Goal: Task Accomplishment & Management: Complete application form

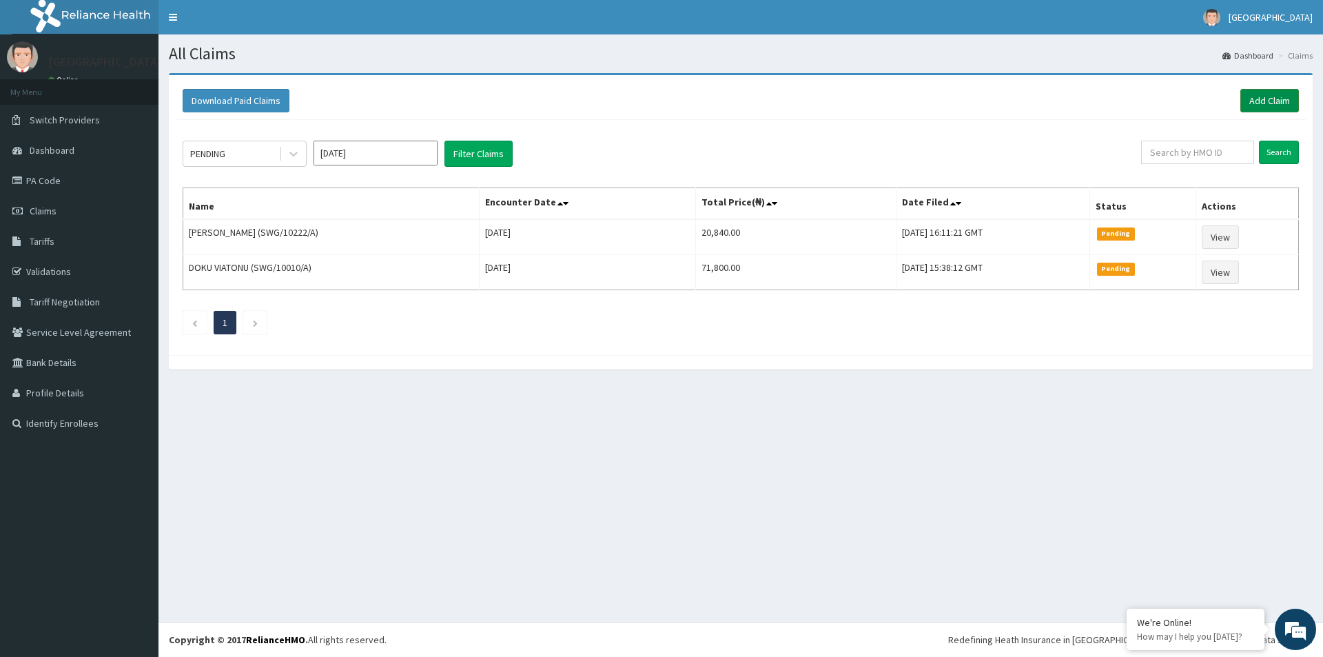
click at [1274, 99] on link "Add Claim" at bounding box center [1270, 100] width 59 height 23
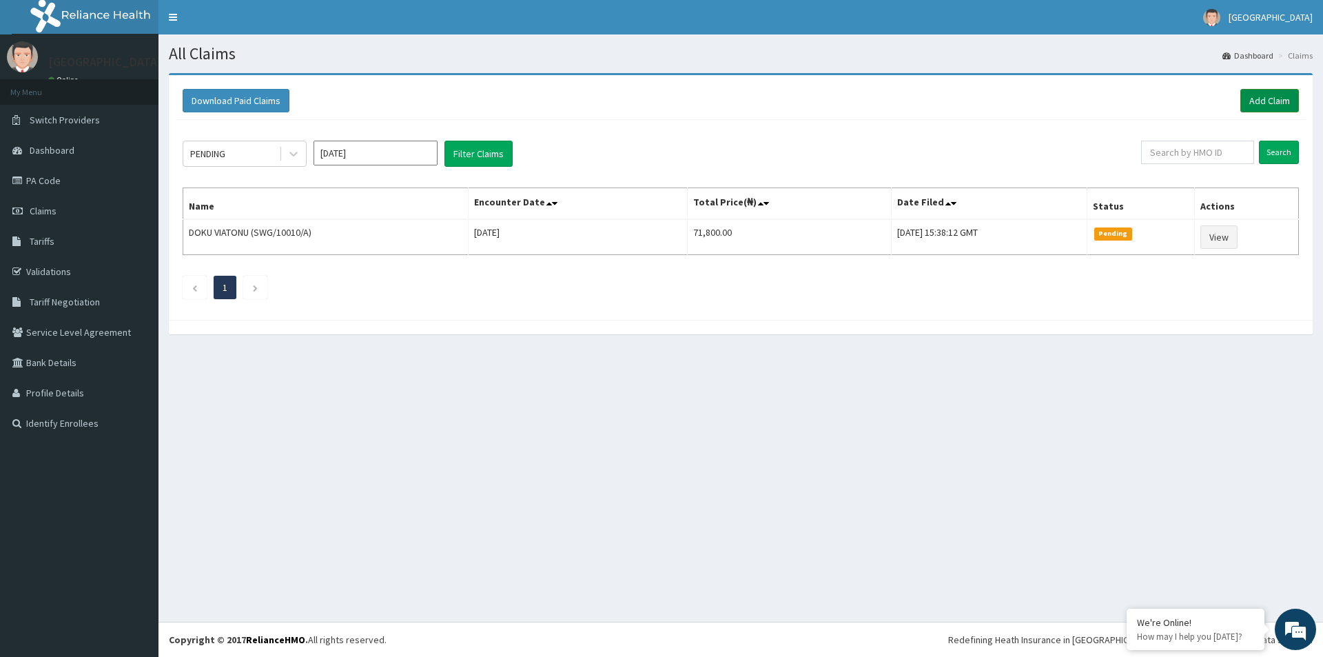
click at [1284, 97] on link "Add Claim" at bounding box center [1270, 100] width 59 height 23
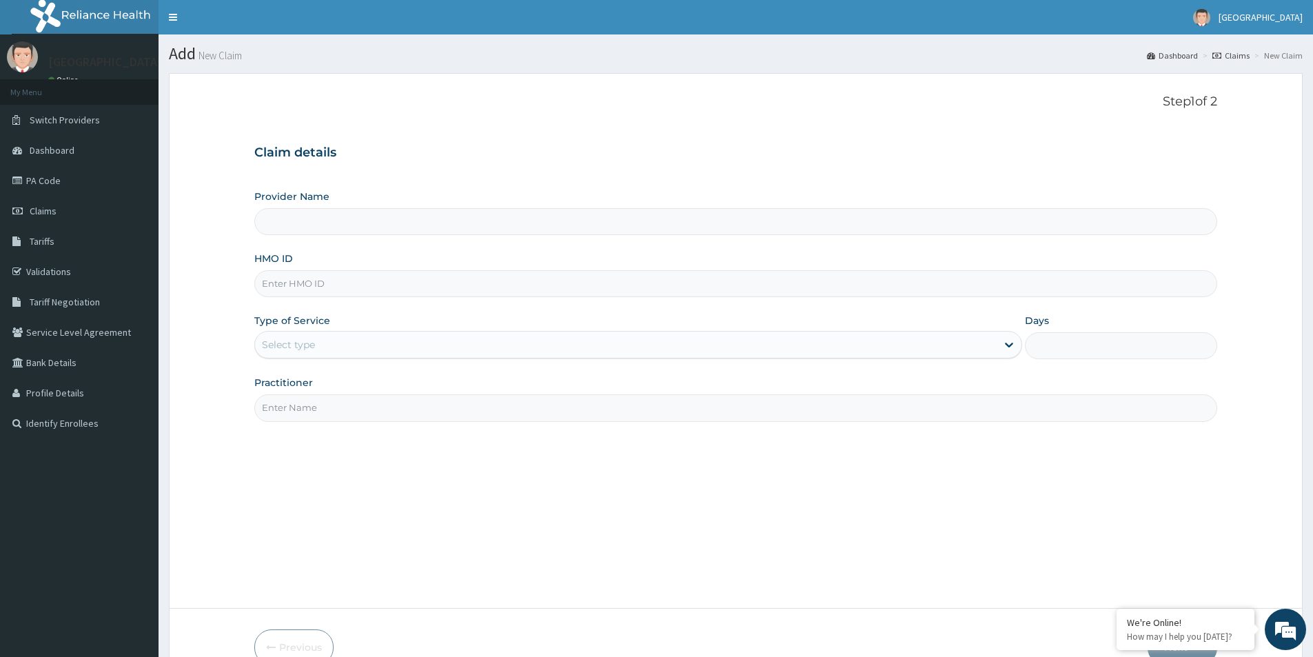
type input "Mother And Child Hospital- IKEJA"
click at [318, 290] on input "HMO ID" at bounding box center [735, 283] width 963 height 27
click at [337, 285] on input "HMO ID" at bounding box center [735, 283] width 963 height 27
type input "KSB/10629/C"
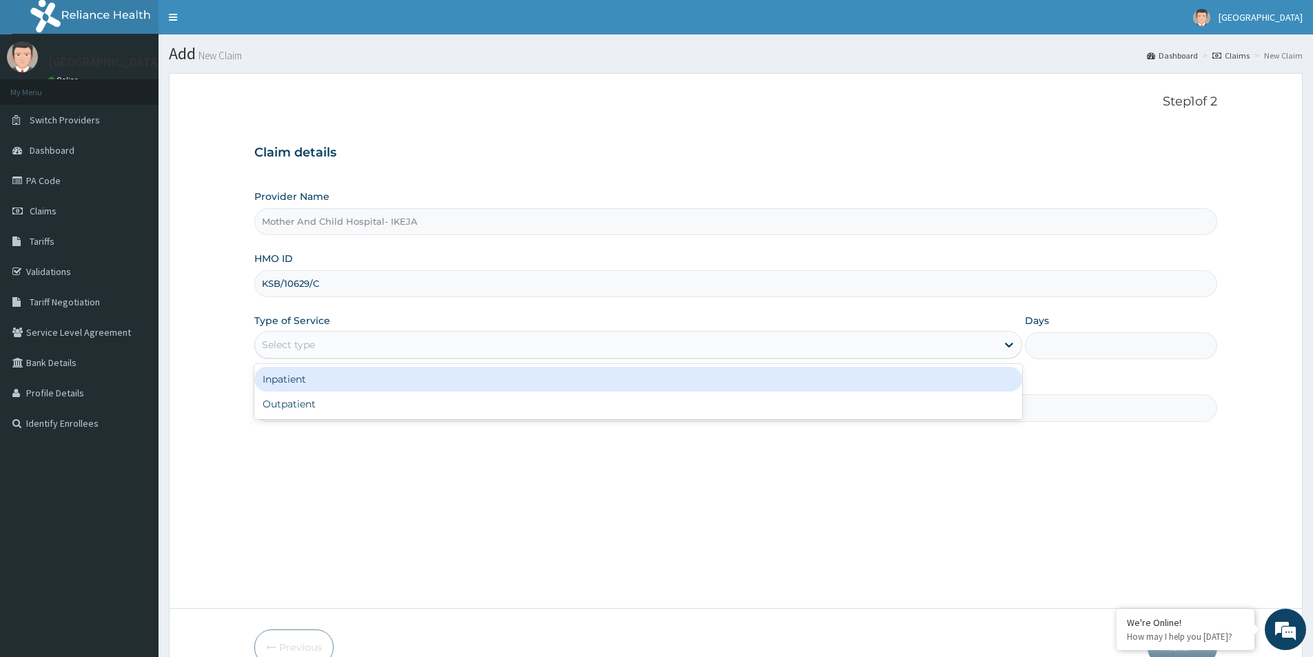
click at [394, 350] on div "Select type" at bounding box center [626, 345] width 742 height 22
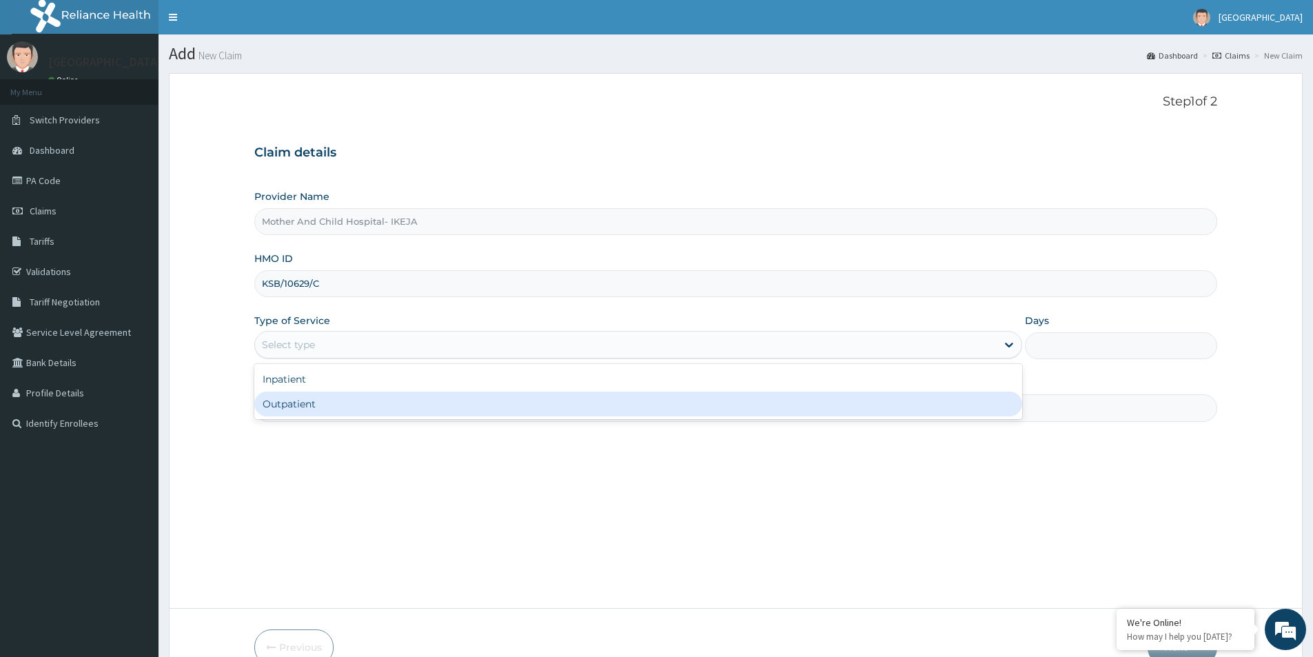
click at [307, 406] on div "Outpatient" at bounding box center [638, 404] width 768 height 25
type input "1"
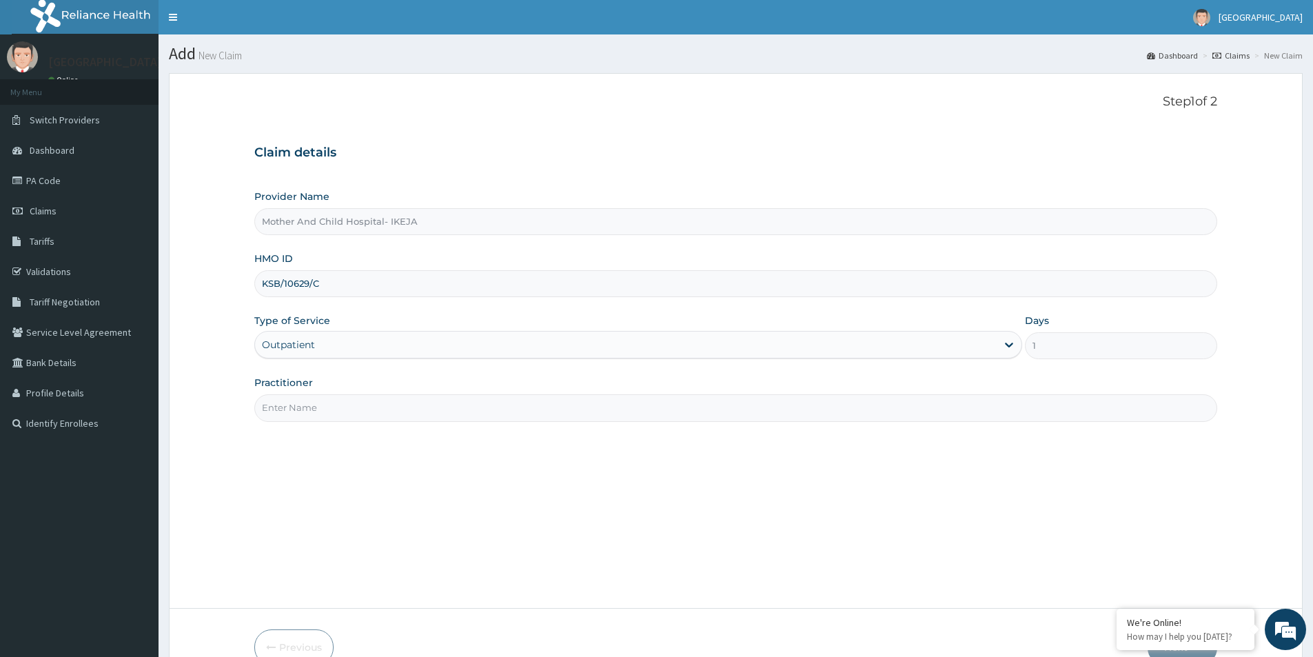
click at [307, 403] on input "Practitioner" at bounding box center [735, 407] width 963 height 27
type input "DR [PERSON_NAME]"
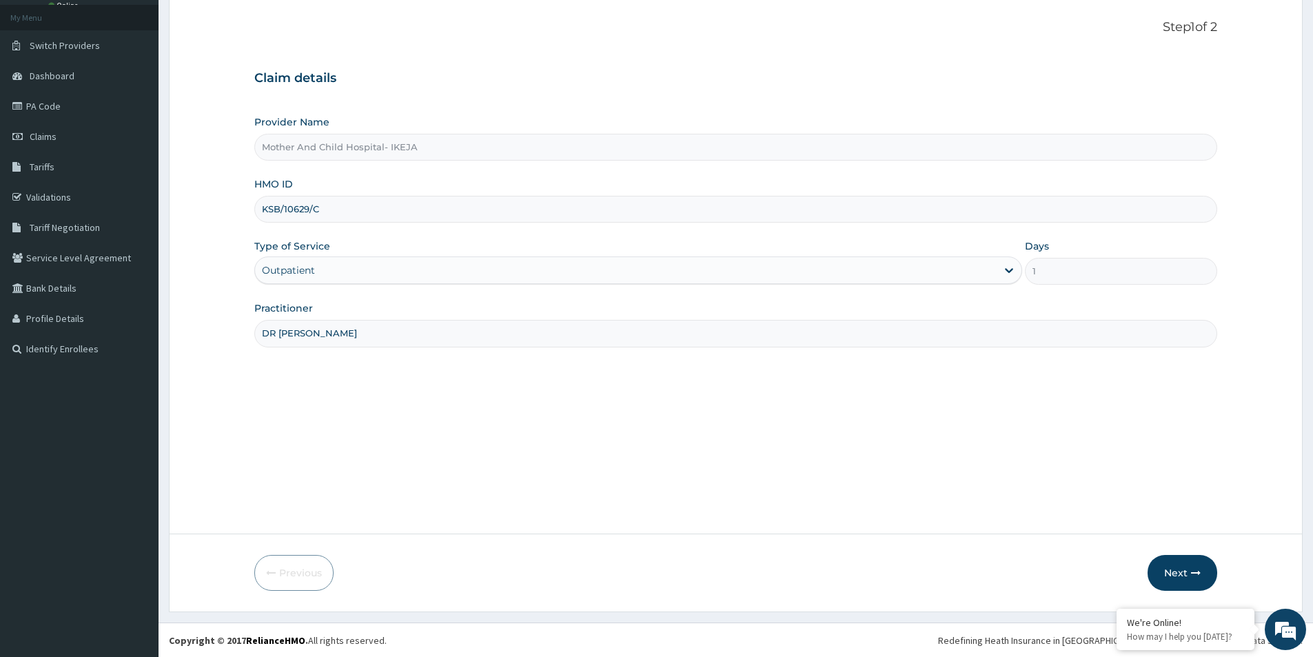
scroll to position [75, 0]
click at [1177, 569] on button "Next" at bounding box center [1183, 572] width 70 height 36
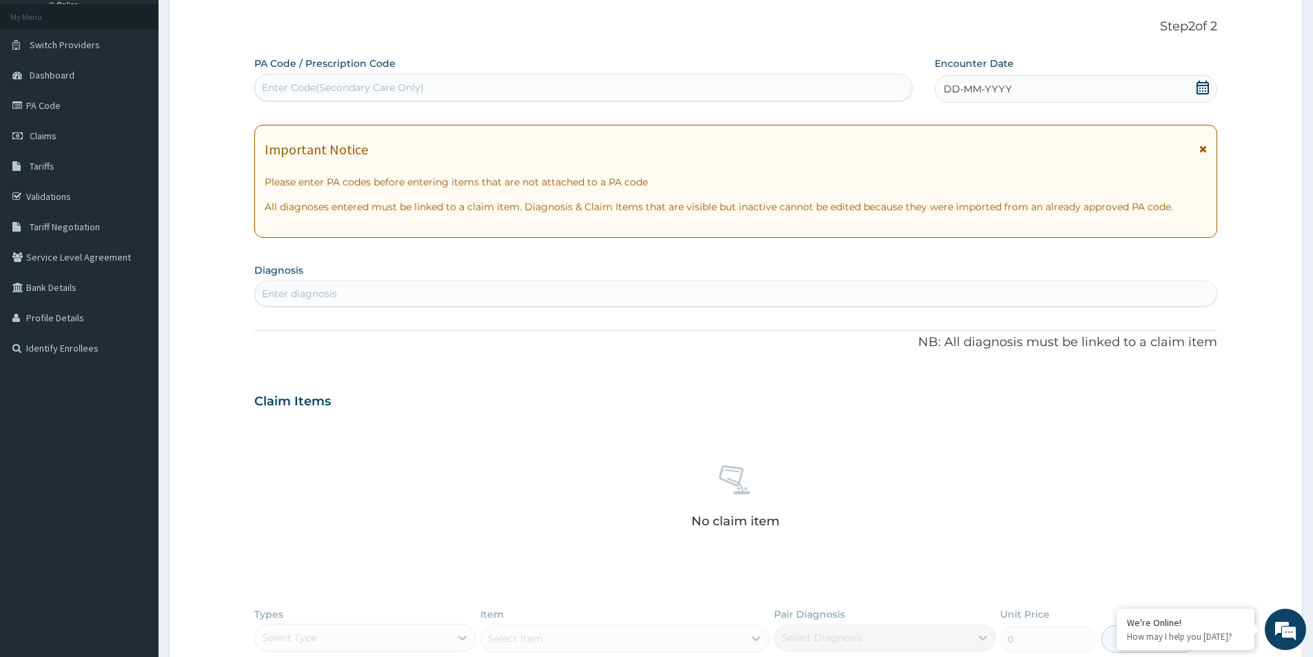
click at [1203, 86] on icon at bounding box center [1203, 88] width 14 height 14
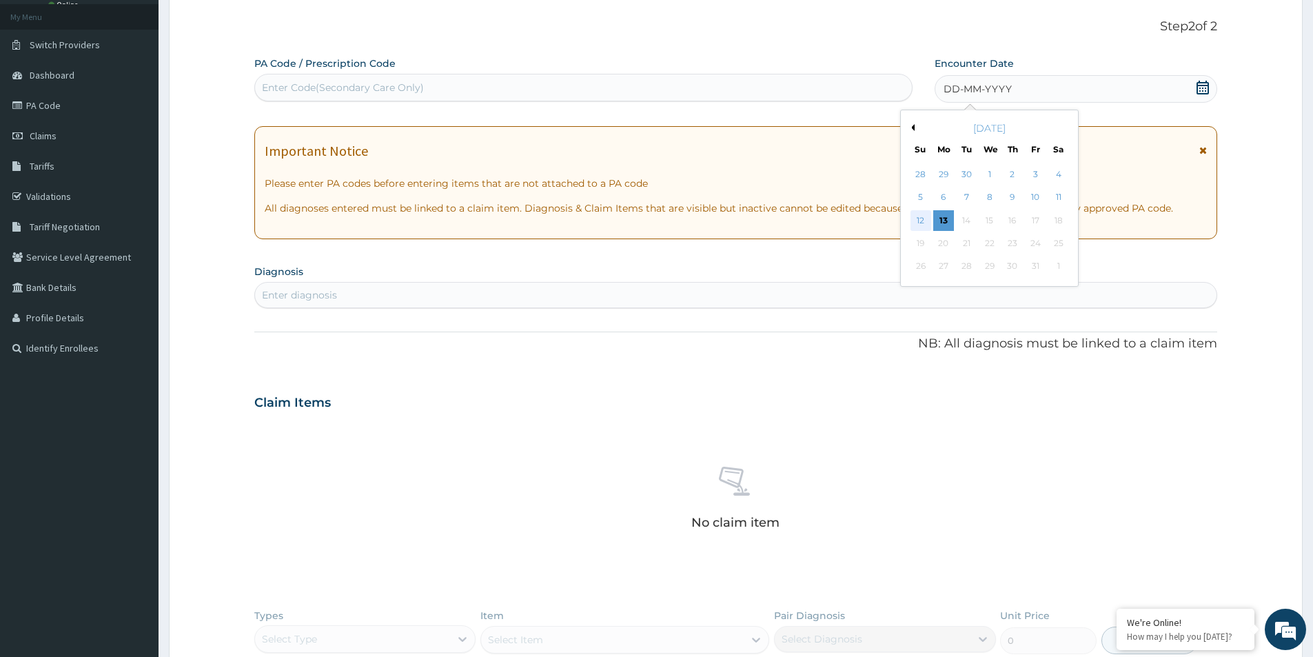
click at [922, 221] on div "12" at bounding box center [921, 220] width 21 height 21
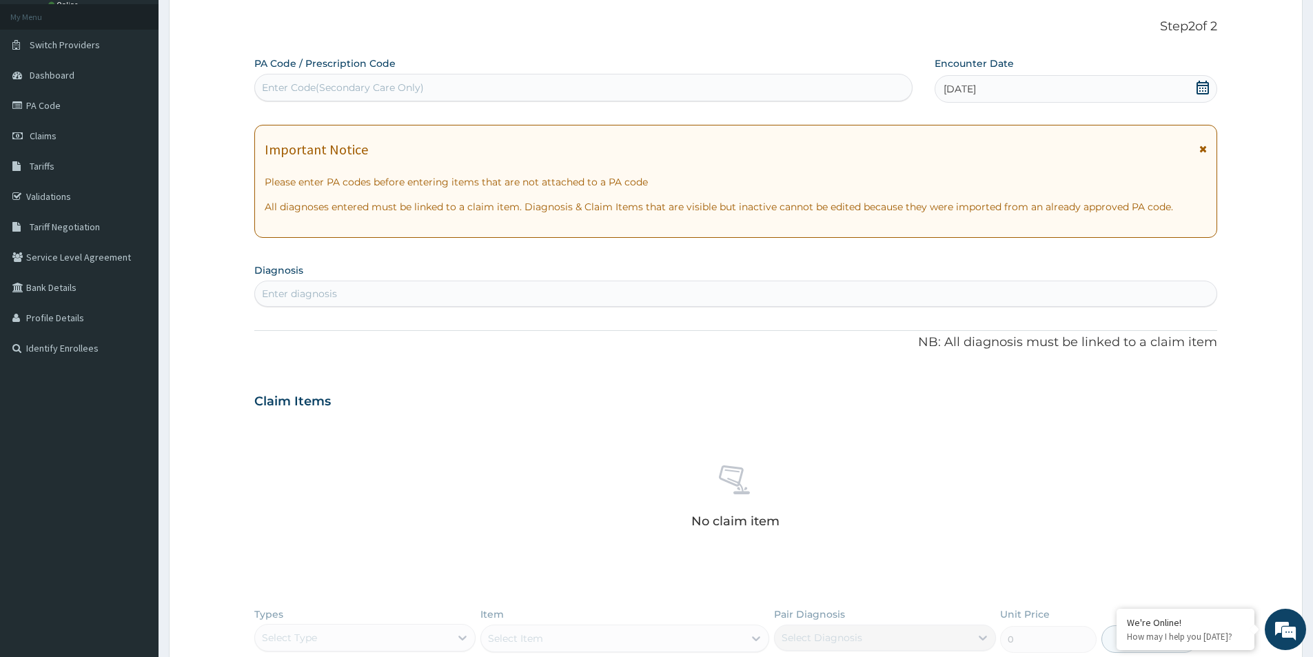
click at [321, 306] on div "Enter diagnosis" at bounding box center [735, 294] width 963 height 26
click at [326, 295] on div "Enter diagnosis" at bounding box center [299, 294] width 75 height 14
type input "TONSI"
click at [547, 84] on div "Enter Code(Secondary Care Only)" at bounding box center [583, 88] width 657 height 22
click at [434, 296] on div "Enter diagnosis" at bounding box center [736, 294] width 962 height 22
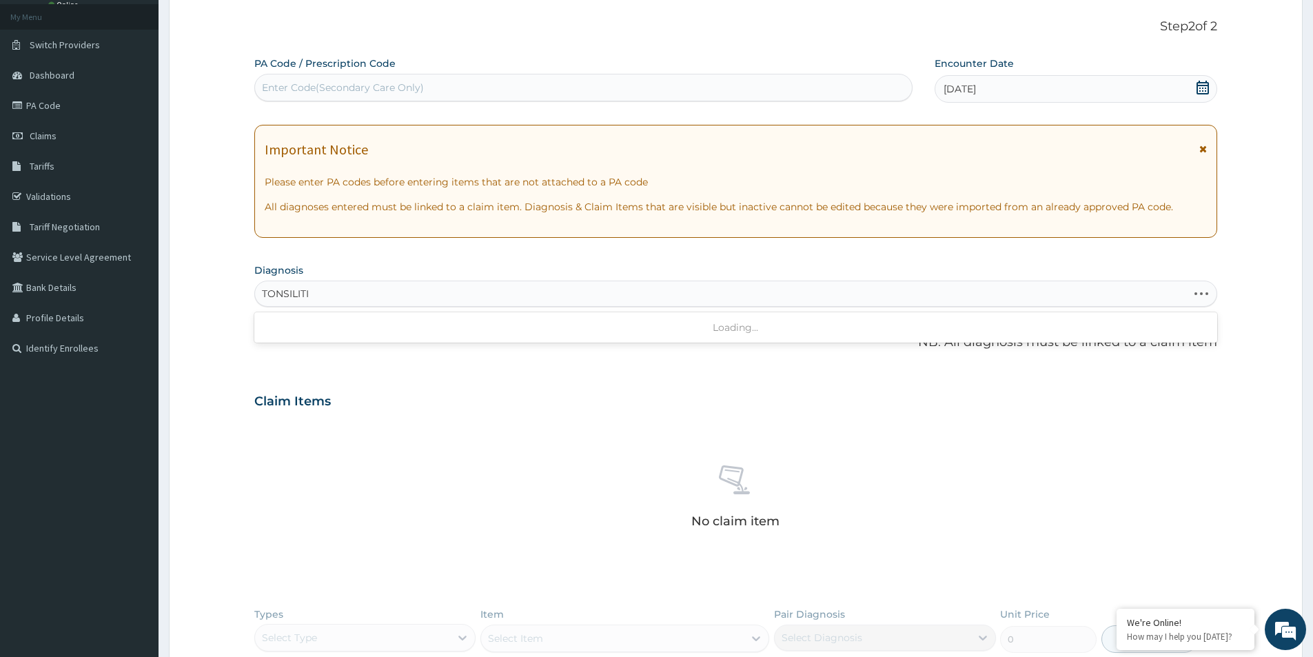
type input "TONSILITIS"
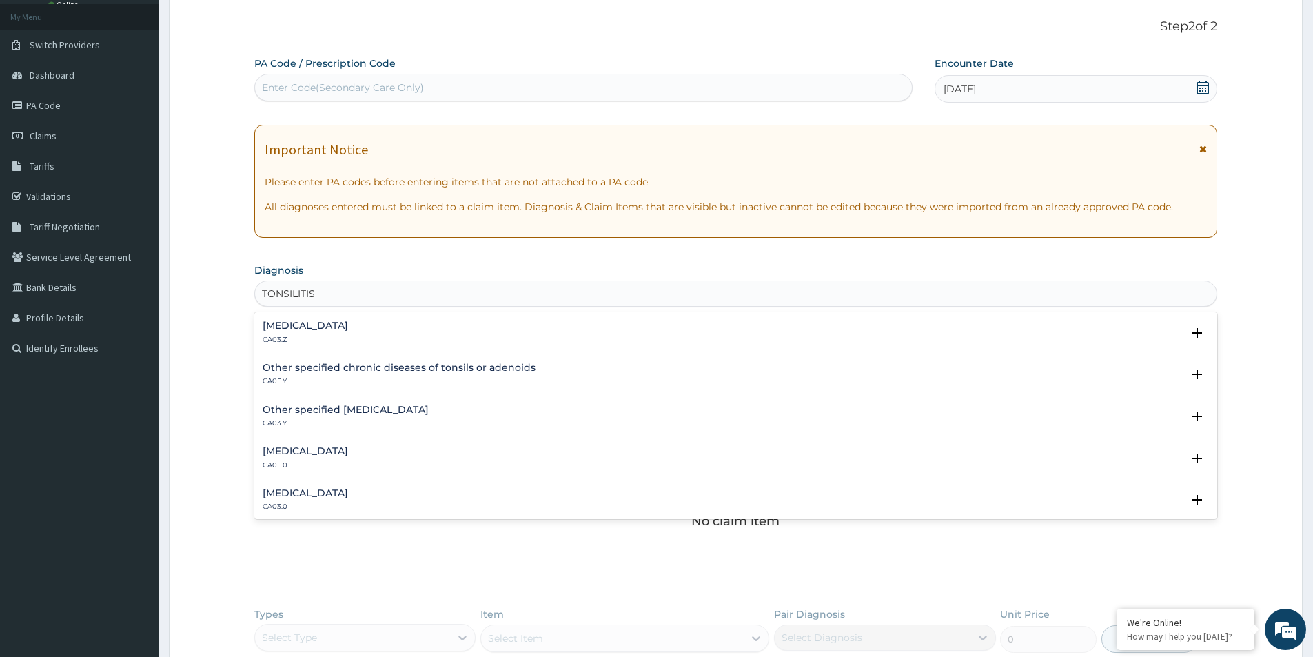
click at [348, 326] on h4 "Acute tonsillitis, unspecified" at bounding box center [305, 326] width 85 height 10
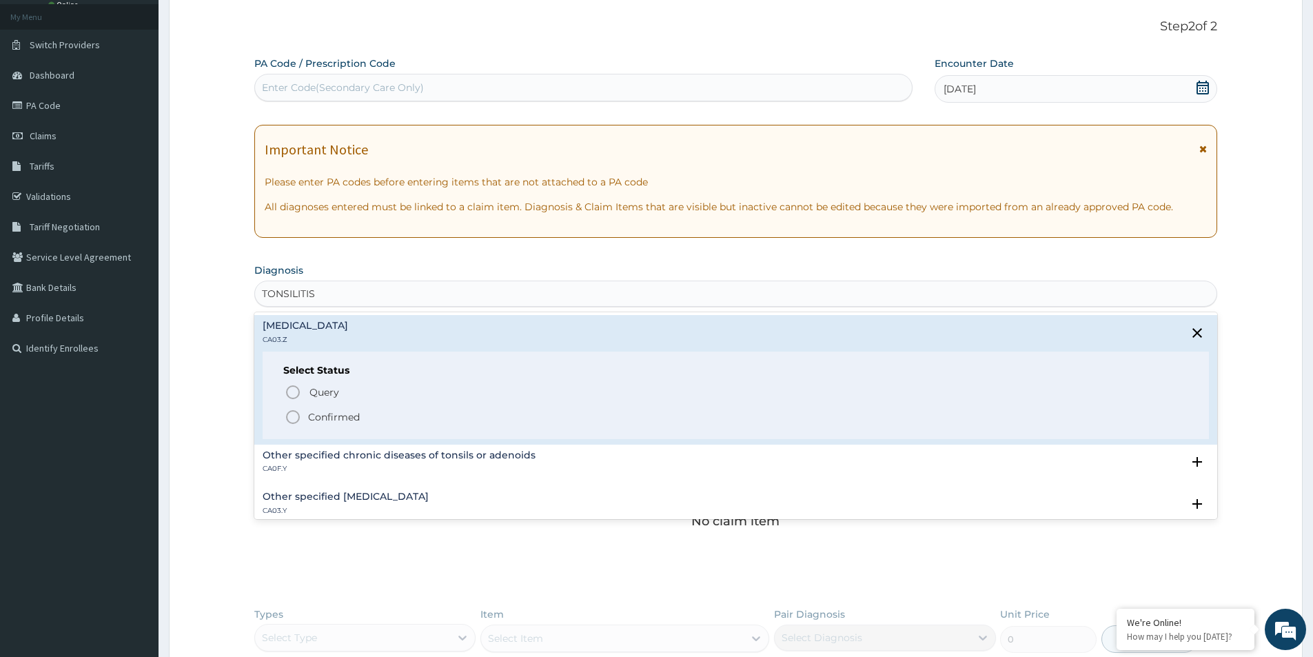
click at [295, 418] on icon "status option filled" at bounding box center [293, 417] width 17 height 17
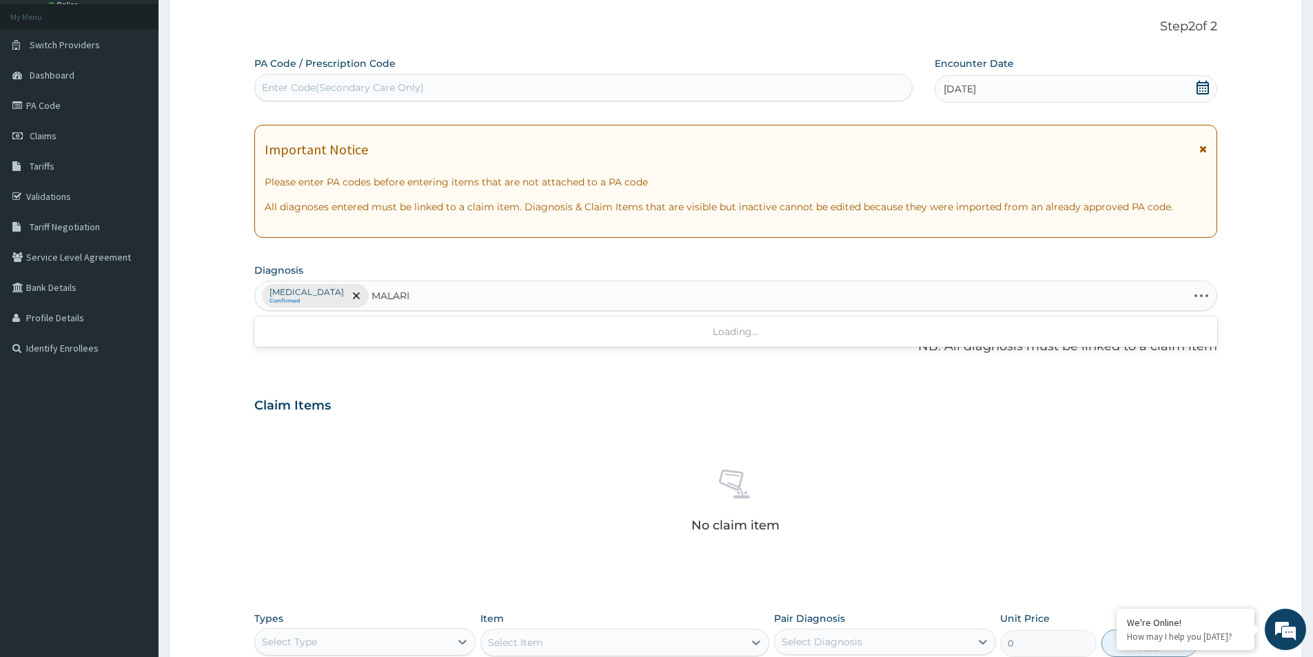
type input "MALARIA"
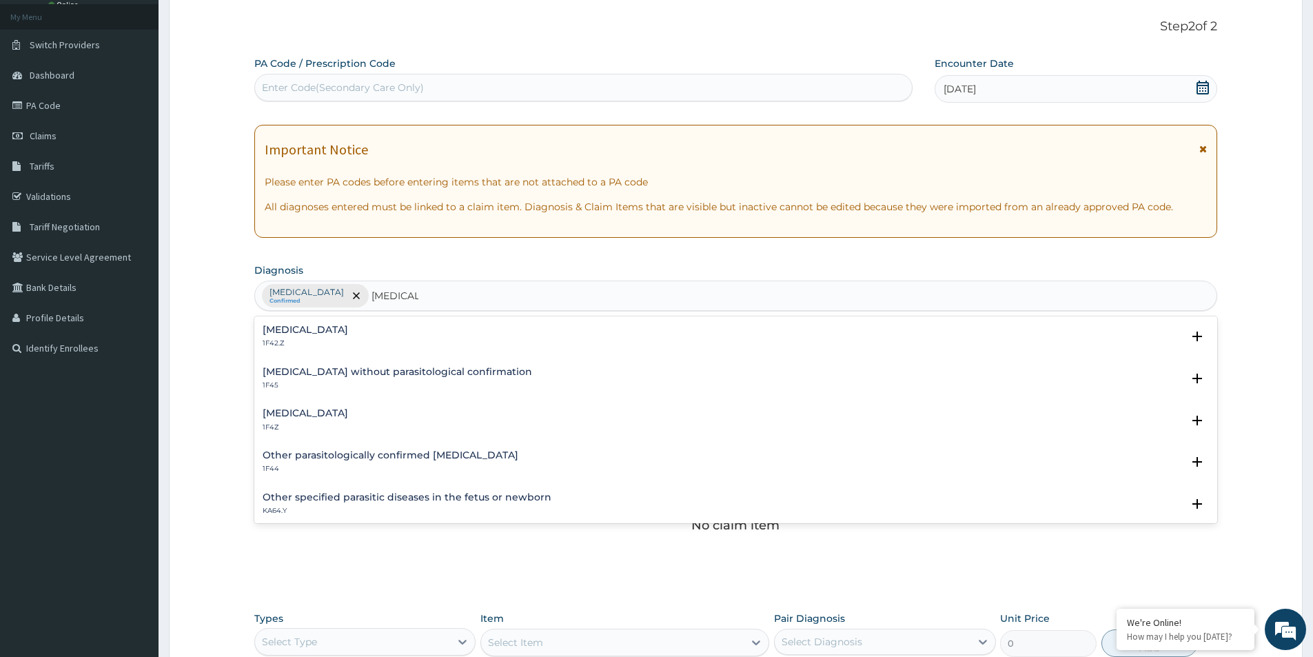
click at [278, 416] on h4 "Malaria, unspecified" at bounding box center [305, 413] width 85 height 10
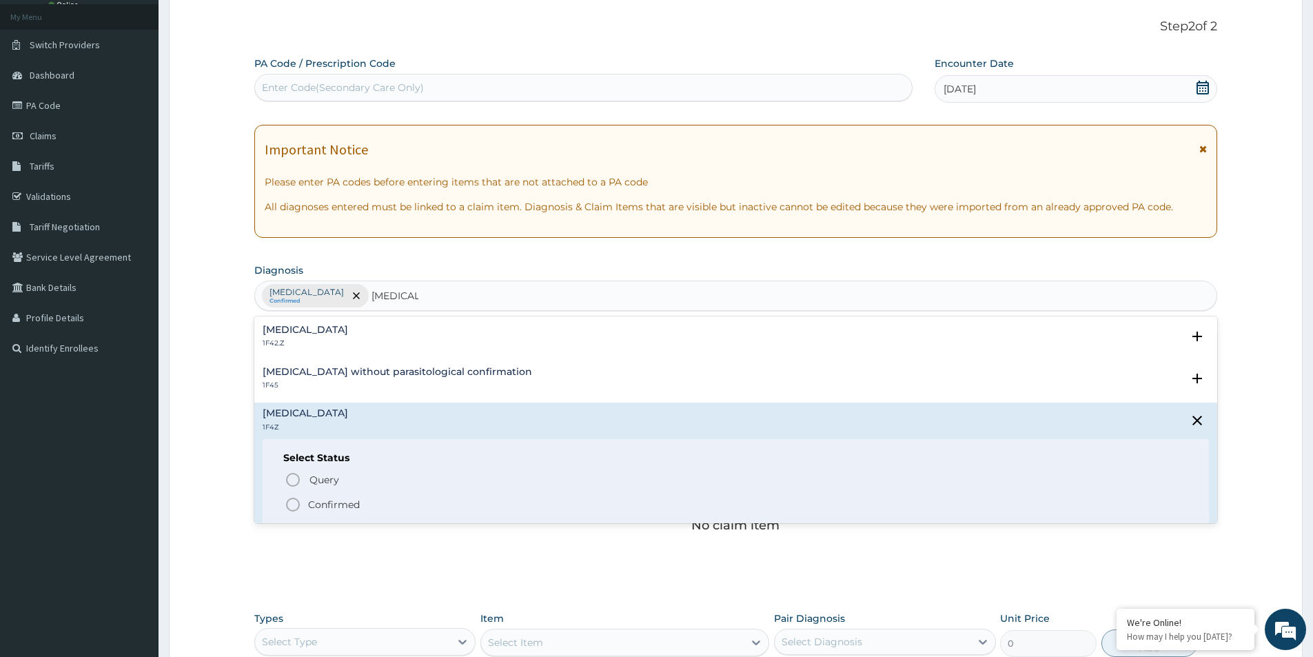
click at [292, 509] on icon "status option filled" at bounding box center [293, 504] width 17 height 17
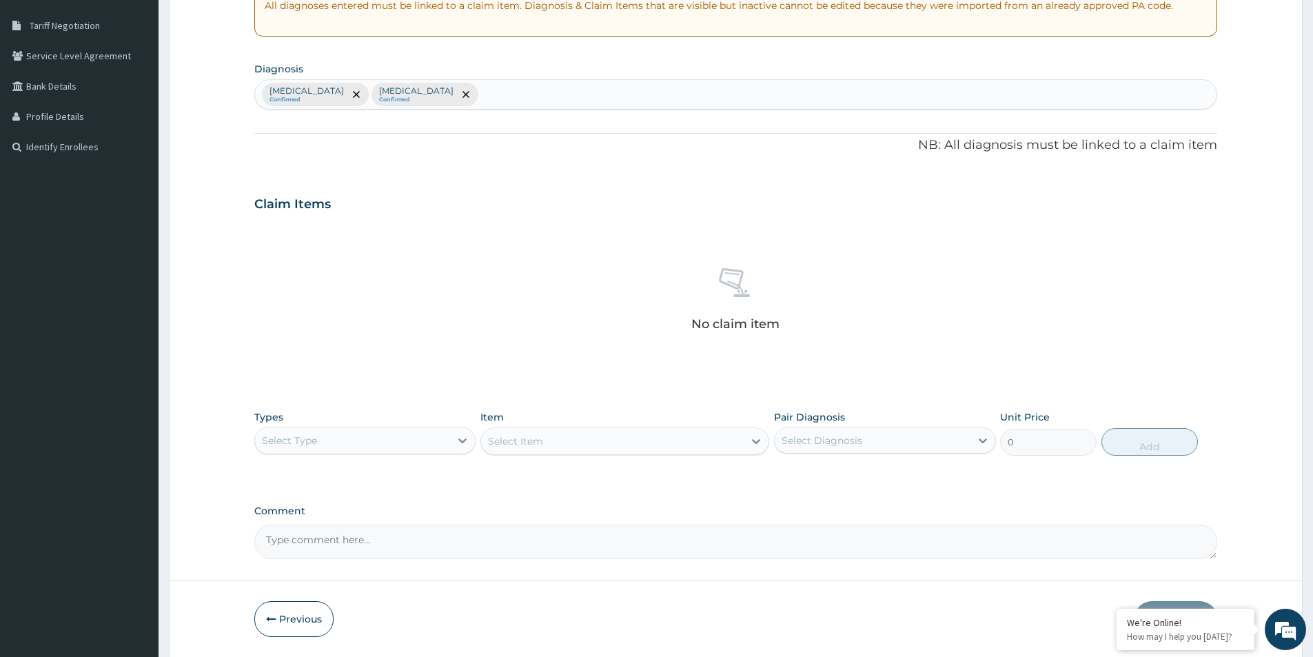
scroll to position [282, 0]
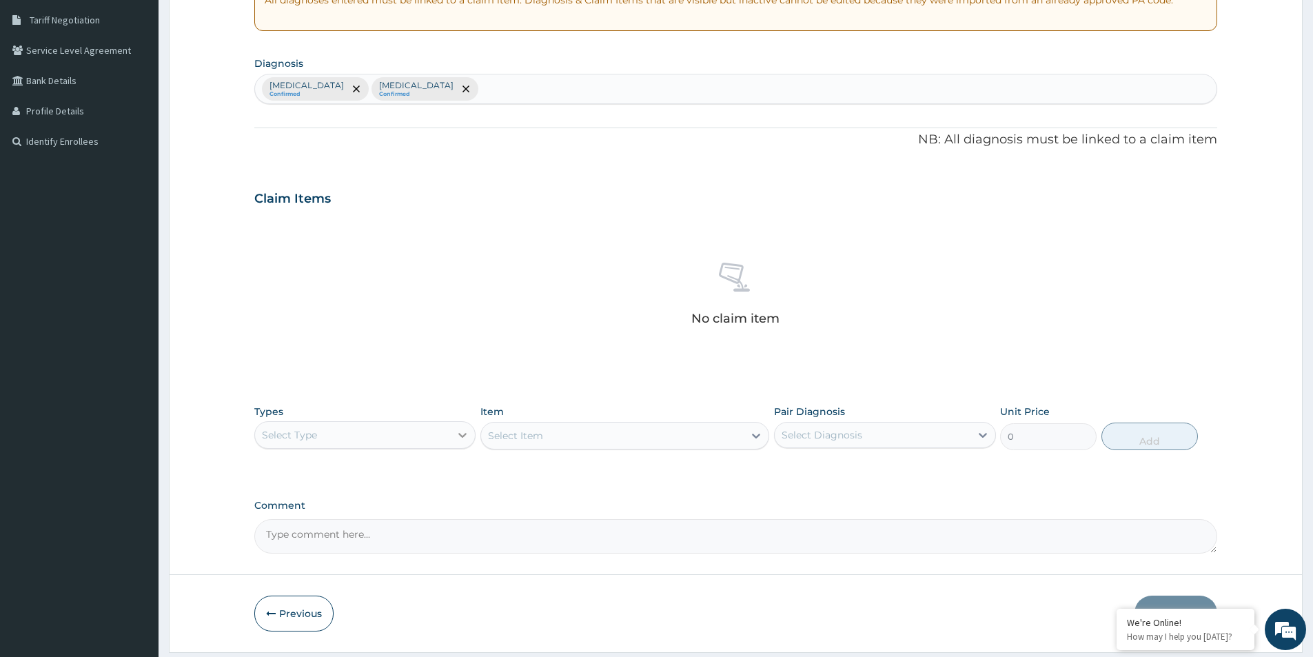
click at [461, 437] on icon at bounding box center [463, 435] width 14 height 14
click at [325, 516] on div "Procedures" at bounding box center [364, 519] width 221 height 25
click at [610, 427] on div "Select Item" at bounding box center [624, 436] width 289 height 28
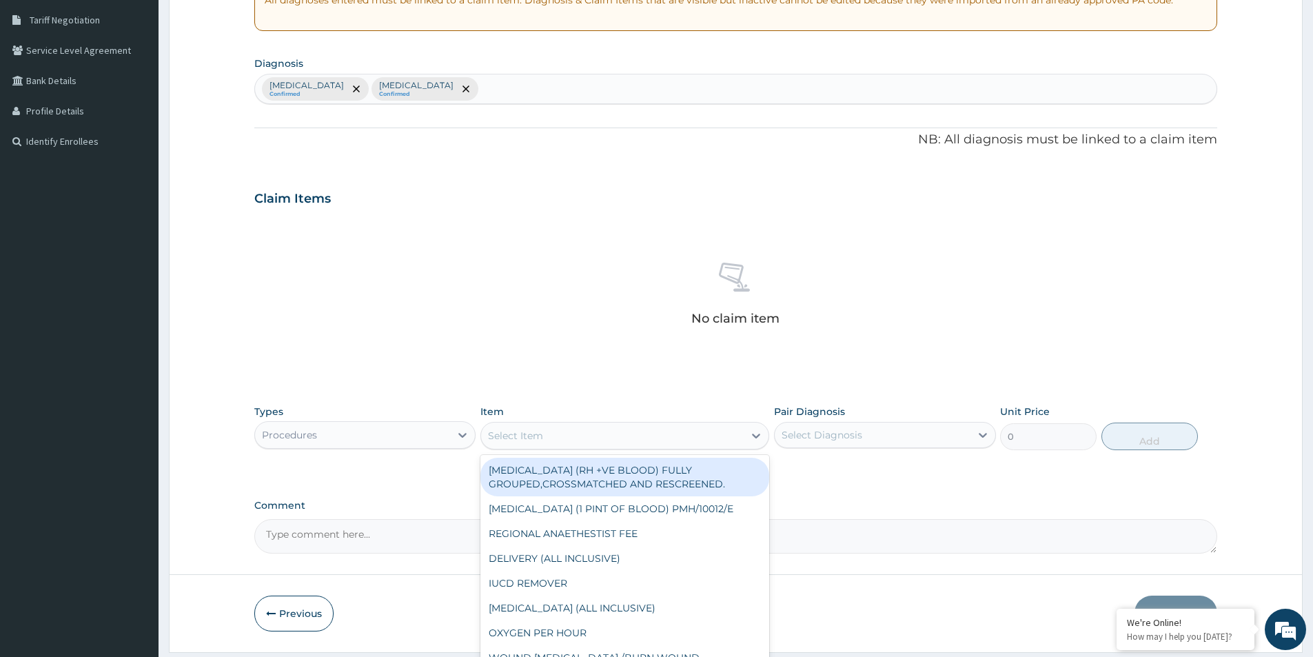
click at [610, 433] on div "Select Item" at bounding box center [612, 436] width 263 height 22
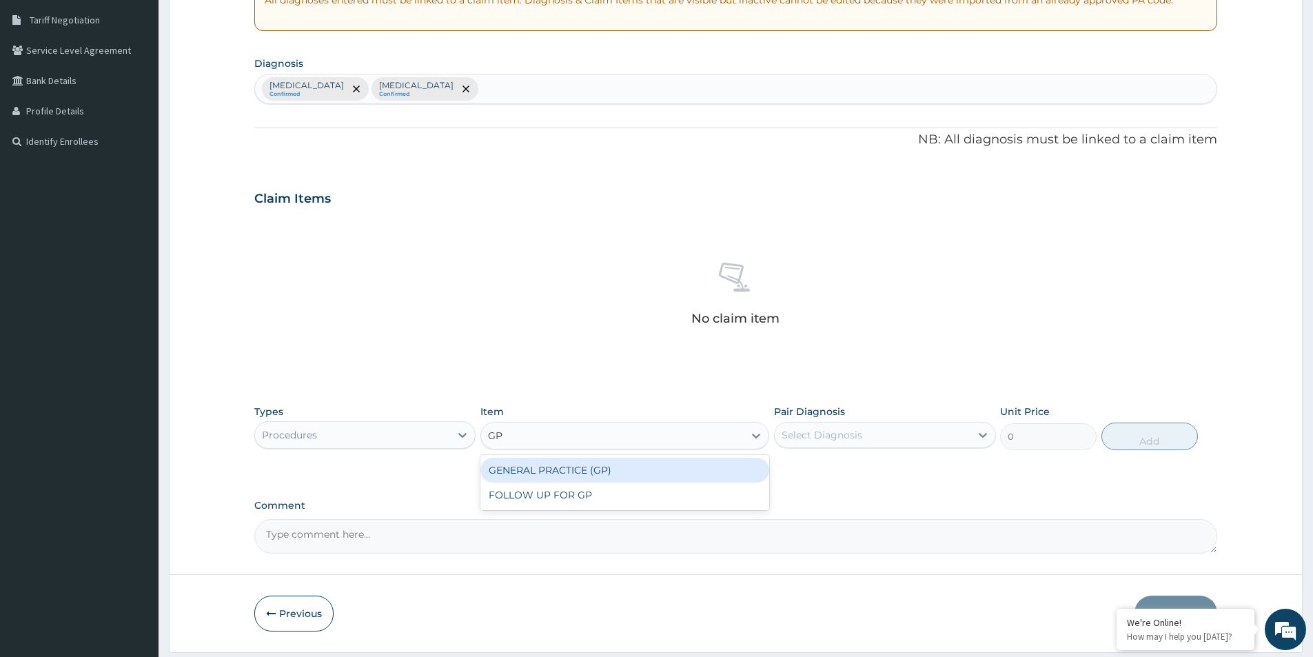
type input "GP"
click at [696, 472] on div "GENERAL PRACTICE (GP)" at bounding box center [624, 470] width 289 height 25
type input "4000"
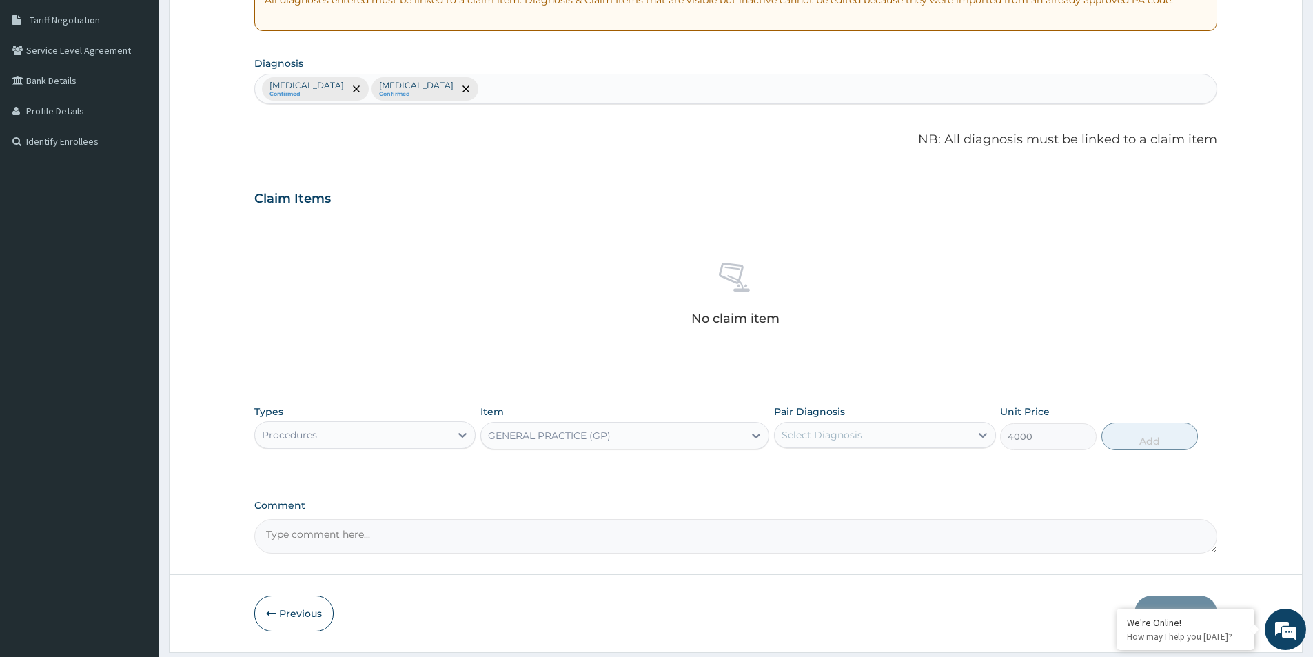
click at [824, 429] on div "Select Diagnosis" at bounding box center [822, 435] width 81 height 14
click at [786, 469] on input "checkbox" at bounding box center [786, 469] width 9 height 9
checkbox input "true"
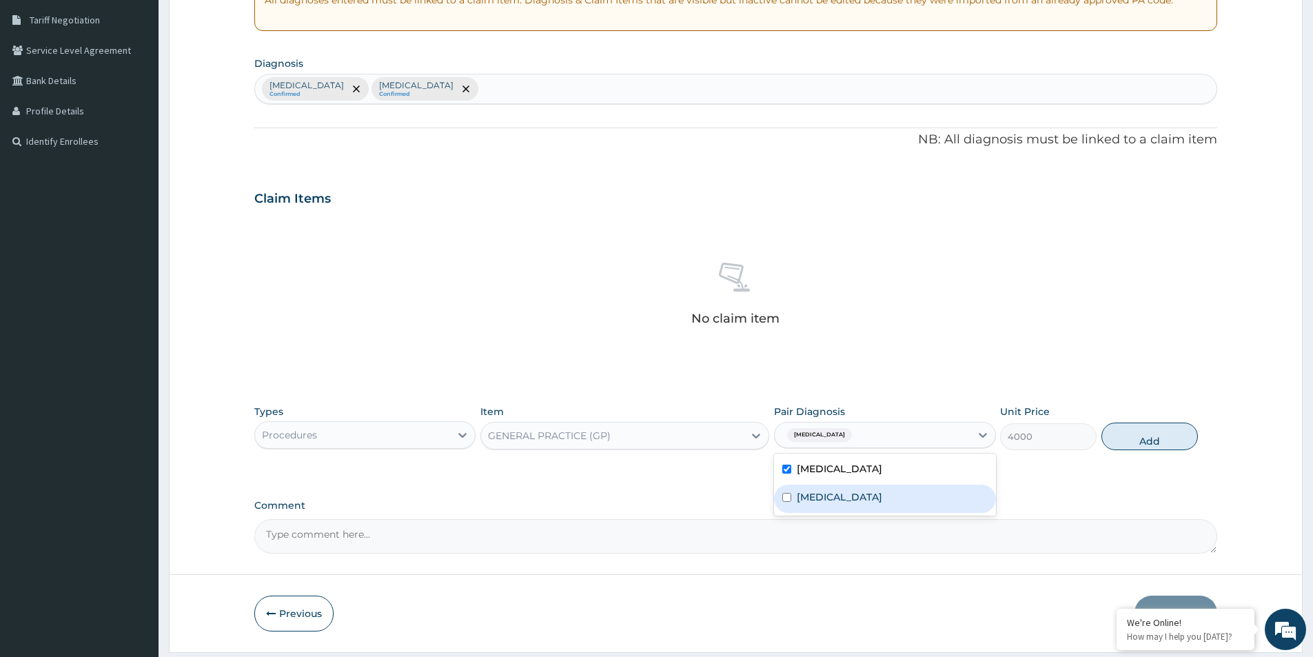
click at [784, 500] on input "checkbox" at bounding box center [786, 497] width 9 height 9
checkbox input "true"
click at [1171, 437] on button "Add" at bounding box center [1150, 437] width 97 height 28
type input "0"
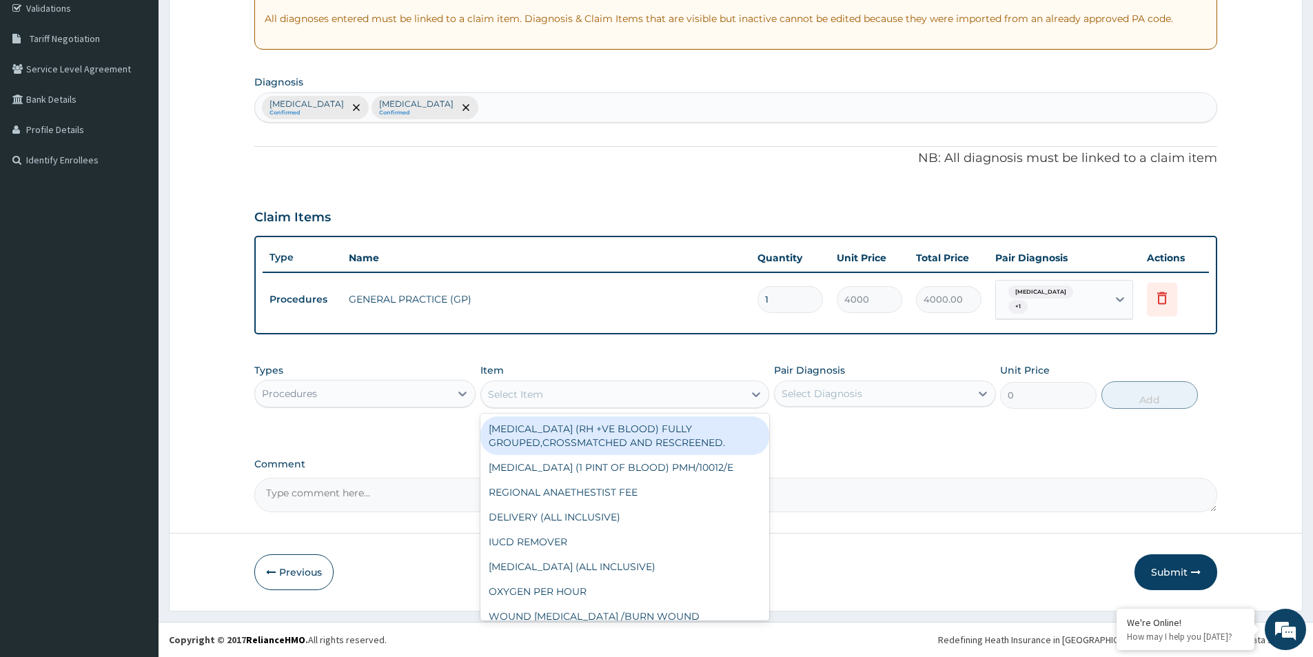
click at [587, 400] on div "Select Item" at bounding box center [612, 394] width 263 height 22
click at [445, 394] on div "Procedures" at bounding box center [352, 394] width 195 height 22
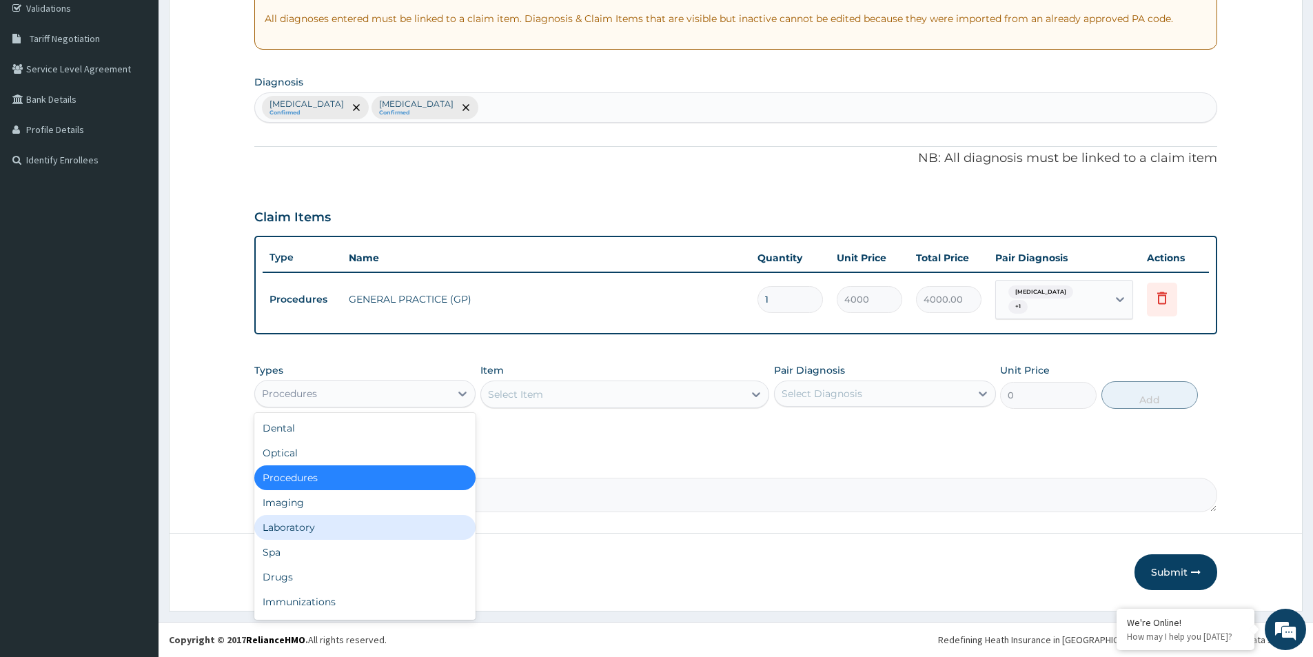
click at [329, 520] on div "Laboratory" at bounding box center [364, 527] width 221 height 25
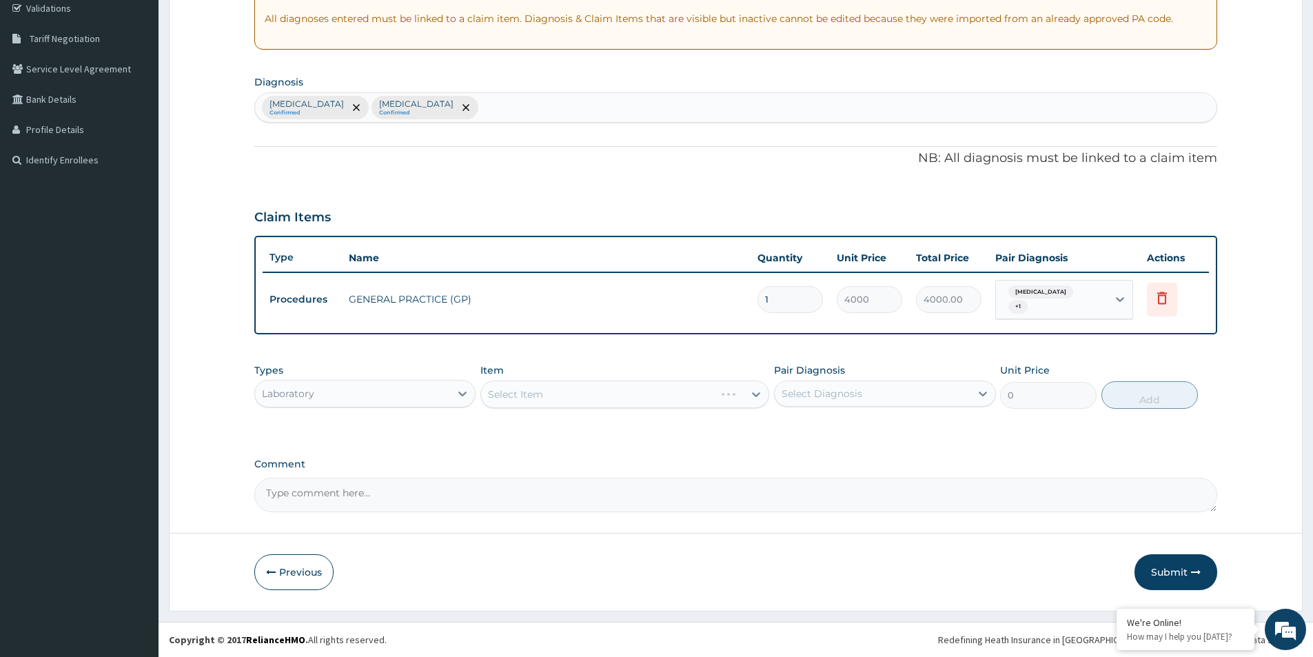
click at [661, 400] on div "Select Item" at bounding box center [624, 395] width 289 height 28
click at [662, 400] on div "Select Item" at bounding box center [612, 394] width 263 height 22
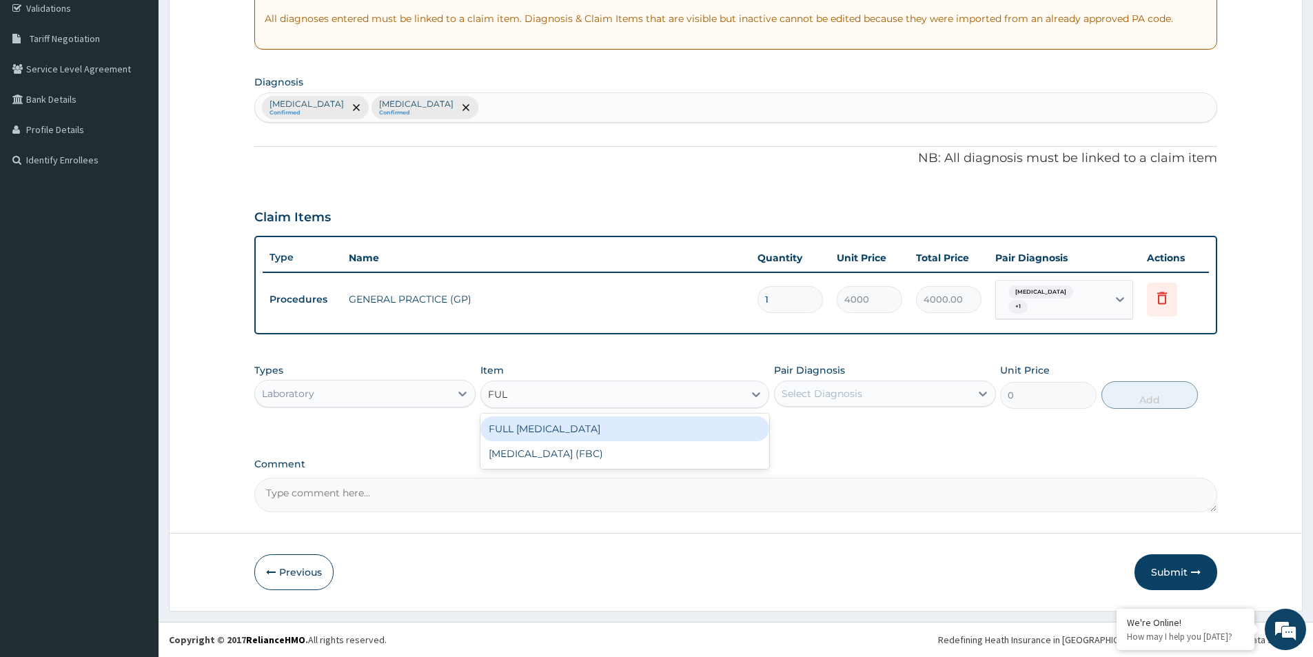
type input "FULL"
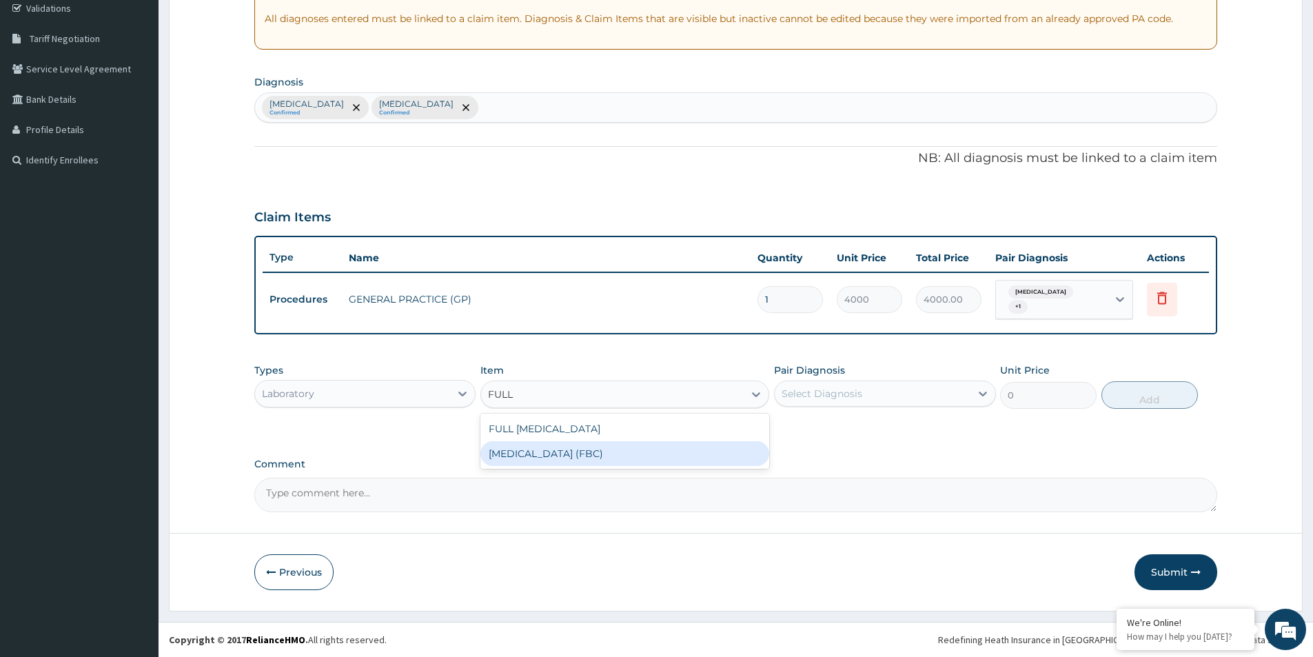
click at [620, 459] on div "FULL BLOOD COUNT (FBC)" at bounding box center [624, 453] width 289 height 25
type input "2400"
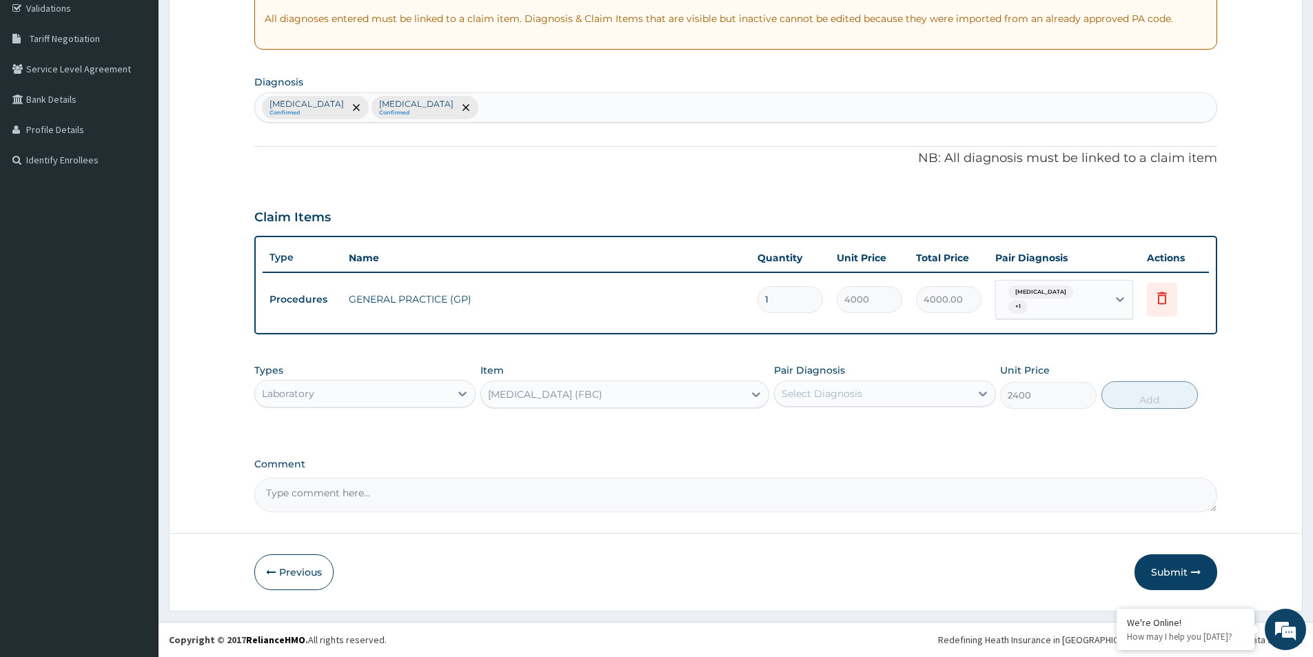
click at [880, 374] on div "Pair Diagnosis Select Diagnosis" at bounding box center [884, 385] width 221 height 45
drag, startPoint x: 884, startPoint y: 390, endPoint x: 851, endPoint y: 426, distance: 49.3
click at [885, 390] on div "Select Diagnosis" at bounding box center [872, 394] width 195 height 22
drag, startPoint x: 784, startPoint y: 429, endPoint x: 791, endPoint y: 469, distance: 40.5
click at [784, 431] on input "checkbox" at bounding box center [786, 428] width 9 height 9
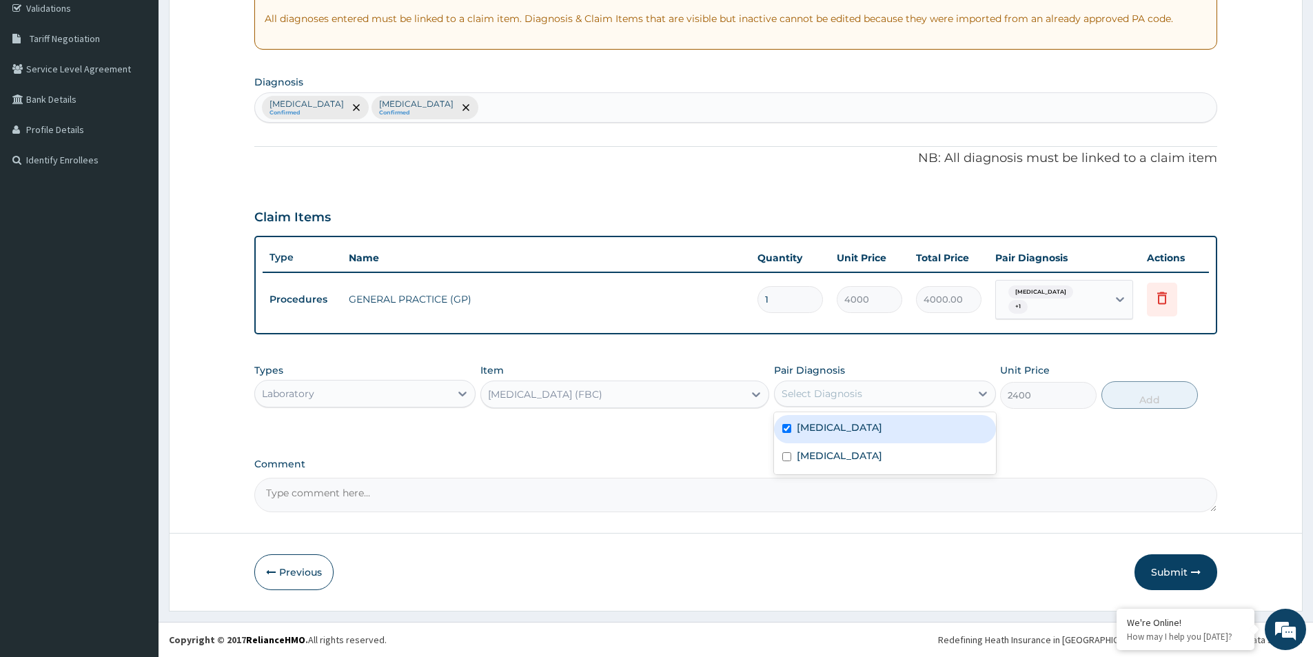
checkbox input "true"
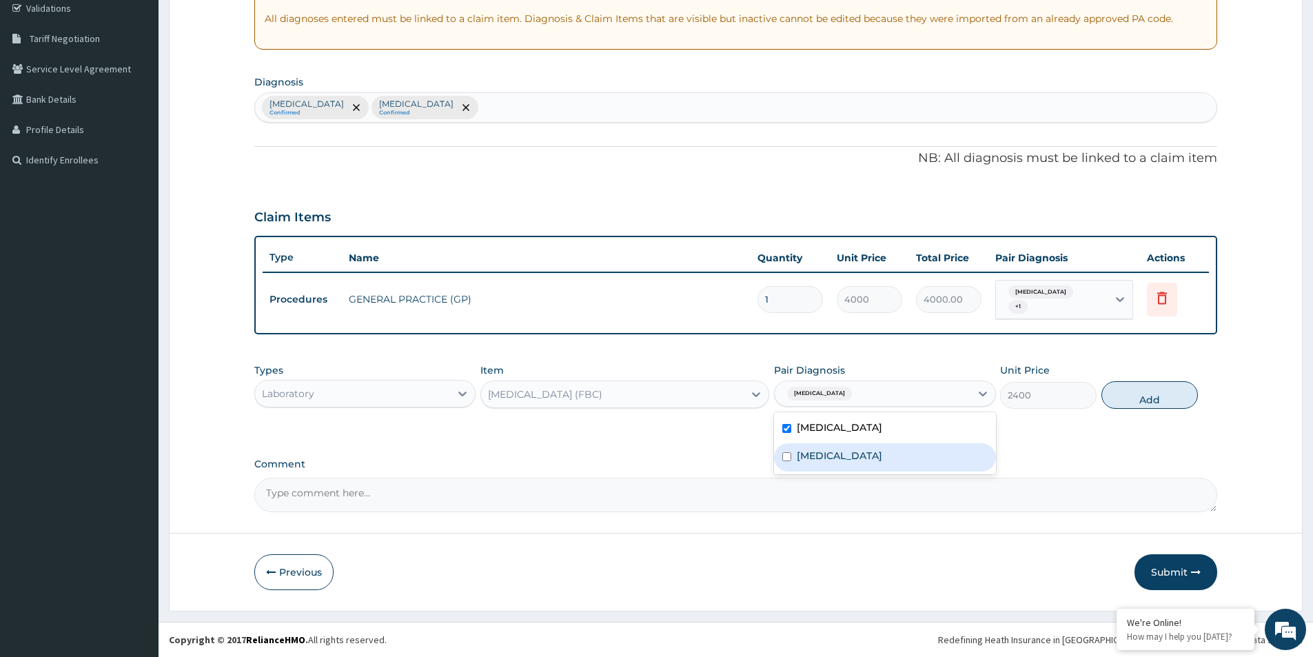
click at [790, 455] on input "checkbox" at bounding box center [786, 456] width 9 height 9
checkbox input "true"
click at [1148, 391] on button "Add" at bounding box center [1150, 395] width 97 height 28
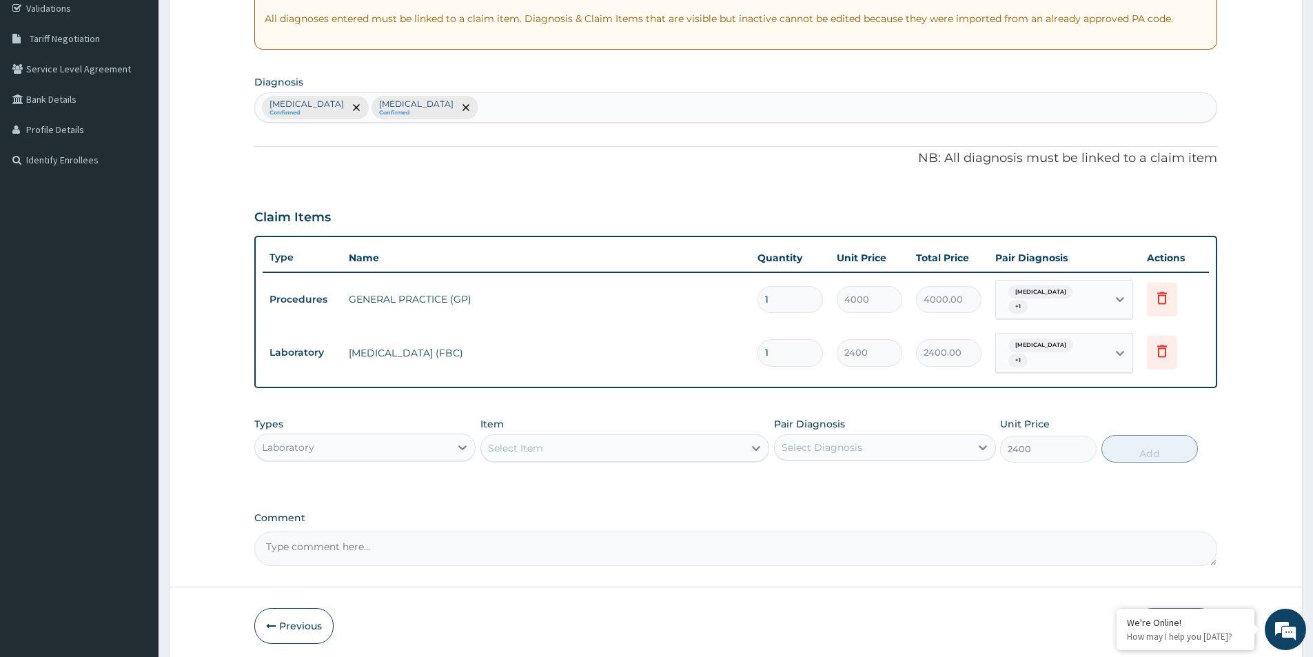
type input "0"
click at [686, 448] on div "Select Item" at bounding box center [612, 448] width 263 height 22
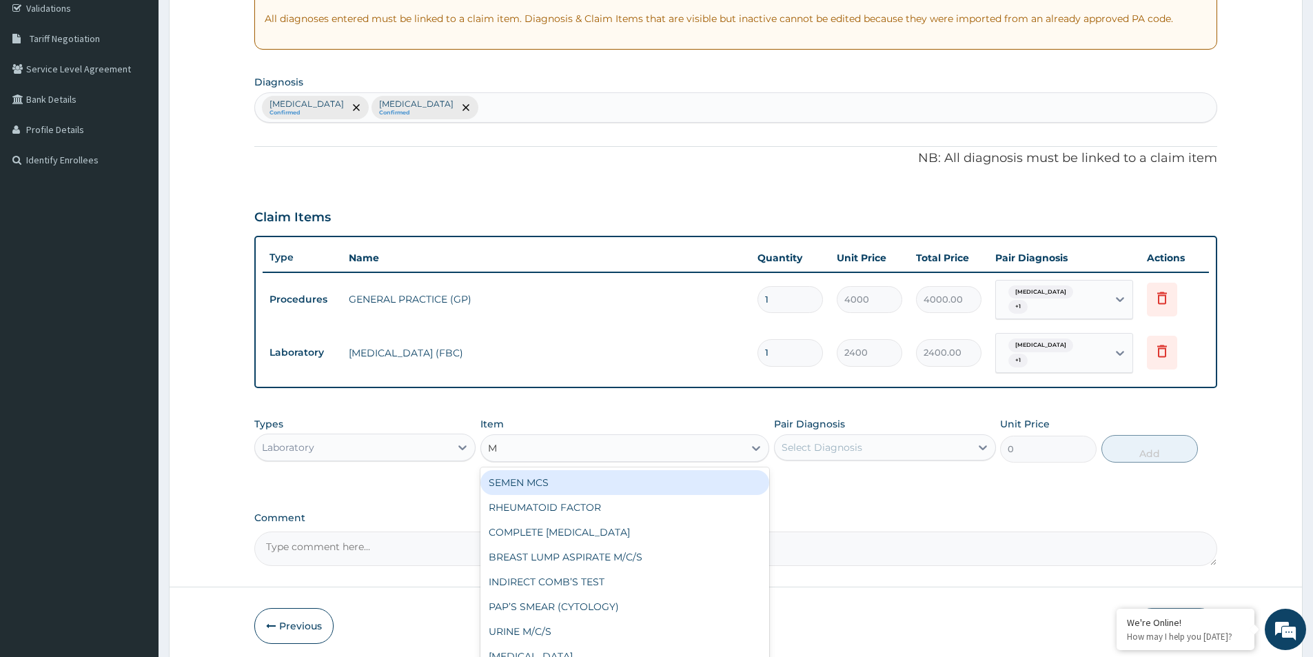
type input "MP"
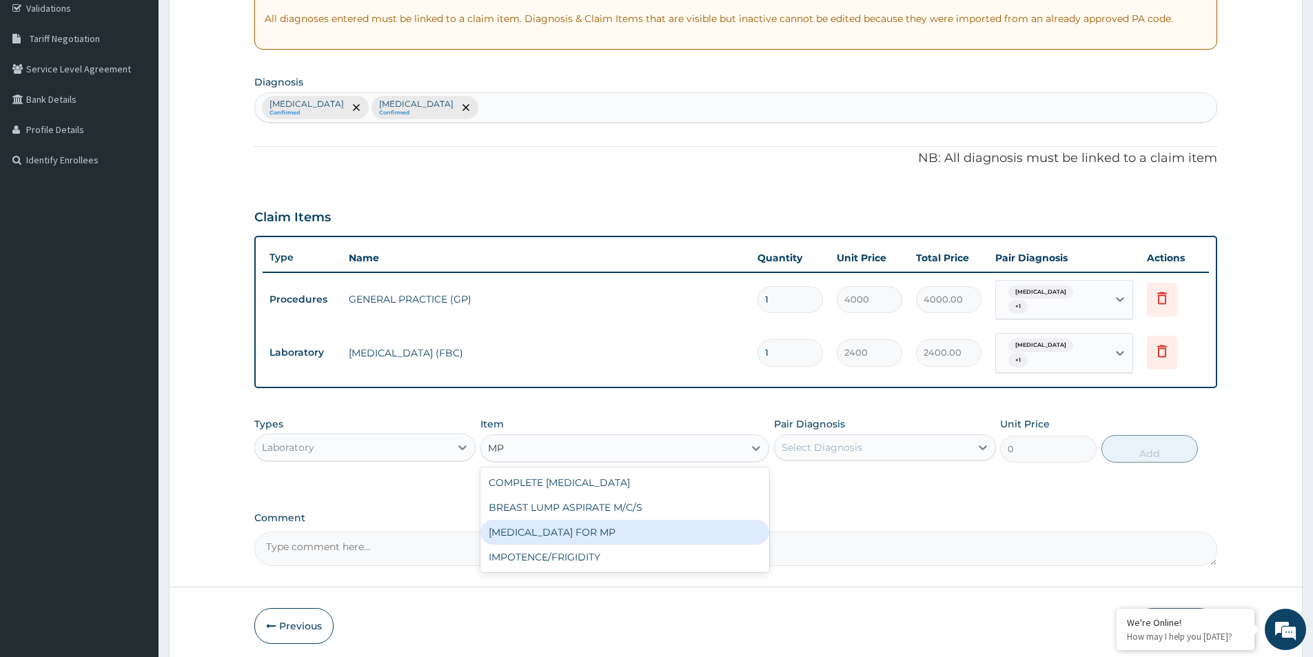
click at [596, 539] on div "BLOOD FILM FOR MP" at bounding box center [624, 532] width 289 height 25
type input "1200"
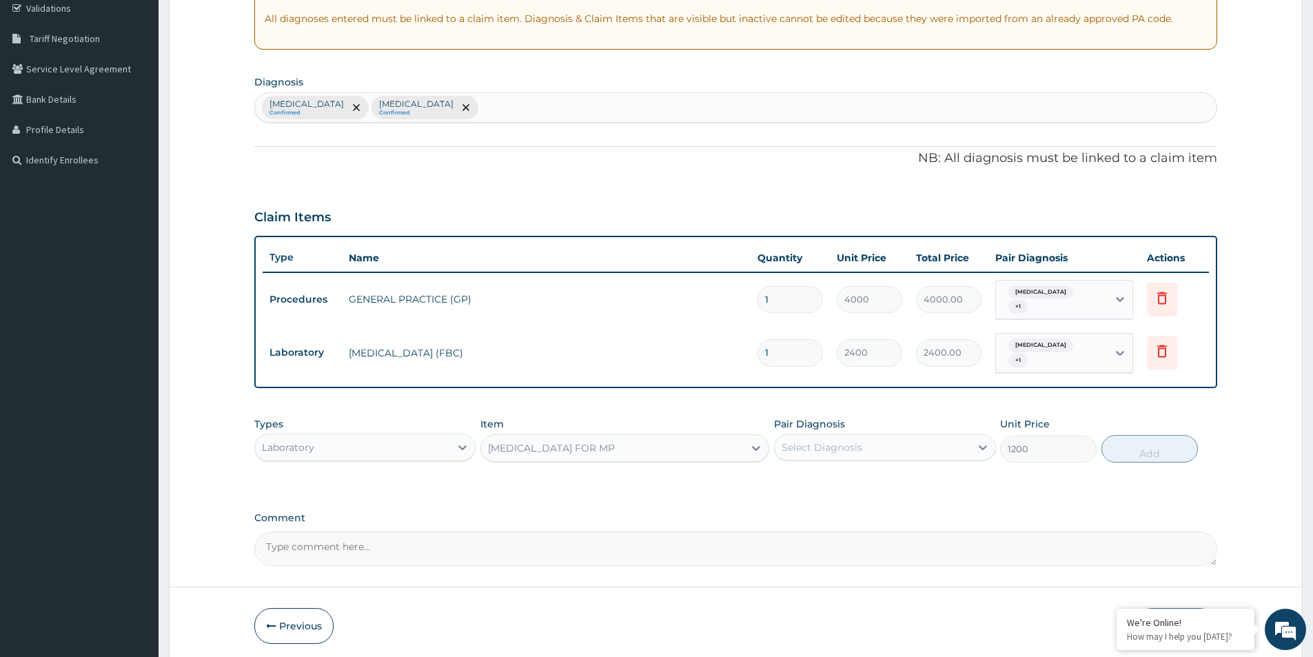
click at [808, 443] on div "Select Diagnosis" at bounding box center [822, 447] width 81 height 14
click at [787, 510] on input "checkbox" at bounding box center [786, 509] width 9 height 9
checkbox input "true"
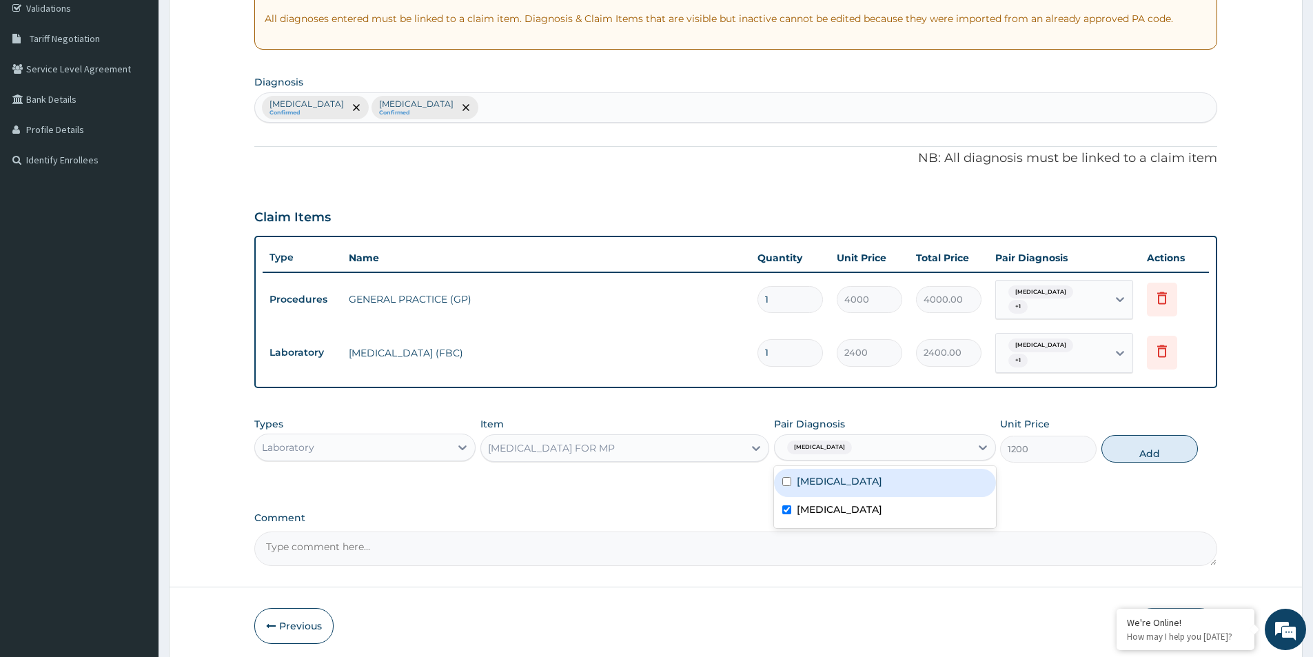
drag, startPoint x: 1130, startPoint y: 452, endPoint x: 1066, endPoint y: 447, distance: 64.3
click at [1130, 451] on button "Add" at bounding box center [1150, 449] width 97 height 28
type input "0"
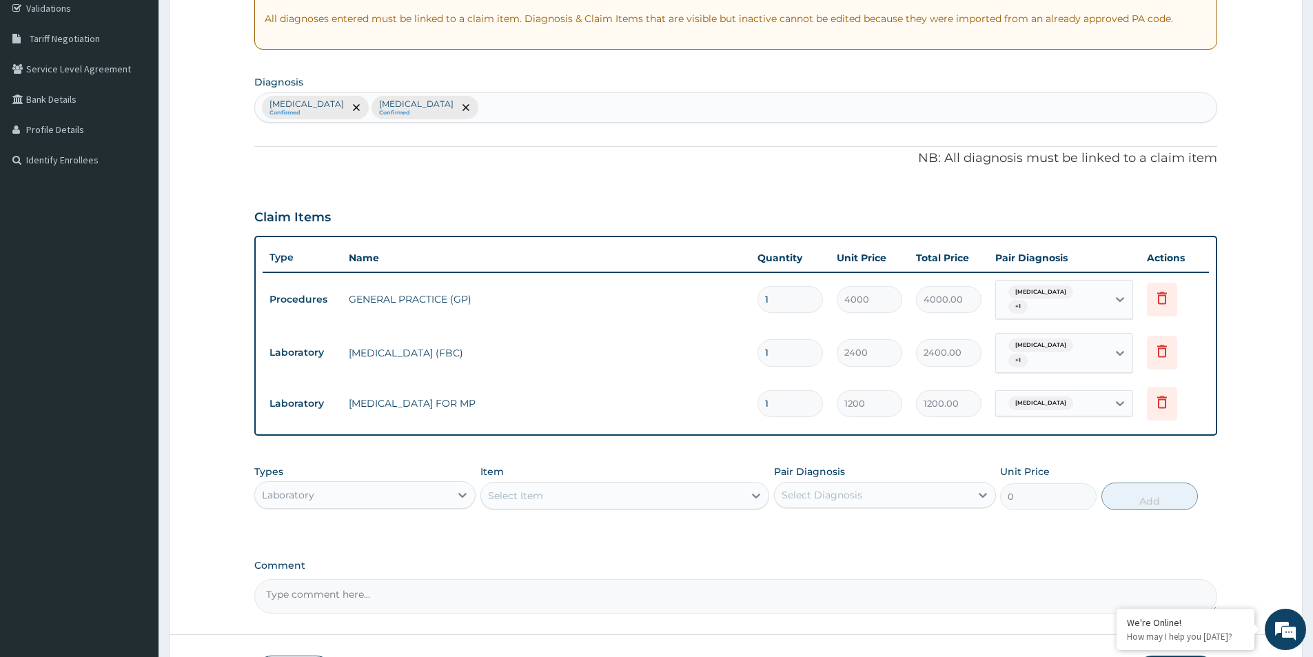
click at [437, 479] on div "Types Laboratory" at bounding box center [364, 487] width 221 height 45
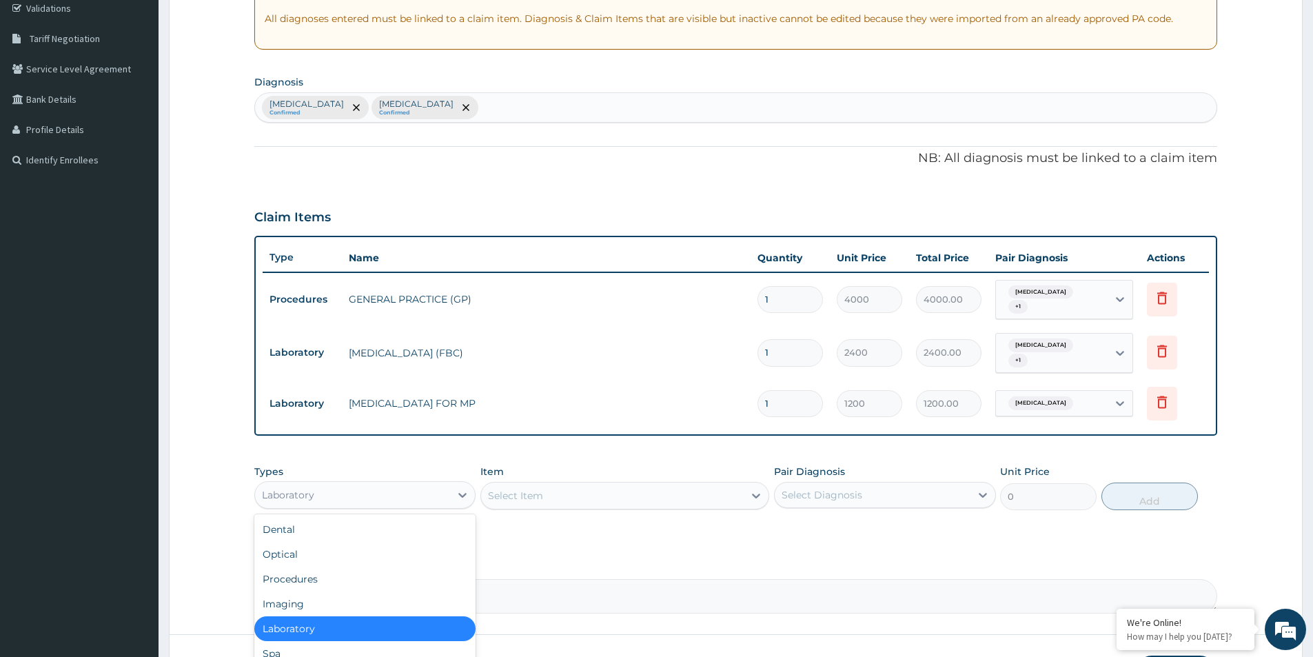
click at [434, 492] on div "Laboratory" at bounding box center [352, 495] width 195 height 22
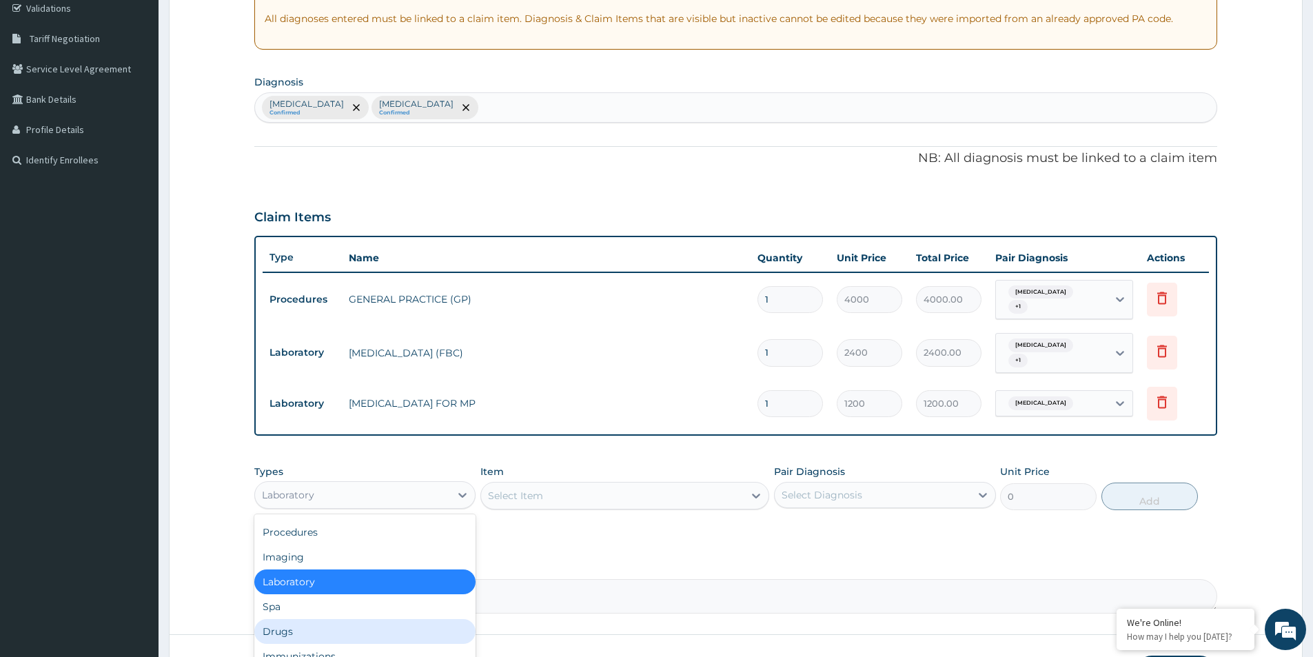
click at [310, 633] on div "Drugs" at bounding box center [364, 631] width 221 height 25
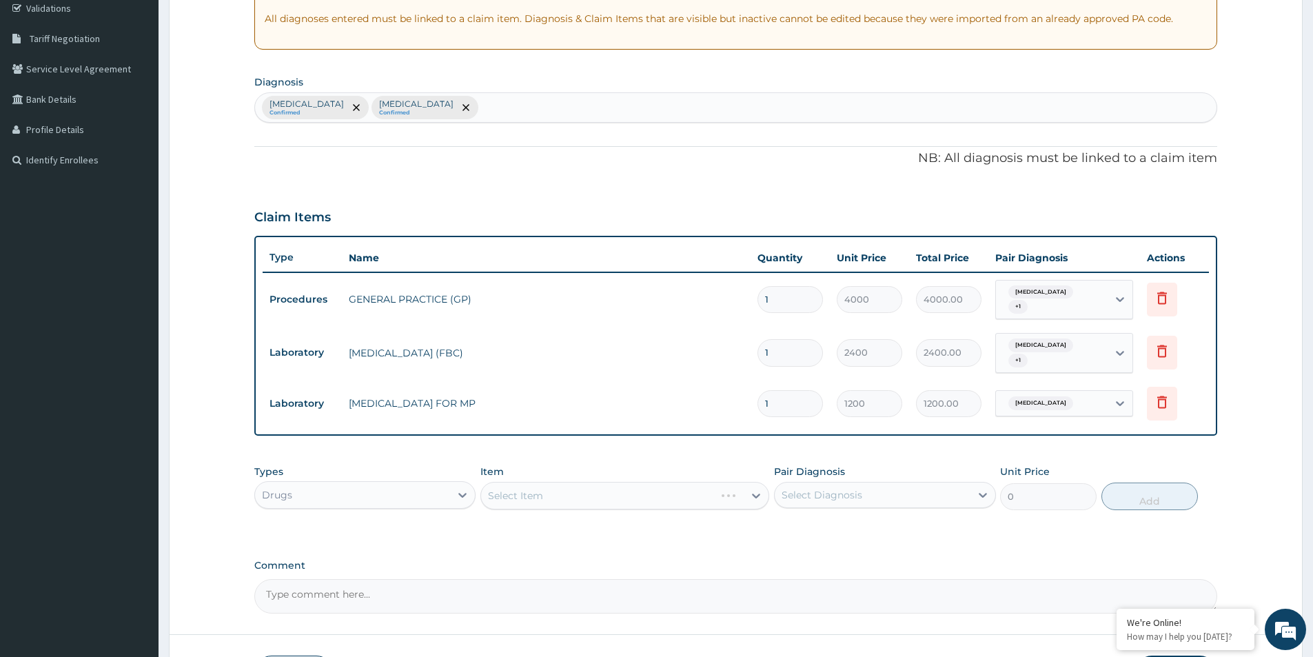
click at [553, 500] on div "Select Item" at bounding box center [624, 496] width 289 height 28
click at [571, 497] on div "Select Item" at bounding box center [624, 496] width 289 height 28
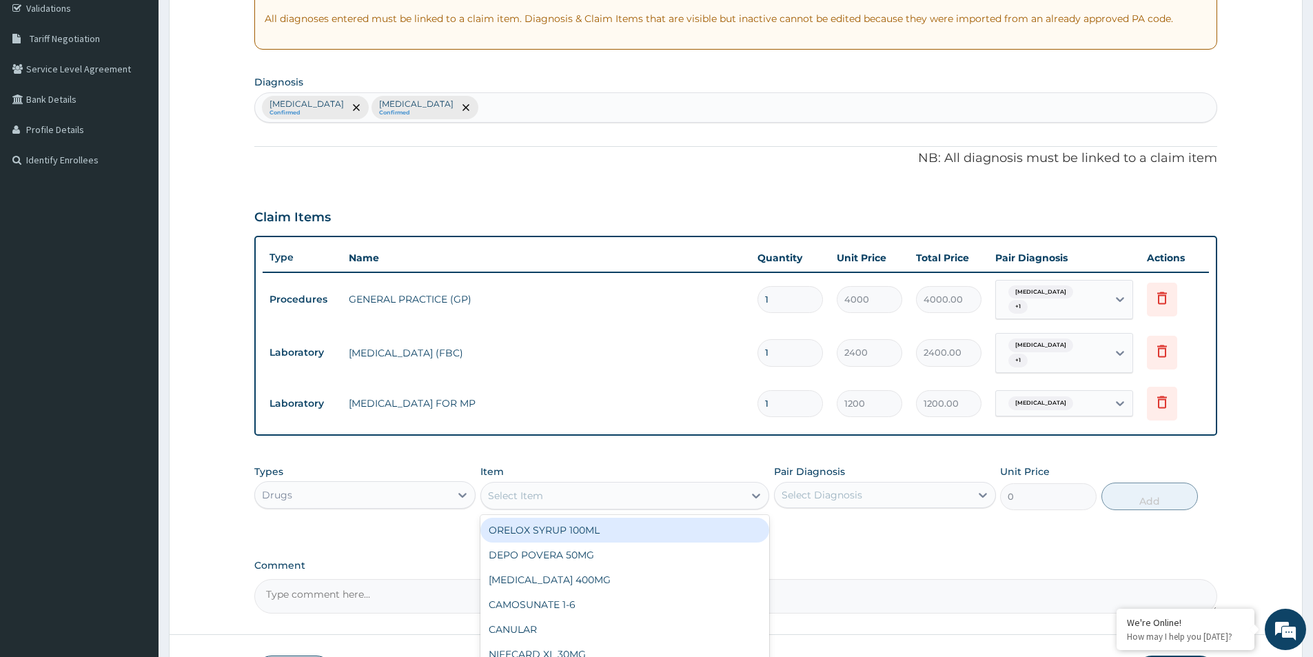
click at [665, 490] on div "Select Item" at bounding box center [612, 496] width 263 height 22
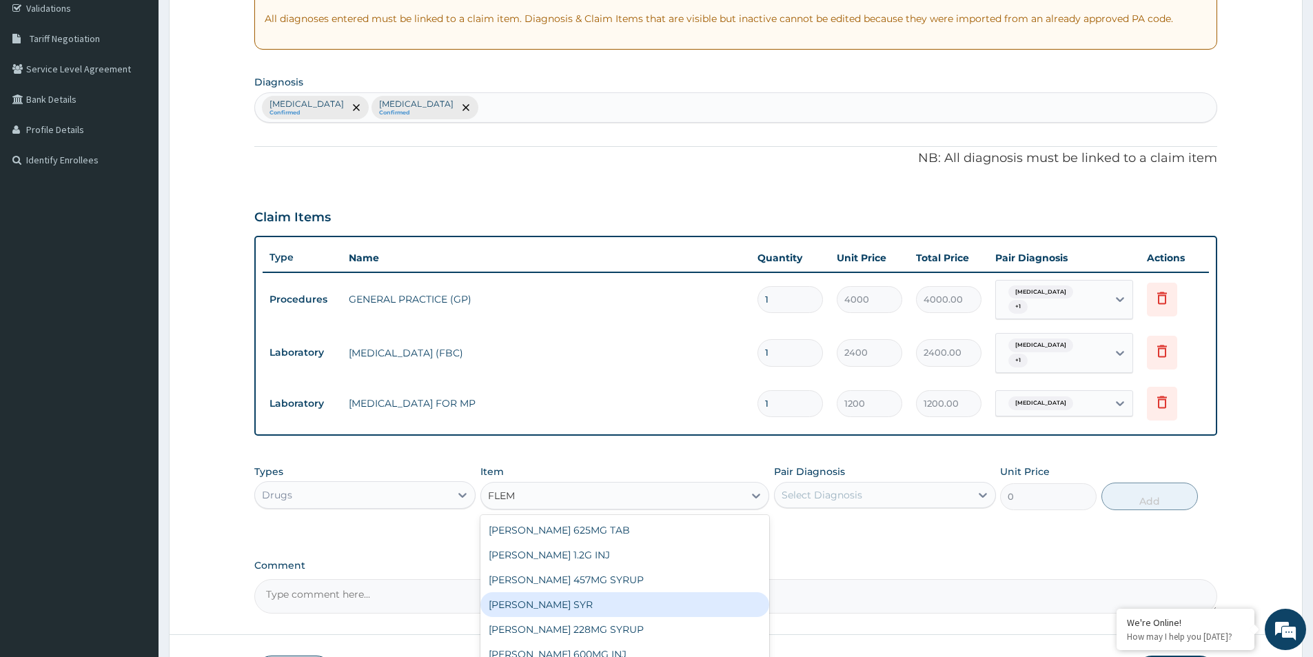
type input "FLEMM"
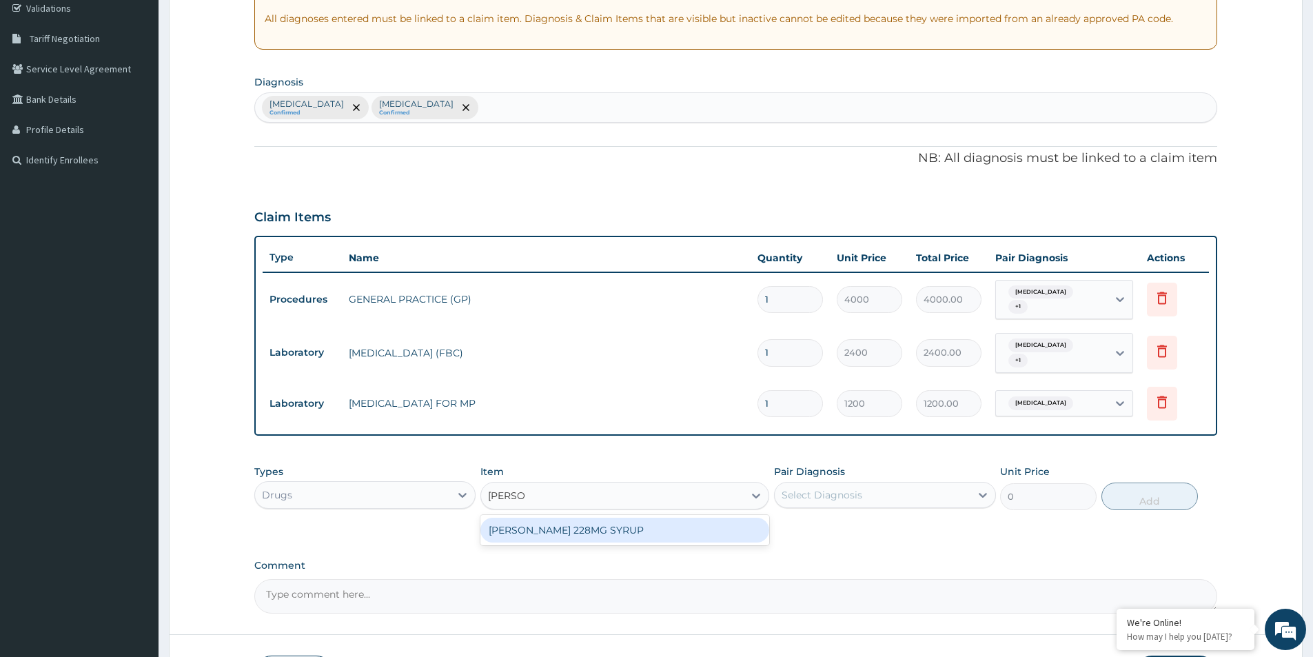
click at [625, 537] on div "FLEMMING 228MG SYRUP" at bounding box center [624, 530] width 289 height 25
type input "2000"
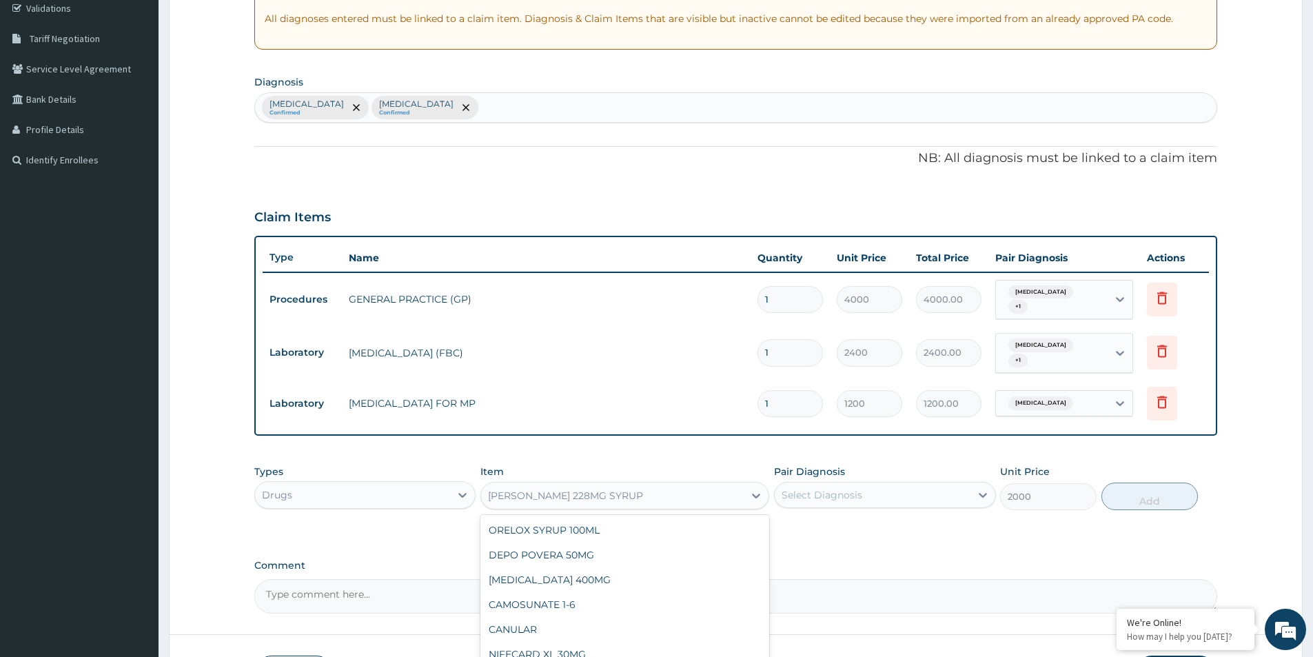
click at [674, 493] on div "FLEMMING 228MG SYRUP" at bounding box center [612, 496] width 263 height 22
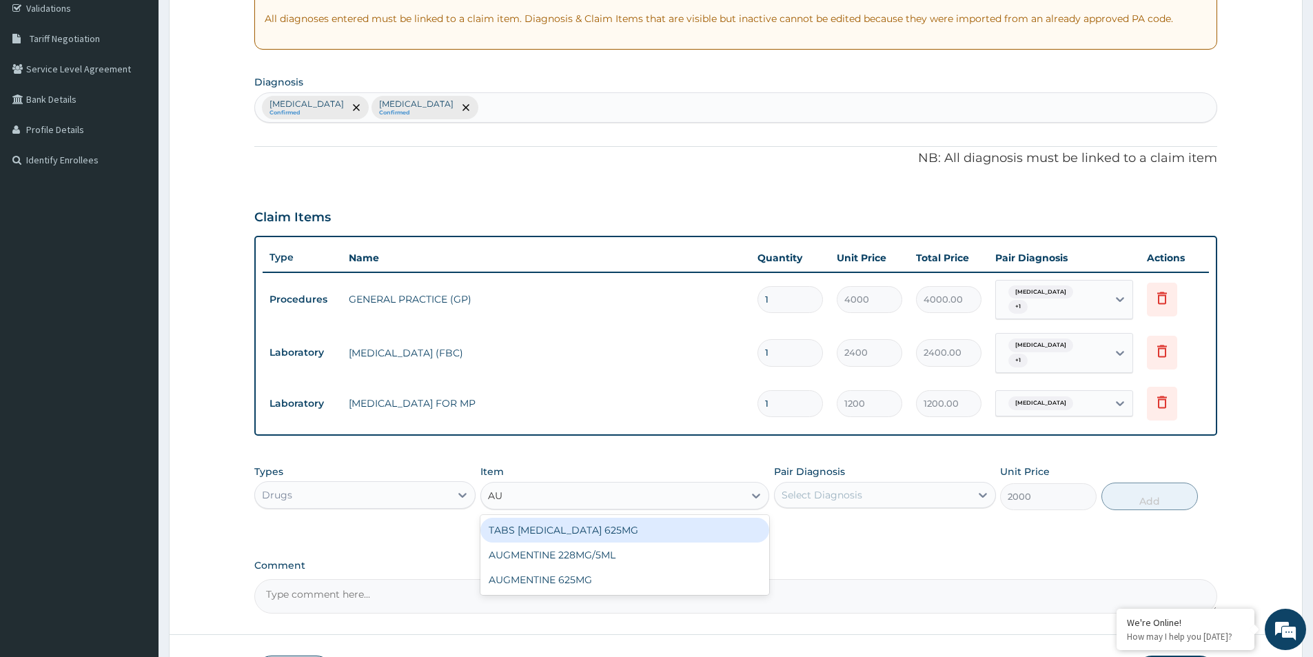
type input "AUG"
click at [594, 554] on div "AUGMENTINE 228MG/5ML" at bounding box center [624, 554] width 289 height 25
type input "3000"
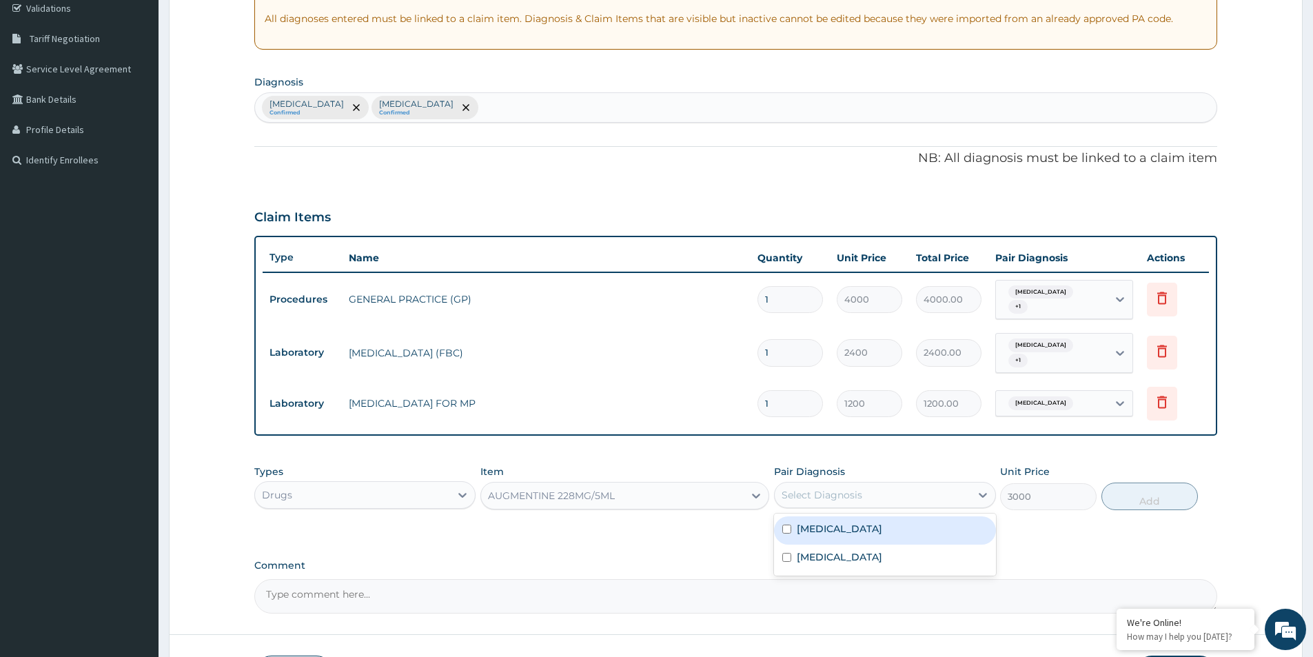
click at [814, 497] on div "Select Diagnosis" at bounding box center [822, 495] width 81 height 14
click at [787, 522] on div "Acute tonsillitis, unspecified" at bounding box center [884, 530] width 221 height 28
checkbox input "true"
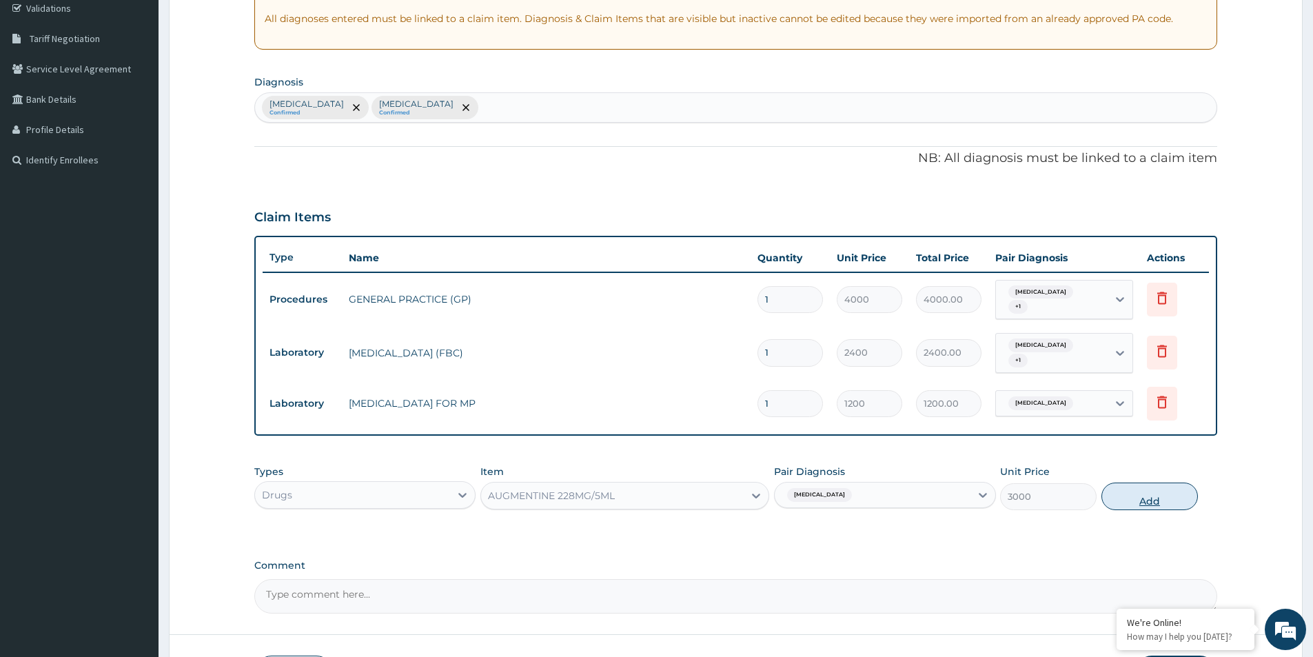
click at [1145, 500] on button "Add" at bounding box center [1150, 497] width 97 height 28
type input "0"
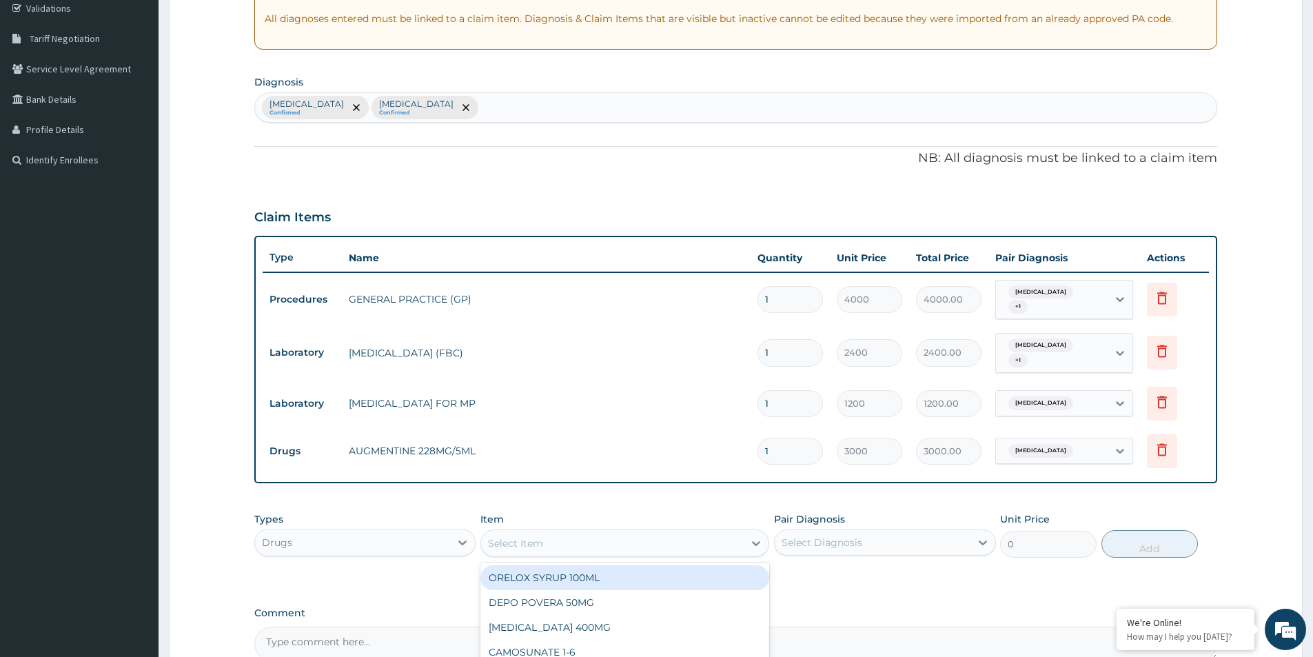
click at [528, 551] on div "Select Item" at bounding box center [612, 543] width 263 height 22
type input "PARACETAM"
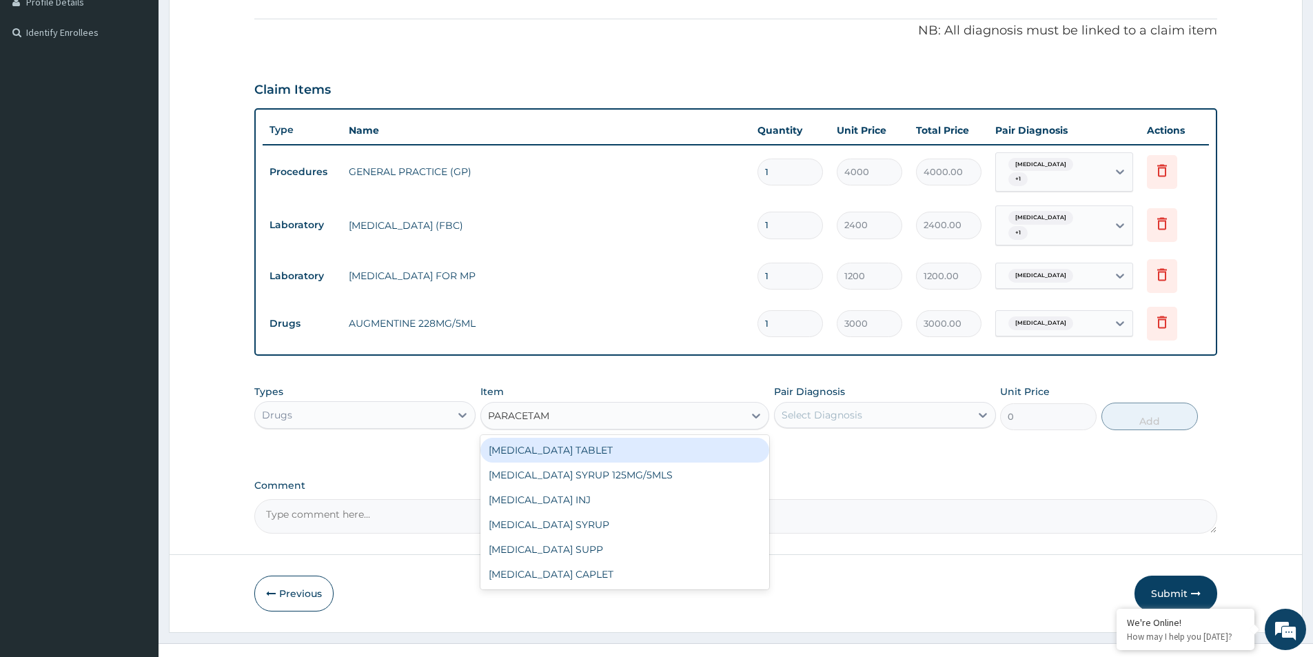
scroll to position [412, 0]
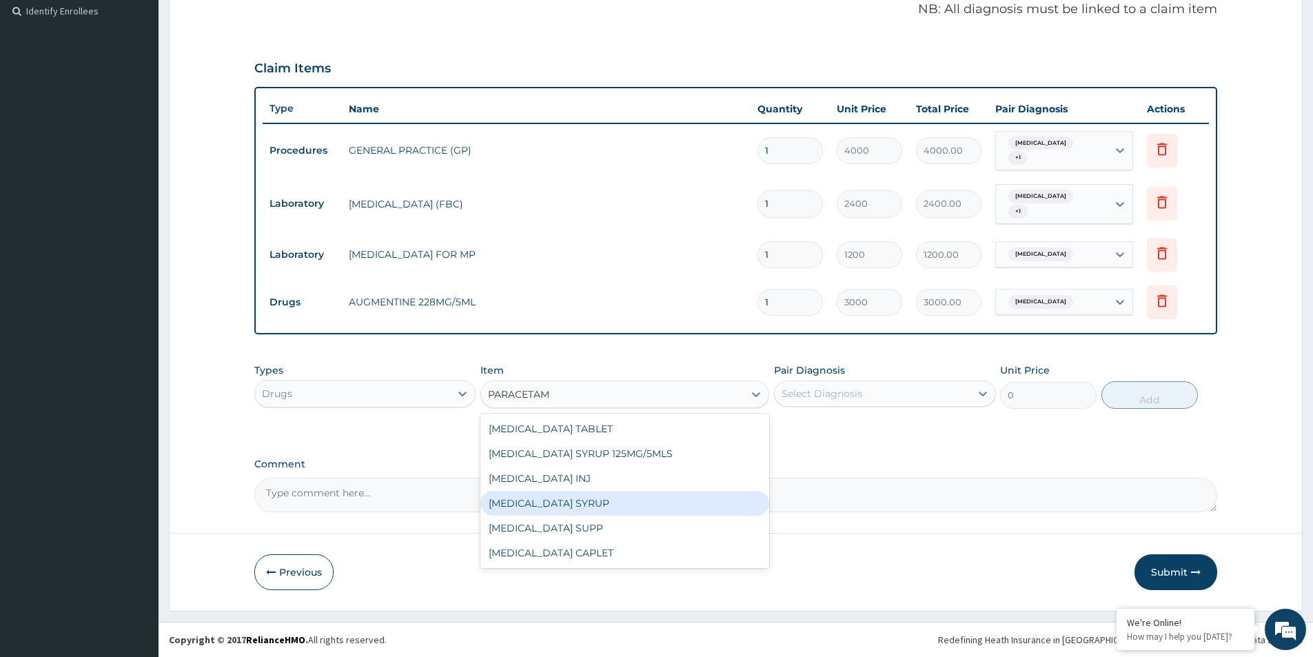
click at [577, 502] on div "PARACETAMOL SYRUP" at bounding box center [624, 503] width 289 height 25
type input "600"
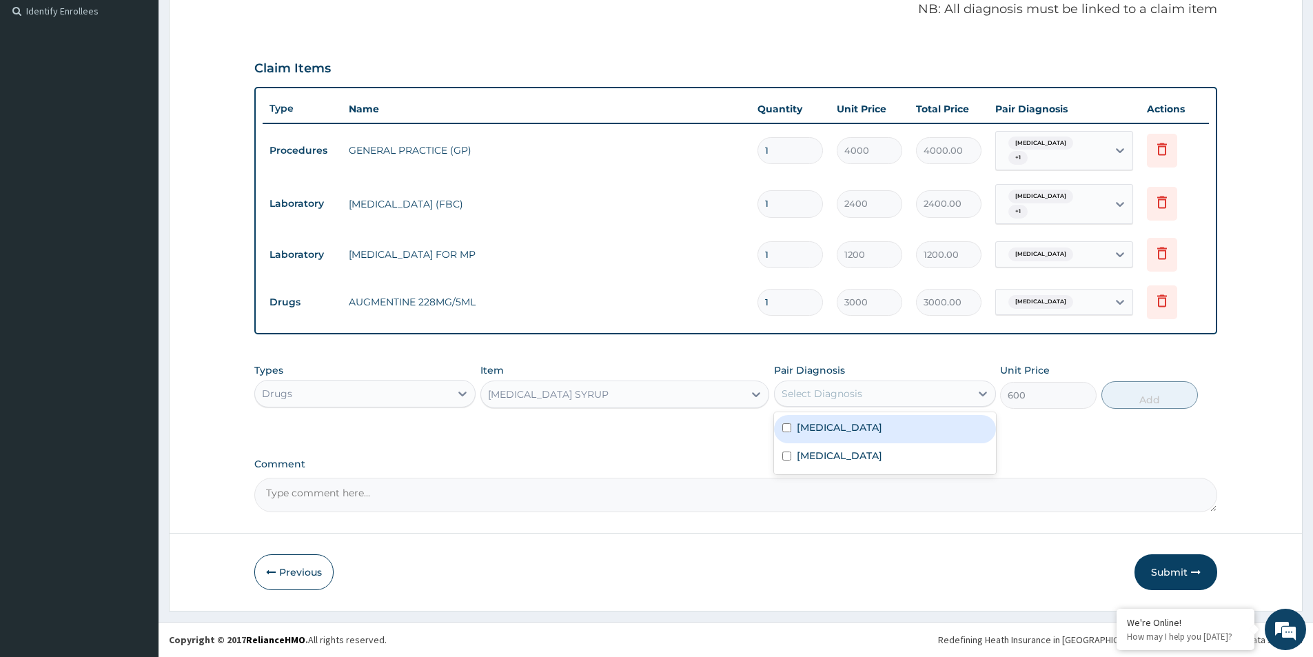
click at [892, 389] on div "Select Diagnosis" at bounding box center [872, 394] width 195 height 22
drag, startPoint x: 782, startPoint y: 459, endPoint x: 784, endPoint y: 429, distance: 29.7
click at [782, 456] on input "checkbox" at bounding box center [786, 456] width 9 height 9
checkbox input "true"
click at [784, 425] on input "checkbox" at bounding box center [786, 427] width 9 height 9
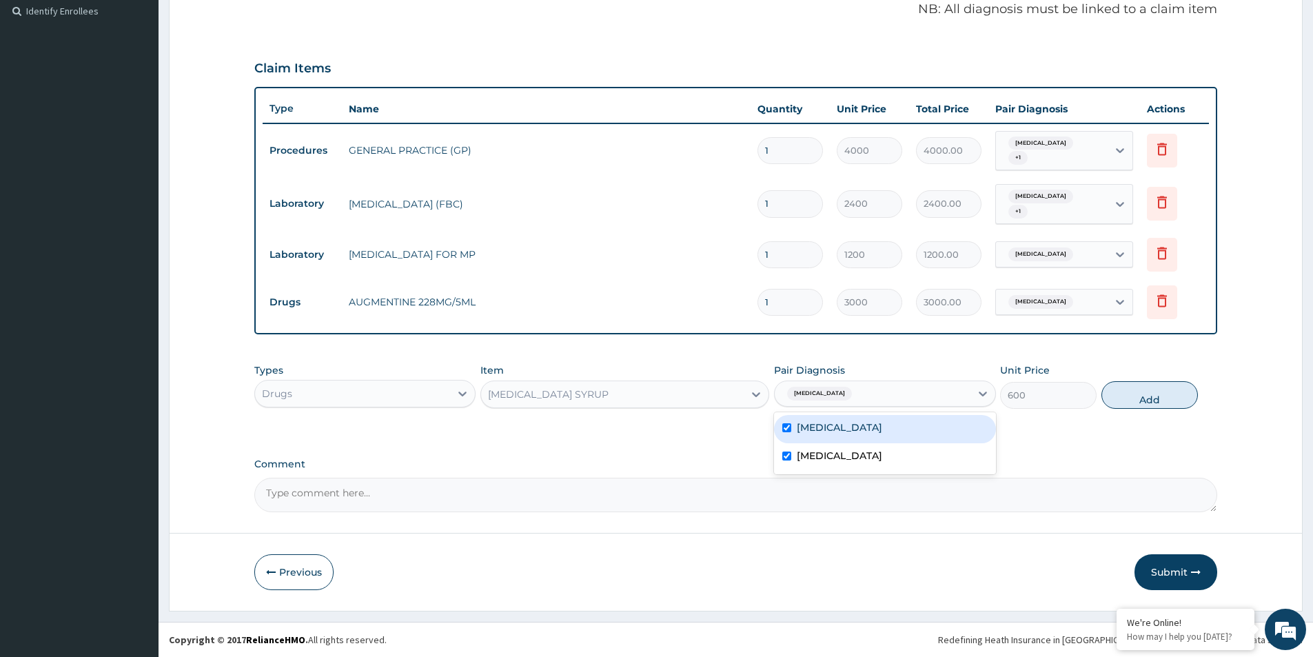
checkbox input "true"
click at [1128, 390] on button "Add" at bounding box center [1150, 395] width 97 height 28
type input "0"
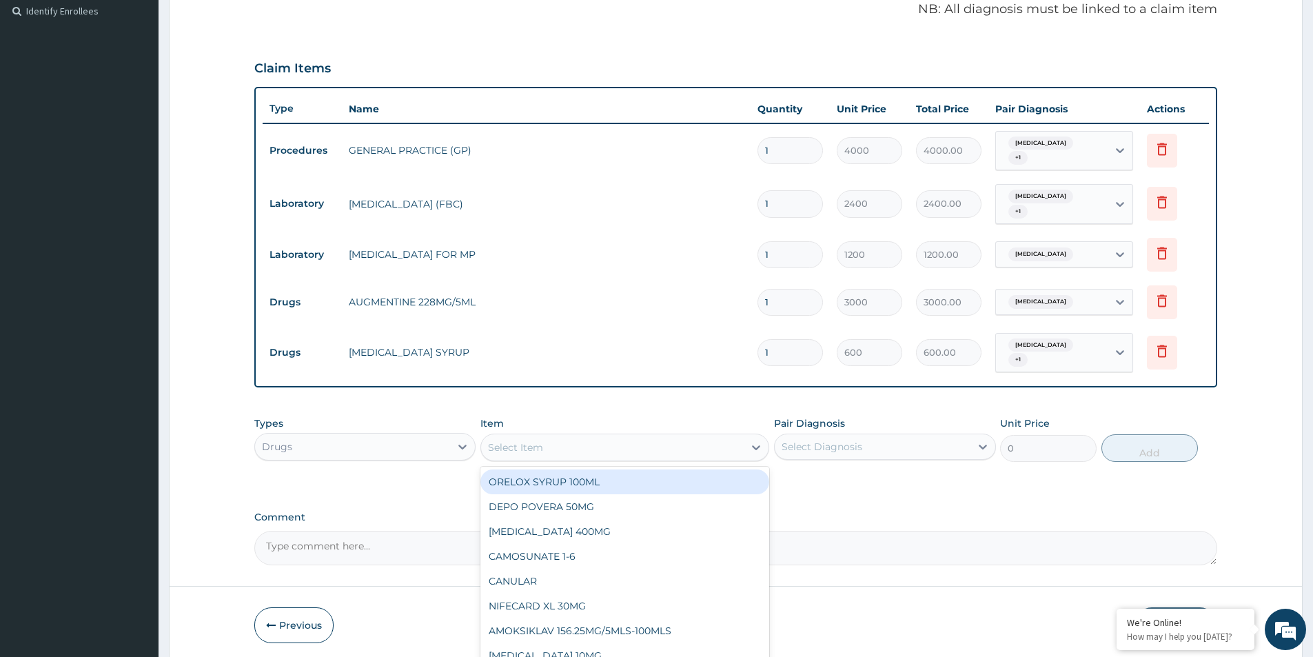
click at [663, 454] on div "Select Item" at bounding box center [612, 447] width 263 height 22
type input "LORAT"
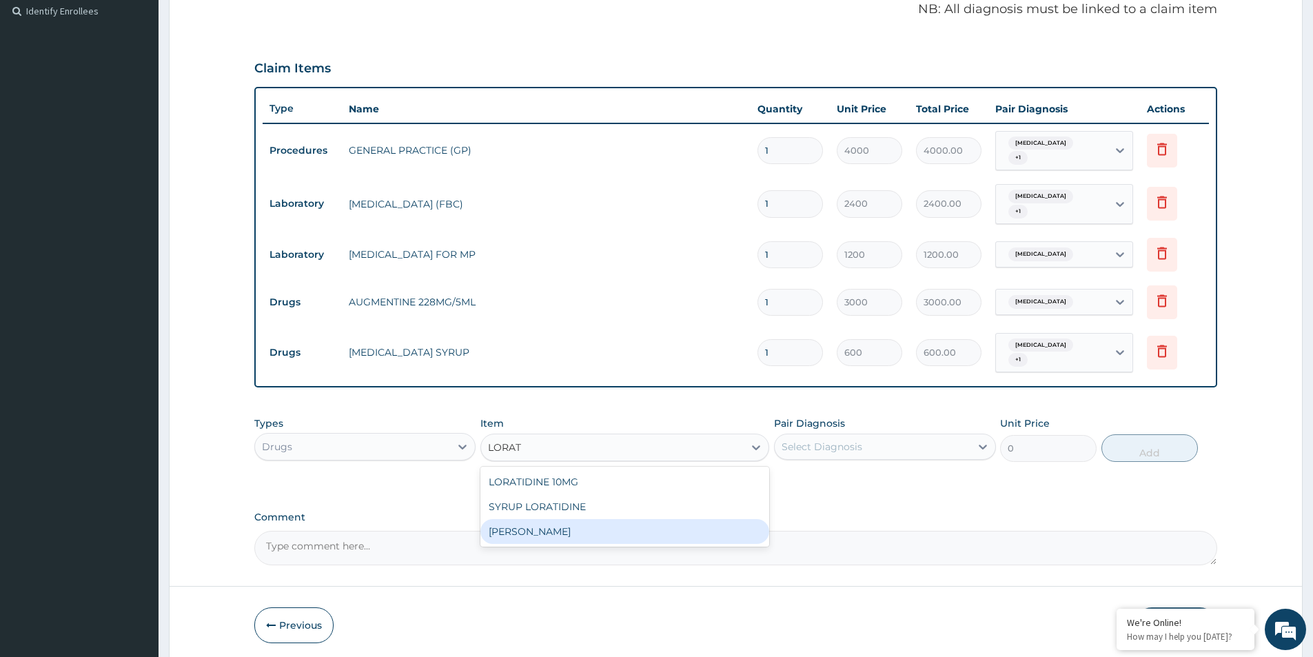
click at [606, 531] on div "LORATIDINE SYRUP" at bounding box center [624, 531] width 289 height 25
type input "1000"
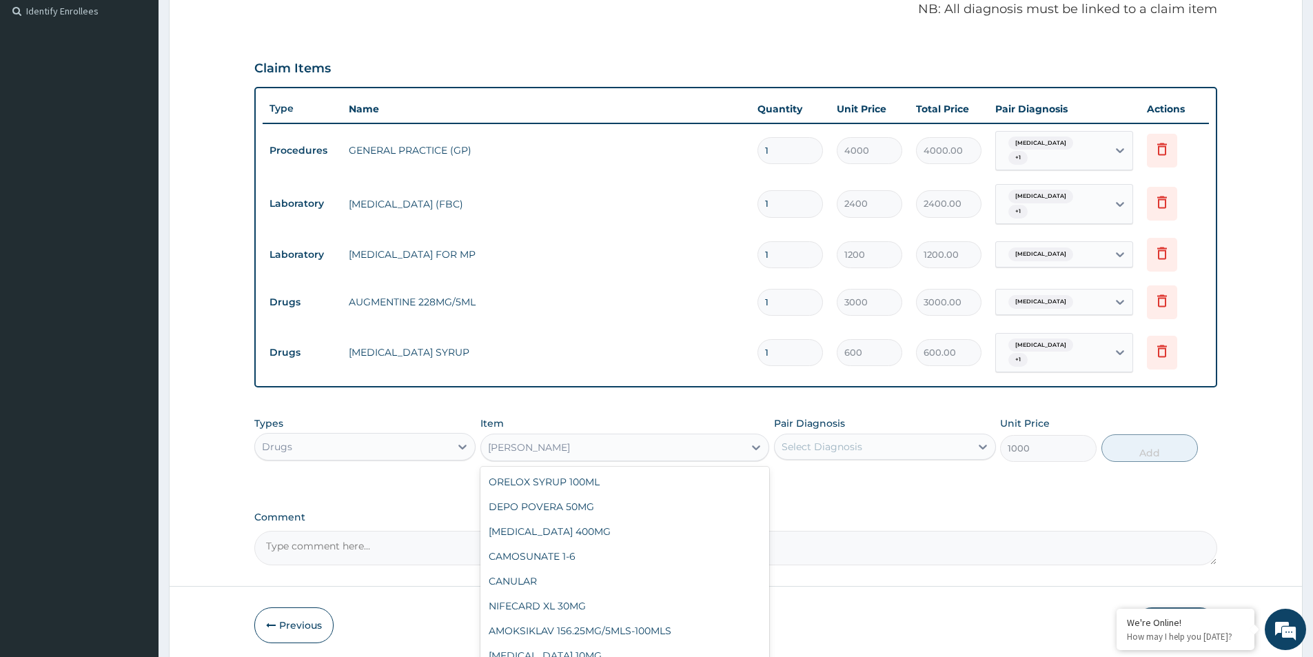
click at [724, 453] on div "LORATIDINE SYRUP" at bounding box center [612, 447] width 263 height 22
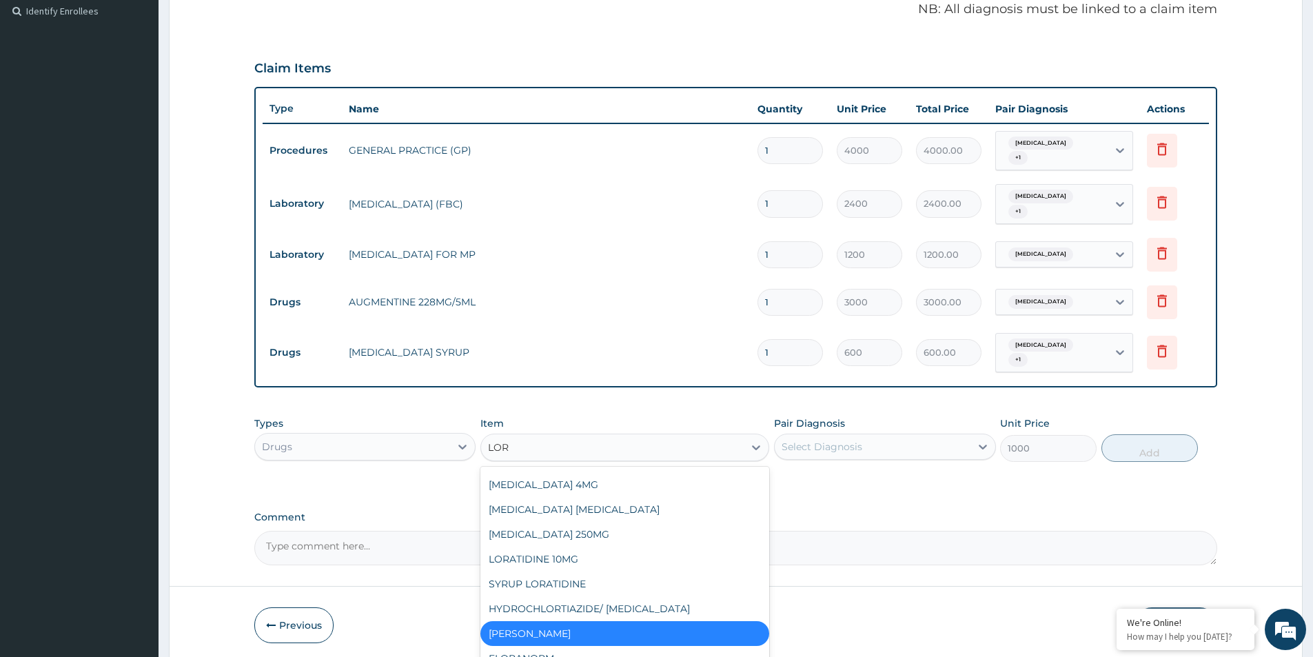
scroll to position [171, 0]
type input "LORA"
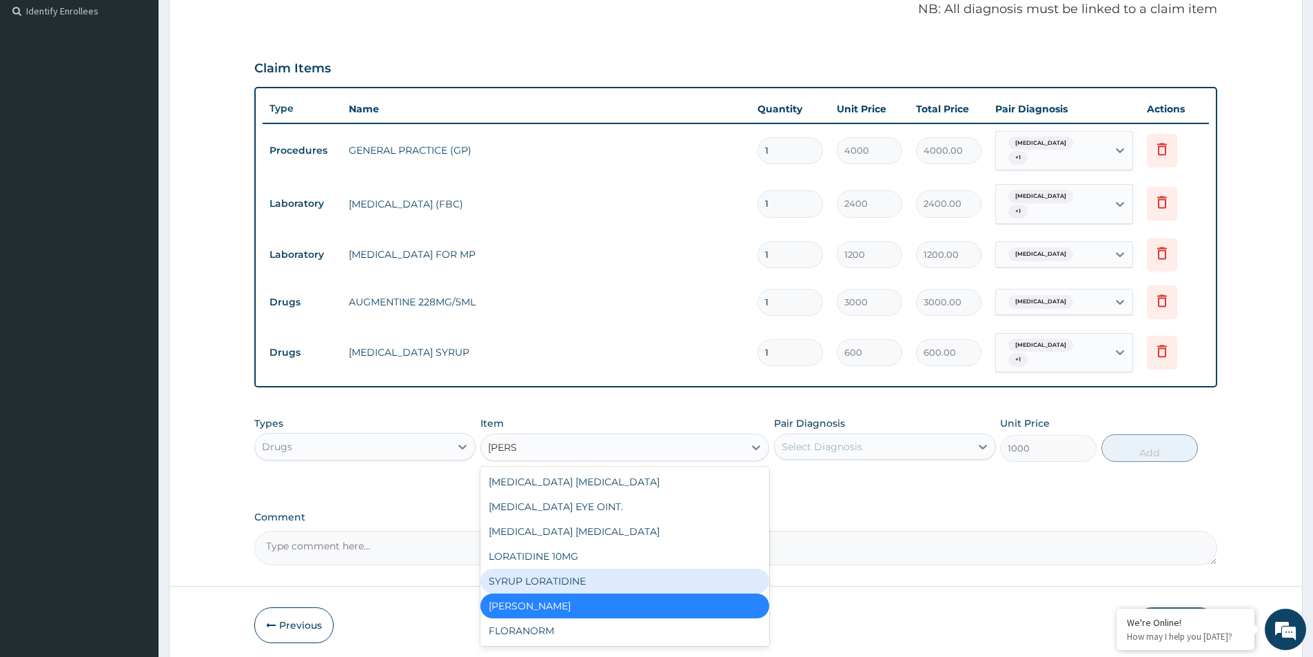
click at [635, 574] on div "SYRUP LORATIDINE" at bounding box center [624, 581] width 289 height 25
type input "1300"
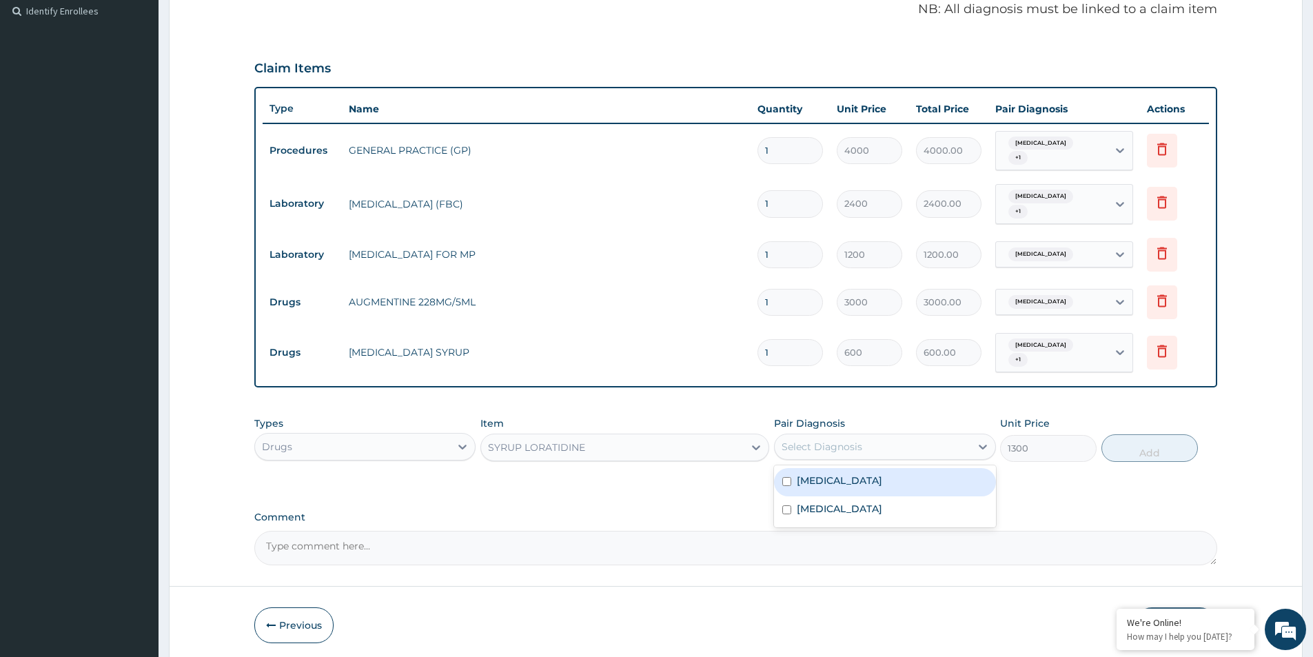
click at [881, 447] on div "Select Diagnosis" at bounding box center [872, 447] width 195 height 22
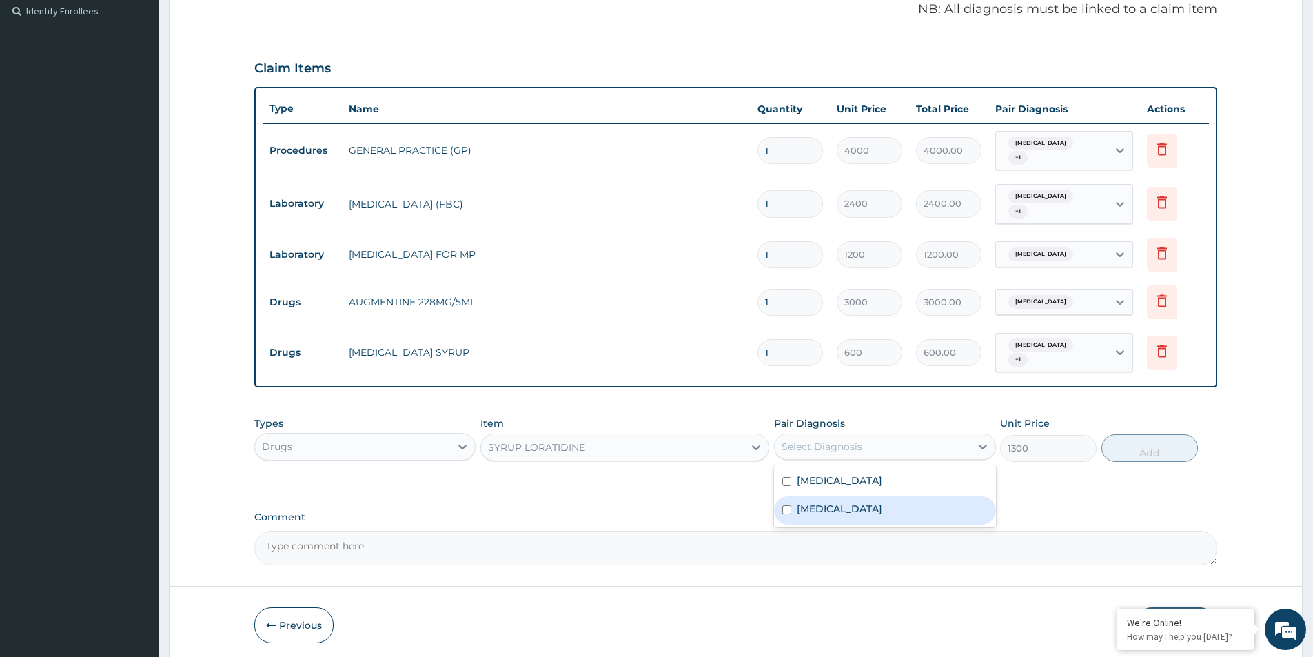
click at [791, 507] on input "checkbox" at bounding box center [786, 509] width 9 height 9
checkbox input "true"
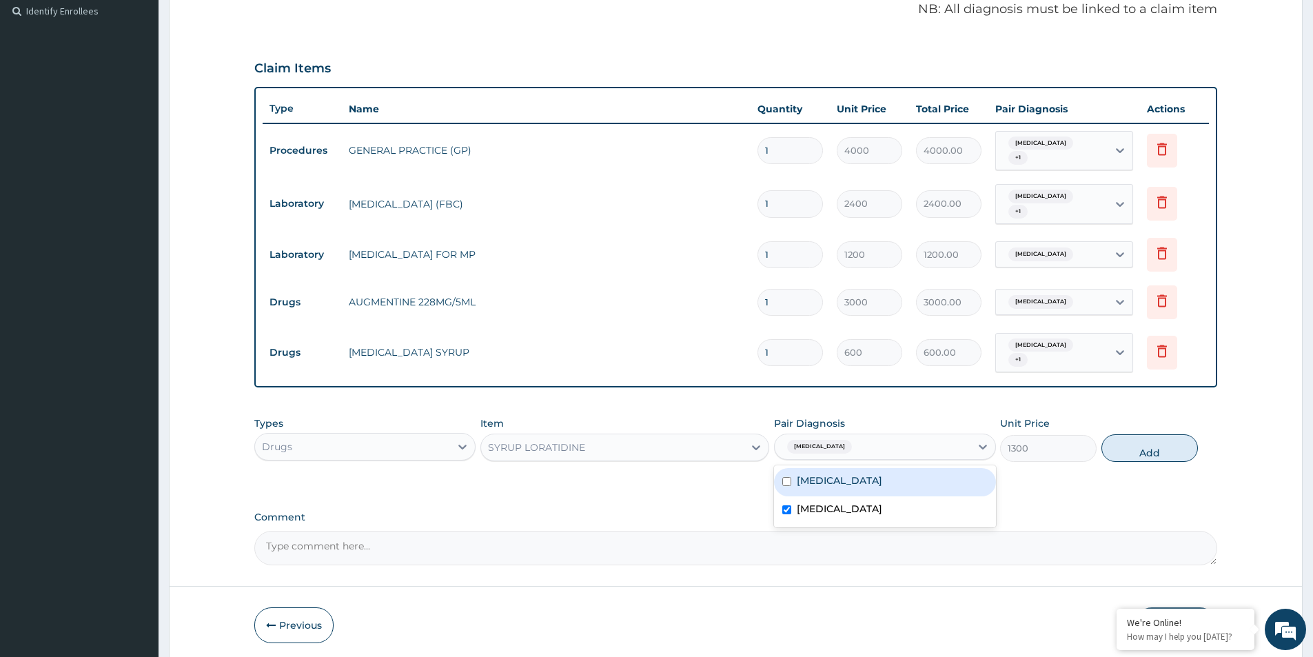
click at [789, 484] on input "checkbox" at bounding box center [786, 481] width 9 height 9
checkbox input "true"
click at [1124, 438] on button "Add" at bounding box center [1150, 448] width 97 height 28
type input "0"
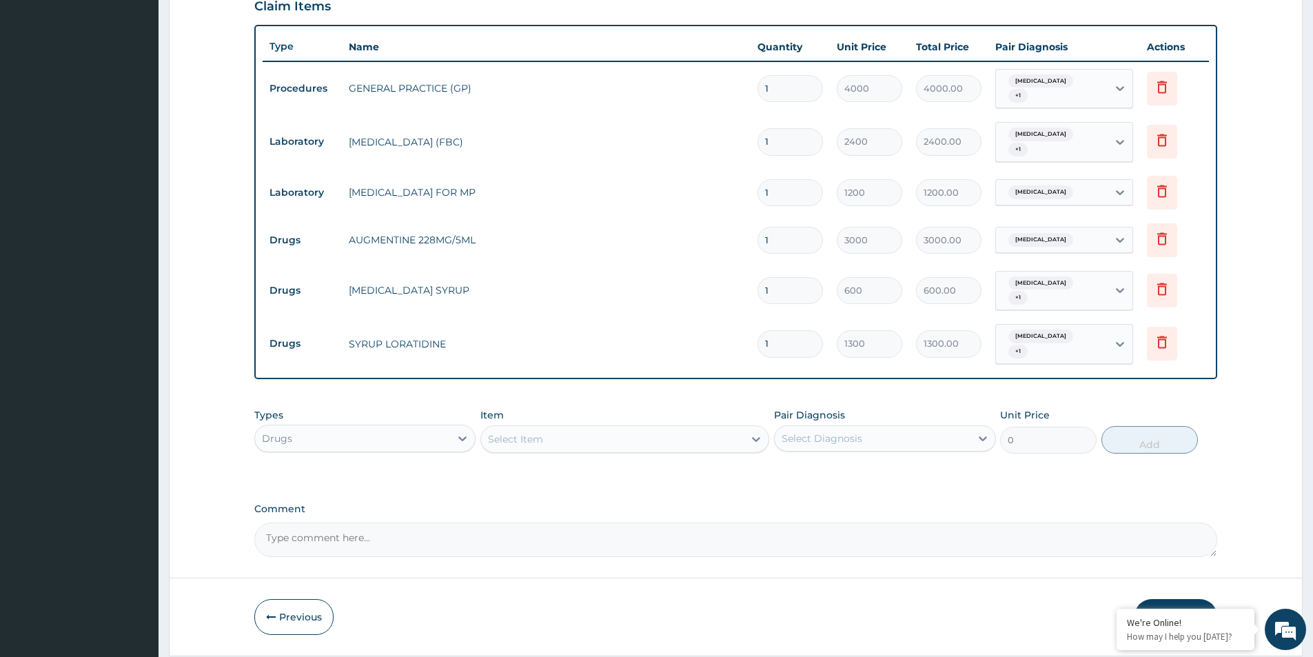
scroll to position [519, 0]
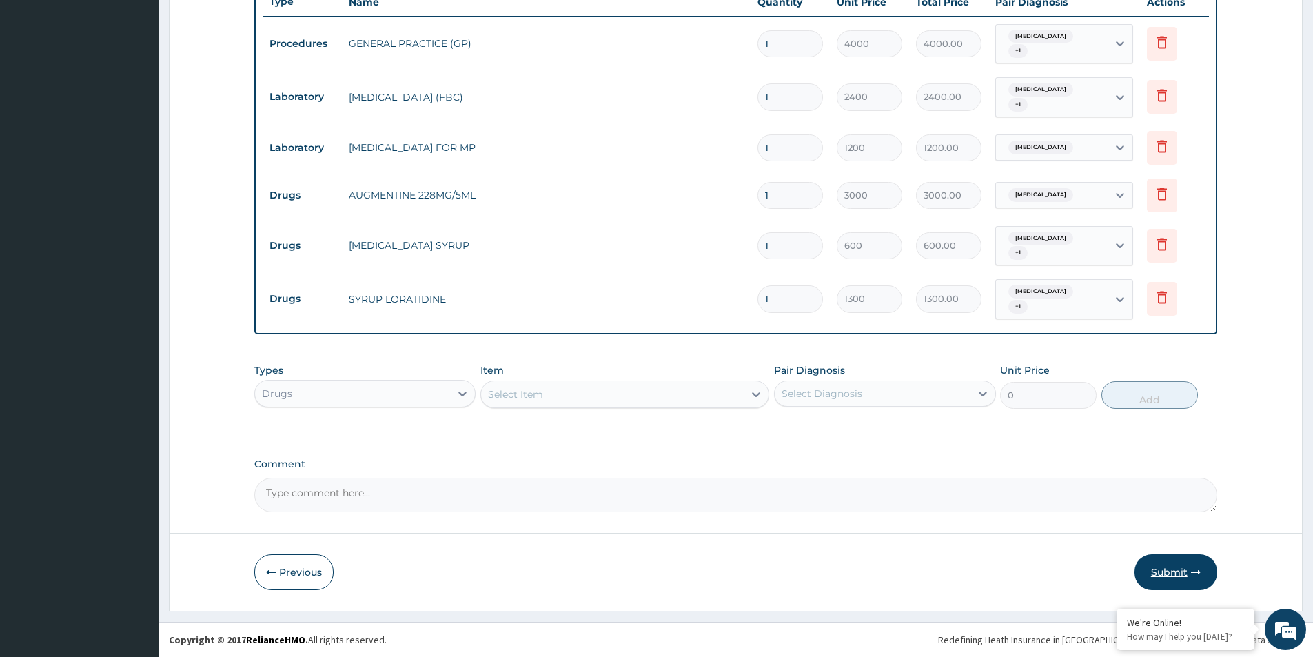
click at [1179, 581] on button "Submit" at bounding box center [1176, 572] width 83 height 36
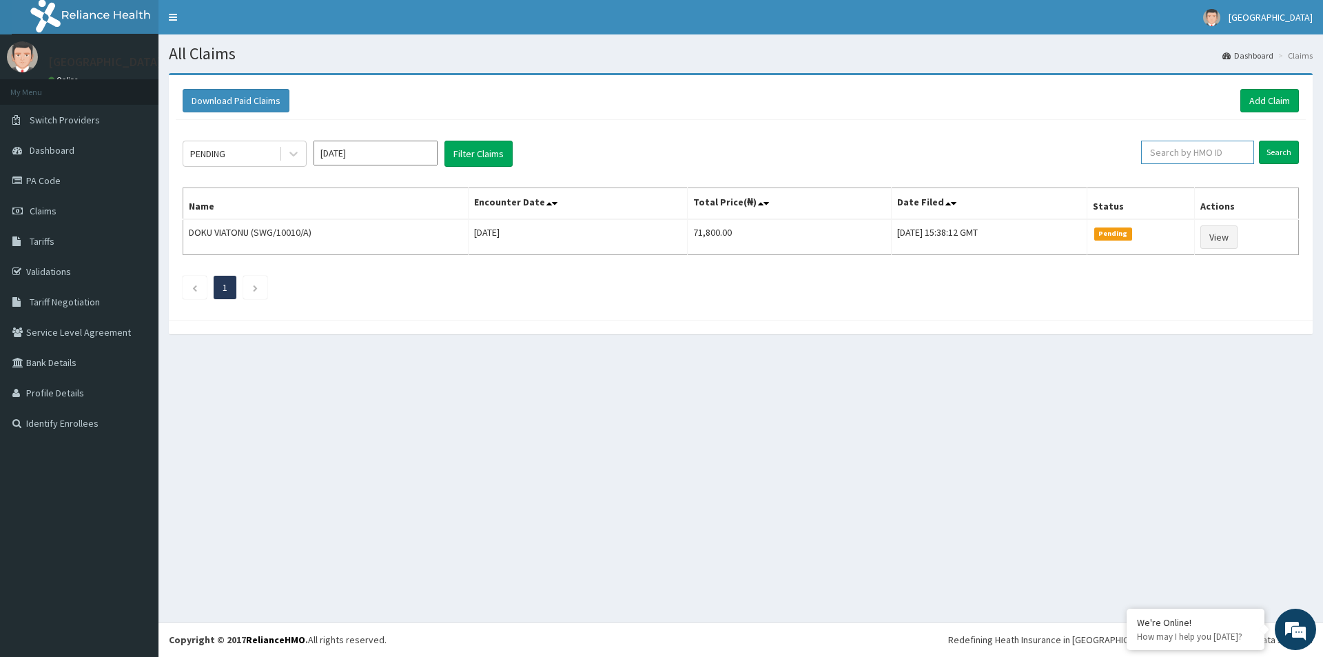
click at [1210, 160] on input "text" at bounding box center [1198, 152] width 113 height 23
type input "KSB/10629/C"
click at [1280, 152] on input "Search" at bounding box center [1279, 152] width 40 height 23
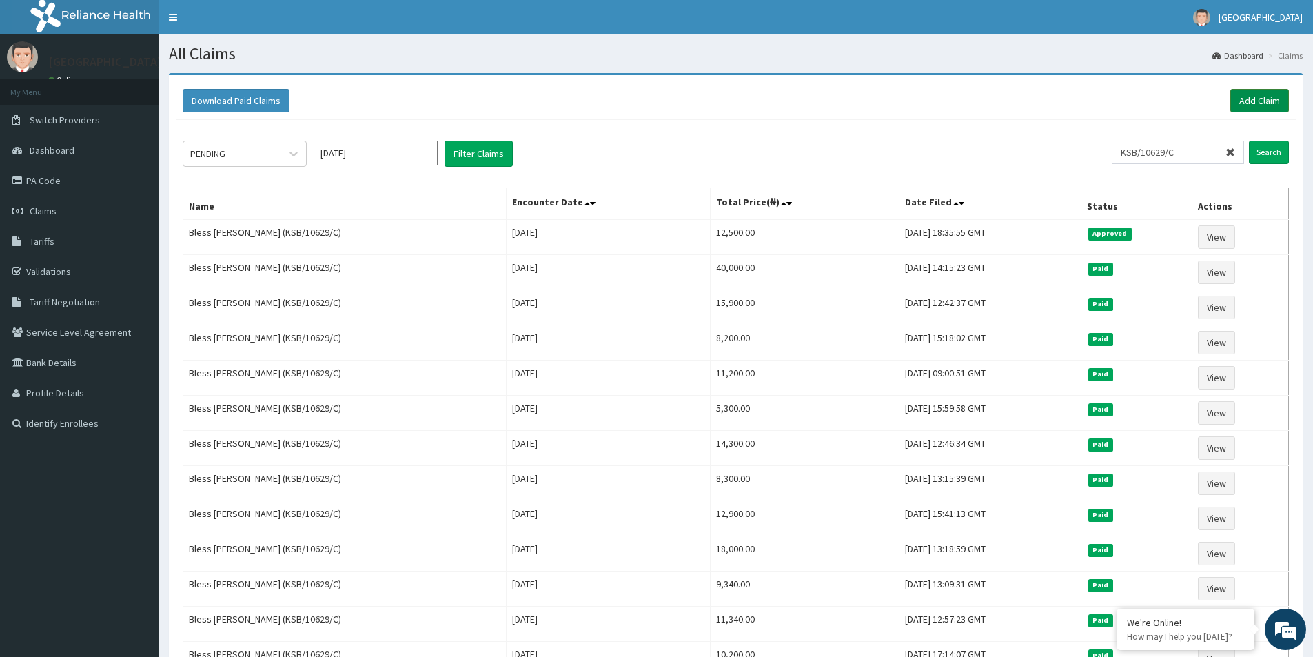
click at [1252, 97] on link "Add Claim" at bounding box center [1259, 100] width 59 height 23
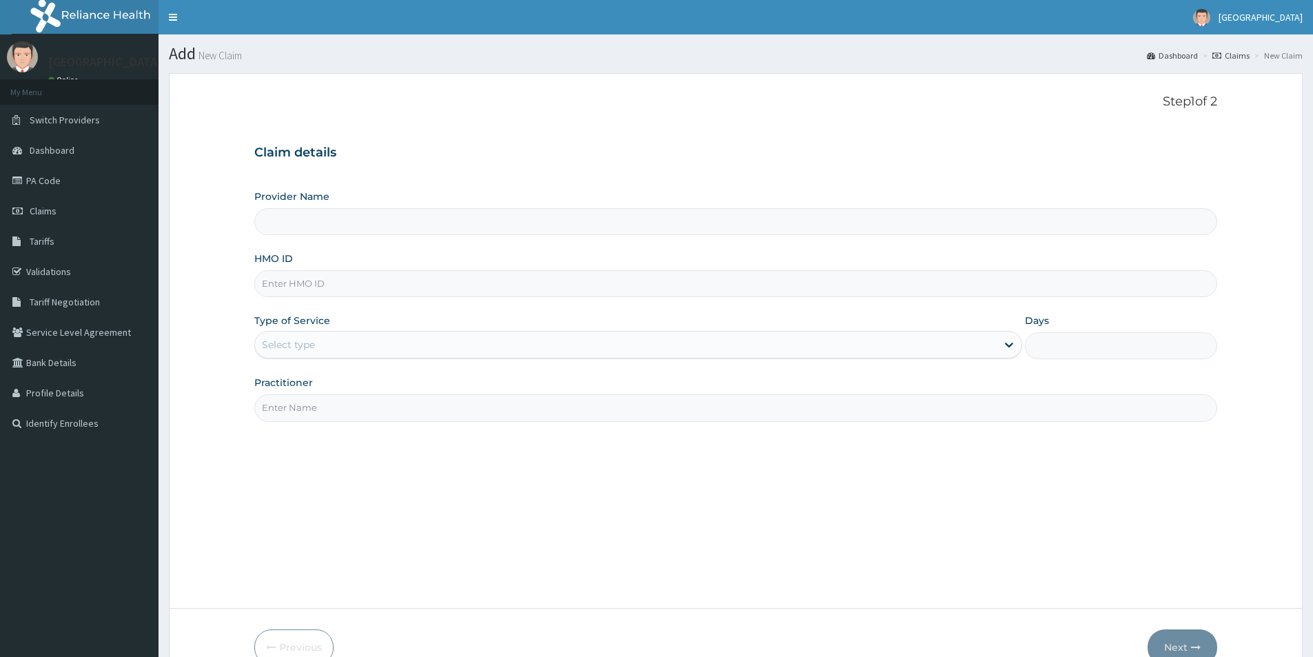
type input "Mother And Child Hospital- IKEJA"
drag, startPoint x: 363, startPoint y: 287, endPoint x: 371, endPoint y: 287, distance: 7.6
click at [365, 286] on input "HMO ID" at bounding box center [735, 283] width 963 height 27
paste input "IML/10016/A"
type input "IML/10016/A"
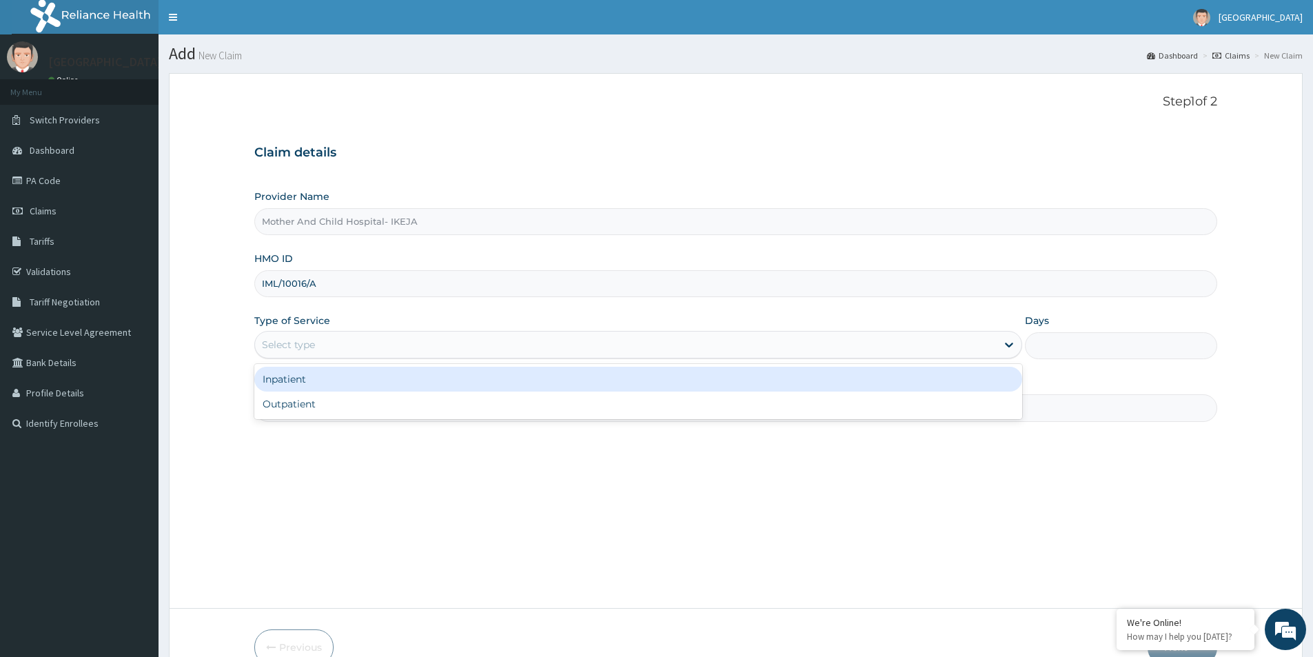
click at [350, 342] on div "Select type" at bounding box center [626, 345] width 742 height 22
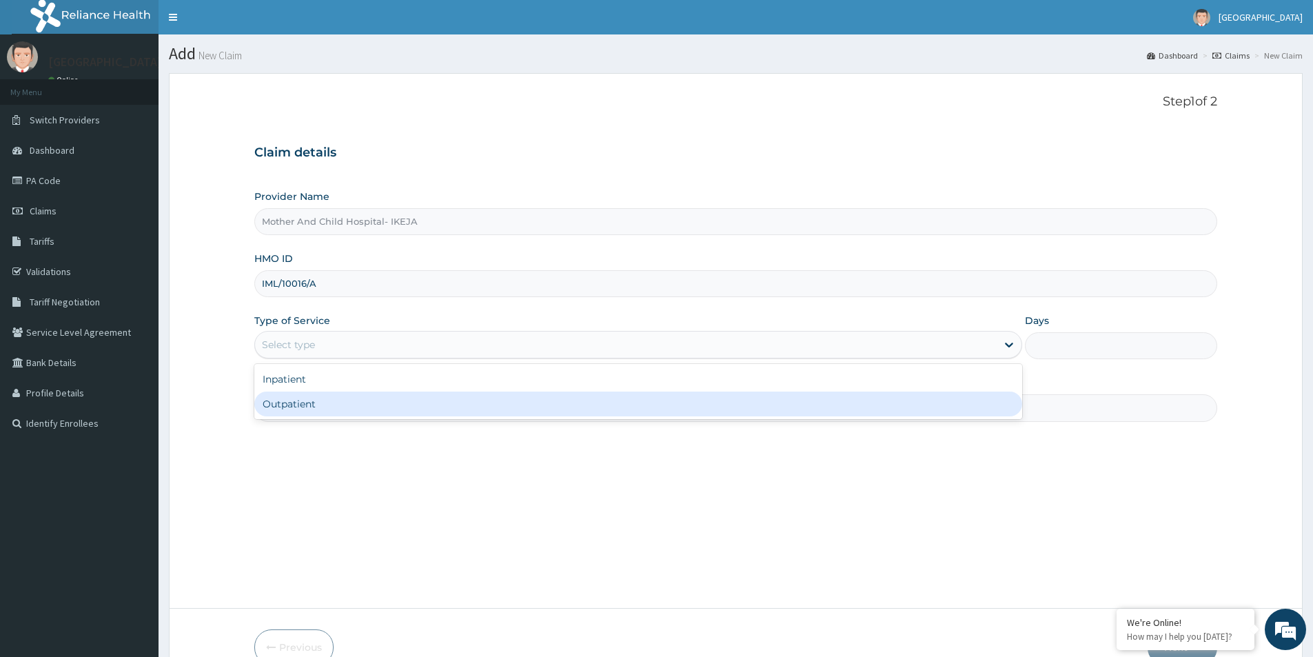
click at [285, 408] on div "Outpatient" at bounding box center [638, 404] width 768 height 25
type input "1"
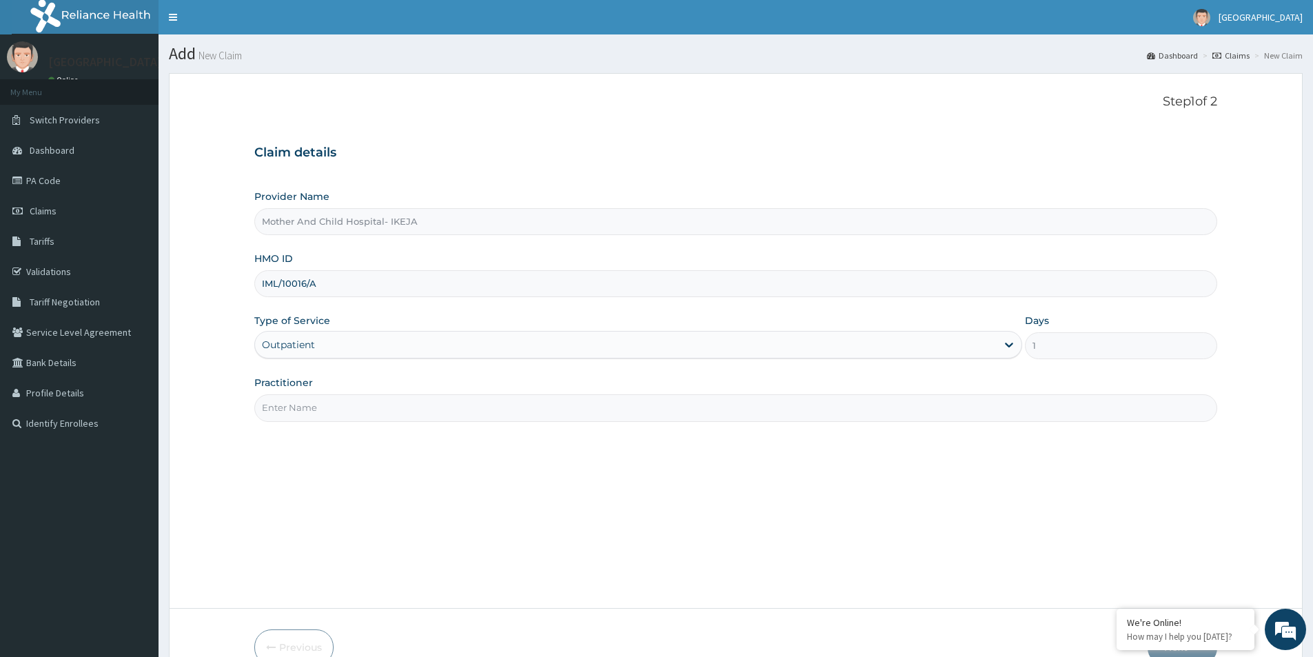
click at [290, 402] on input "Practitioner" at bounding box center [735, 407] width 963 height 27
type input "DR EKPETTE"
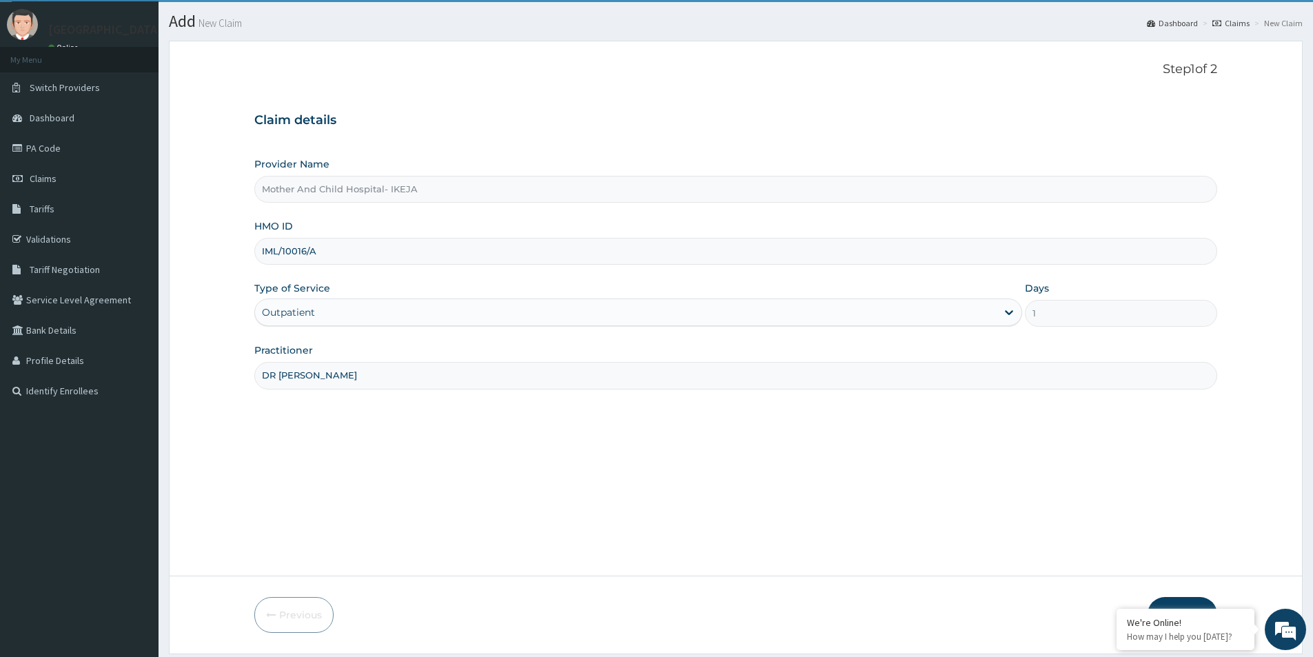
scroll to position [75, 0]
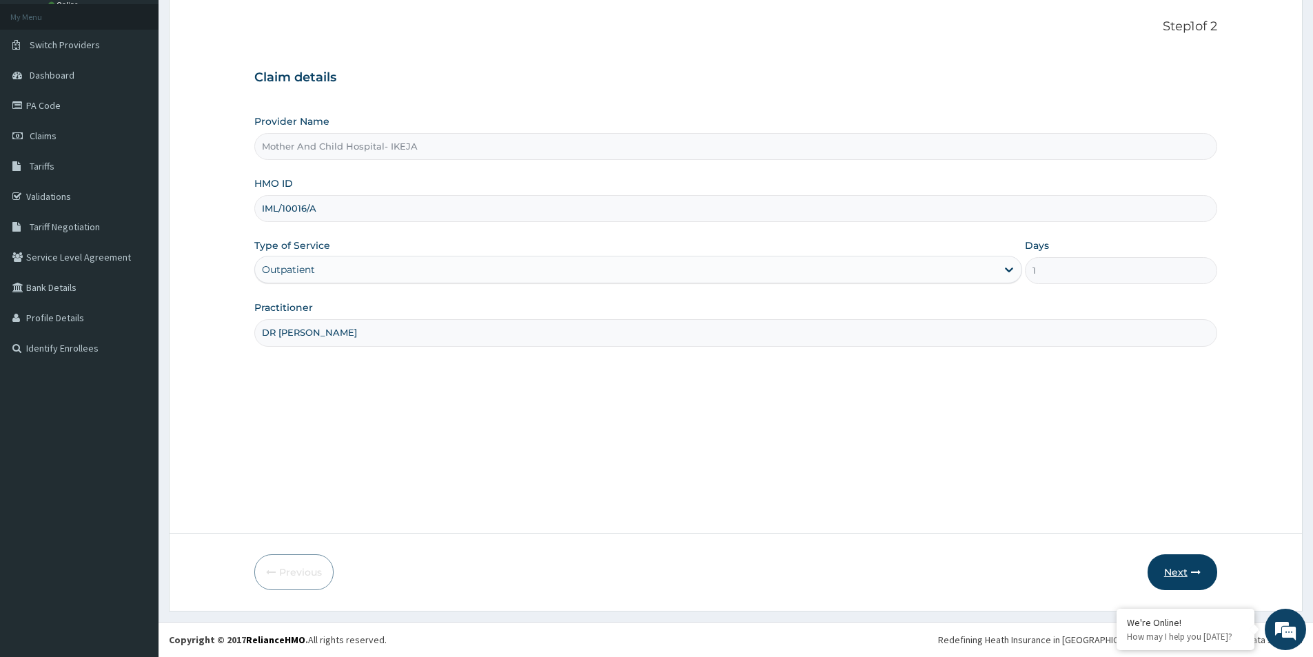
click at [1191, 570] on icon "button" at bounding box center [1196, 572] width 10 height 10
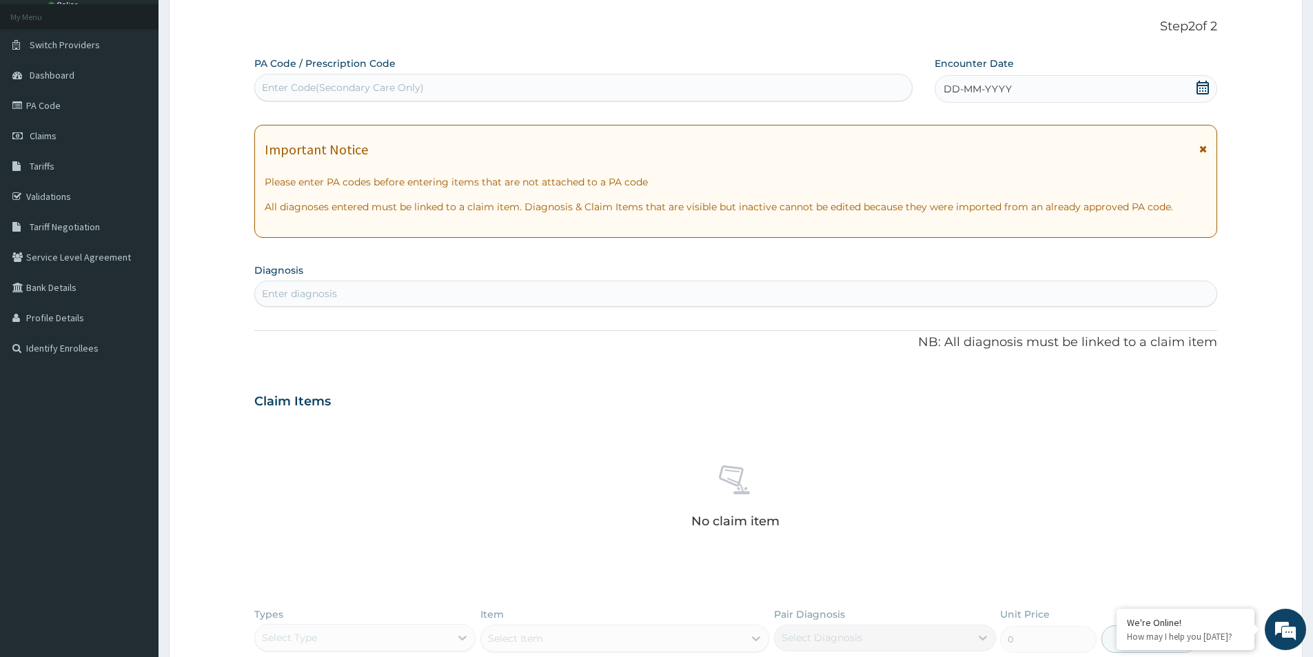
drag, startPoint x: 1201, startPoint y: 83, endPoint x: 1209, endPoint y: 101, distance: 19.5
click at [1207, 85] on icon at bounding box center [1203, 88] width 12 height 14
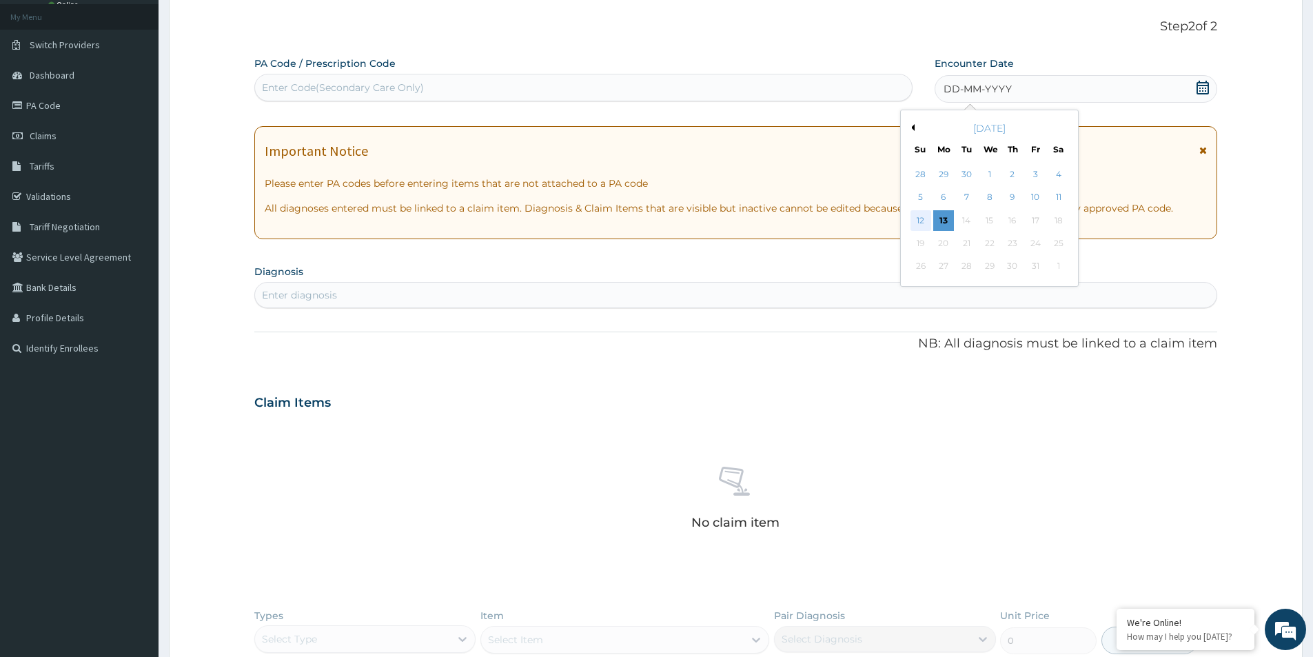
scroll to position [0, 0]
click at [924, 222] on div "12" at bounding box center [921, 220] width 21 height 21
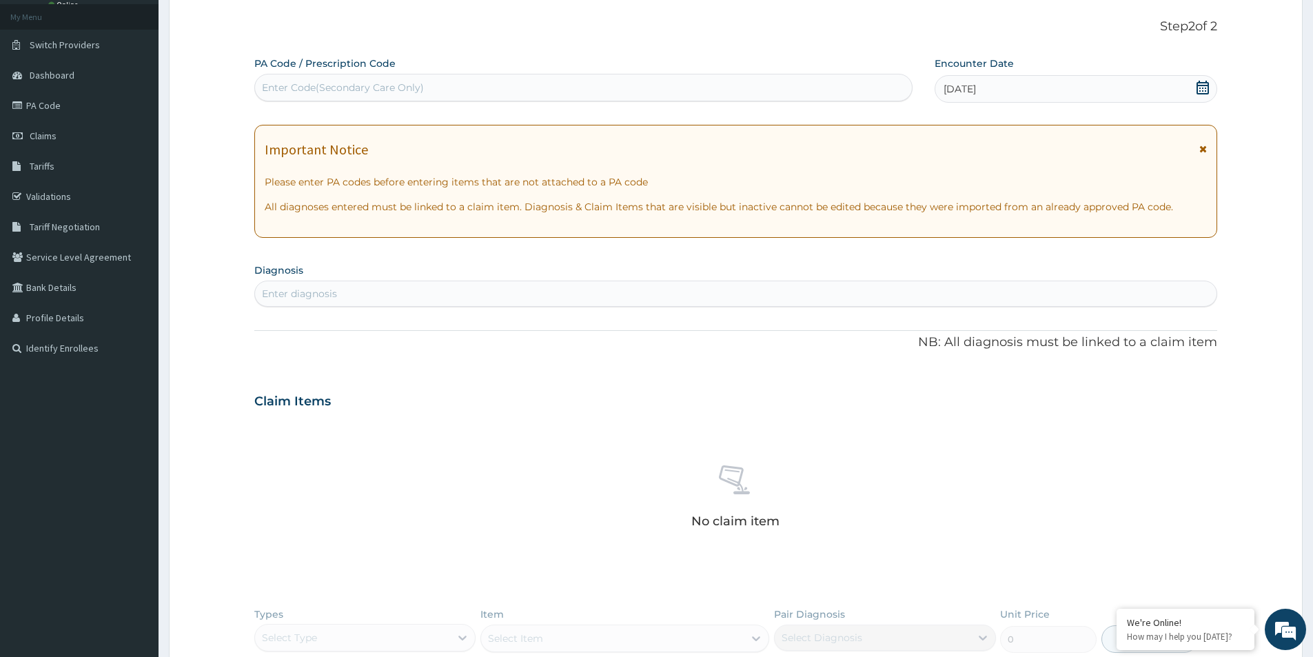
click at [826, 296] on div "Enter diagnosis" at bounding box center [736, 294] width 962 height 22
type input "MUSCLE SPRAIN"
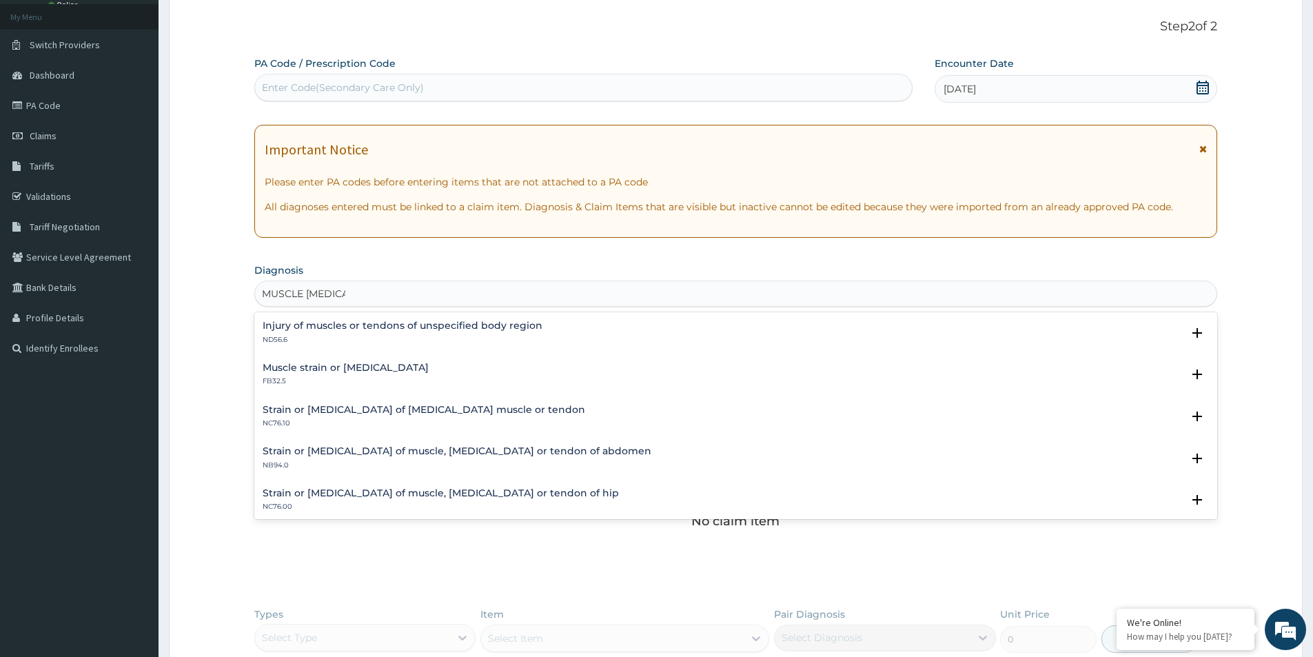
click at [283, 369] on h4 "Muscle strain or sprain" at bounding box center [346, 368] width 166 height 10
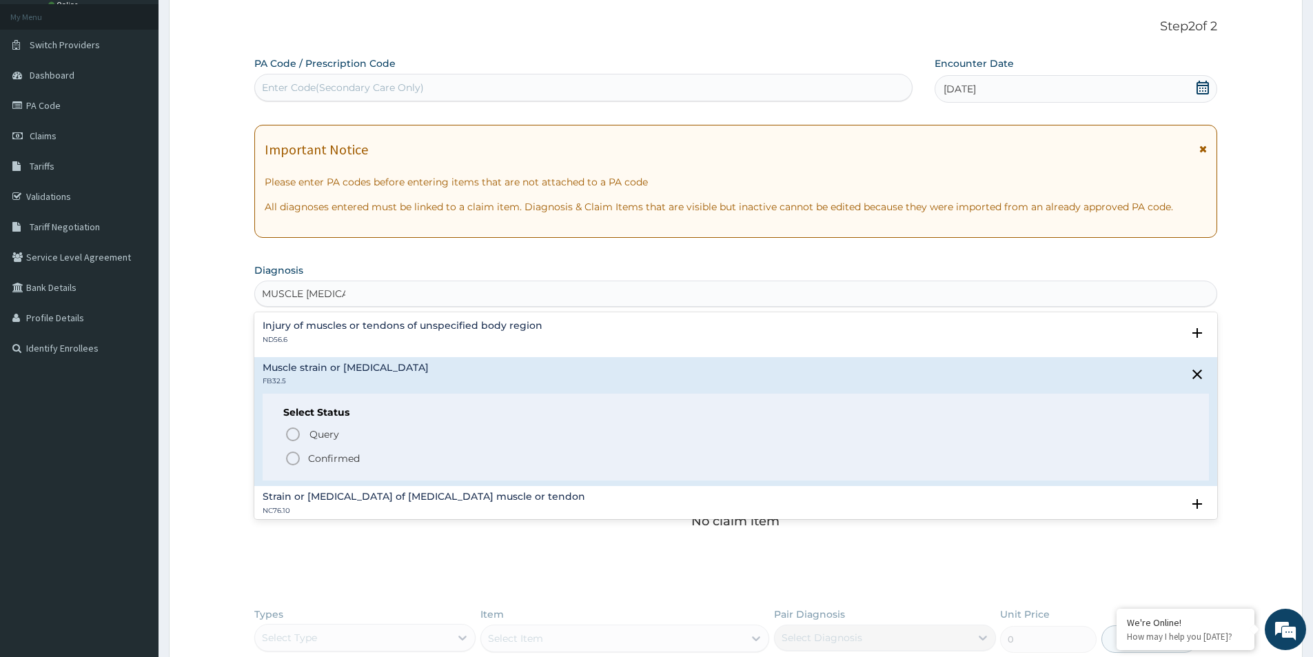
click at [294, 464] on icon "status option filled" at bounding box center [293, 458] width 17 height 17
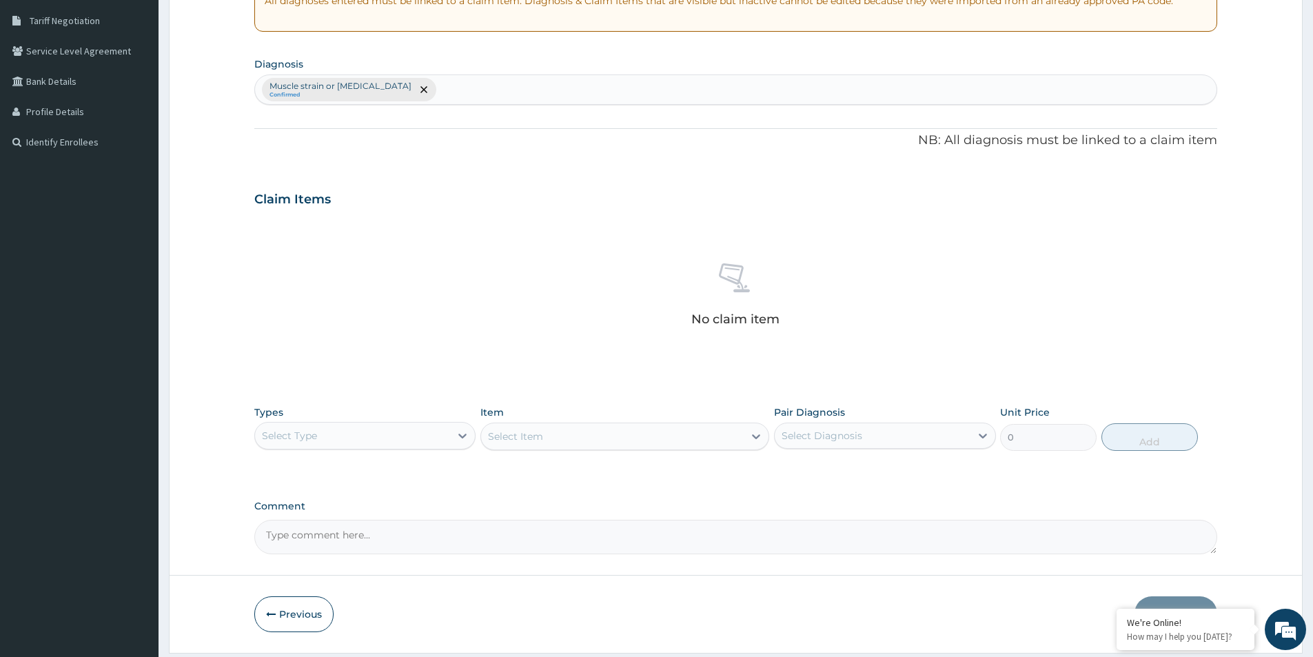
scroll to position [282, 0]
click at [462, 434] on icon at bounding box center [463, 435] width 14 height 14
click at [303, 517] on div "Procedures" at bounding box center [364, 519] width 221 height 25
click at [606, 430] on div "Select Item" at bounding box center [624, 436] width 289 height 28
click at [601, 428] on div "Select Item" at bounding box center [612, 436] width 263 height 22
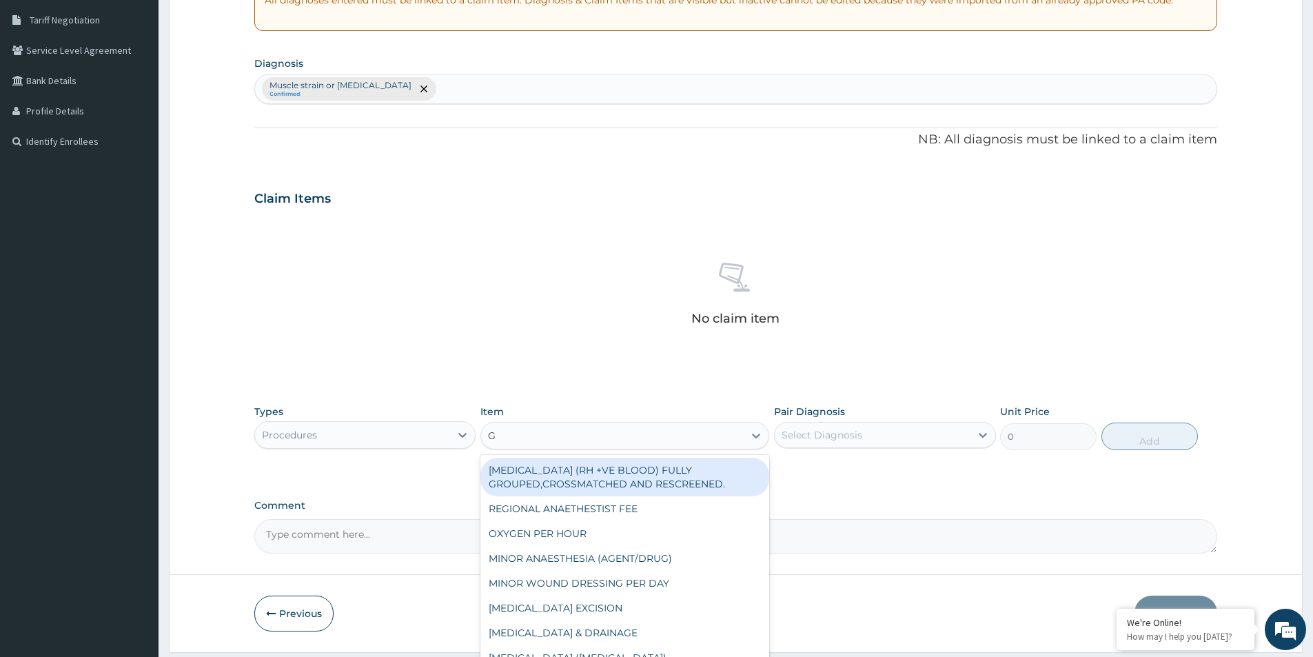
type input "GP"
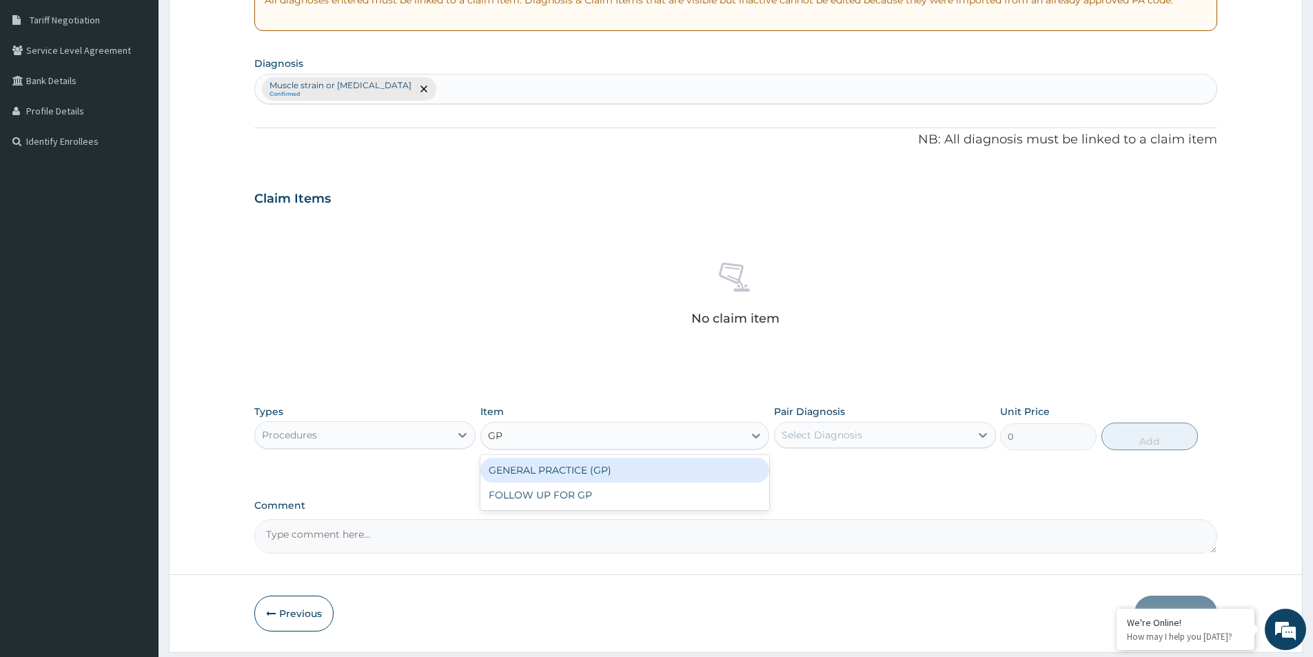
click at [702, 476] on div "GENERAL PRACTICE (GP)" at bounding box center [624, 470] width 289 height 25
type input "4000"
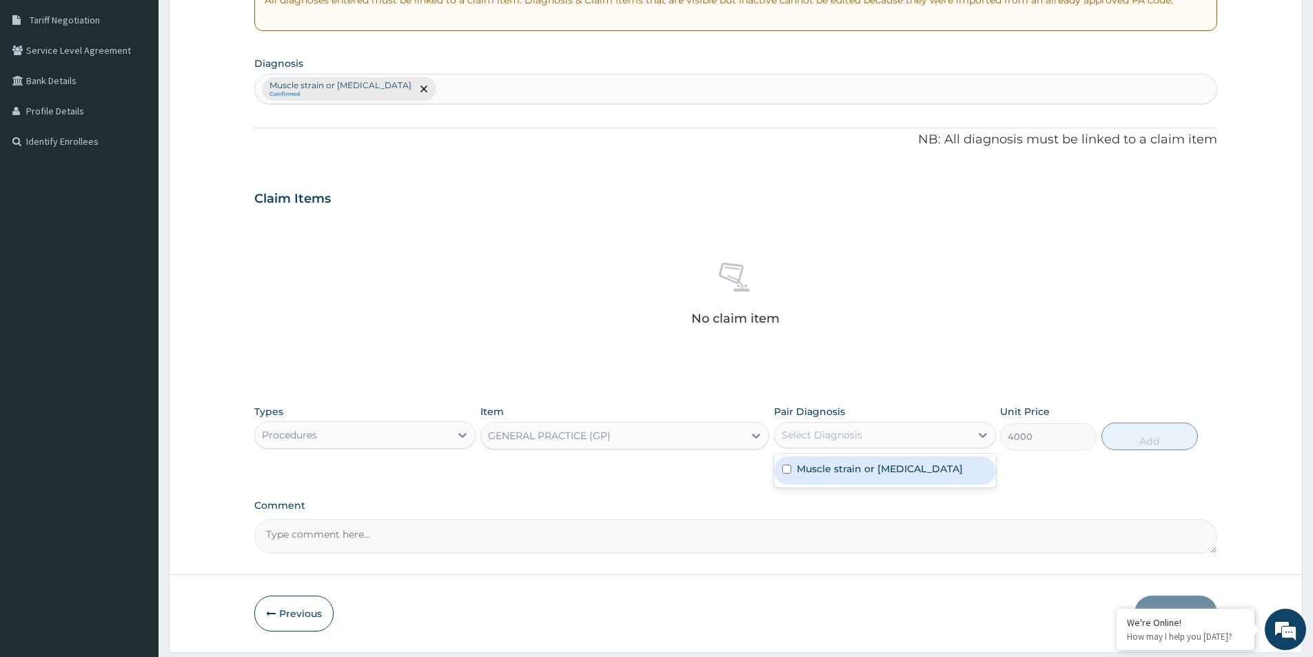
click at [826, 444] on div "Select Diagnosis" at bounding box center [872, 435] width 195 height 22
click at [791, 467] on input "checkbox" at bounding box center [786, 469] width 9 height 9
checkbox input "true"
click at [1151, 438] on button "Add" at bounding box center [1150, 437] width 97 height 28
type input "0"
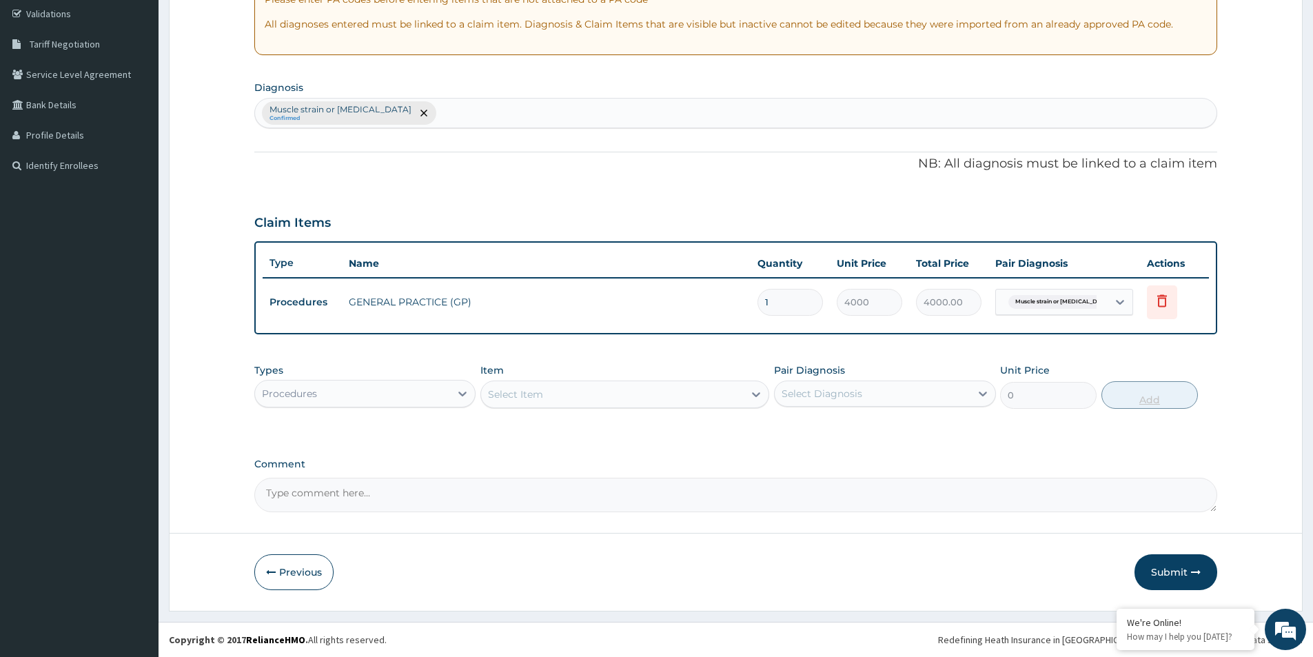
scroll to position [258, 0]
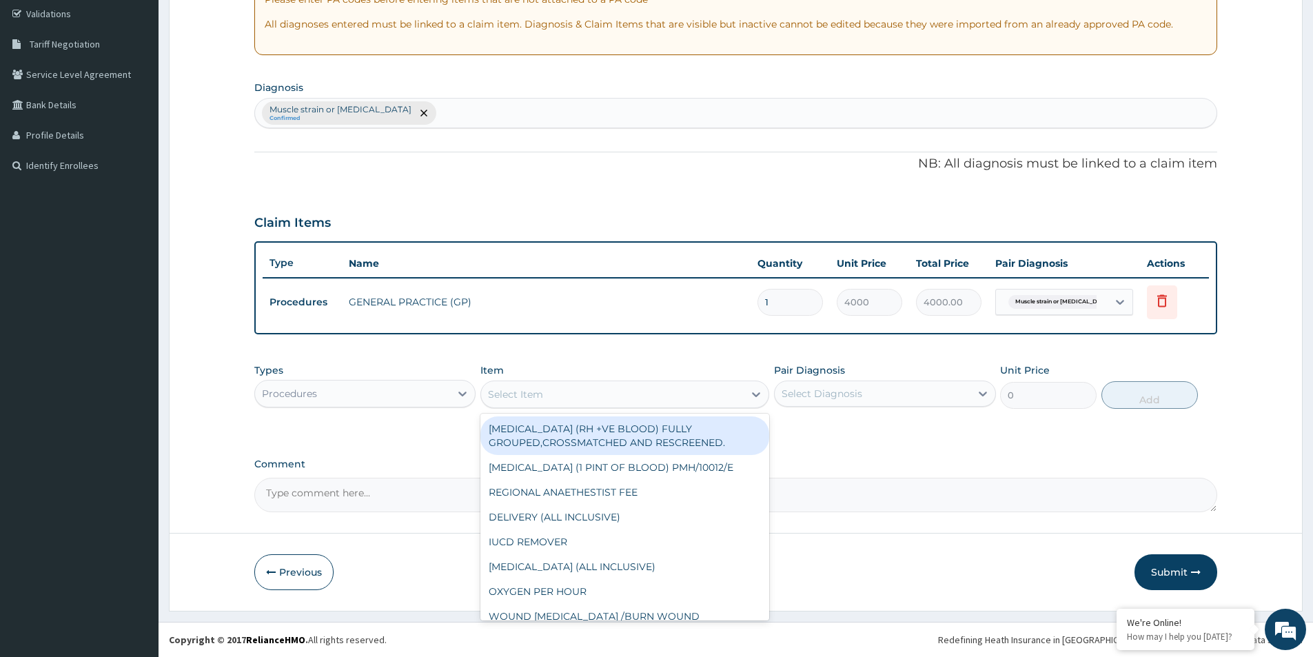
click at [532, 389] on div "Select Item" at bounding box center [515, 394] width 55 height 14
drag, startPoint x: 434, startPoint y: 389, endPoint x: 425, endPoint y: 411, distance: 23.8
click at [434, 389] on div "Procedures" at bounding box center [352, 394] width 195 height 22
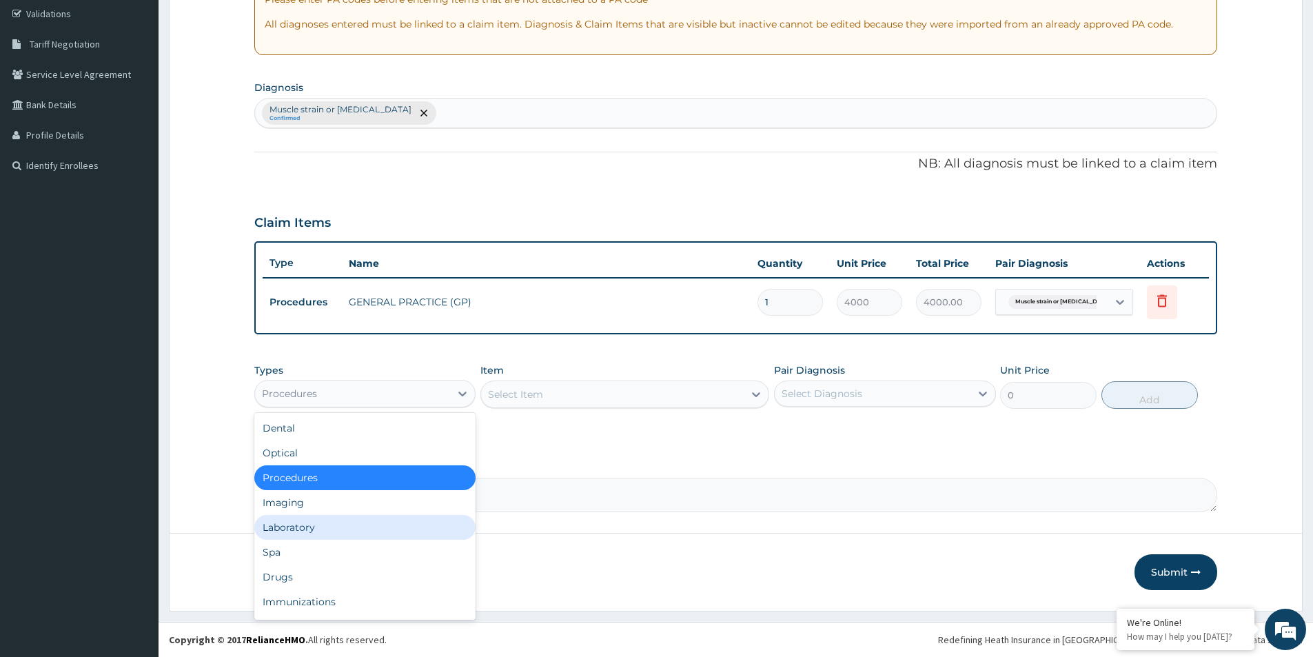
click at [293, 525] on div "Laboratory" at bounding box center [364, 527] width 221 height 25
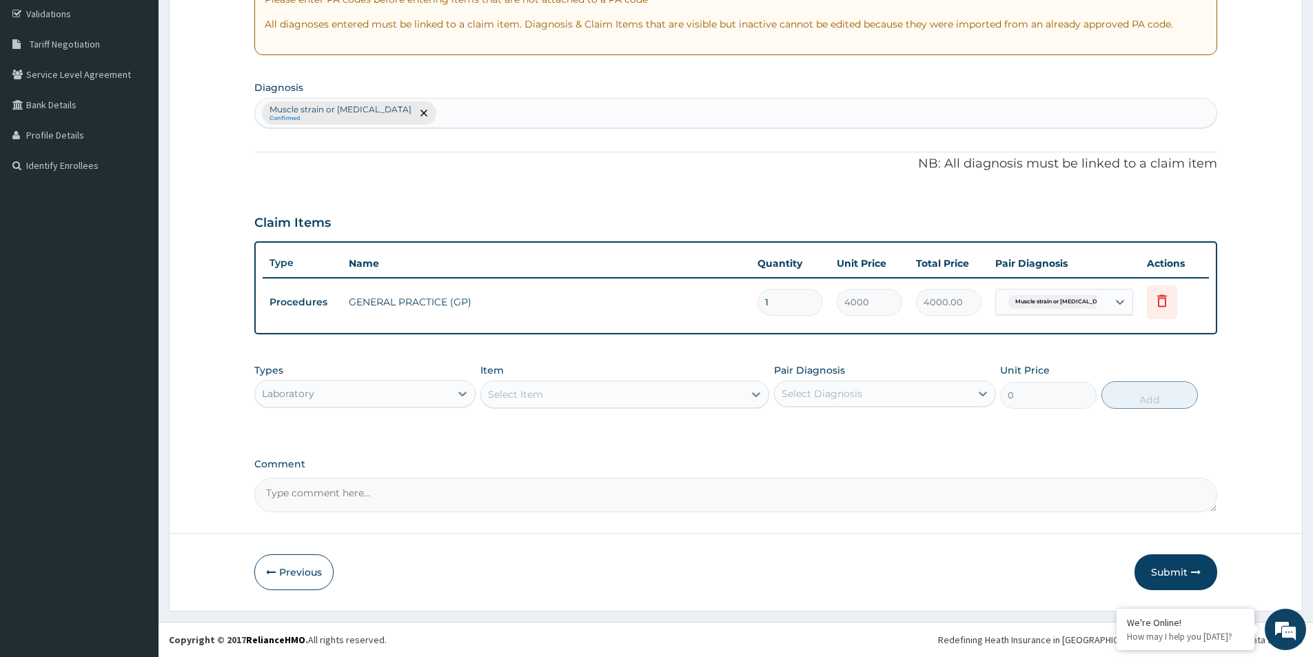
click at [578, 400] on div "Select Item" at bounding box center [612, 394] width 263 height 22
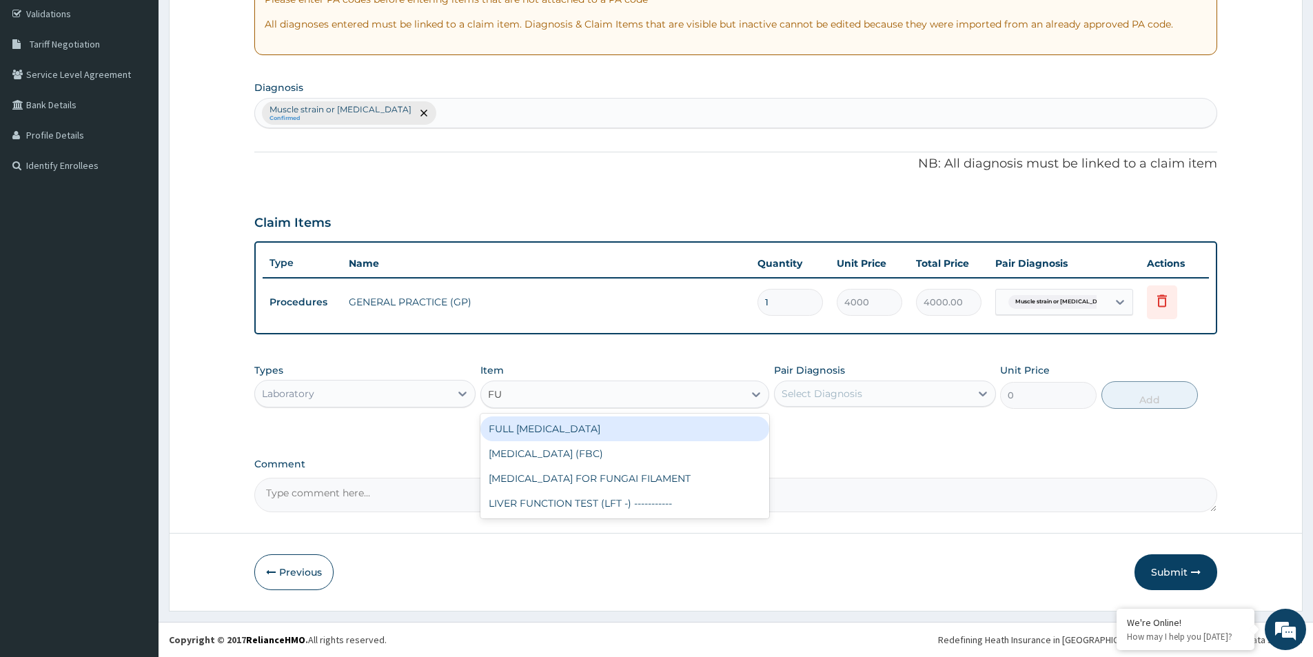
type input "F"
click at [456, 391] on icon at bounding box center [463, 394] width 14 height 14
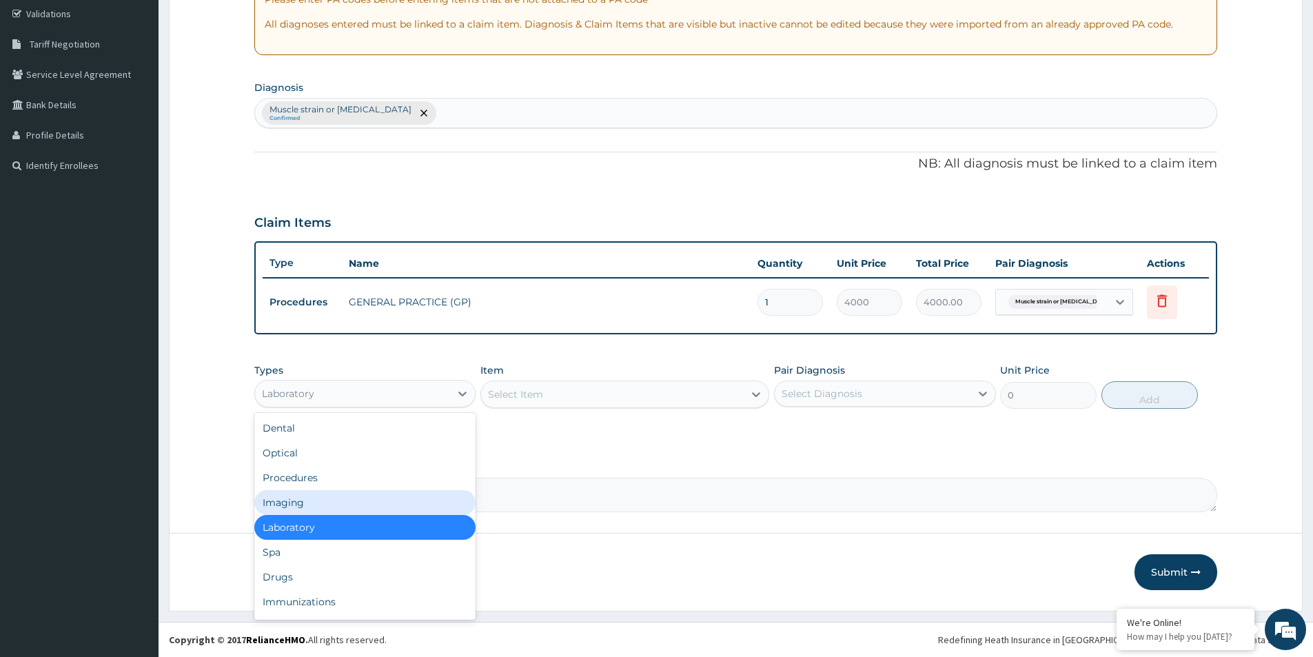
scroll to position [47, 0]
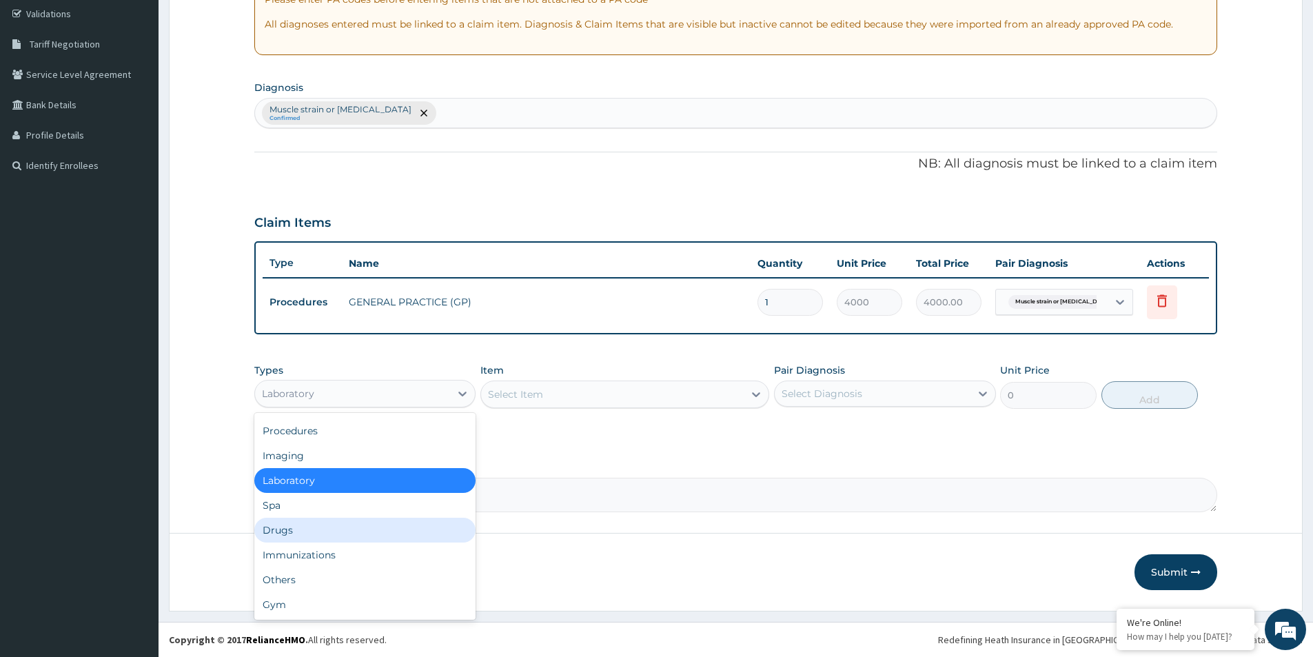
click at [299, 532] on div "Drugs" at bounding box center [364, 530] width 221 height 25
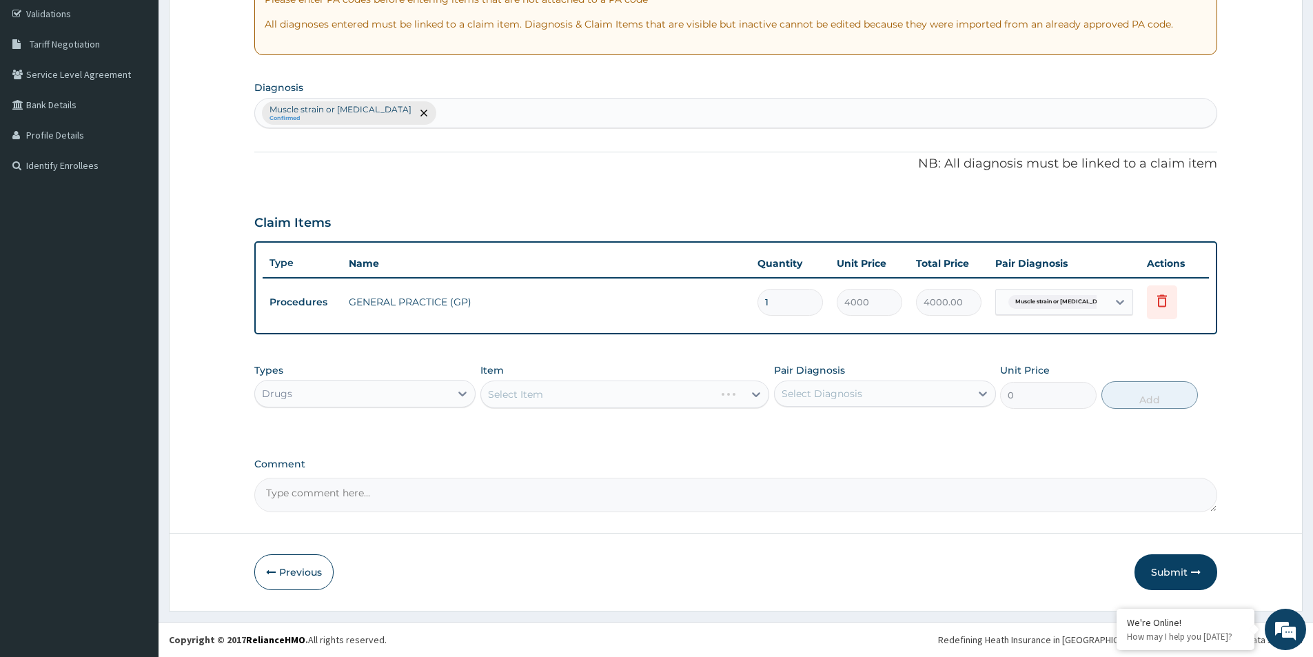
click at [574, 394] on div "Select Item" at bounding box center [624, 395] width 289 height 28
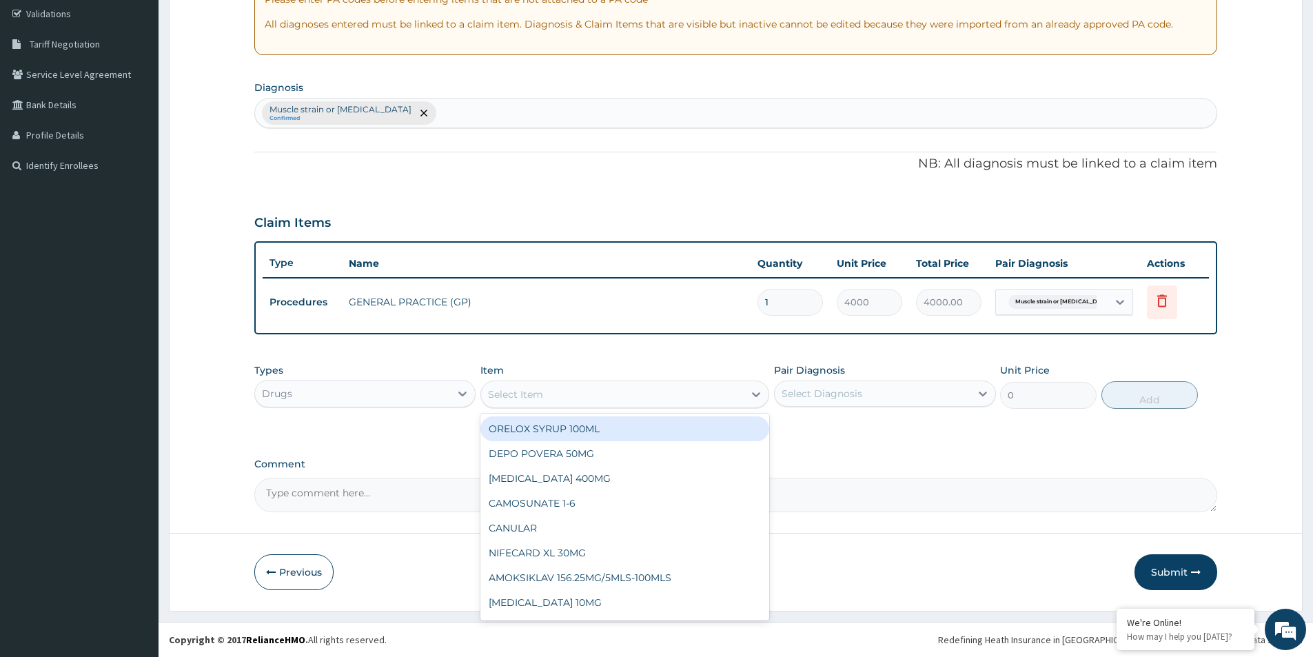
click at [574, 394] on div "Select Item" at bounding box center [612, 394] width 263 height 22
type input "DICLO"
click at [595, 429] on div "DICLOFENAC GEL" at bounding box center [624, 428] width 289 height 25
type input "900"
click at [645, 394] on div "DICLOFENAC GEL" at bounding box center [612, 394] width 263 height 22
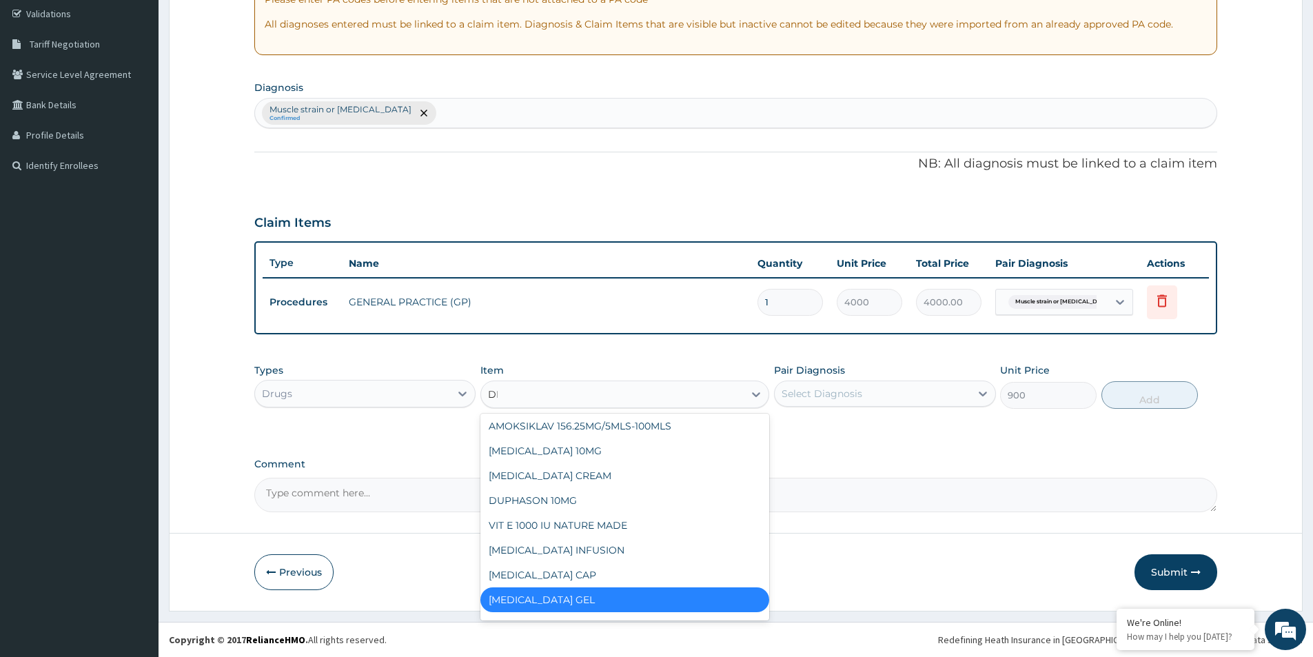
scroll to position [0, 0]
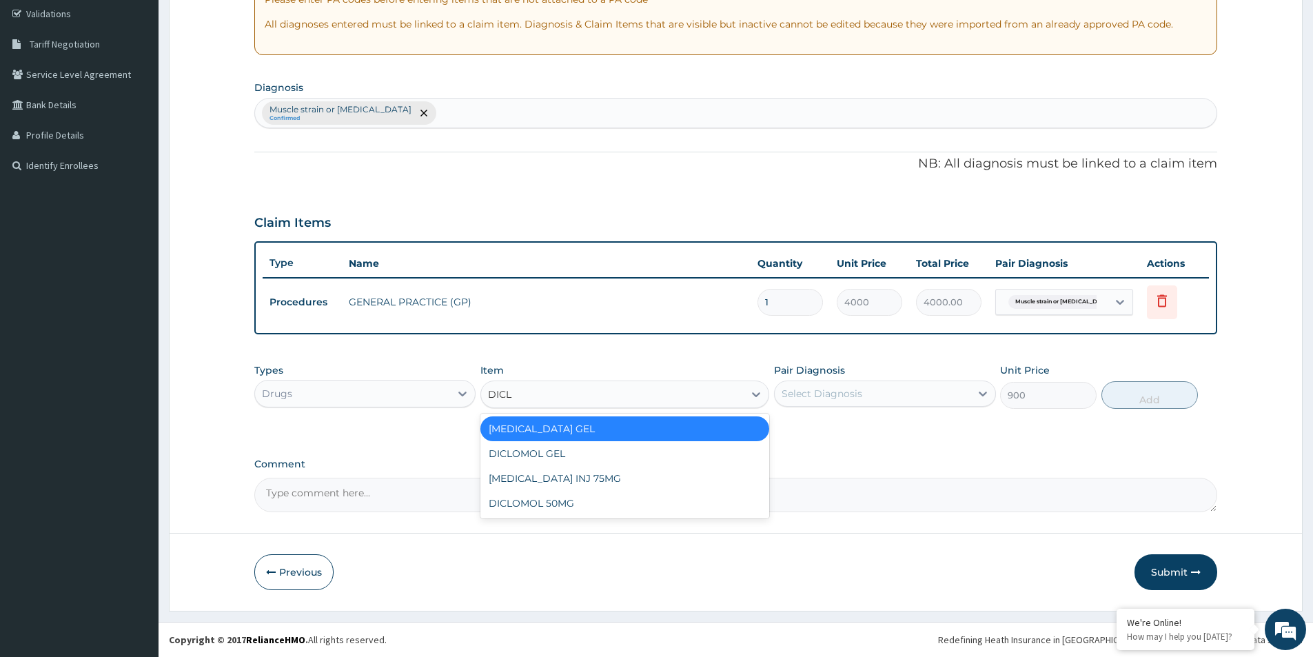
type input "DICLO"
click at [677, 453] on div "DICLOMOL GEL" at bounding box center [624, 453] width 289 height 25
type input "1100"
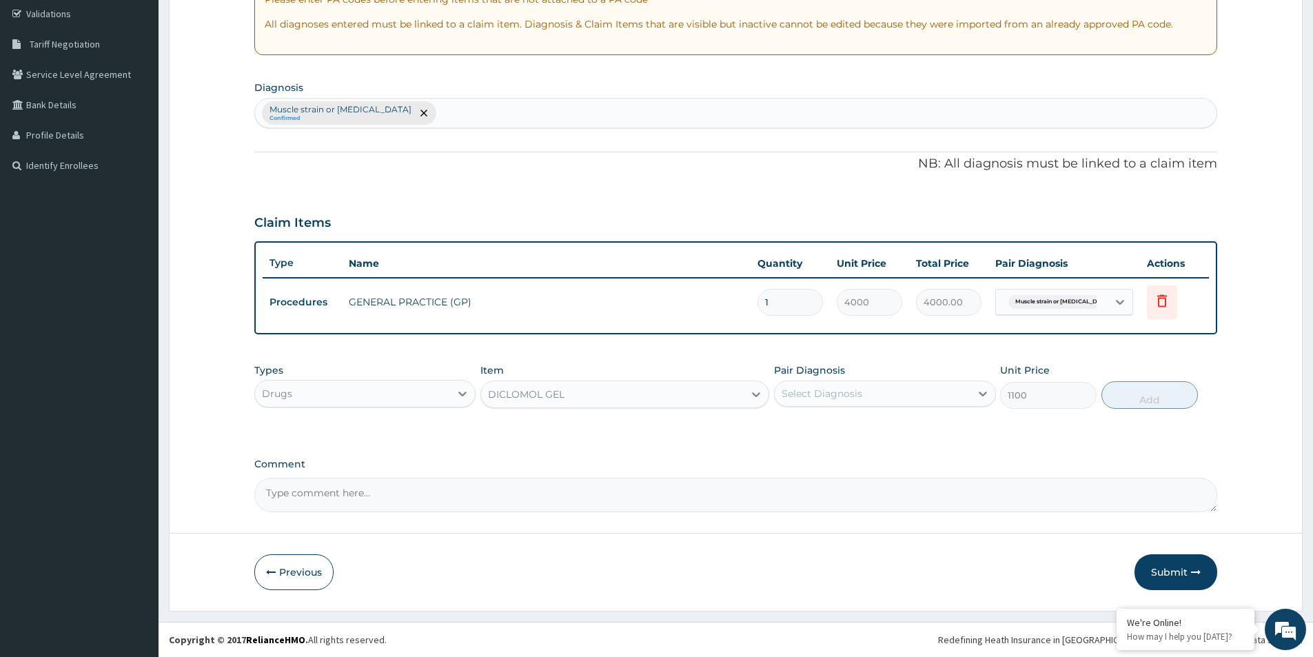
click at [889, 384] on div "Select Diagnosis" at bounding box center [872, 394] width 195 height 22
click at [787, 425] on input "checkbox" at bounding box center [786, 427] width 9 height 9
checkbox input "true"
click at [1166, 394] on button "Add" at bounding box center [1150, 395] width 97 height 28
type input "0"
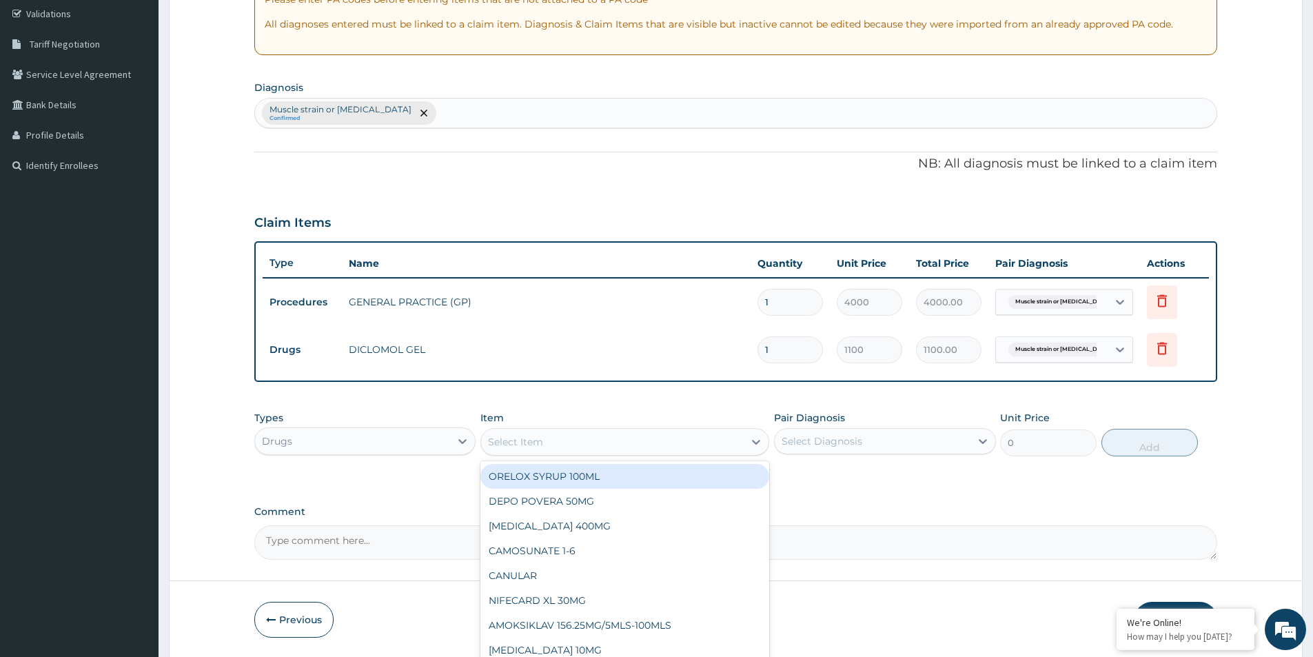
click at [585, 445] on div "Select Item" at bounding box center [612, 442] width 263 height 22
type input "DICLO"
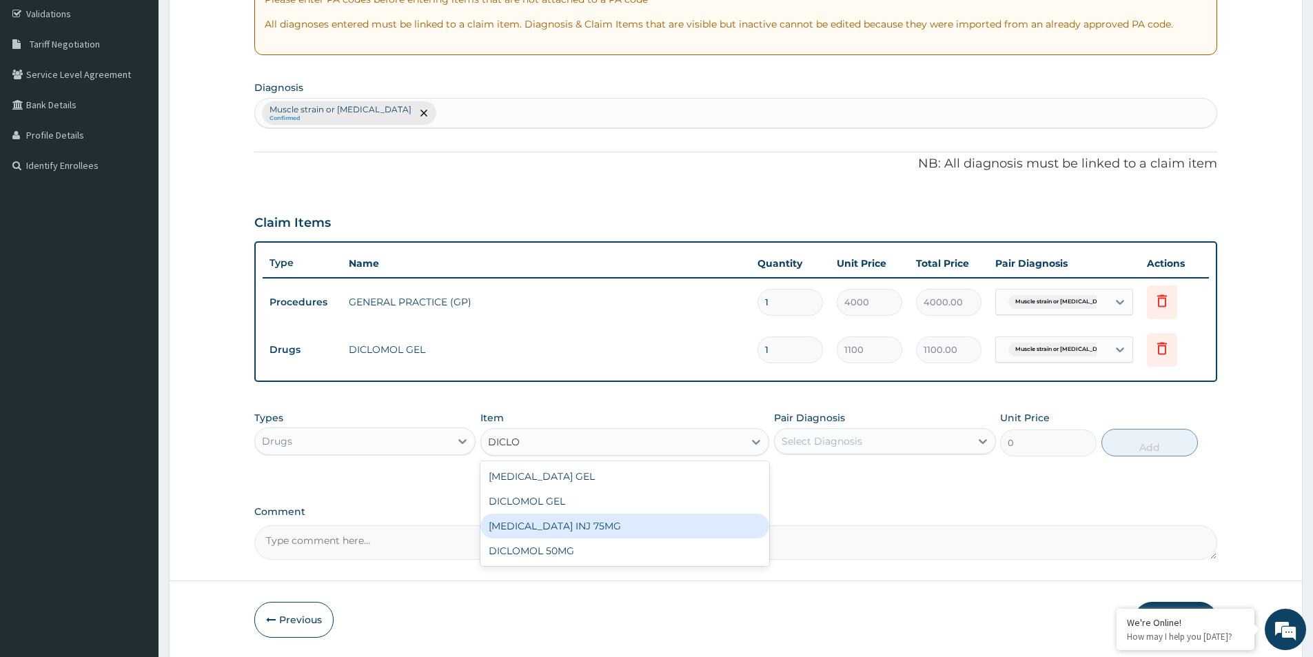
click at [577, 522] on div "DICLOFENAC INJ 75MG" at bounding box center [624, 526] width 289 height 25
type input "400"
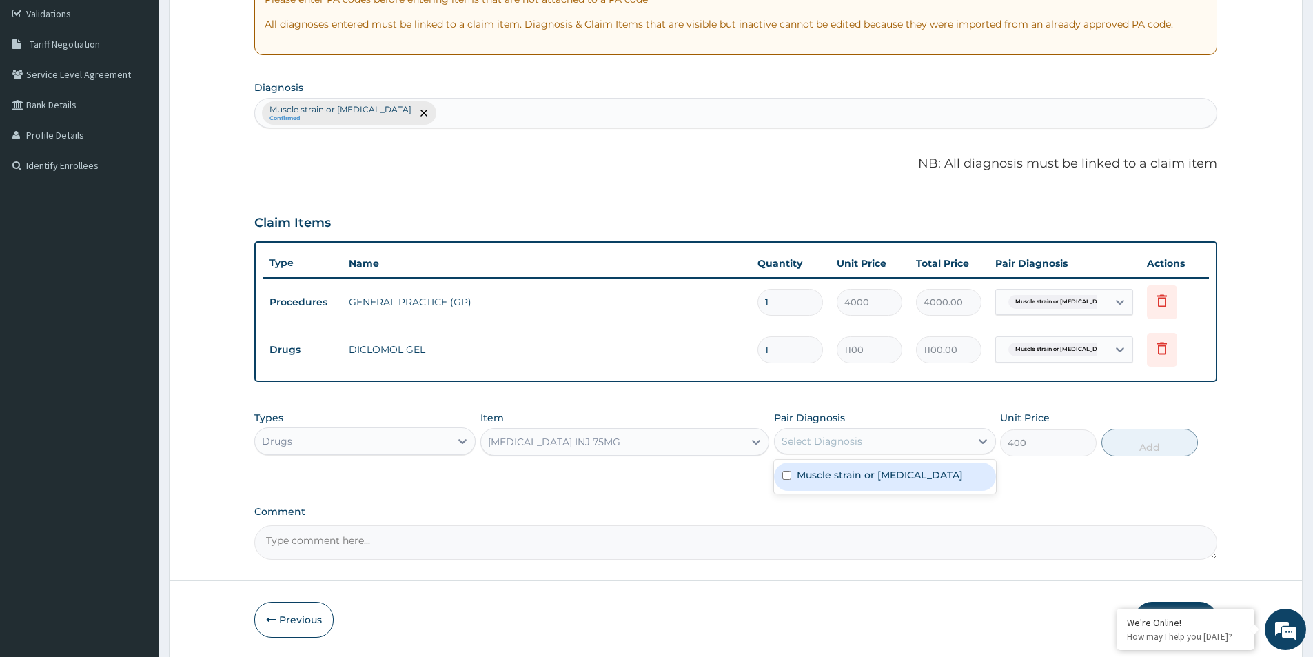
click at [888, 435] on div "Select Diagnosis" at bounding box center [872, 441] width 195 height 22
click at [781, 477] on div "Muscle strain or sprain" at bounding box center [884, 477] width 221 height 28
checkbox input "true"
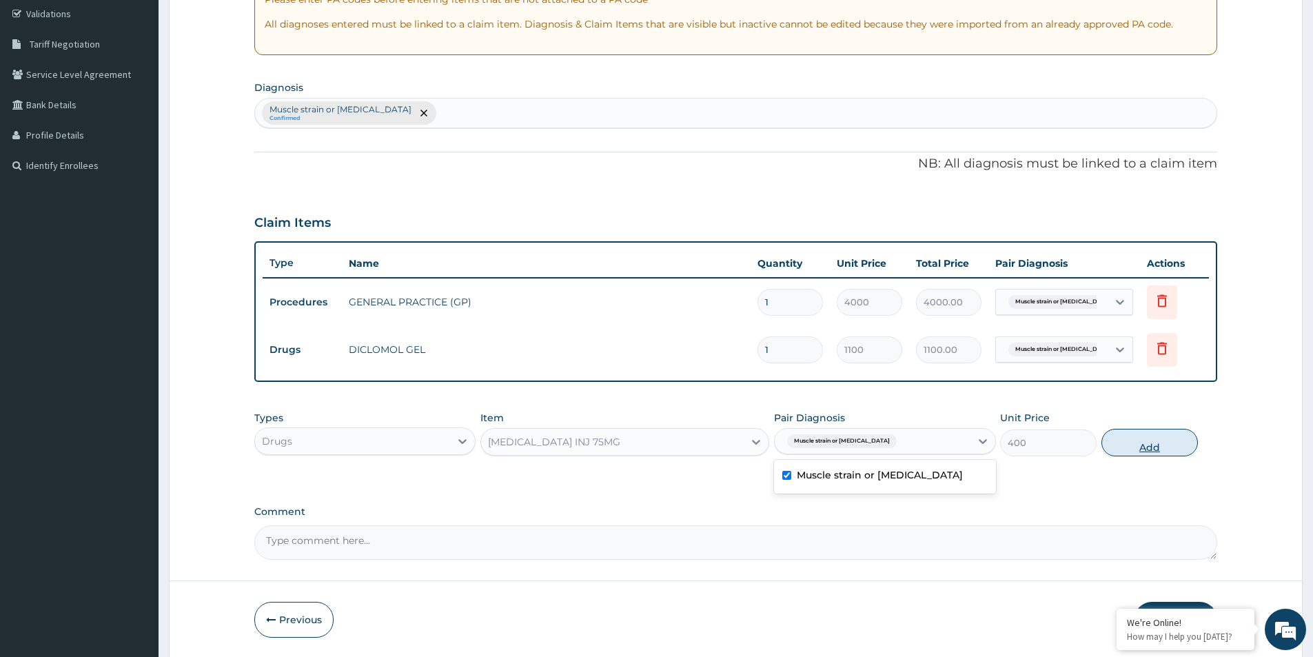
click at [1154, 445] on button "Add" at bounding box center [1150, 443] width 97 height 28
type input "0"
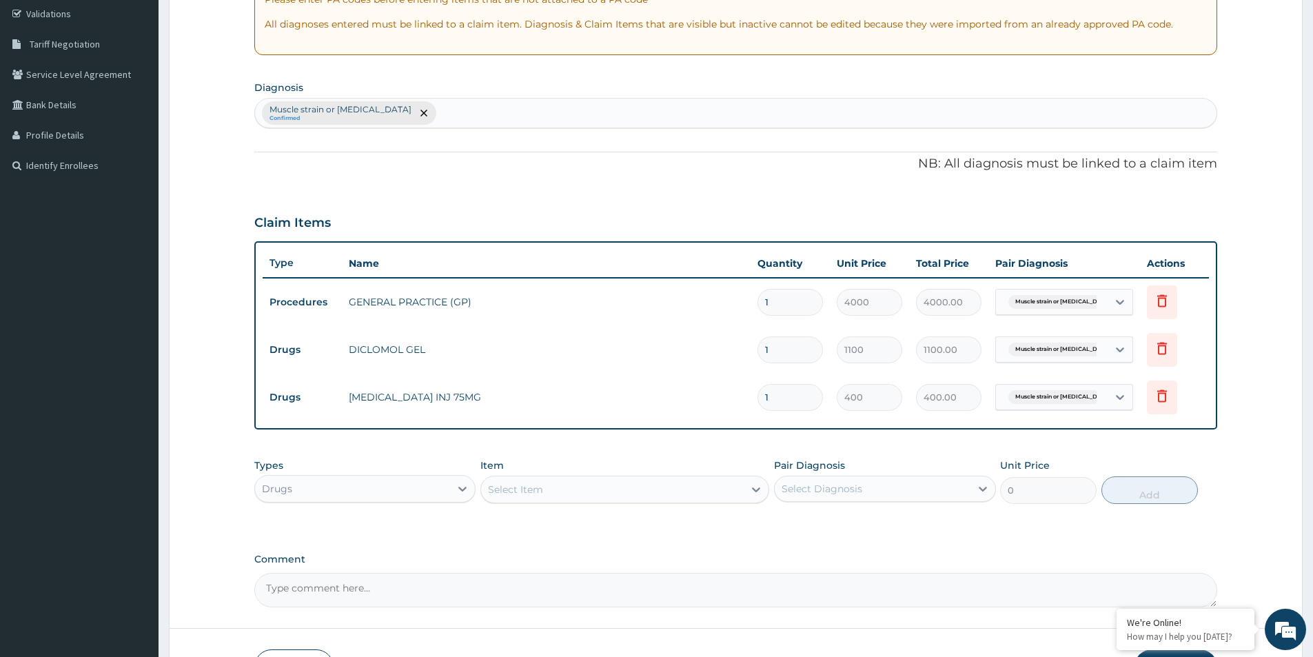
click at [669, 494] on div "Select Item" at bounding box center [612, 489] width 263 height 22
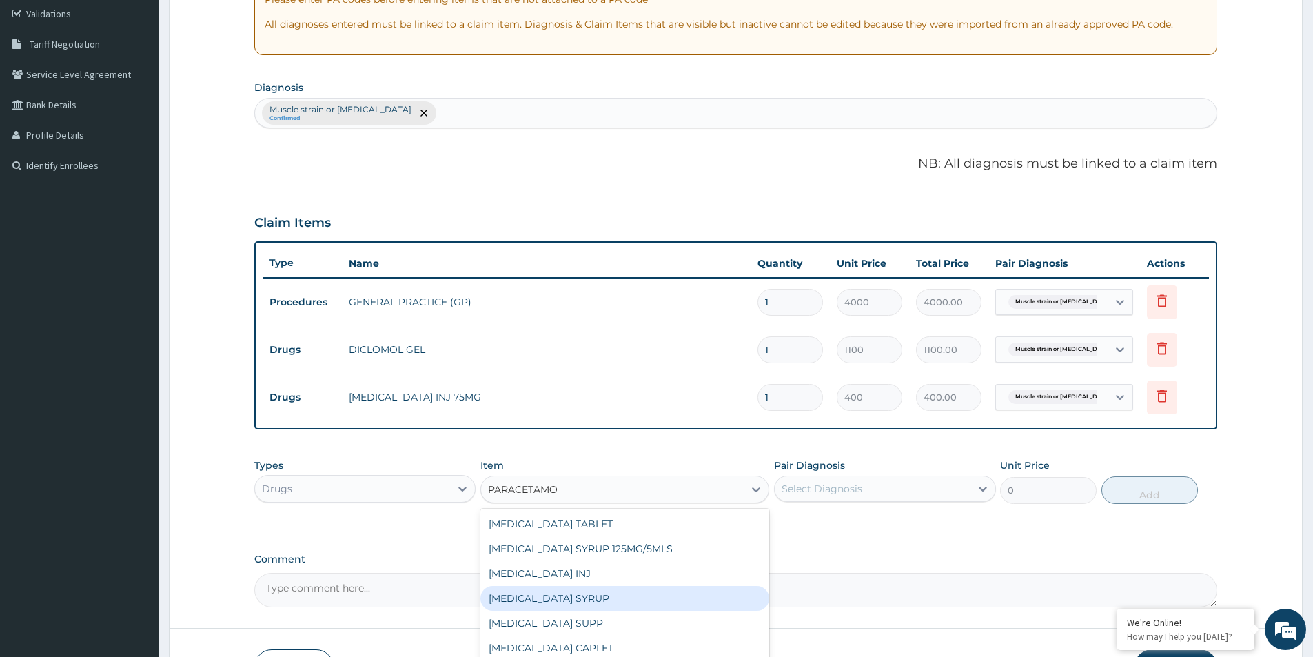
type input "PARACETAMOL"
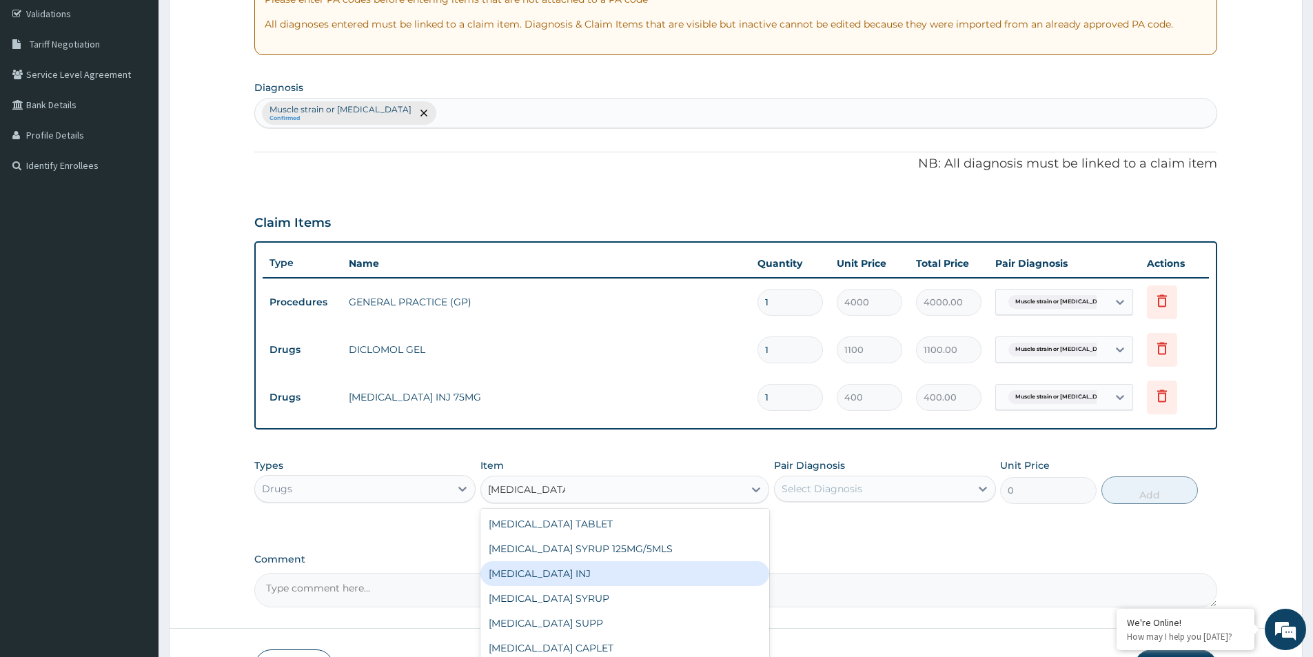
click at [571, 573] on div "PARACETAMOL INJ" at bounding box center [624, 573] width 289 height 25
type input "240"
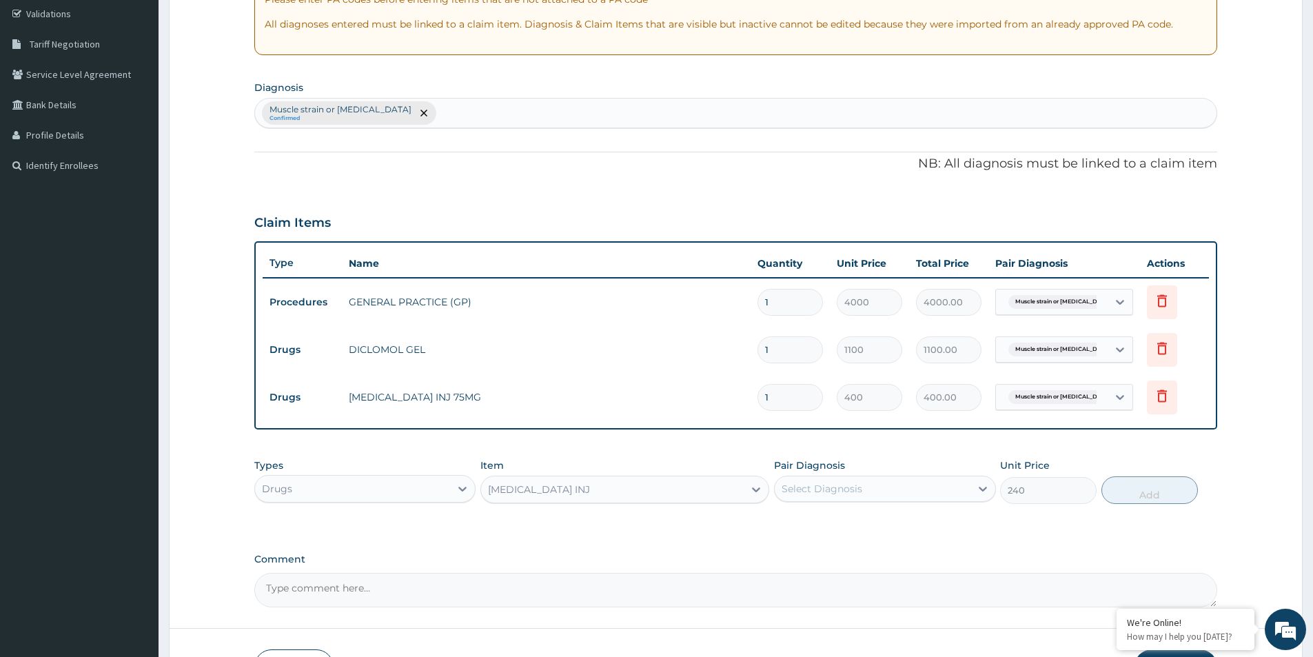
click at [881, 496] on div "Select Diagnosis" at bounding box center [872, 489] width 195 height 22
click at [784, 523] on input "checkbox" at bounding box center [786, 522] width 9 height 9
checkbox input "true"
click at [1121, 498] on button "Add" at bounding box center [1150, 490] width 97 height 28
type input "0"
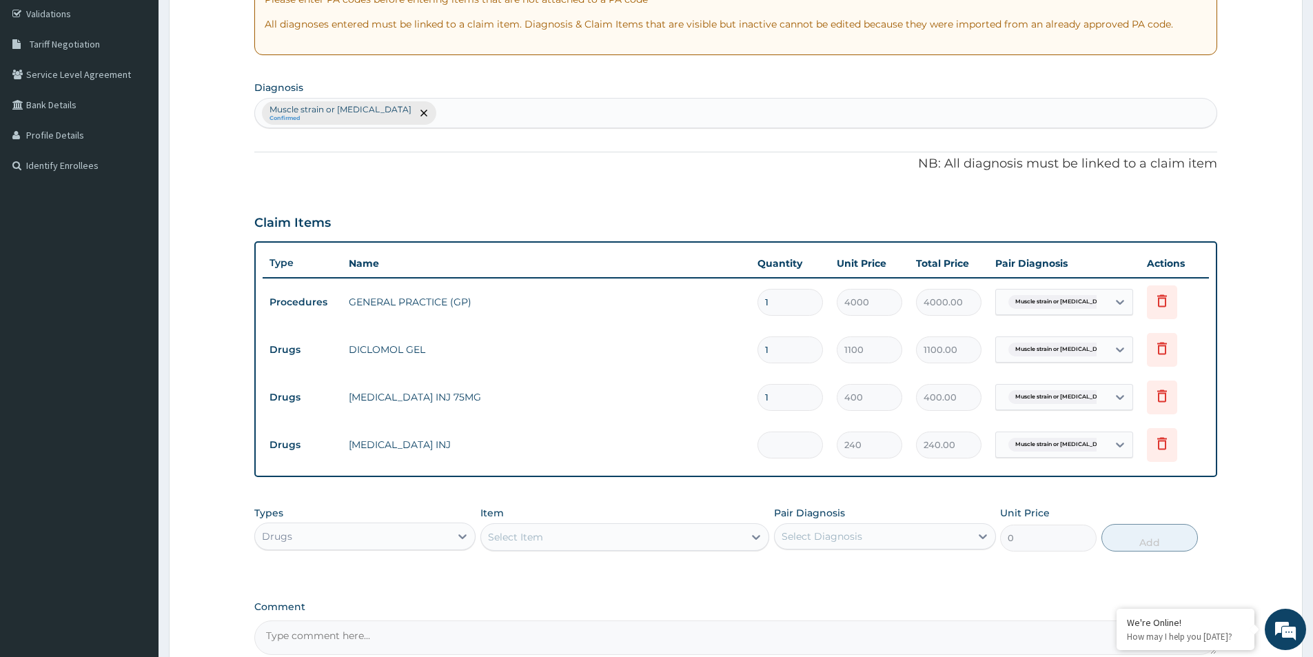
type input "0.00"
type input "4"
type input "960.00"
type input "4"
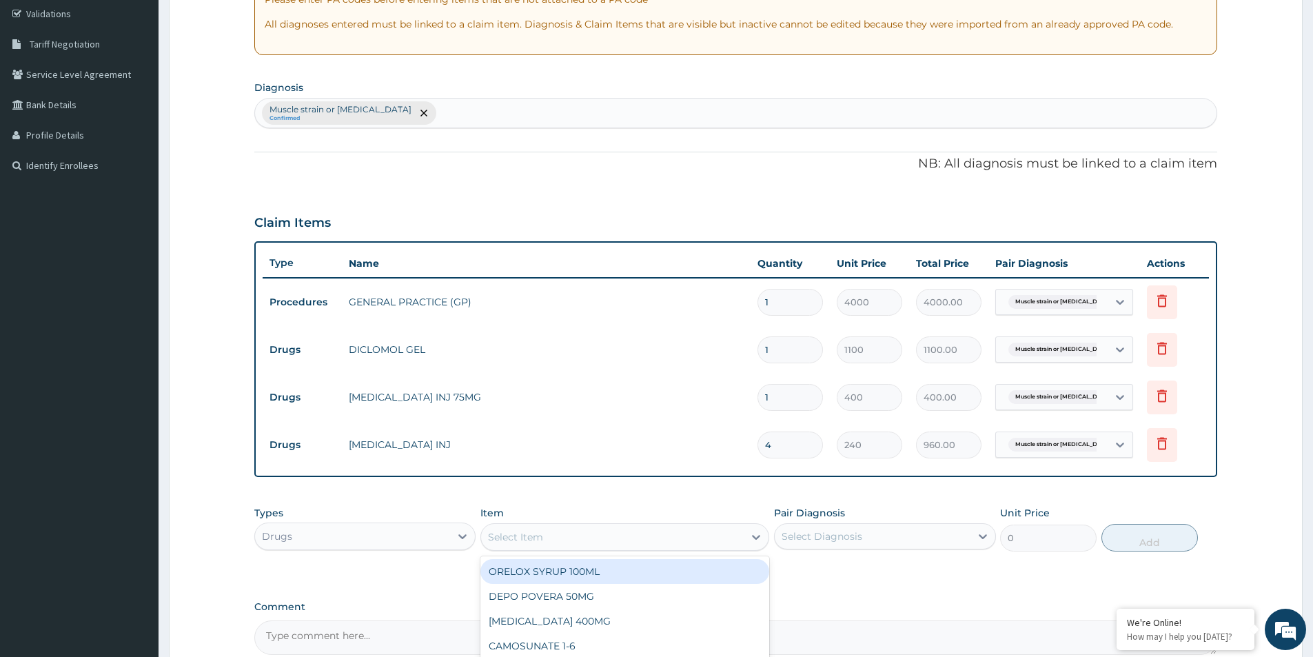
click at [658, 547] on div "Select Item" at bounding box center [612, 537] width 263 height 22
type input "IBUPROFEN"
click at [598, 575] on div "IBUPROFEN 100MG/5ML" at bounding box center [624, 571] width 289 height 25
type input "800"
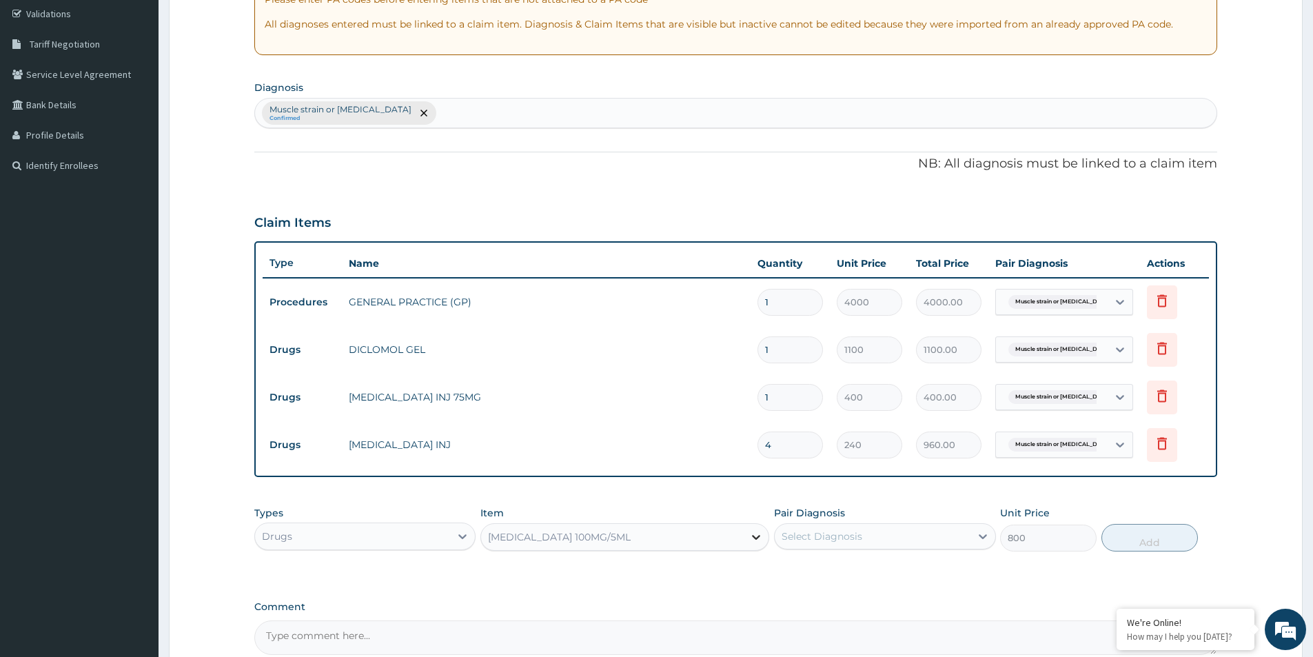
click at [753, 536] on icon at bounding box center [757, 537] width 8 height 5
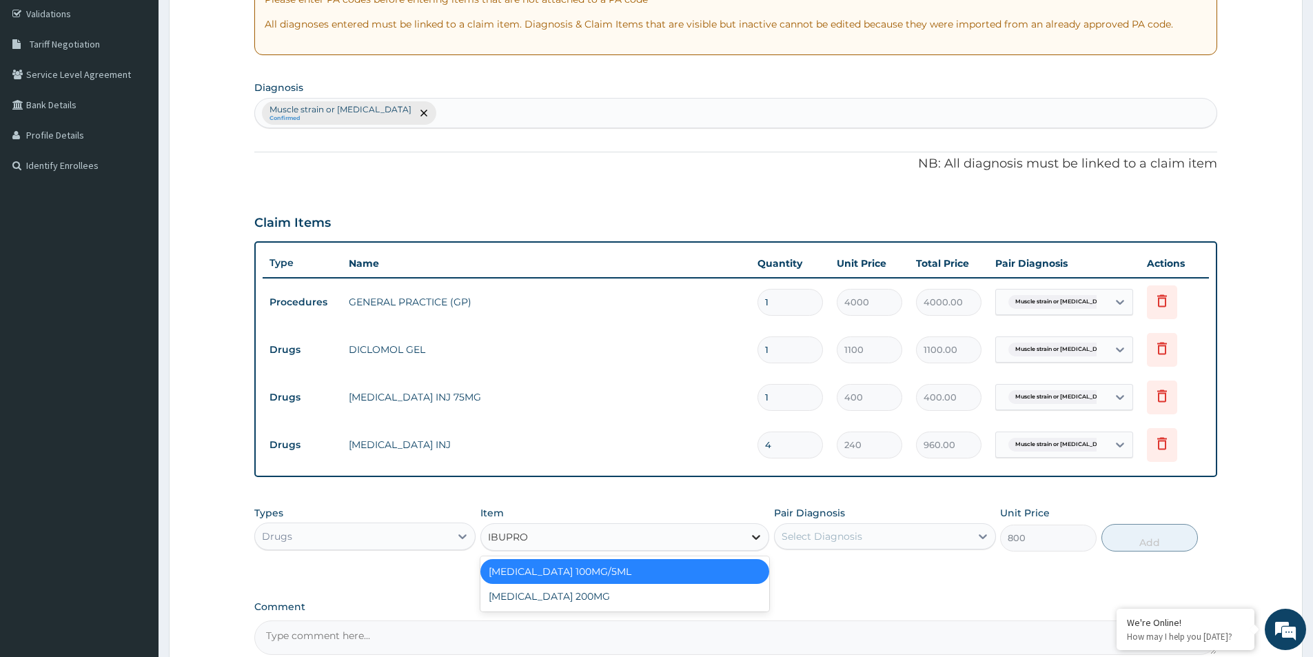
type input "IBUPROF"
click at [559, 596] on div "IBUPROFEN 200MG" at bounding box center [624, 596] width 289 height 25
type input "40"
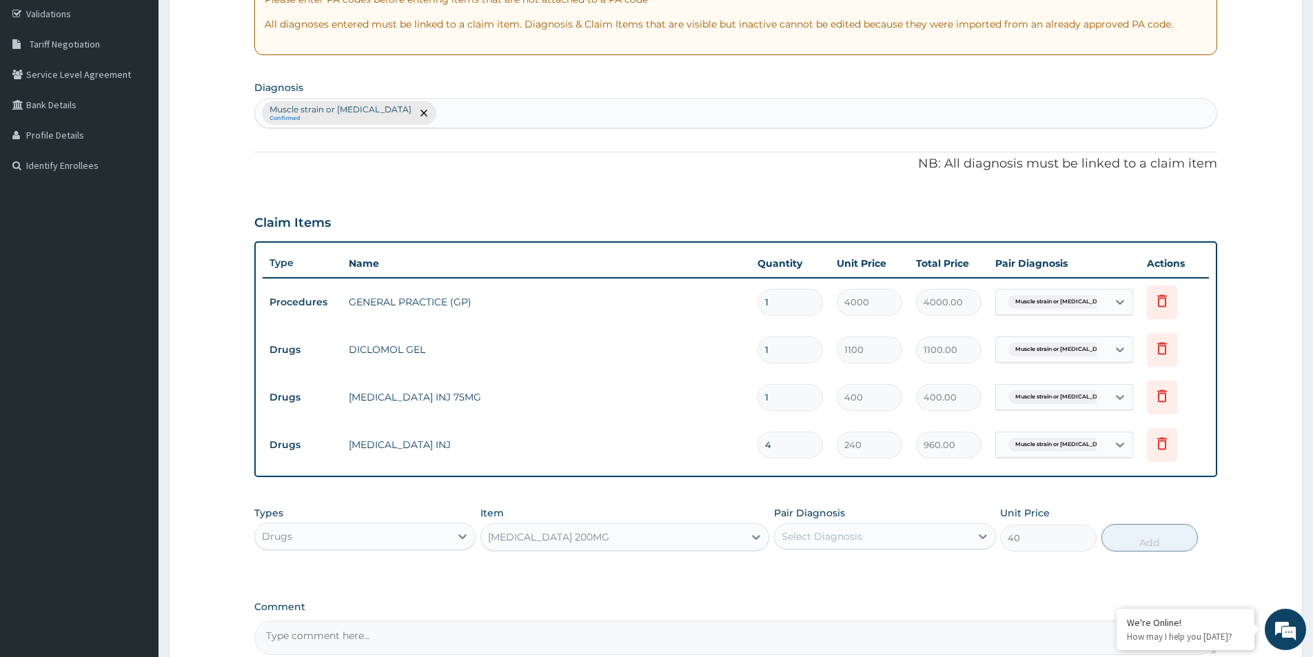
click at [911, 535] on div "Select Diagnosis" at bounding box center [872, 536] width 195 height 22
click at [786, 570] on input "checkbox" at bounding box center [786, 570] width 9 height 9
checkbox input "true"
click at [1141, 536] on button "Add" at bounding box center [1150, 538] width 97 height 28
type input "0"
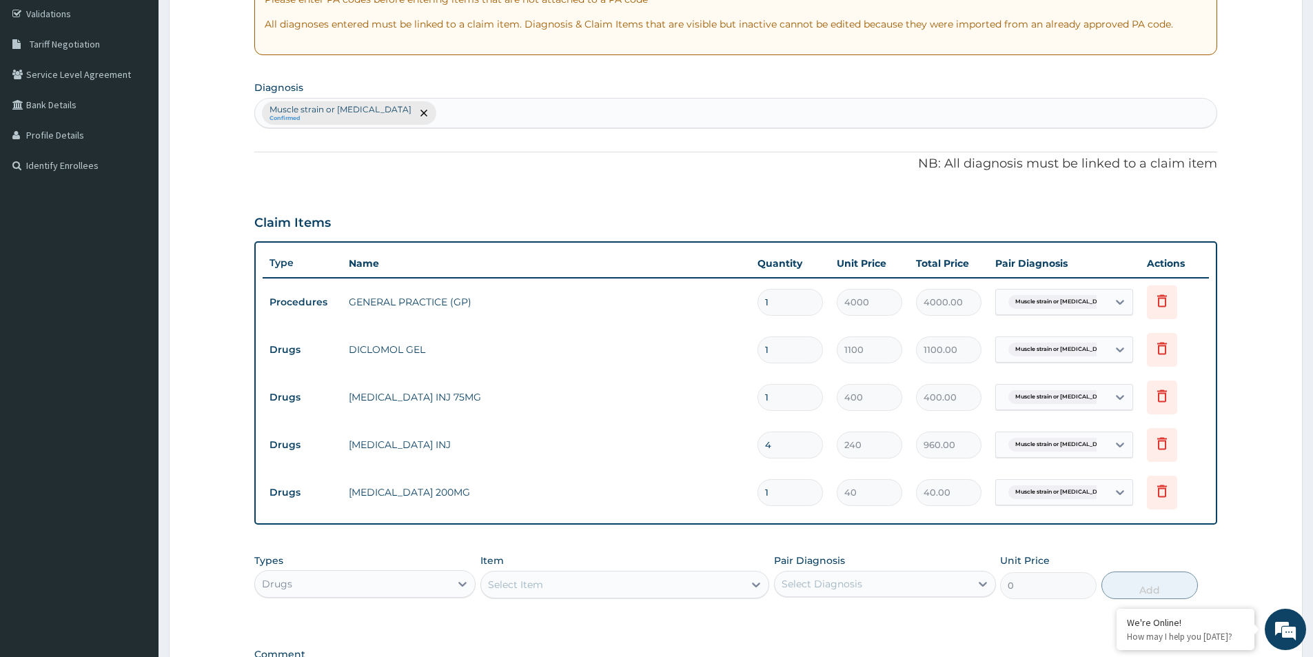
type input "0.00"
type input "3"
type input "120.00"
type input "30"
type input "1200.00"
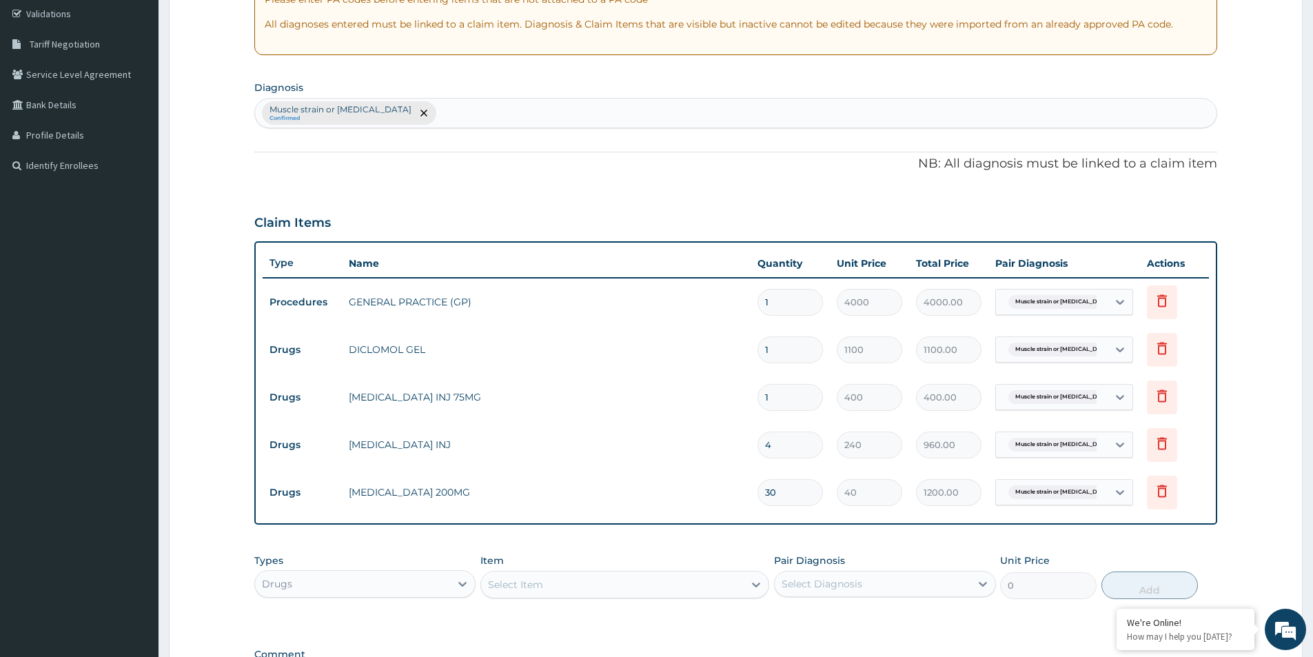
type input "30"
click at [689, 591] on div "Select Item" at bounding box center [612, 585] width 263 height 22
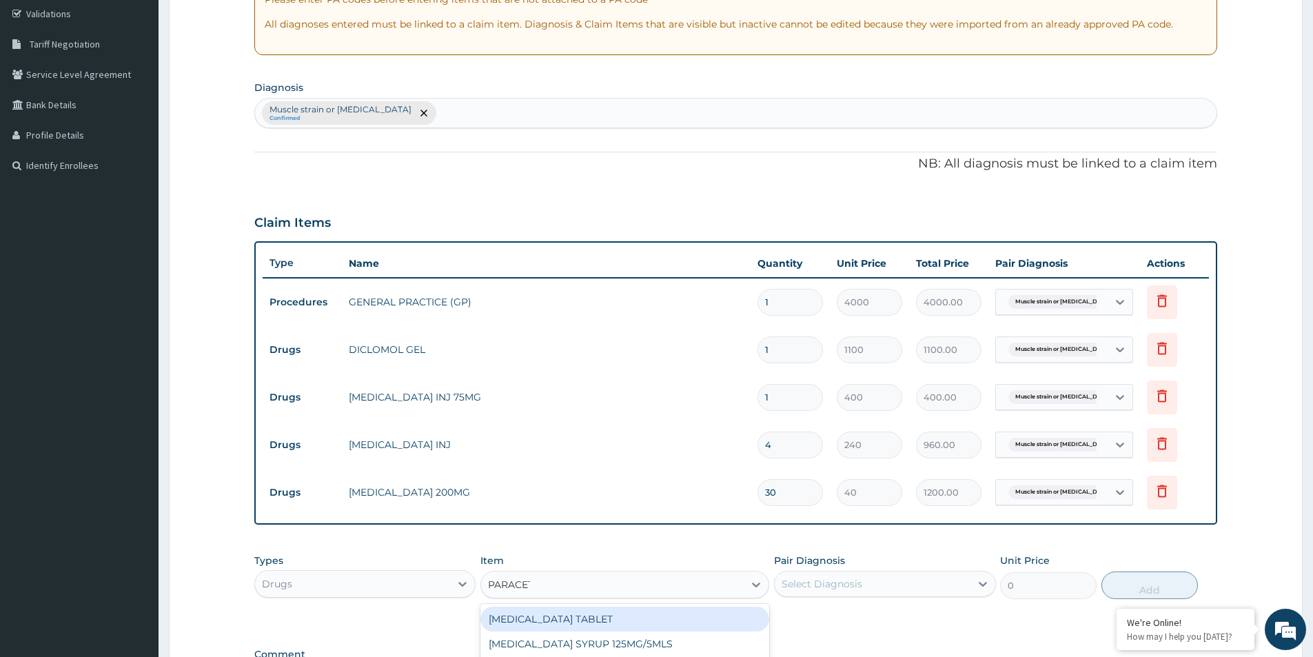
type input "PARACETA"
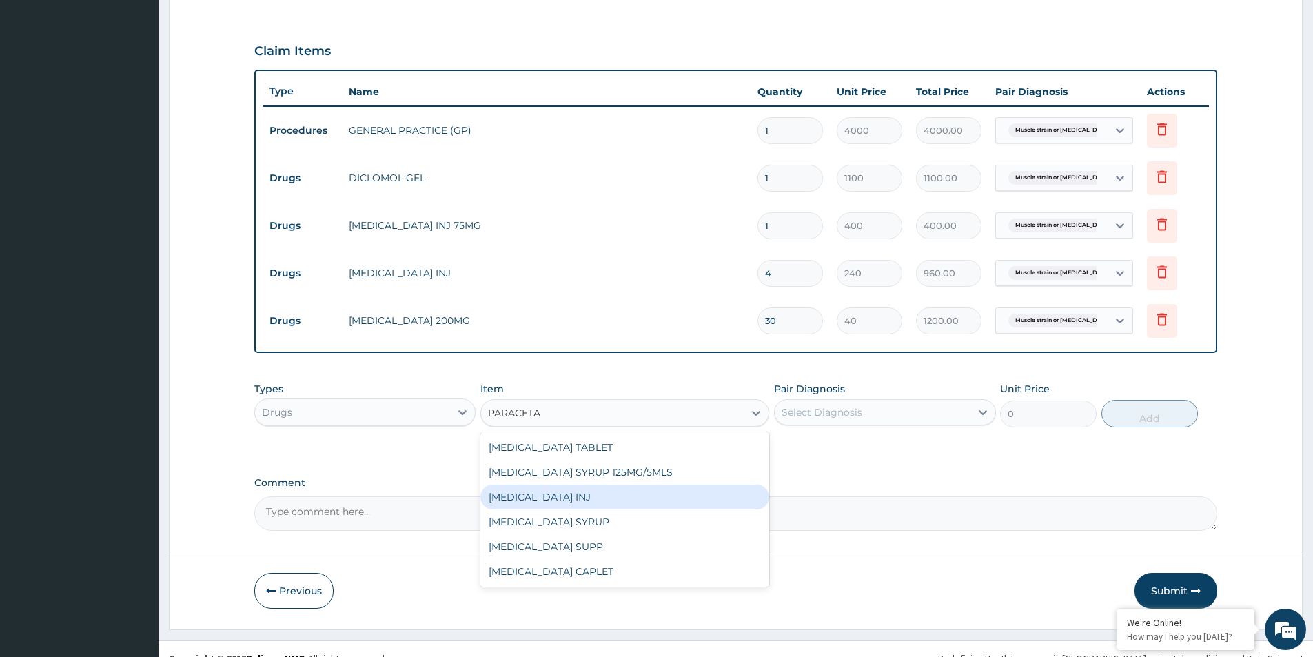
scroll to position [448, 0]
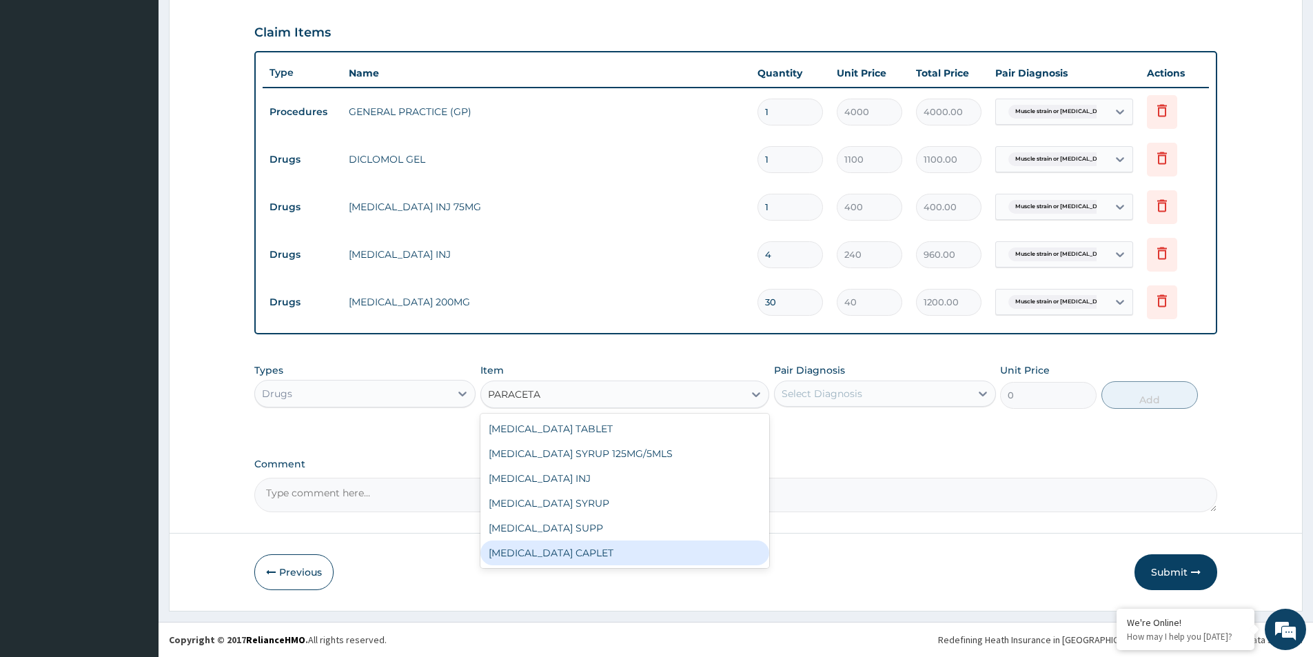
click at [578, 546] on div "PARACETAMOL CAPLET" at bounding box center [624, 552] width 289 height 25
type input "16"
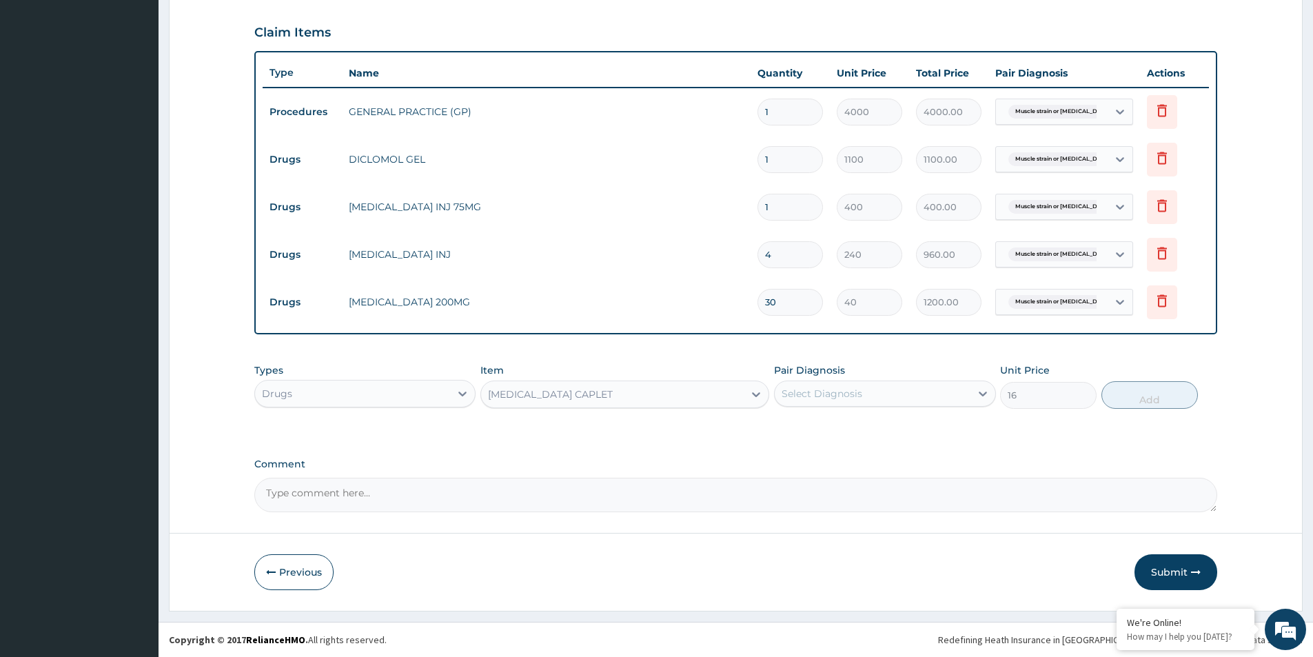
click at [820, 392] on div "Select Diagnosis" at bounding box center [822, 394] width 81 height 14
click at [782, 427] on input "checkbox" at bounding box center [786, 427] width 9 height 9
checkbox input "true"
click at [1152, 402] on button "Add" at bounding box center [1150, 395] width 97 height 28
type input "0"
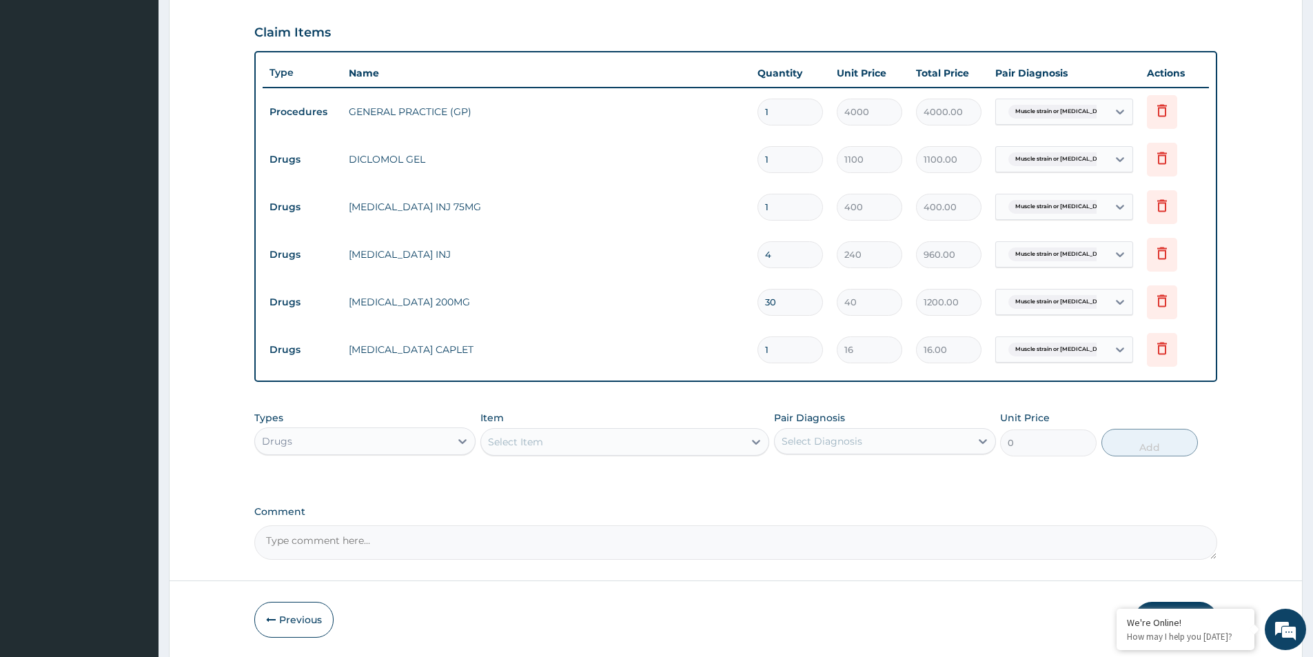
type input "0.00"
type input "3"
type input "48.00"
type input "30"
type input "480.00"
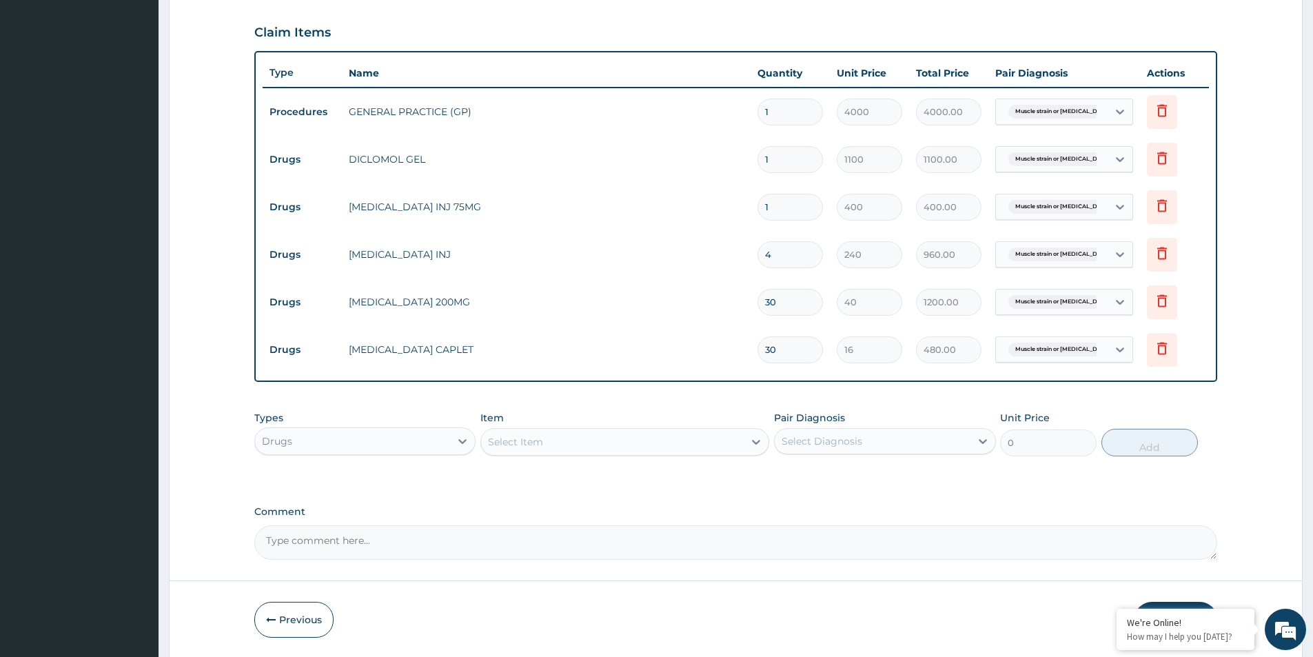
type input "30"
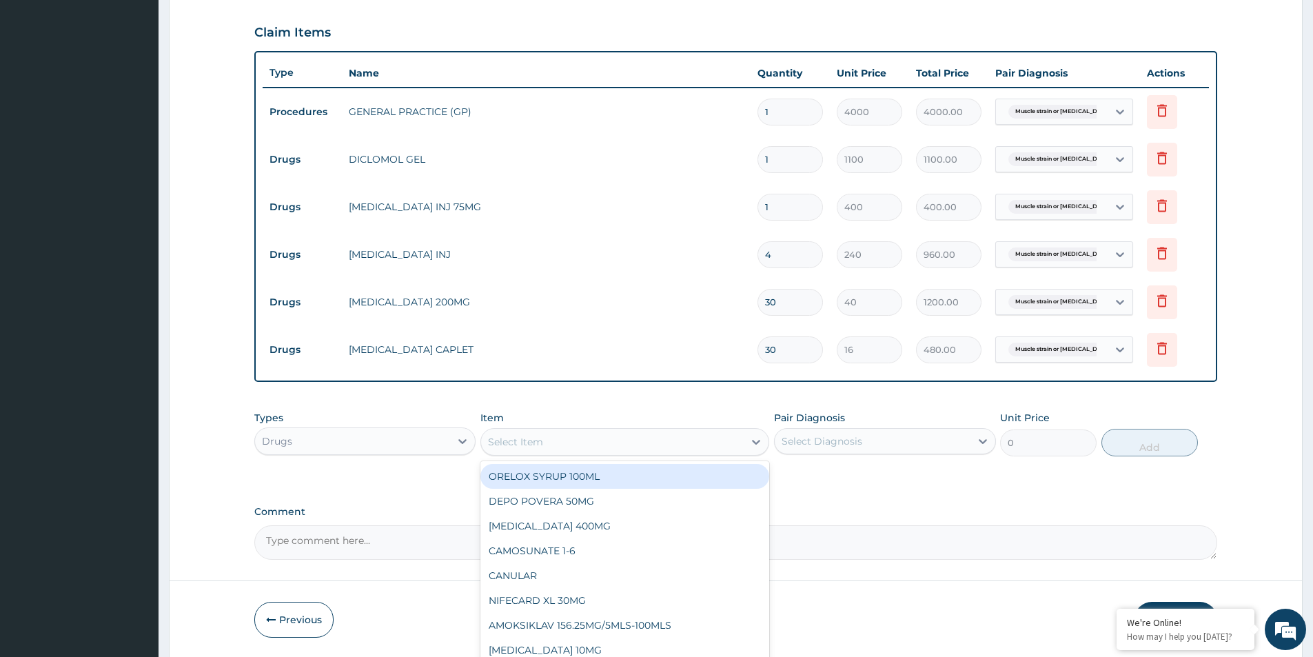
click at [645, 449] on div "Select Item" at bounding box center [612, 442] width 263 height 22
type input "D"
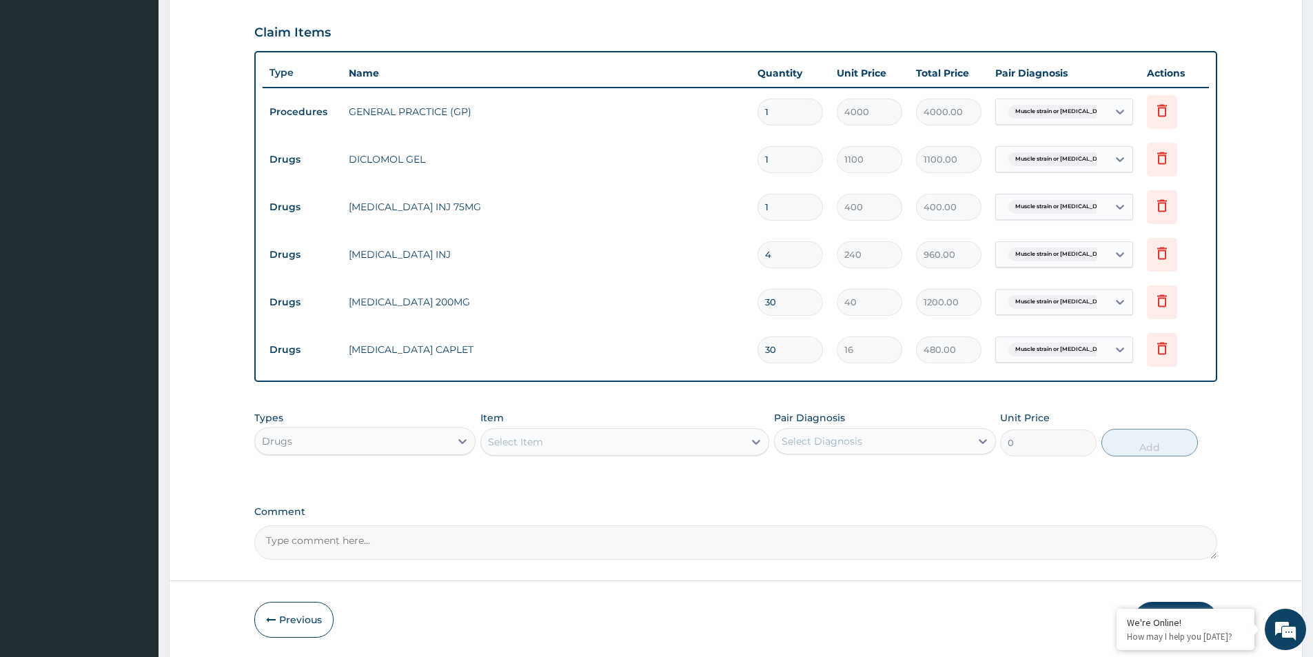
click at [917, 520] on div "Comment" at bounding box center [735, 533] width 963 height 54
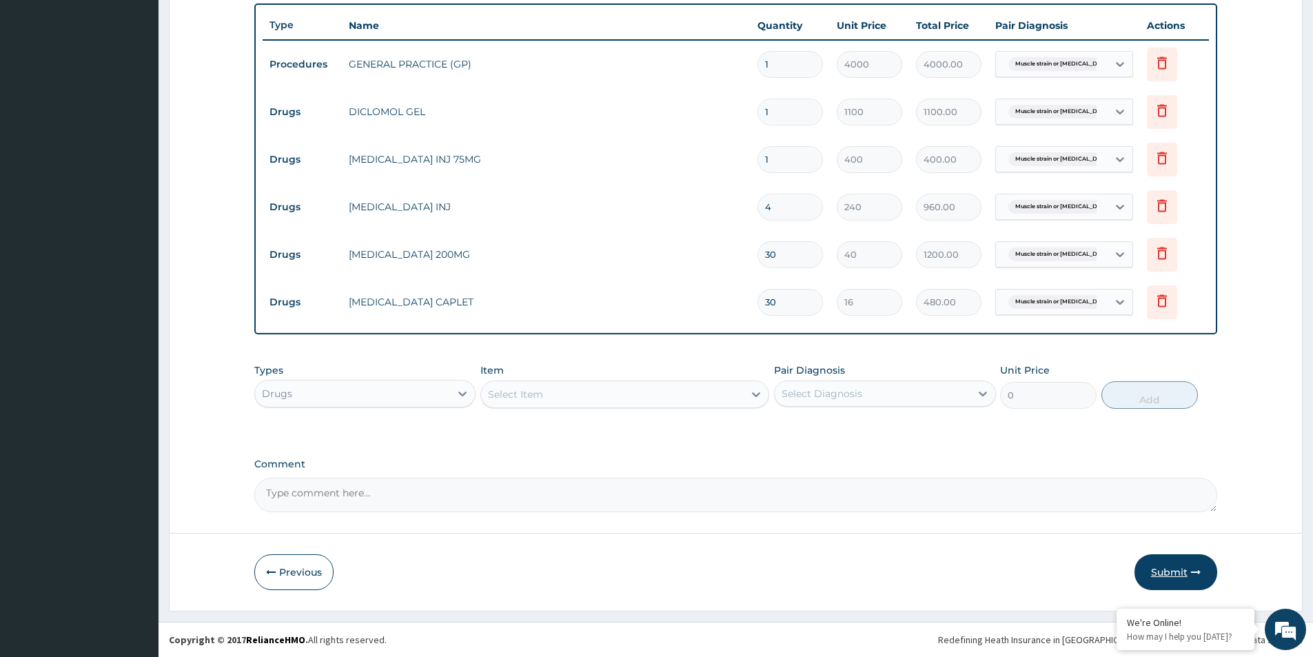
click at [1197, 572] on icon "button" at bounding box center [1196, 572] width 10 height 10
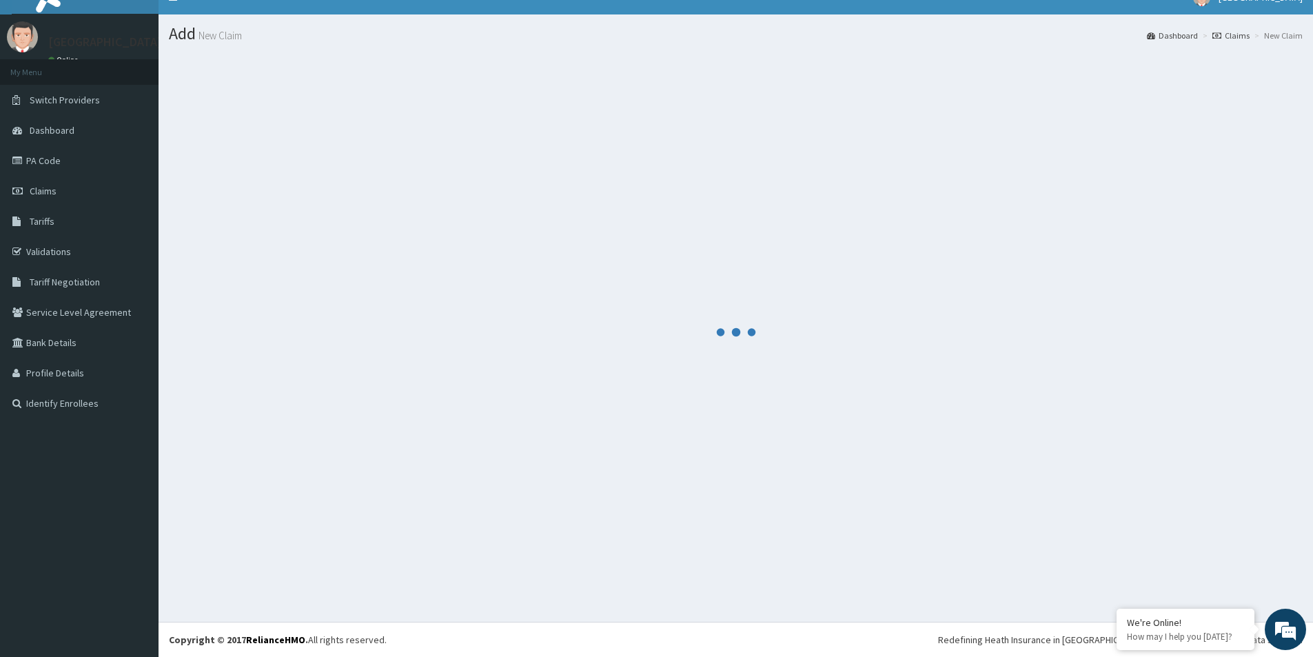
scroll to position [496, 0]
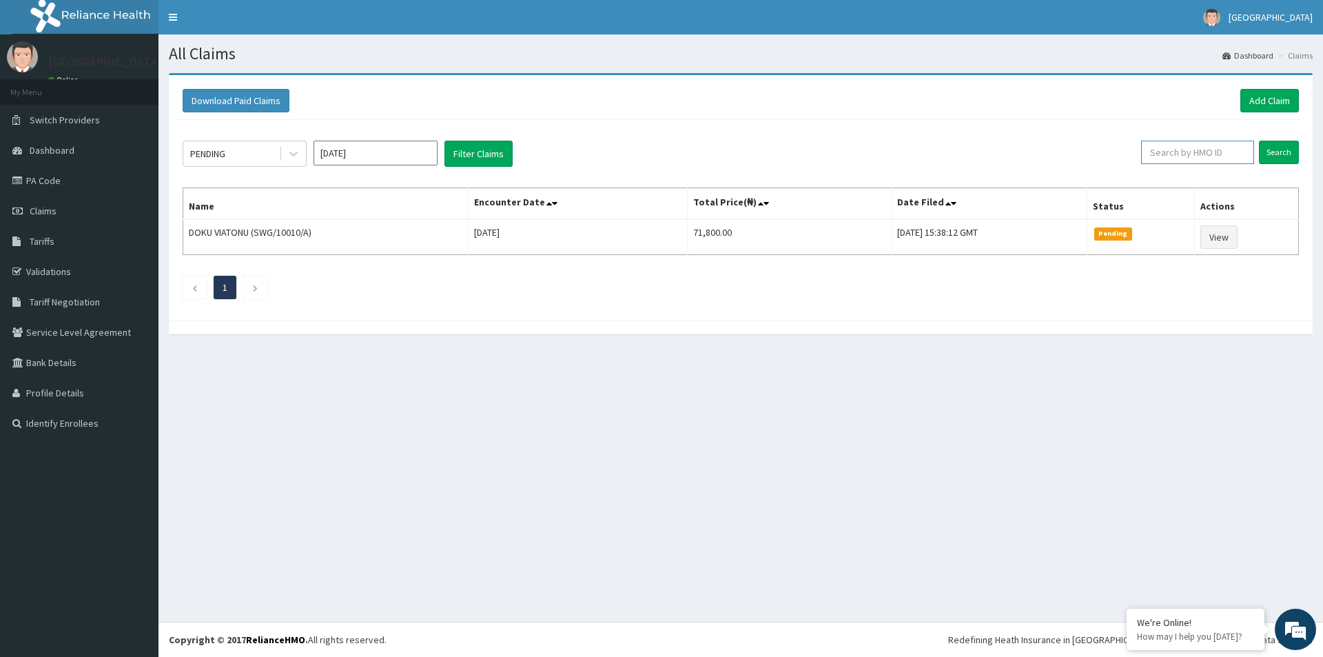
click at [1201, 156] on input "text" at bounding box center [1198, 152] width 113 height 23
type input "IML/10016/A"
click at [1285, 159] on input "Search" at bounding box center [1279, 152] width 40 height 23
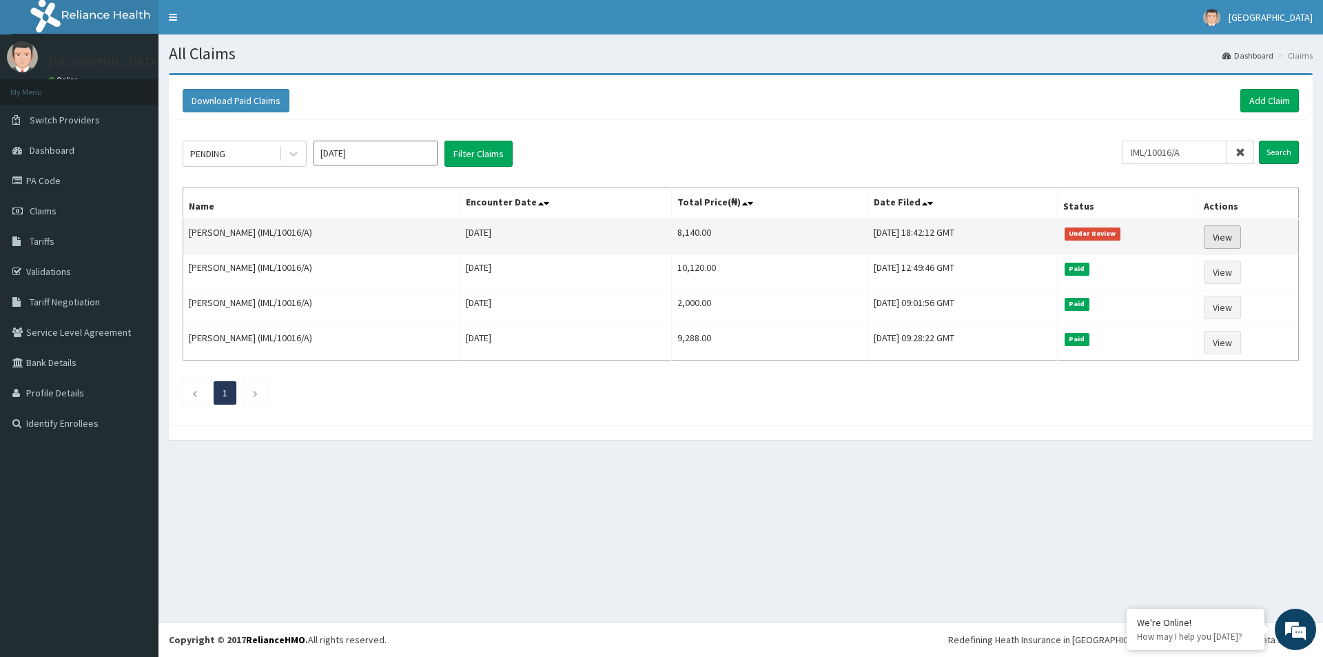
click at [1228, 238] on link "View" at bounding box center [1222, 236] width 37 height 23
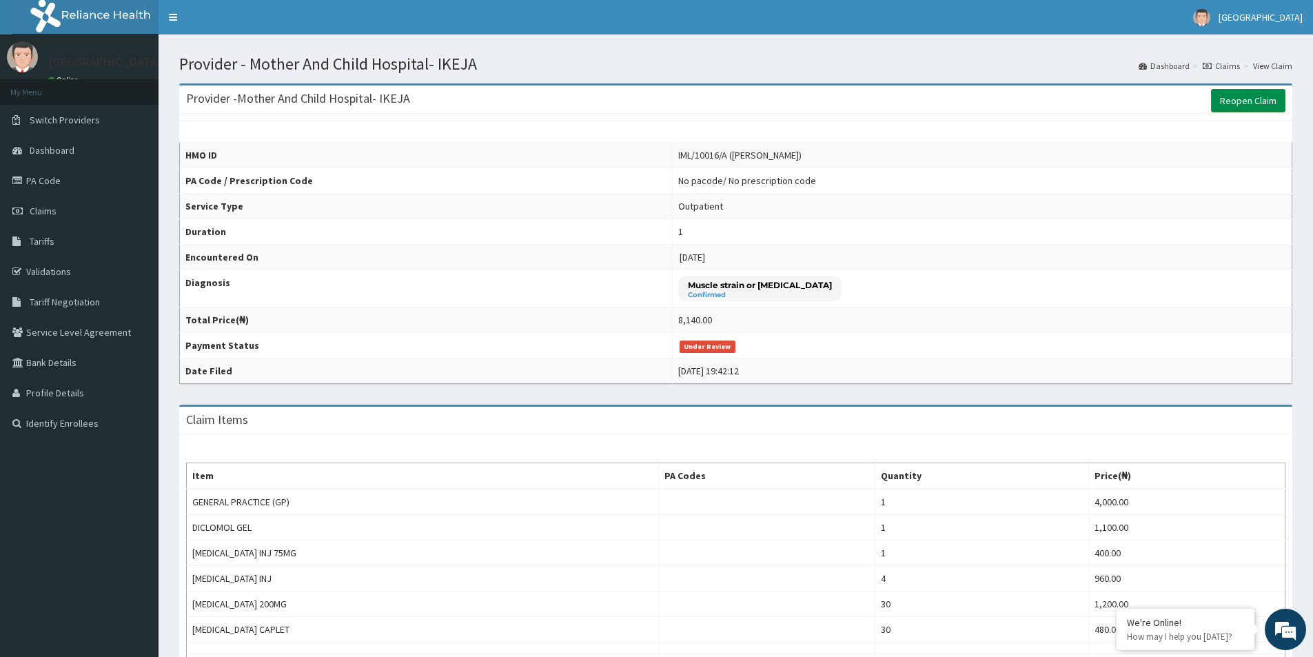
click at [1270, 102] on link "Reopen Claim" at bounding box center [1248, 100] width 74 height 23
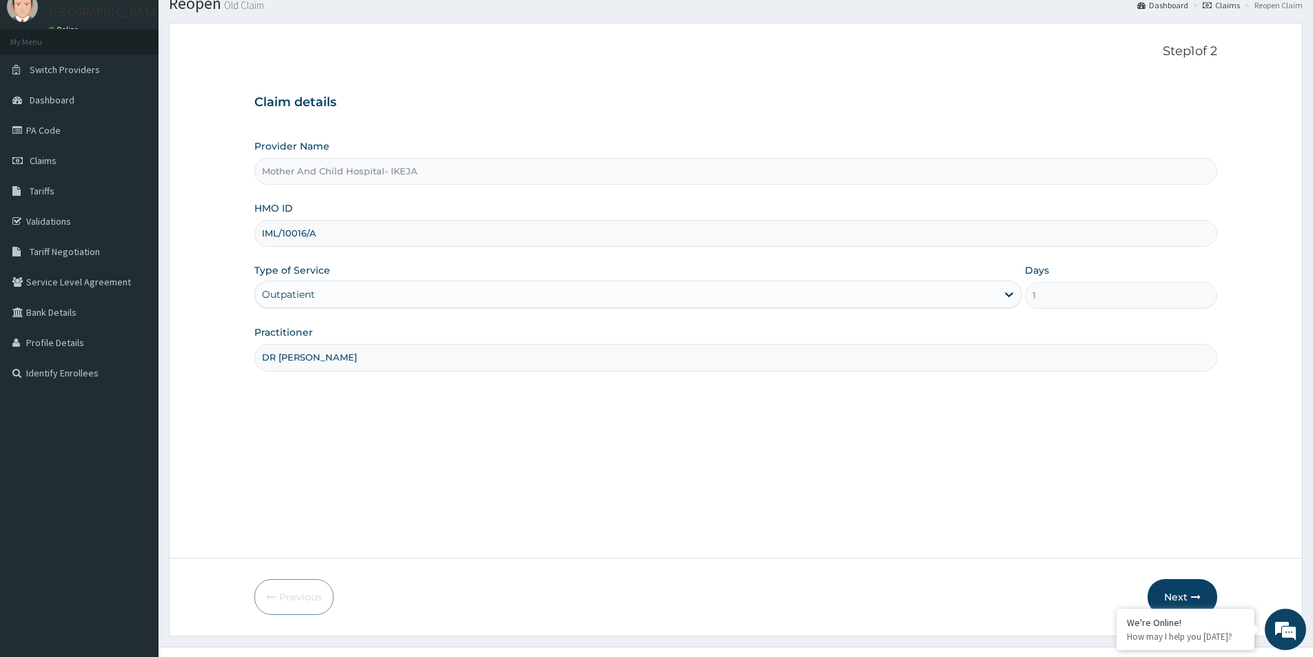
scroll to position [75, 0]
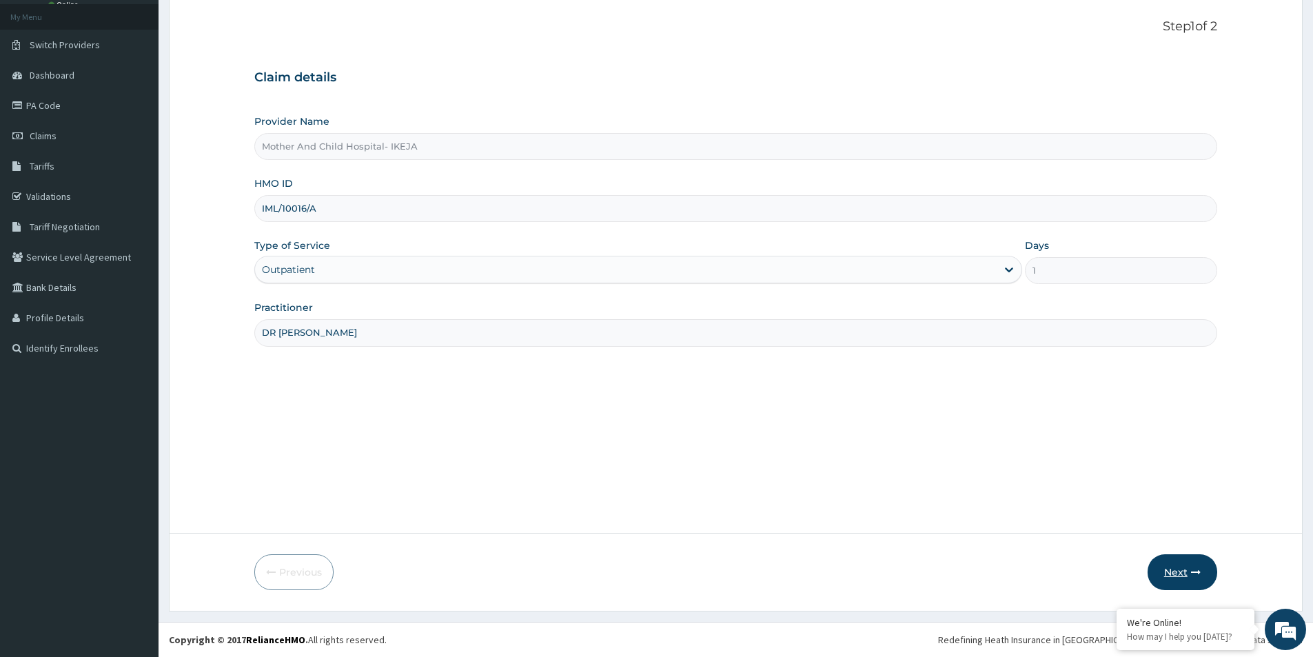
click at [1187, 568] on button "Next" at bounding box center [1183, 572] width 70 height 36
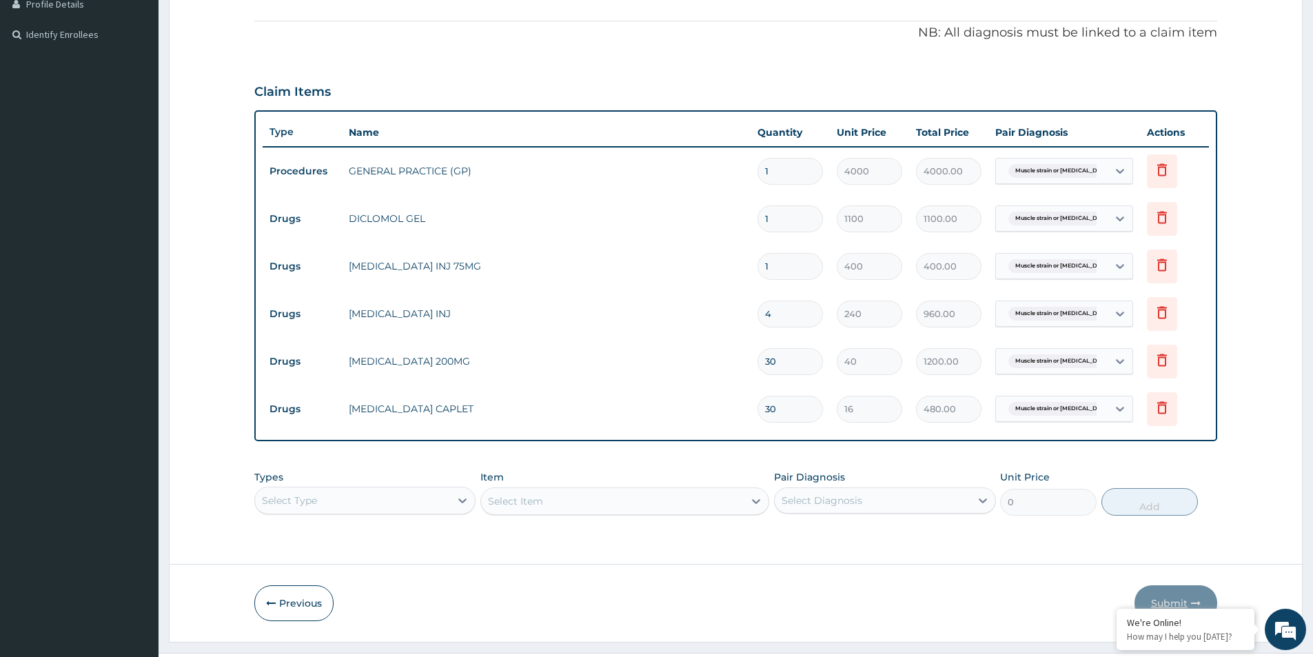
scroll to position [420, 0]
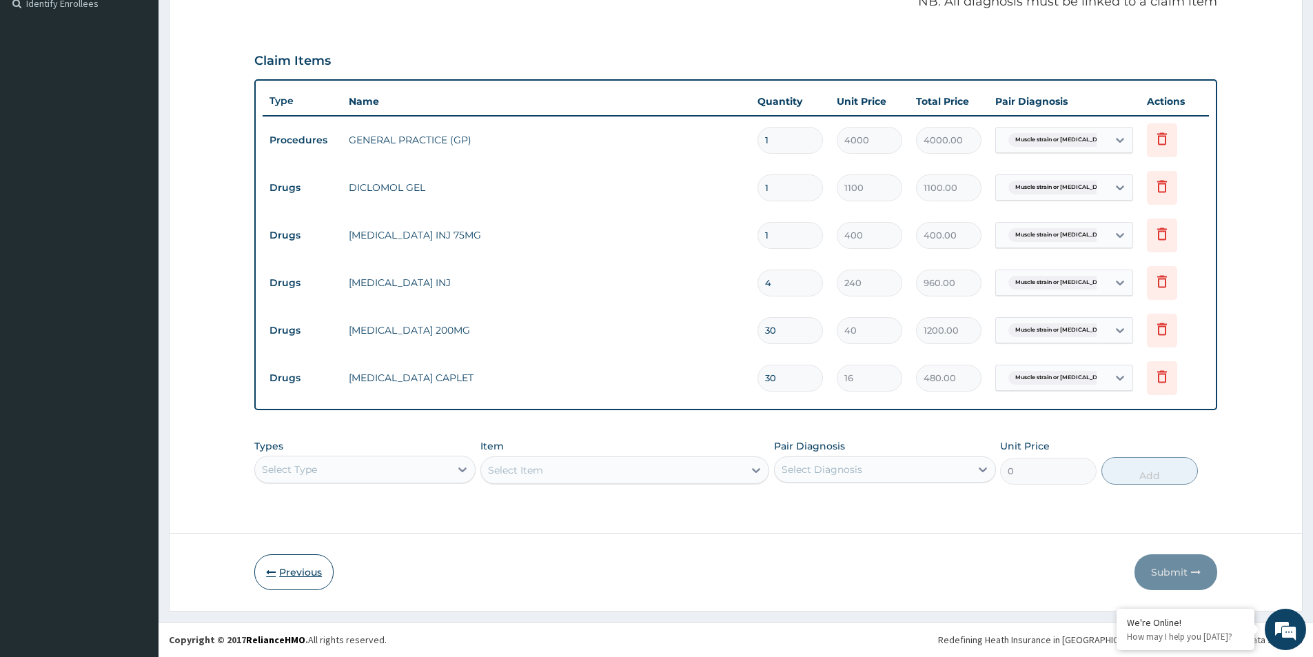
click at [269, 567] on icon "button" at bounding box center [271, 572] width 10 height 10
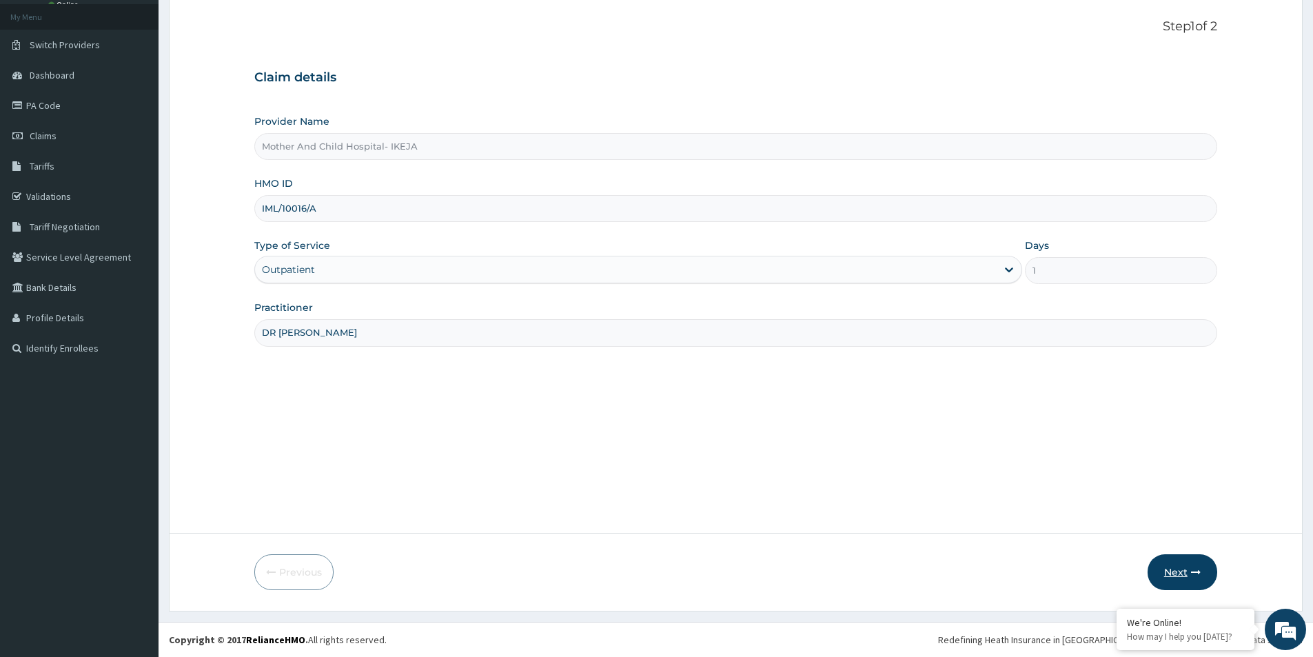
click at [1191, 579] on button "Next" at bounding box center [1183, 572] width 70 height 36
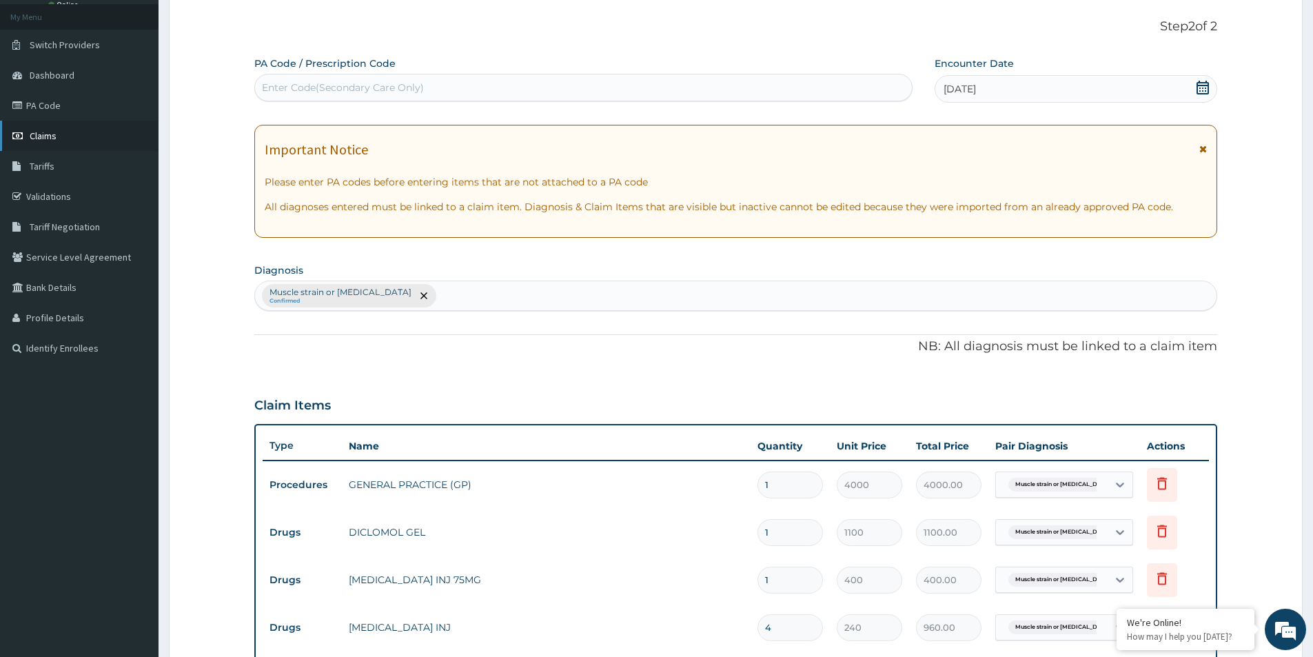
click at [32, 134] on span "Claims" at bounding box center [43, 136] width 27 height 12
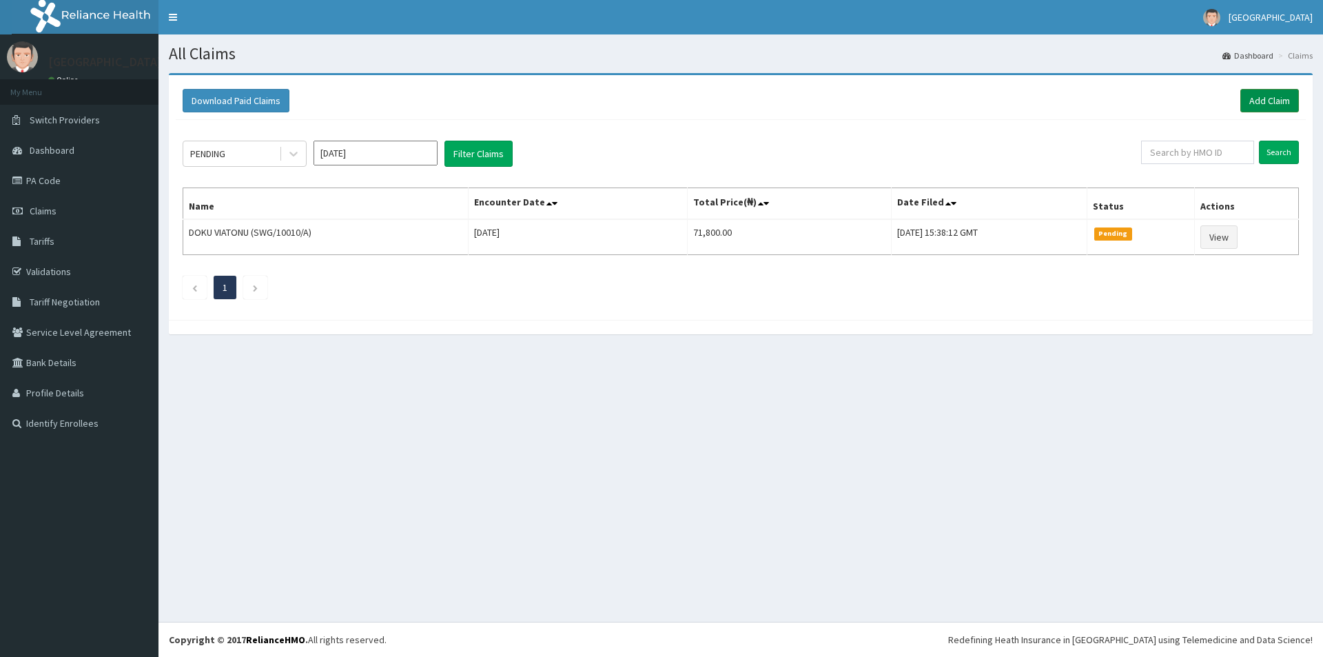
click at [1263, 92] on link "Add Claim" at bounding box center [1270, 100] width 59 height 23
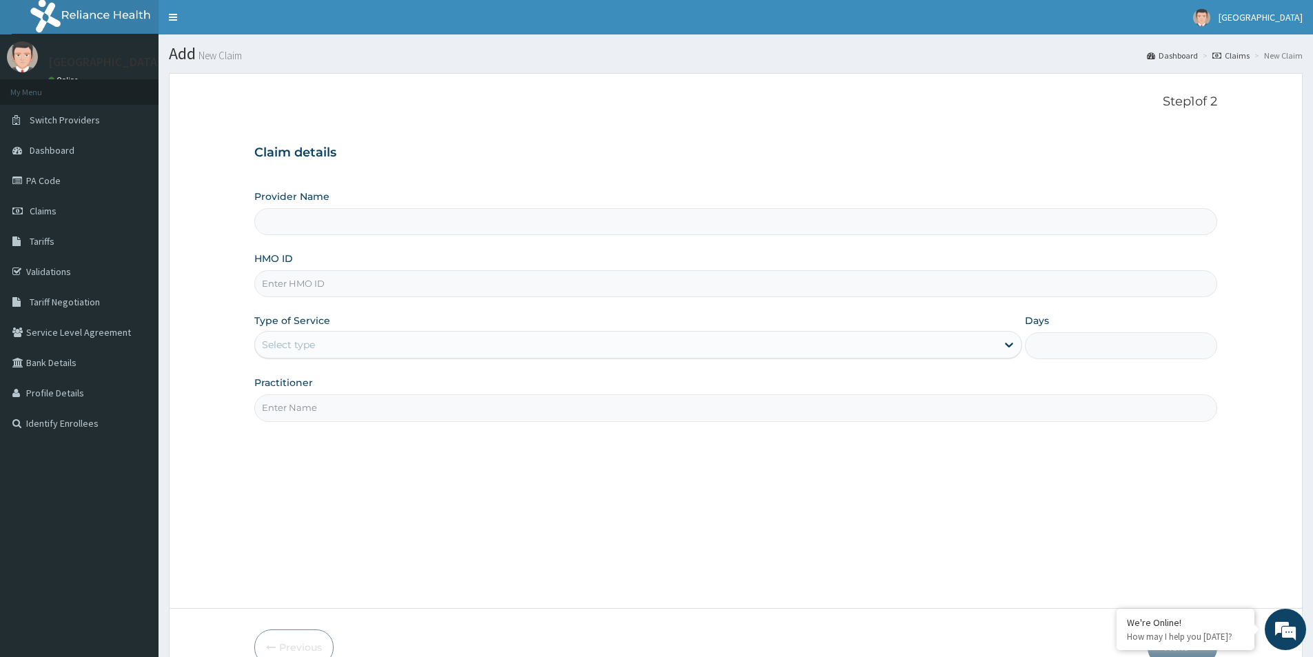
type input "Mother And Child Hospital- IKEJA"
click at [328, 279] on input "HMO ID" at bounding box center [735, 283] width 963 height 27
paste input "SER/10007/A"
type input "SER/10007/A"
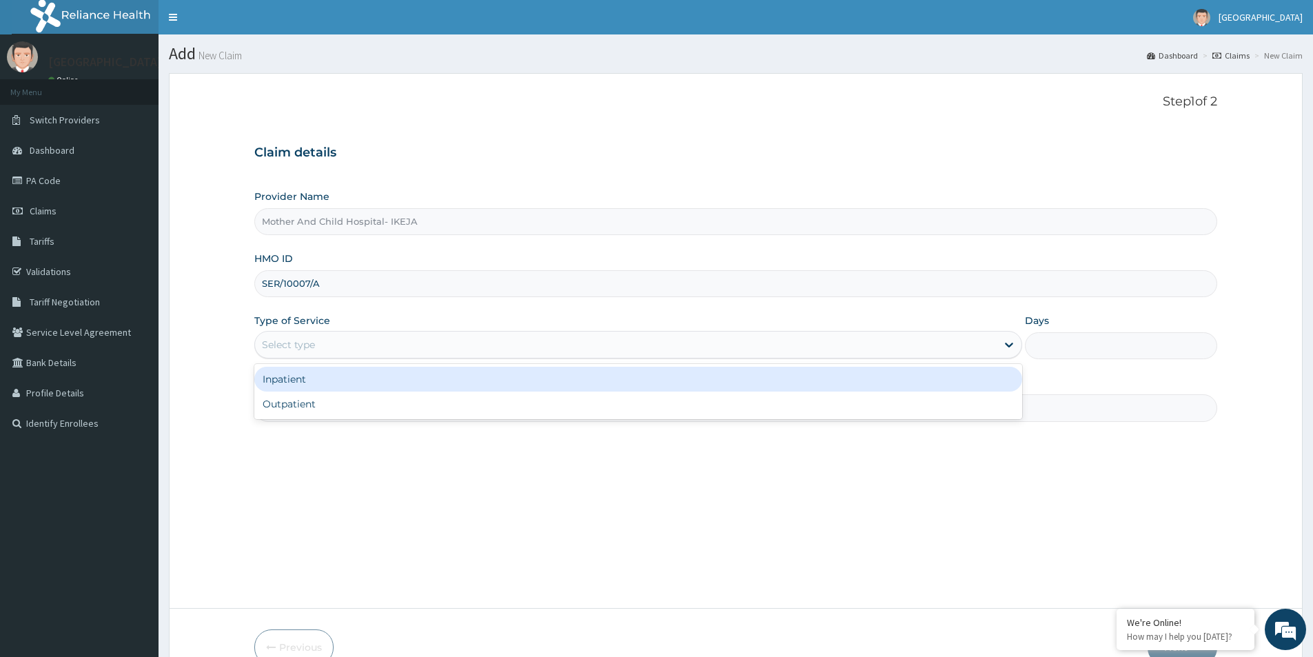
click at [294, 346] on div "Select type" at bounding box center [288, 345] width 53 height 14
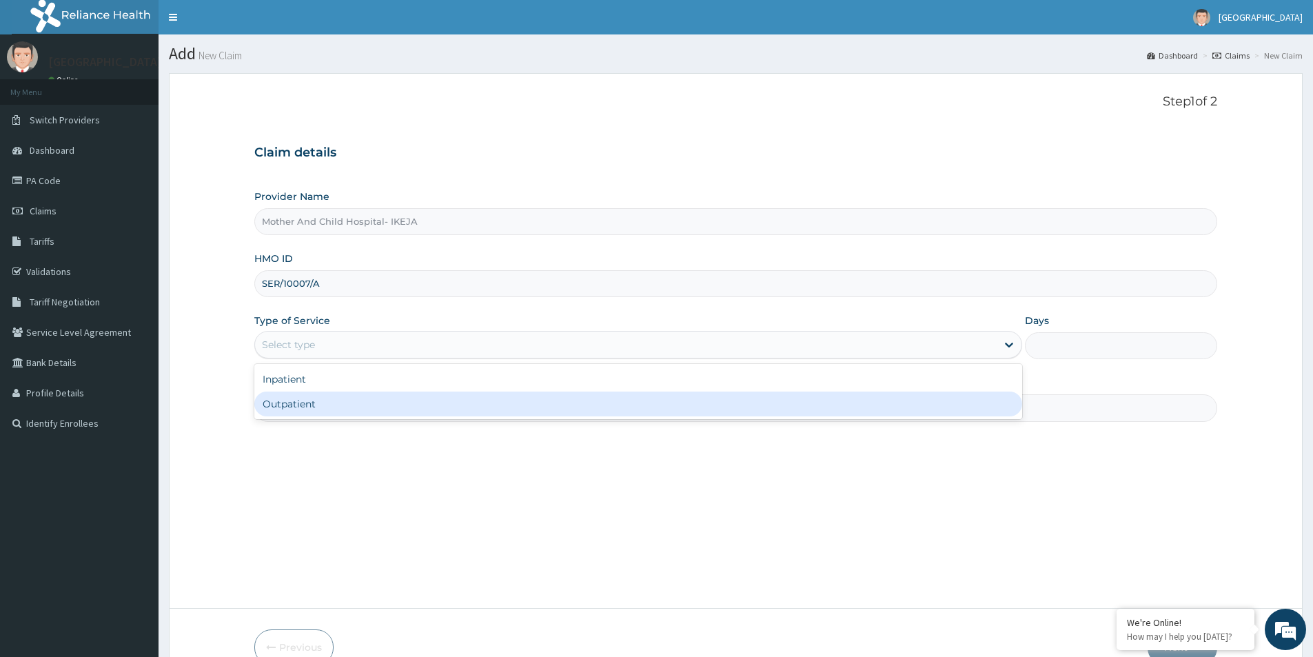
click at [307, 408] on div "Outpatient" at bounding box center [638, 404] width 768 height 25
type input "1"
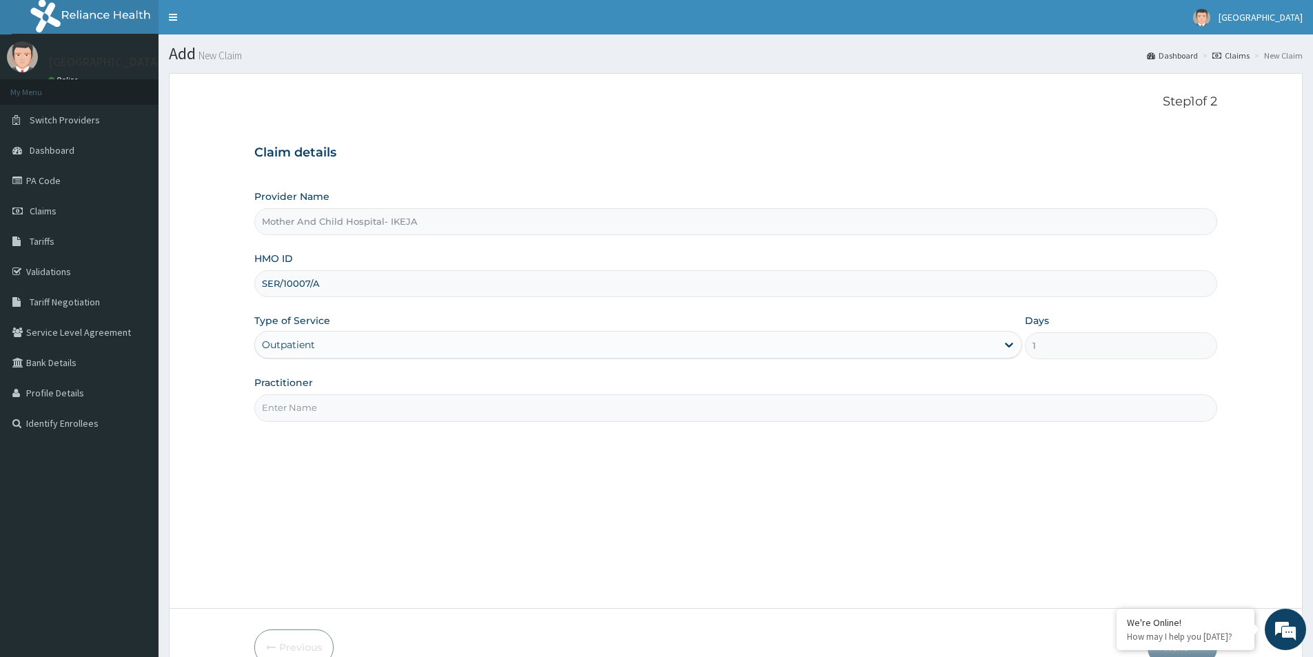
click at [309, 407] on input "Practitioner" at bounding box center [735, 407] width 963 height 27
type input "DR EKPETTE"
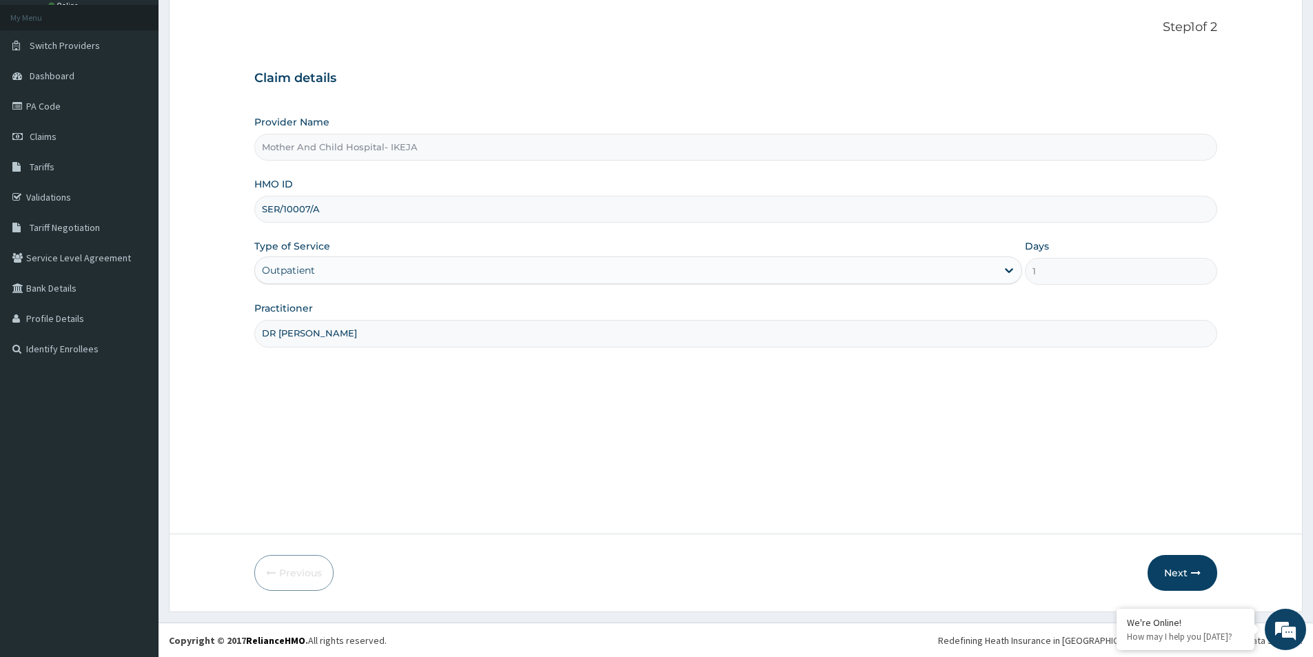
scroll to position [75, 0]
click at [1188, 577] on button "Next" at bounding box center [1183, 572] width 70 height 36
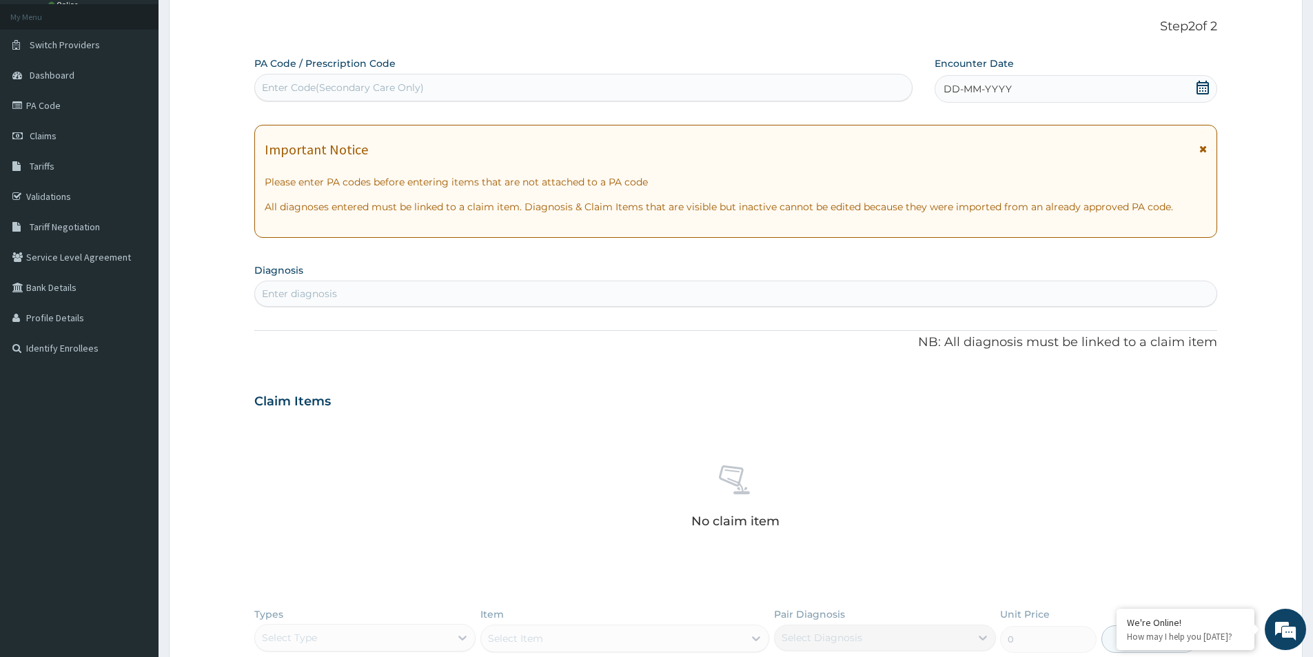
scroll to position [0, 0]
click at [1210, 86] on div "DD-MM-YYYY" at bounding box center [1076, 89] width 282 height 28
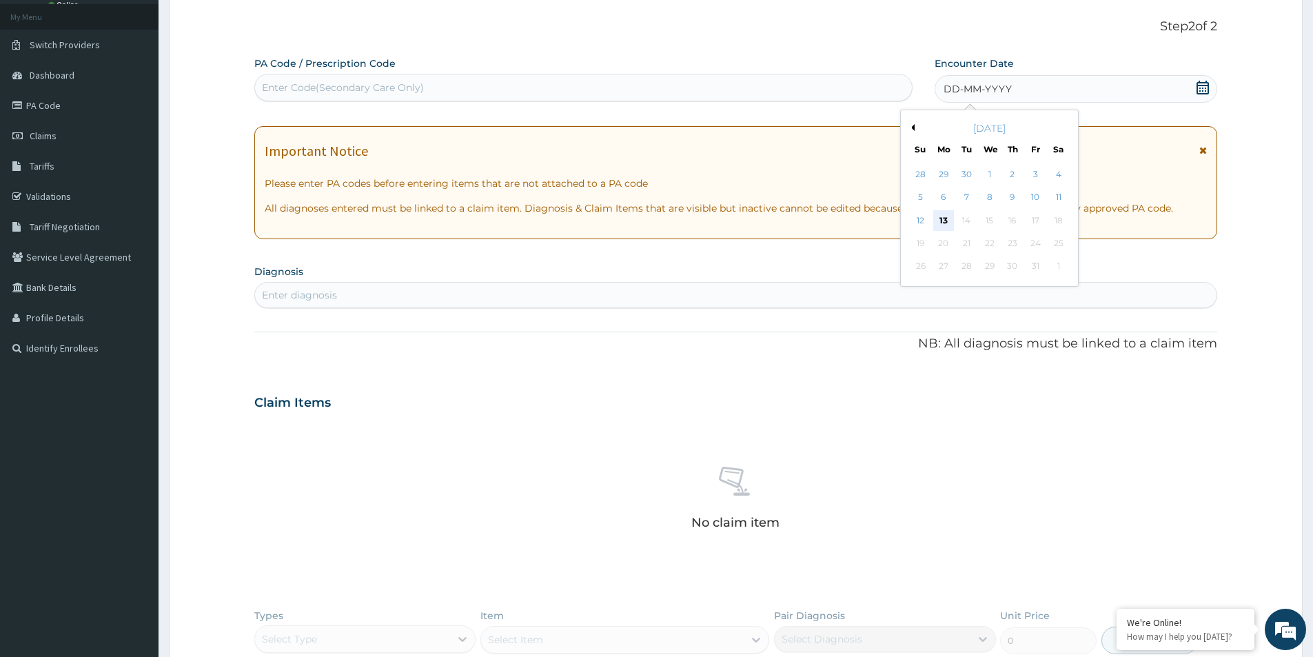
click at [942, 222] on div "13" at bounding box center [943, 220] width 21 height 21
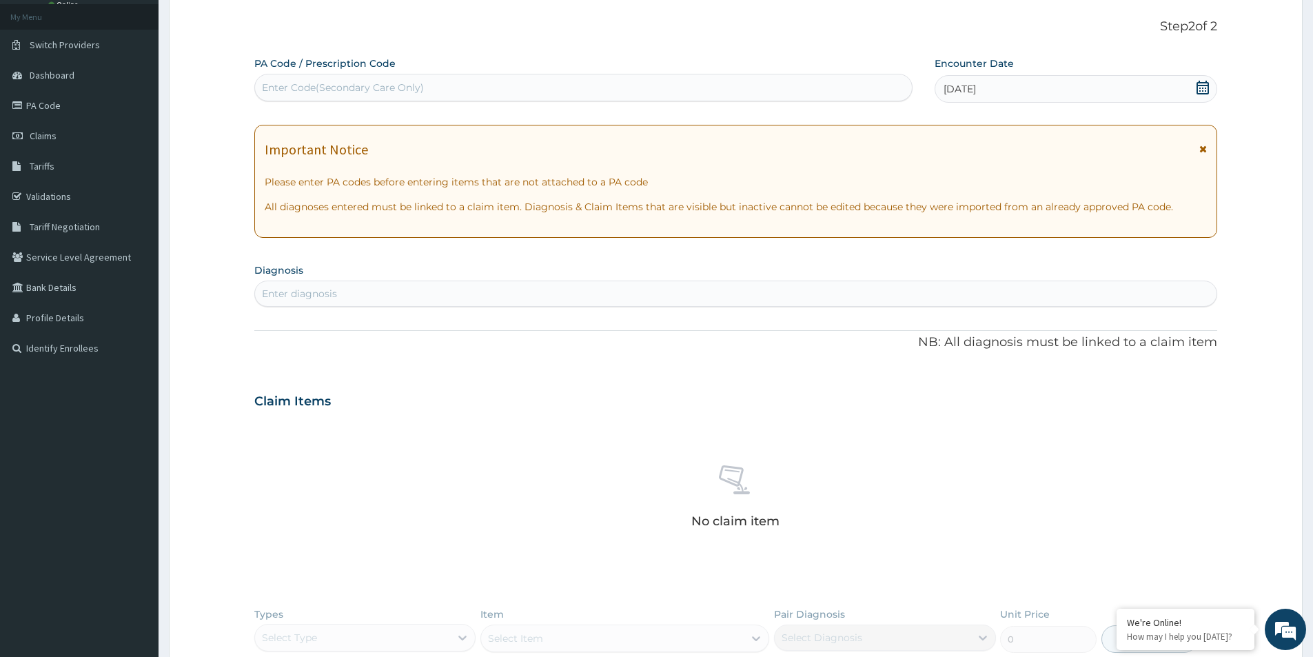
click at [564, 298] on div "Enter diagnosis" at bounding box center [736, 294] width 962 height 22
type input "MALARIA"
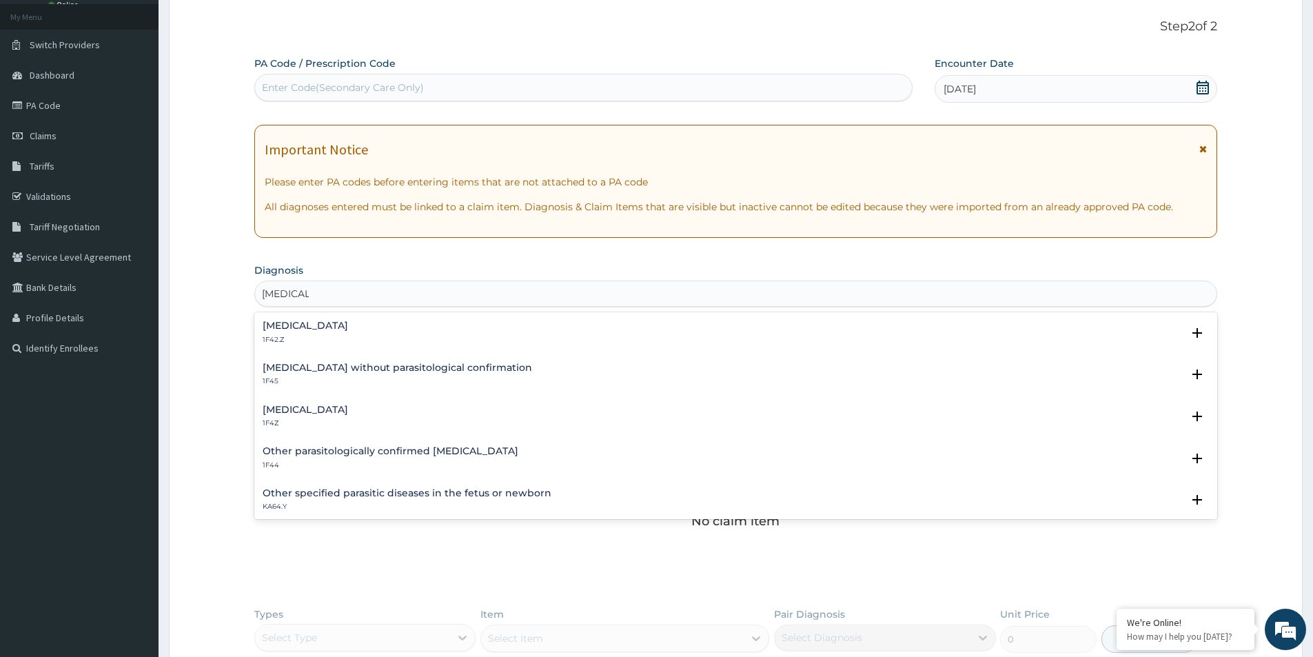
click at [301, 409] on h4 "Malaria, unspecified" at bounding box center [305, 410] width 85 height 10
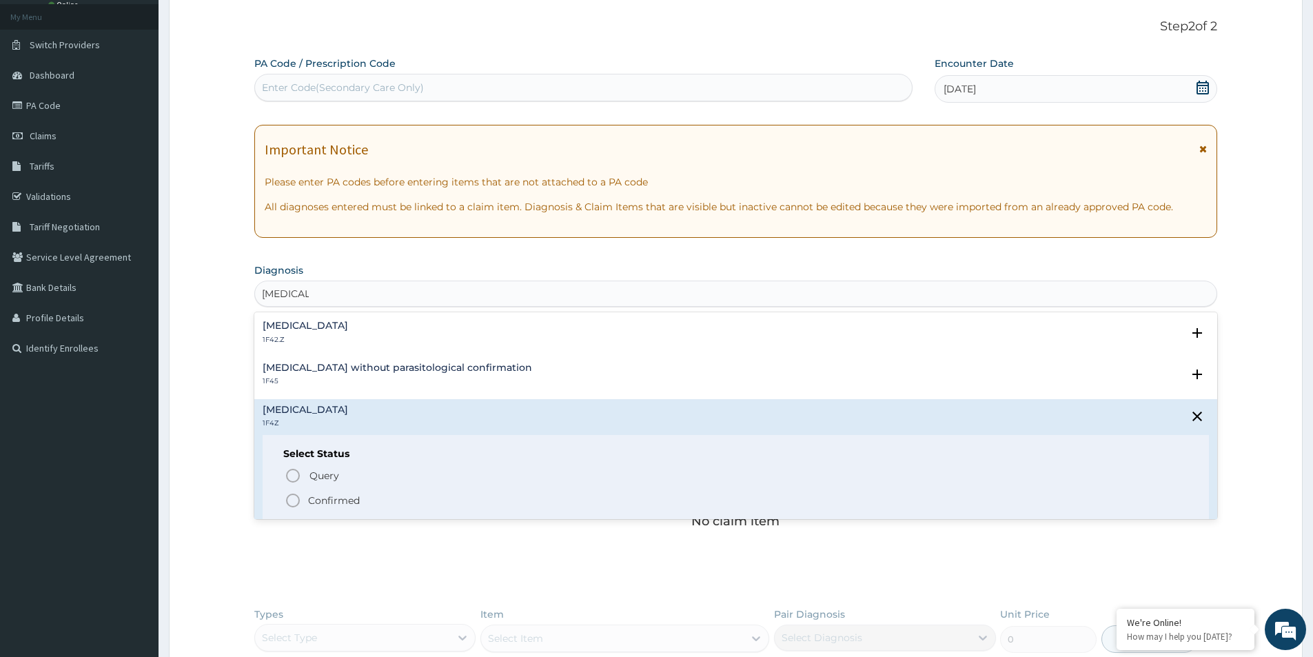
click at [294, 500] on icon "status option filled" at bounding box center [293, 500] width 17 height 17
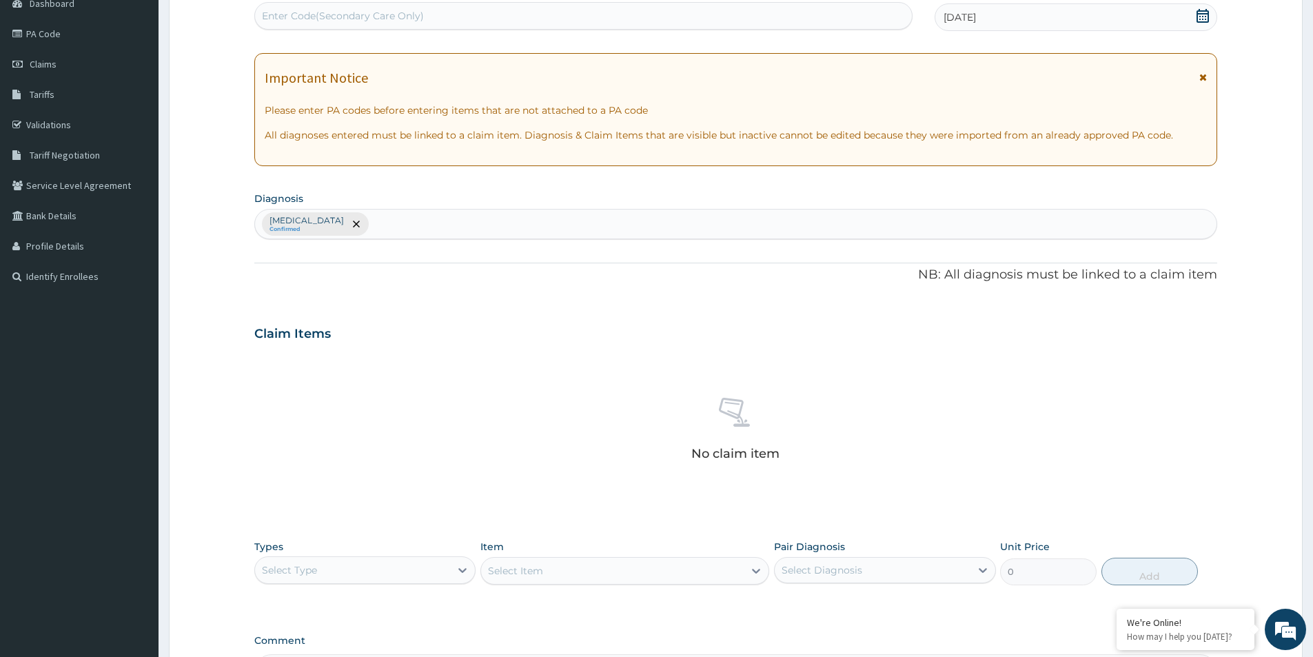
scroll to position [213, 0]
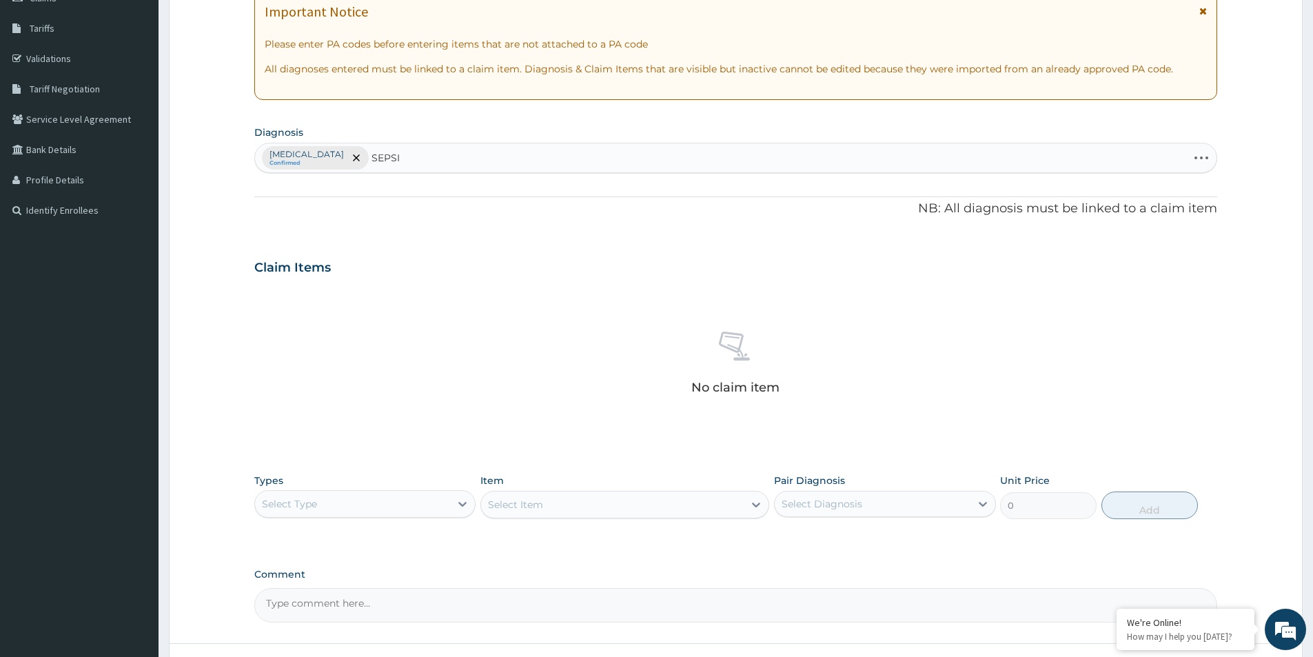
type input "SEPSIS"
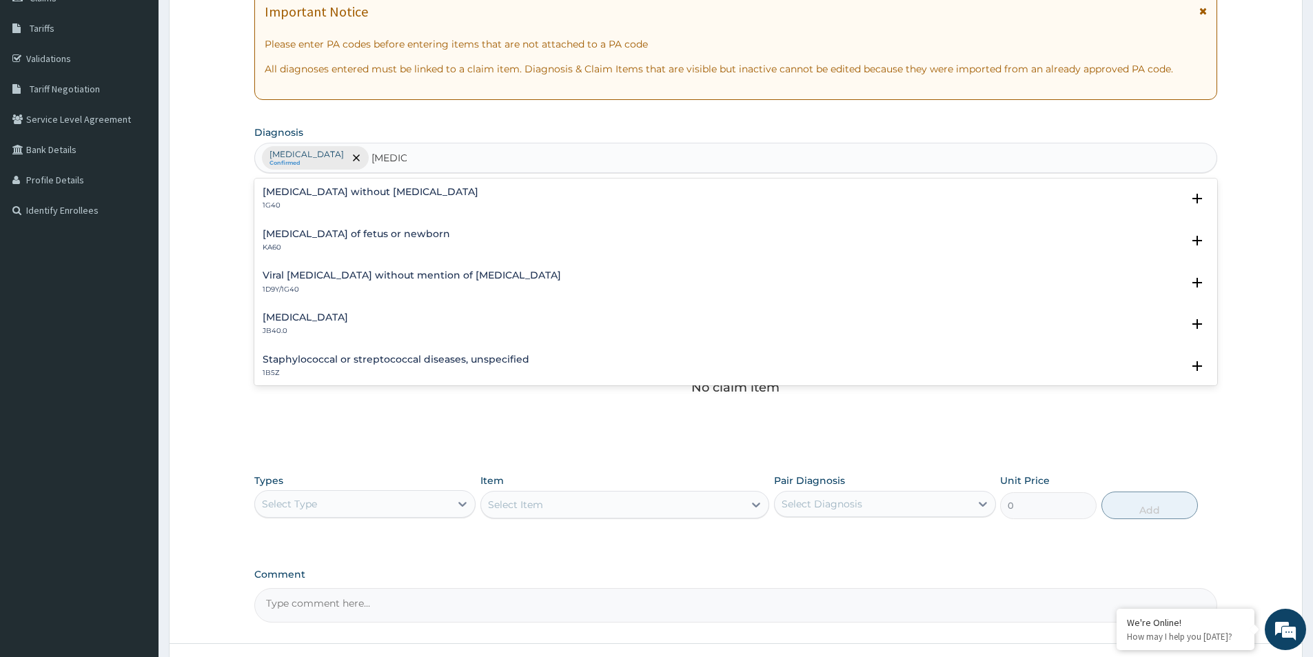
click at [286, 196] on h4 "Sepsis without septic shock" at bounding box center [371, 192] width 216 height 10
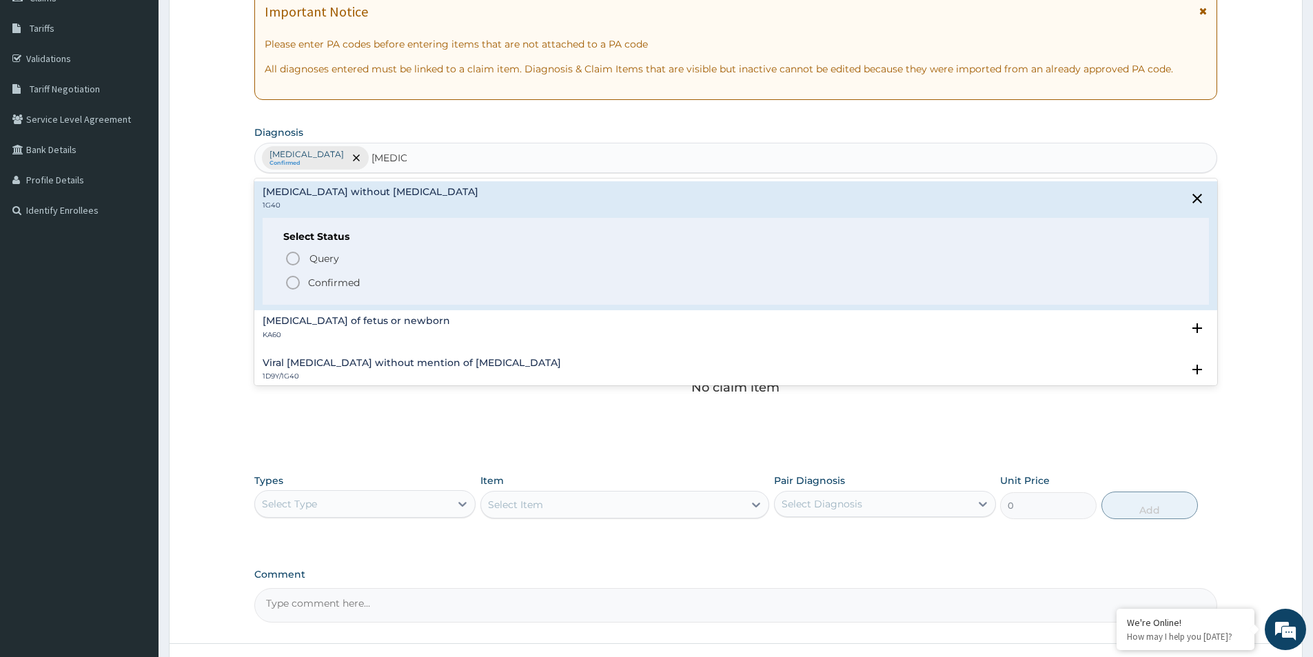
click at [295, 279] on icon "status option filled" at bounding box center [293, 282] width 17 height 17
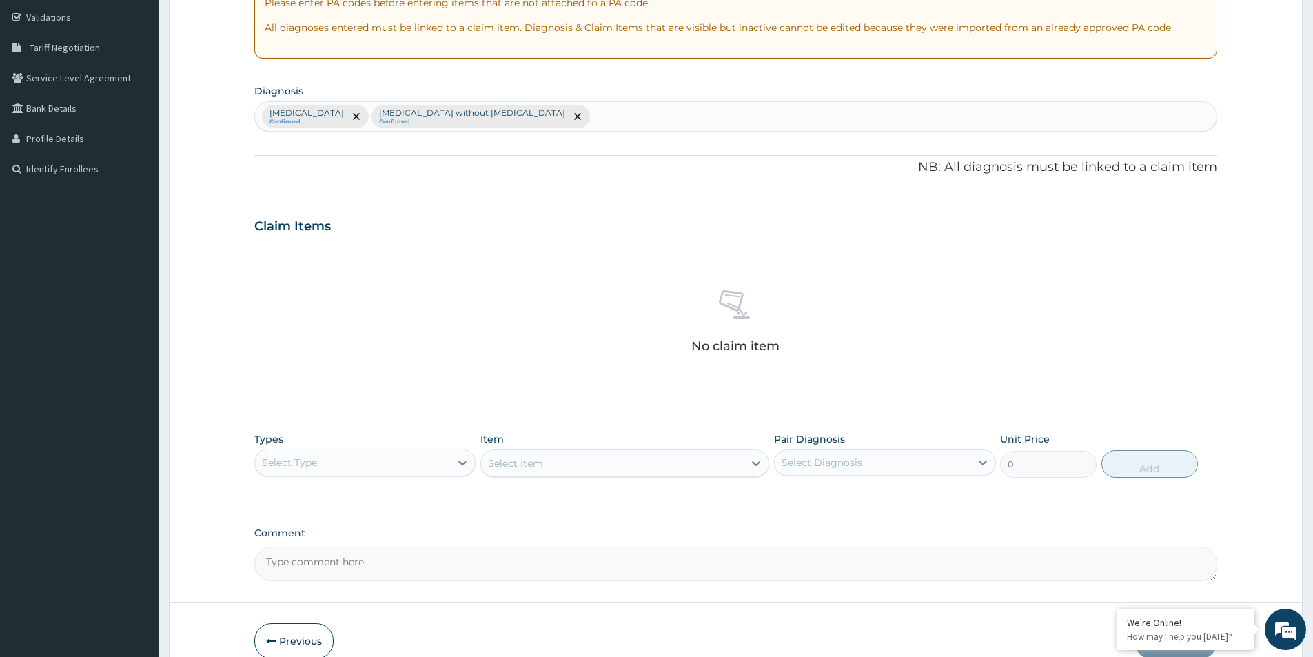
scroll to position [323, 0]
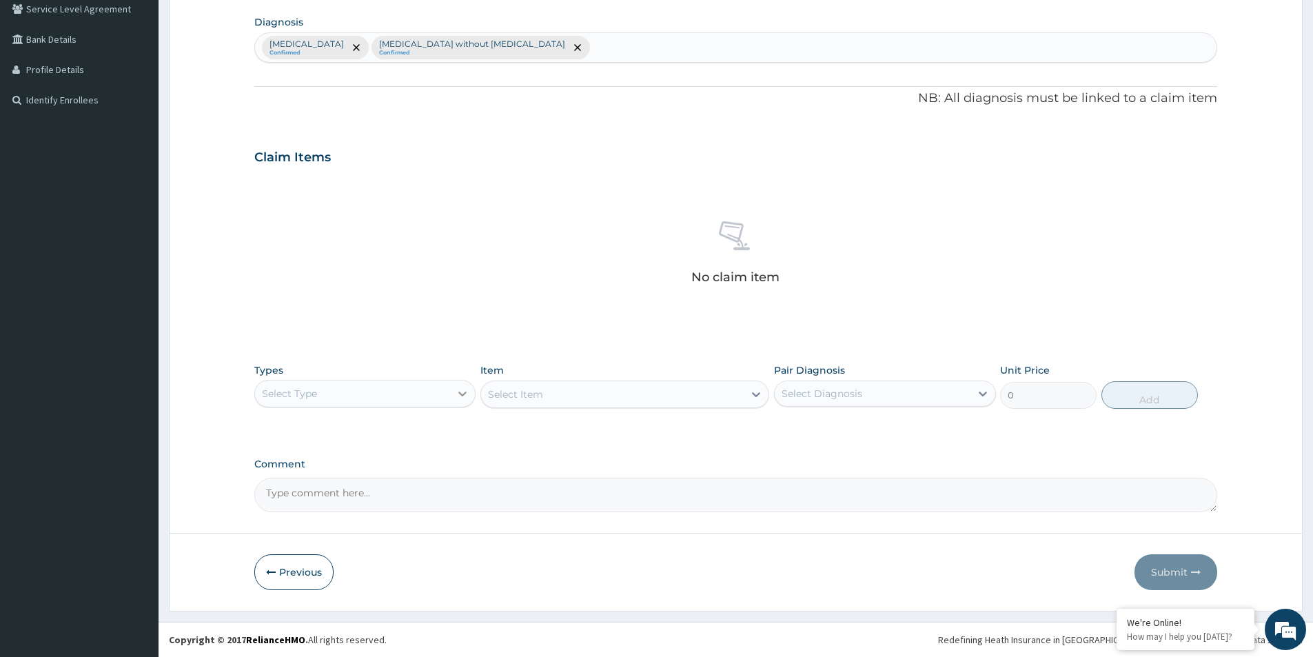
click at [454, 399] on div at bounding box center [462, 393] width 25 height 25
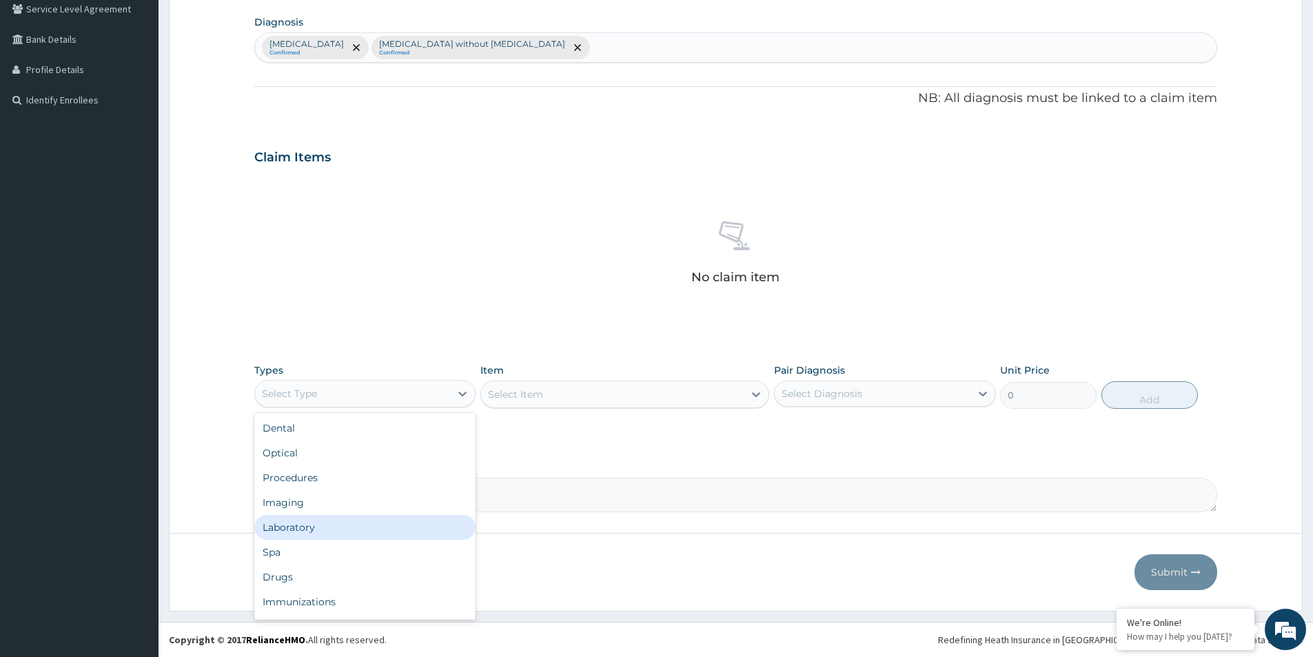
drag, startPoint x: 285, startPoint y: 531, endPoint x: 292, endPoint y: 530, distance: 6.9
click at [287, 530] on div "Laboratory" at bounding box center [364, 527] width 221 height 25
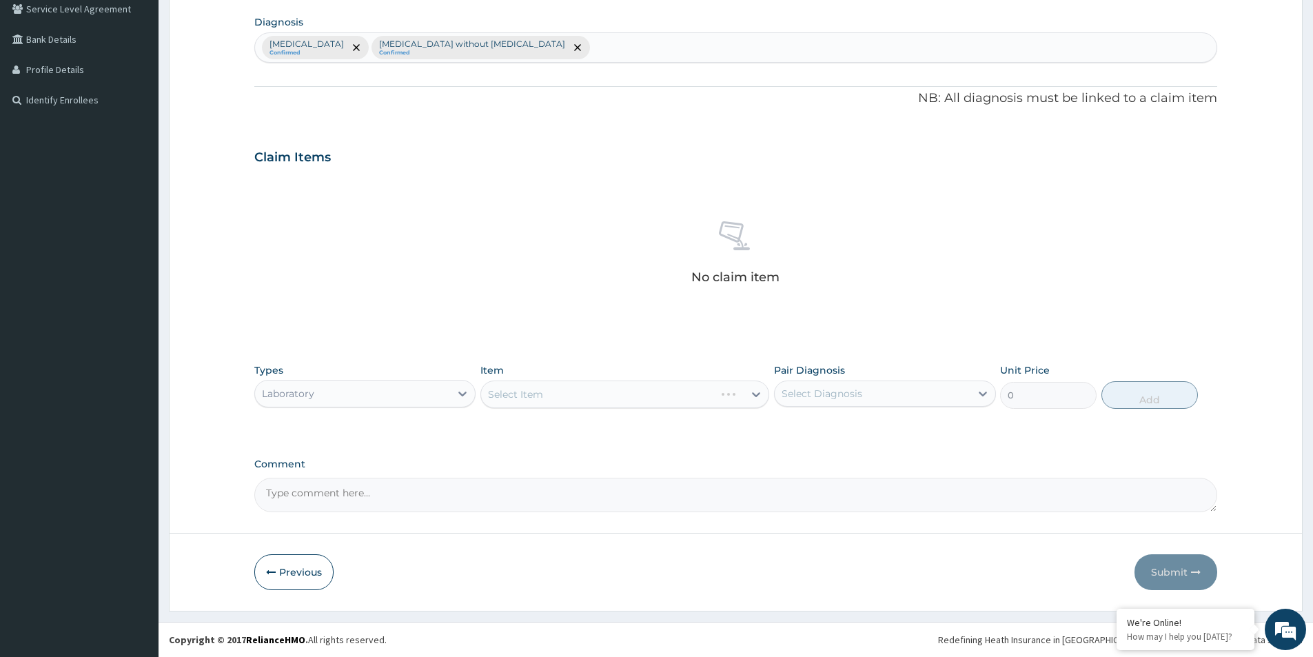
click at [568, 394] on div "Select Item" at bounding box center [624, 395] width 289 height 28
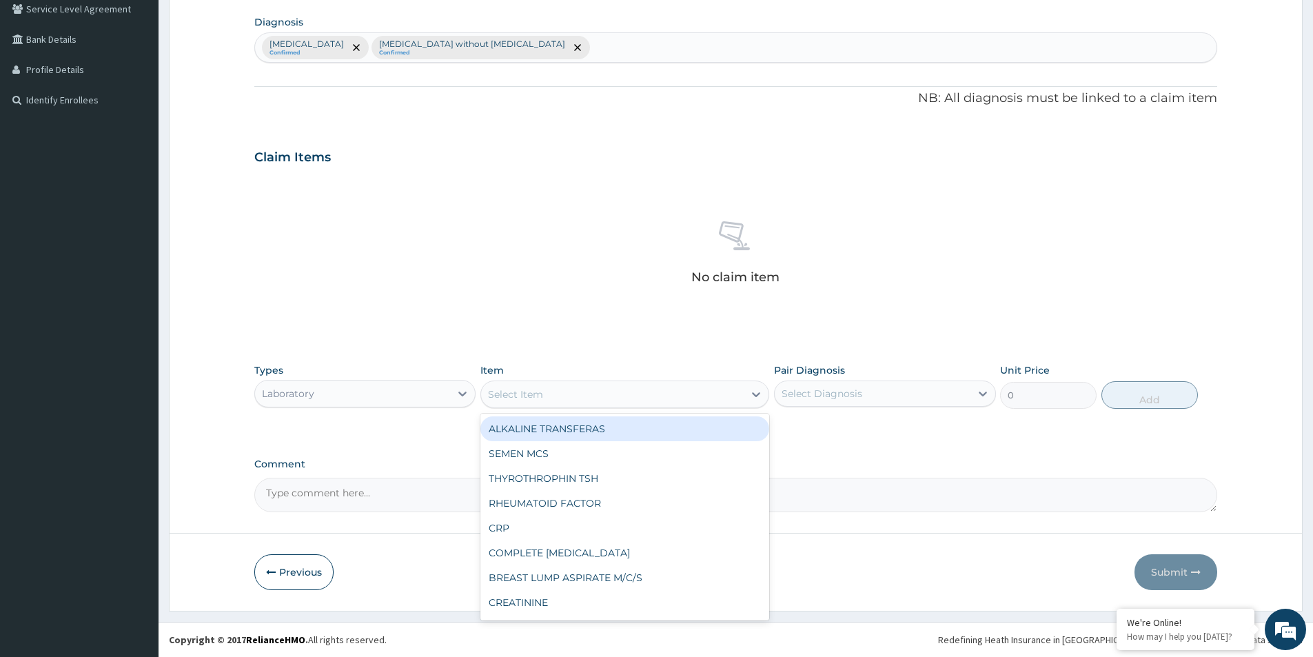
click at [568, 394] on div "Select Item" at bounding box center [612, 394] width 263 height 22
type input "FUL"
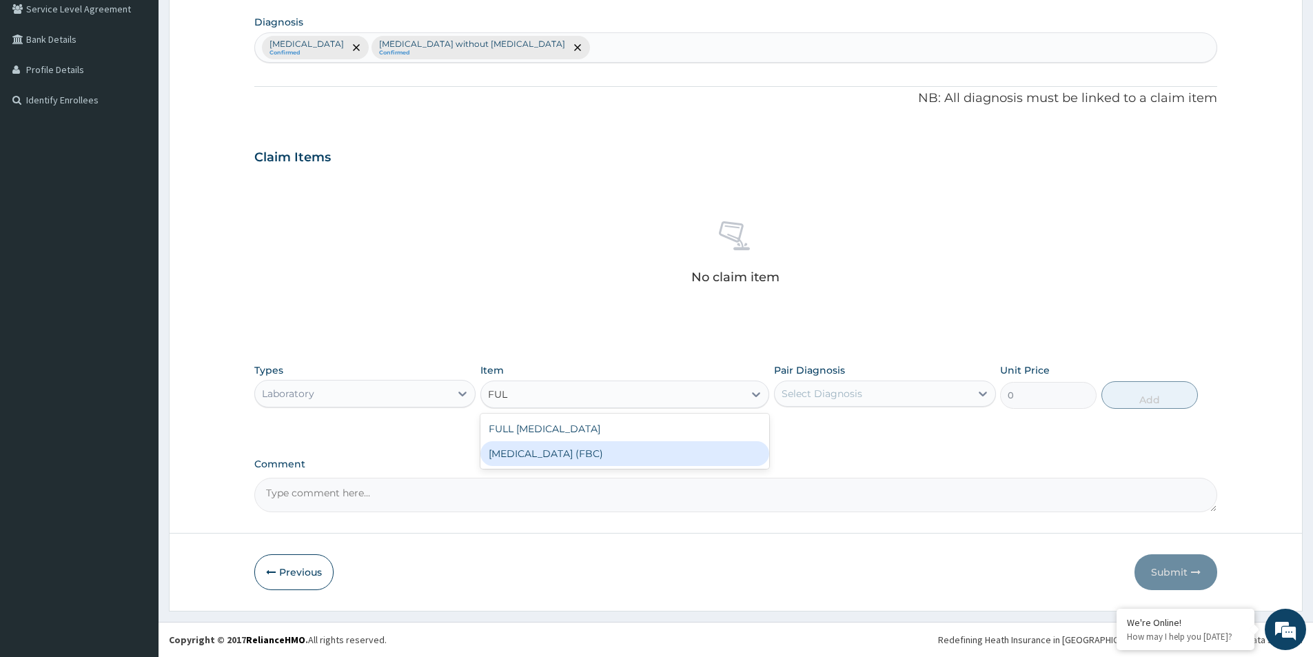
click at [580, 451] on div "FULL BLOOD COUNT (FBC)" at bounding box center [624, 453] width 289 height 25
type input "2400"
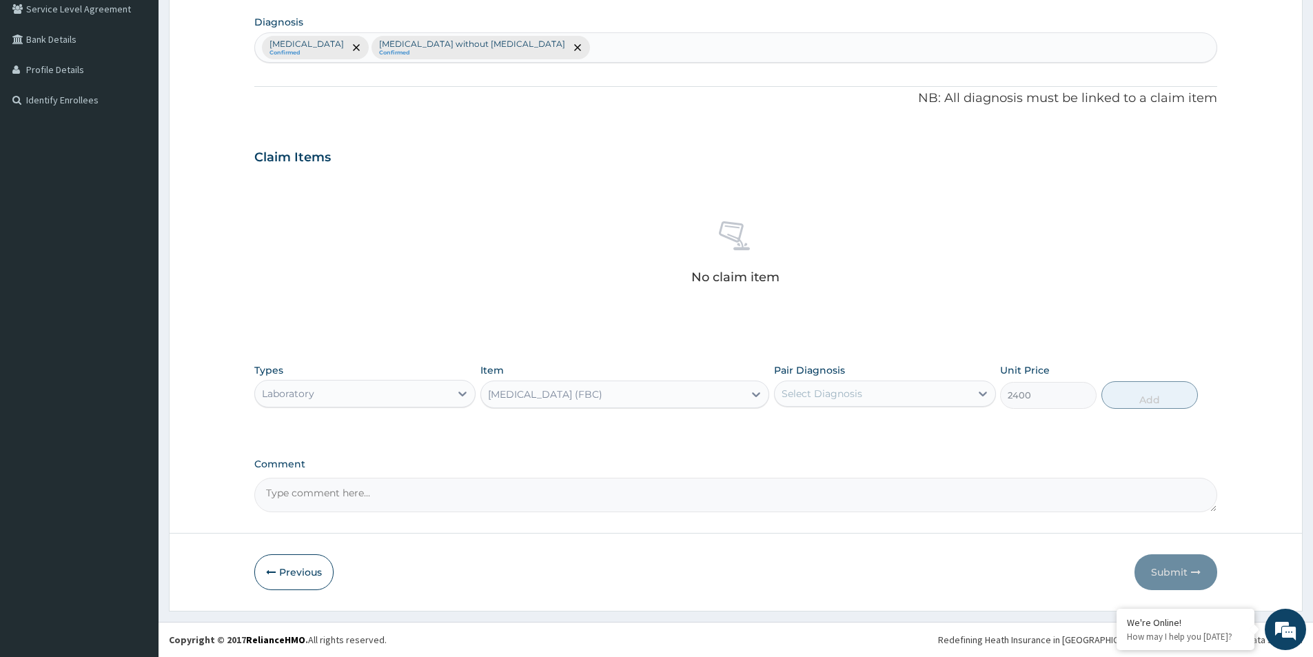
click at [808, 394] on div "Select Diagnosis" at bounding box center [822, 394] width 81 height 14
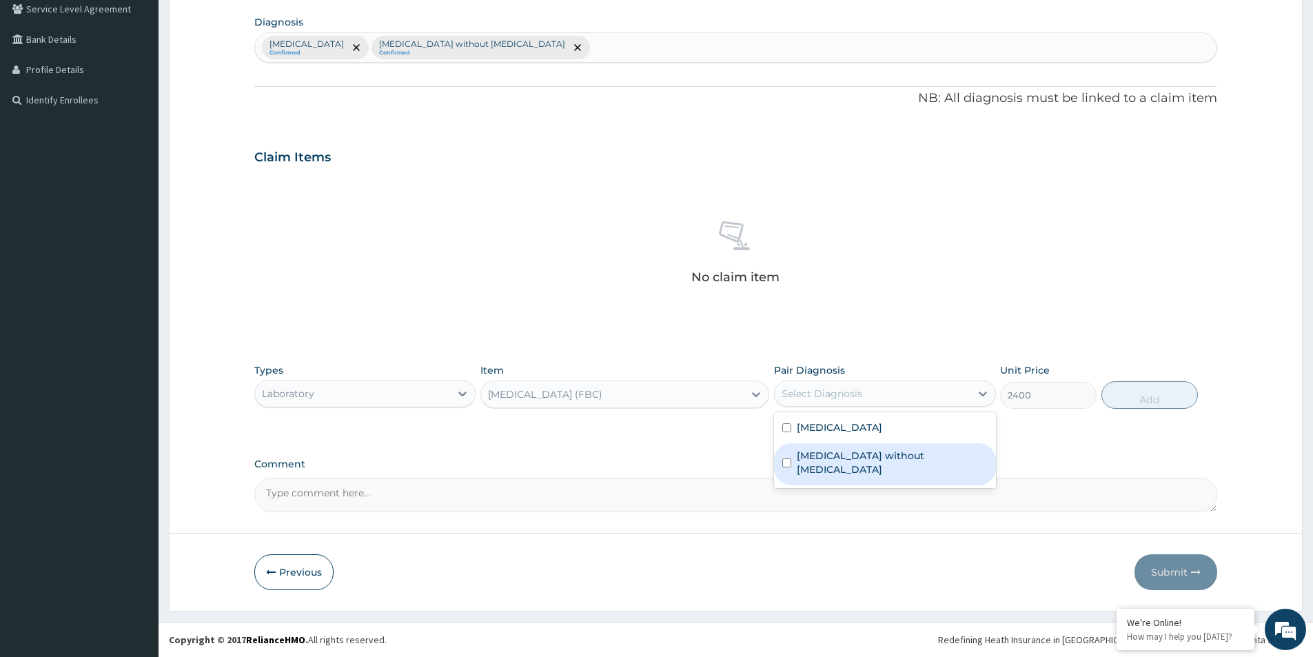
click at [786, 458] on input "checkbox" at bounding box center [786, 462] width 9 height 9
checkbox input "true"
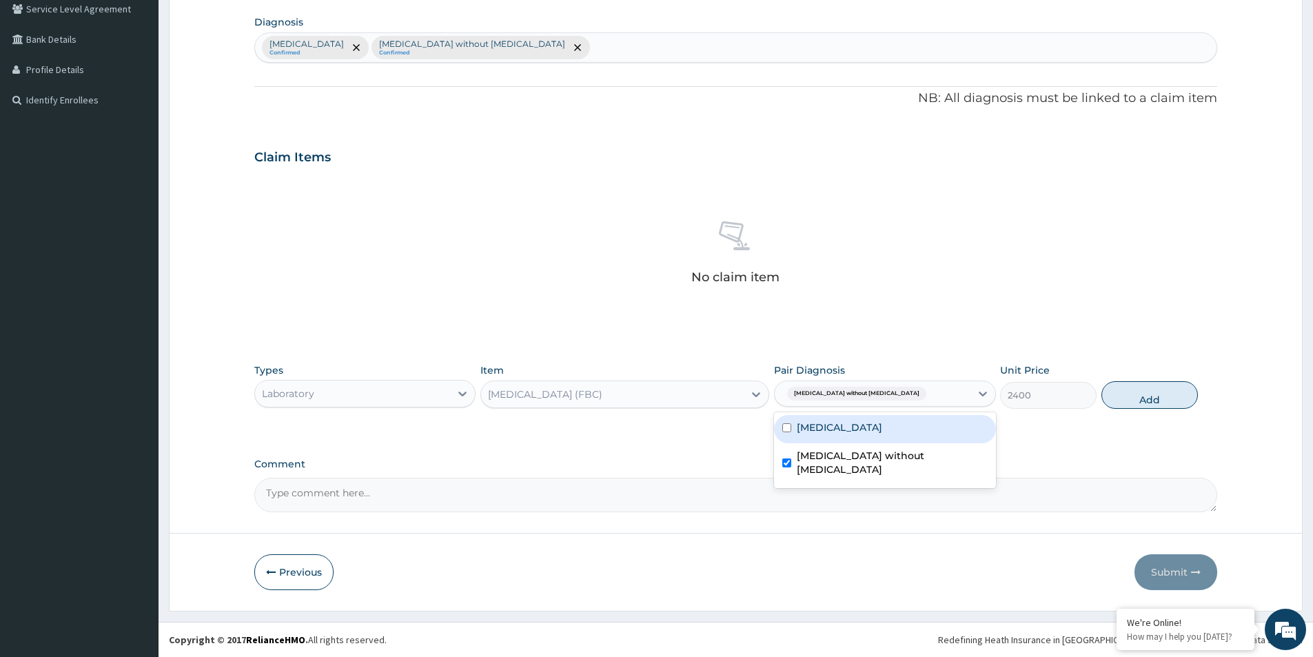
drag, startPoint x: 789, startPoint y: 424, endPoint x: 798, endPoint y: 424, distance: 9.0
click at [790, 424] on input "checkbox" at bounding box center [786, 427] width 9 height 9
checkbox input "true"
click at [1164, 403] on button "Add" at bounding box center [1150, 395] width 97 height 28
type input "0"
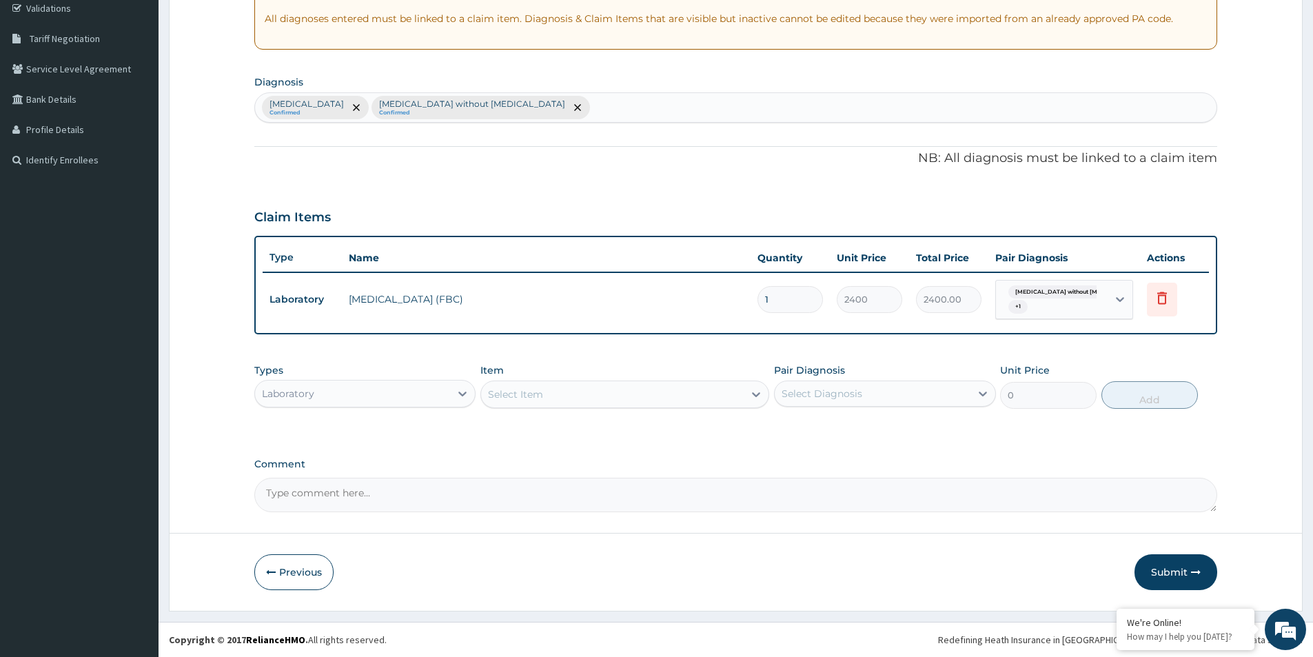
scroll to position [263, 0]
click at [610, 397] on div "Select Item" at bounding box center [612, 394] width 263 height 22
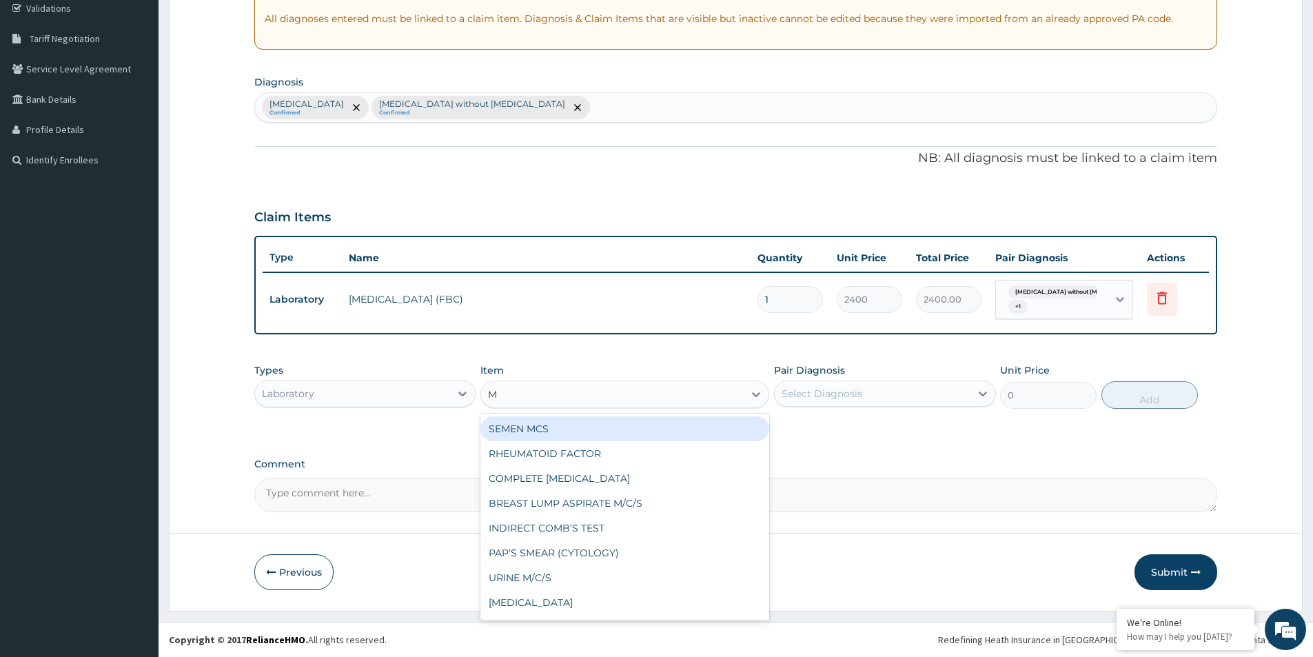
type input "MP"
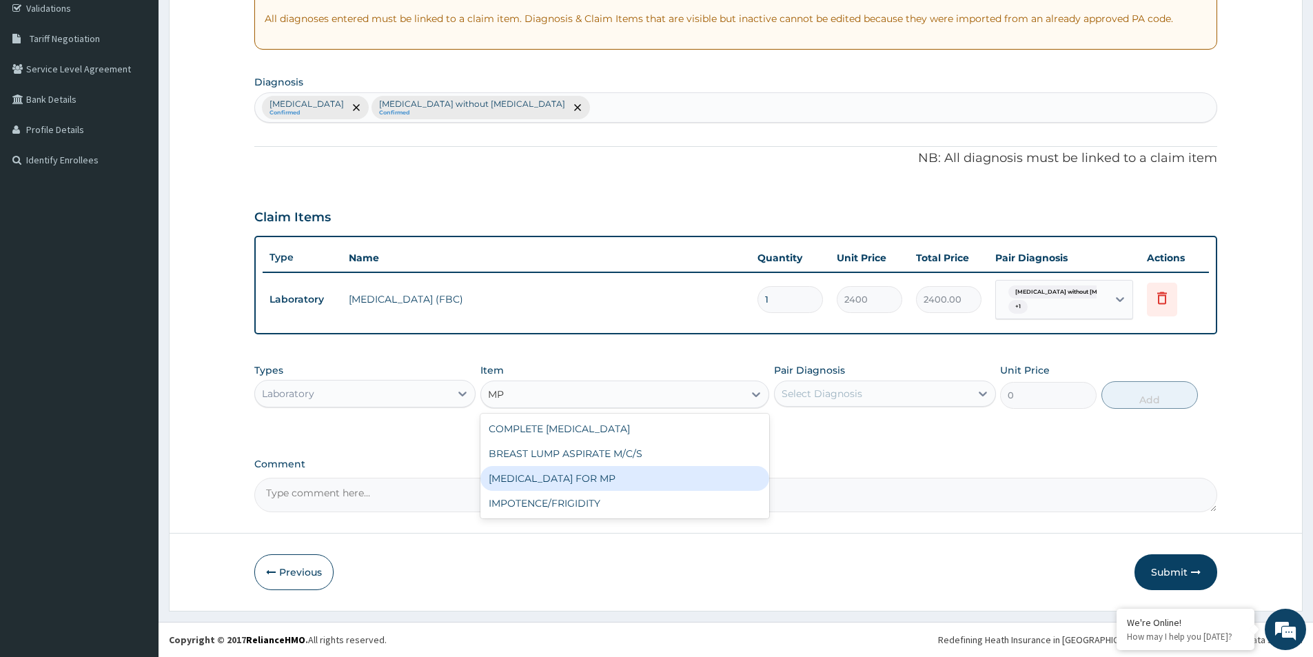
click at [571, 483] on div "BLOOD FILM FOR MP" at bounding box center [624, 478] width 289 height 25
type input "1200"
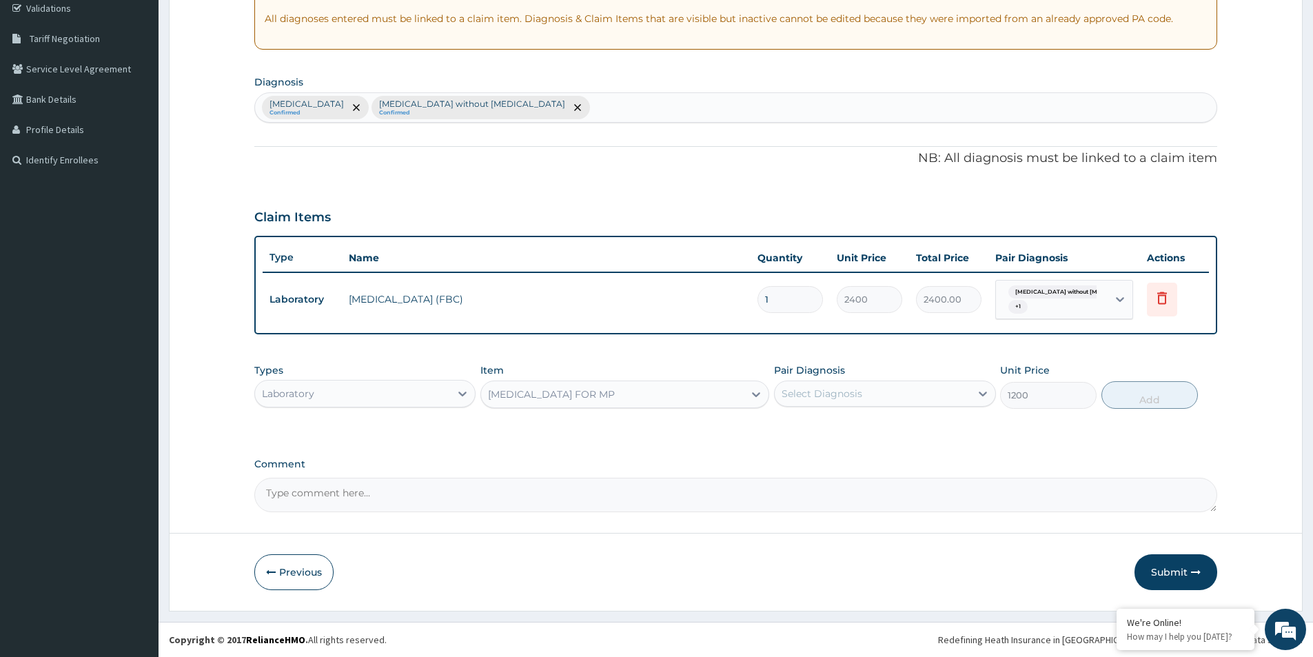
drag, startPoint x: 902, startPoint y: 398, endPoint x: 895, endPoint y: 407, distance: 12.3
click at [904, 398] on div "Select Diagnosis" at bounding box center [872, 394] width 195 height 22
click at [789, 428] on input "checkbox" at bounding box center [786, 428] width 9 height 9
checkbox input "true"
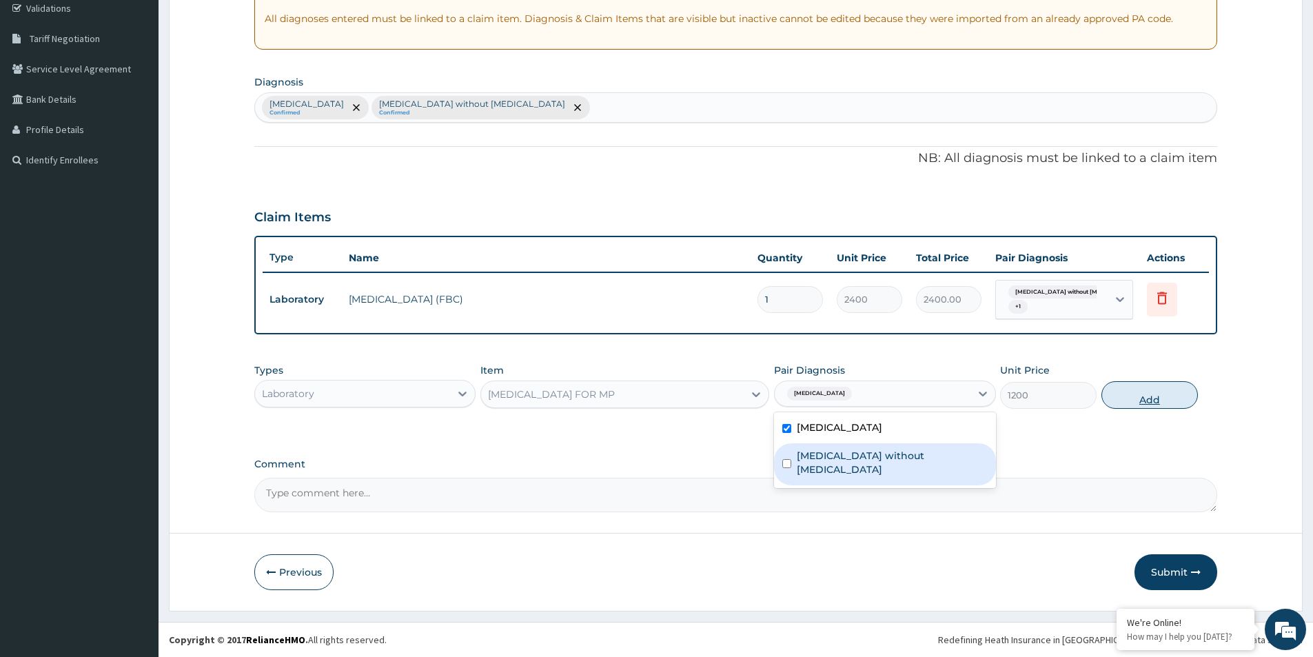
click at [1176, 395] on button "Add" at bounding box center [1150, 395] width 97 height 28
type input "0"
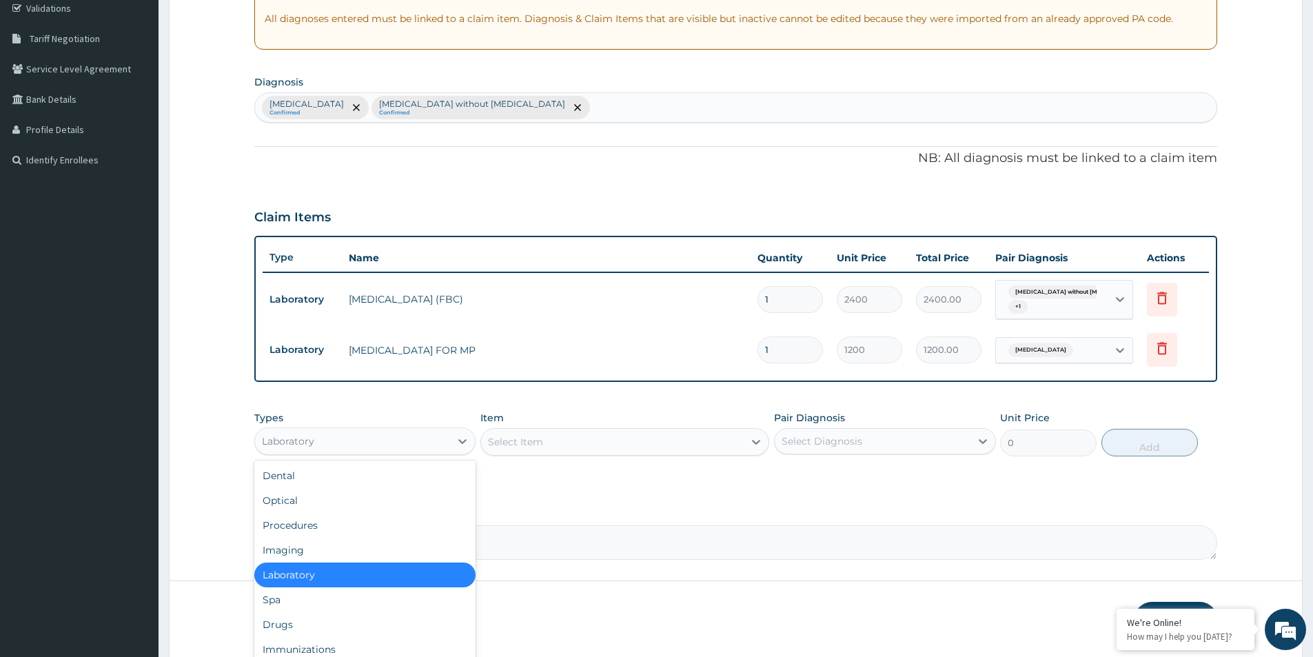
click at [367, 444] on div "Laboratory" at bounding box center [352, 441] width 195 height 22
click at [322, 519] on div "Procedures" at bounding box center [364, 525] width 221 height 25
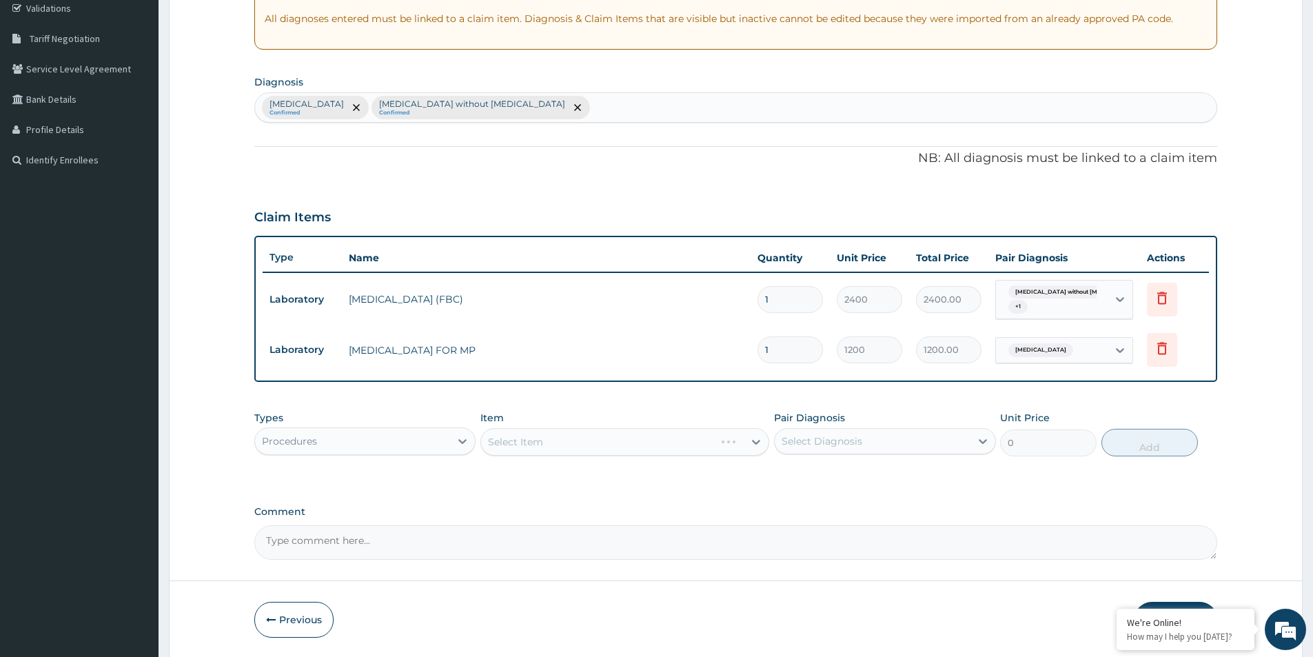
click at [600, 447] on div "Select Item" at bounding box center [624, 442] width 289 height 28
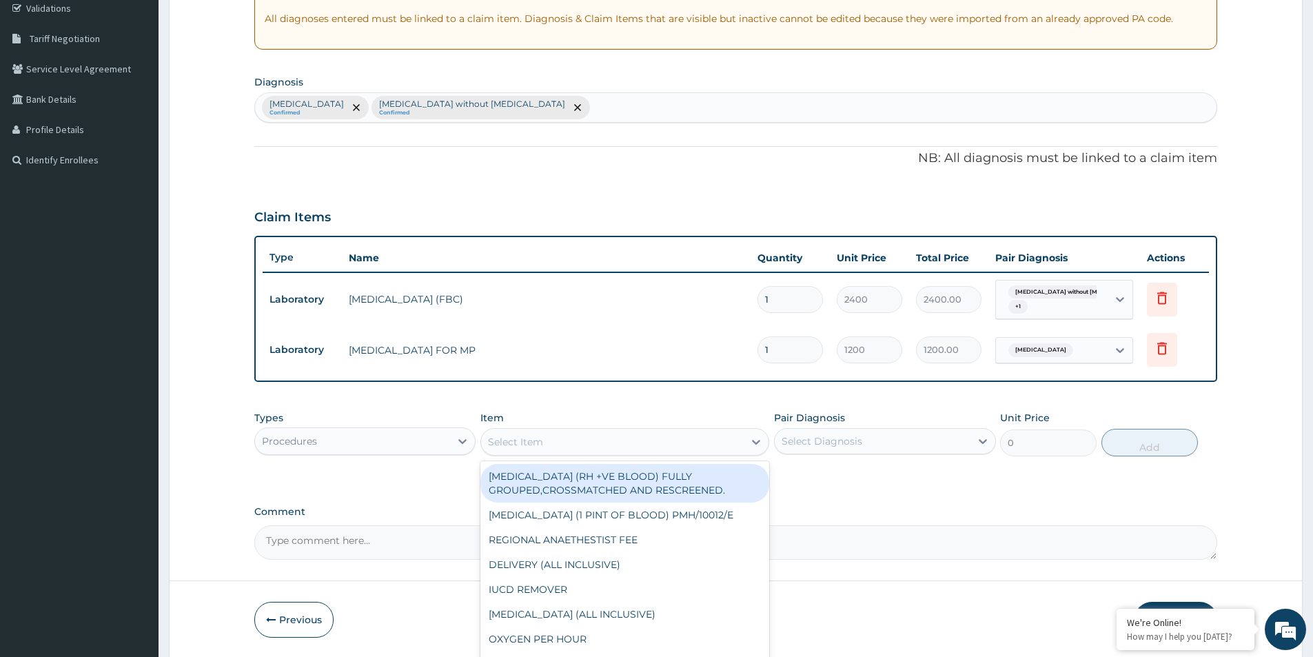
click at [595, 449] on div "Select Item" at bounding box center [612, 442] width 263 height 22
type input "GP"
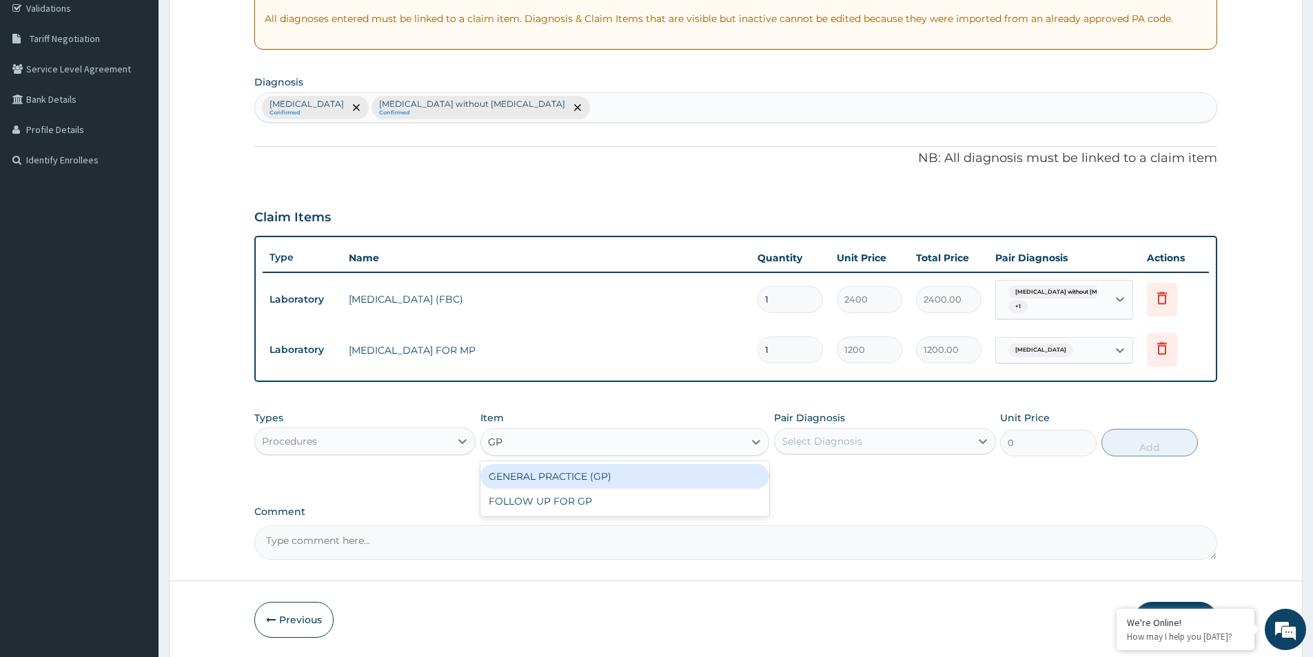
click at [576, 476] on div "GENERAL PRACTICE (GP)" at bounding box center [624, 476] width 289 height 25
type input "4000"
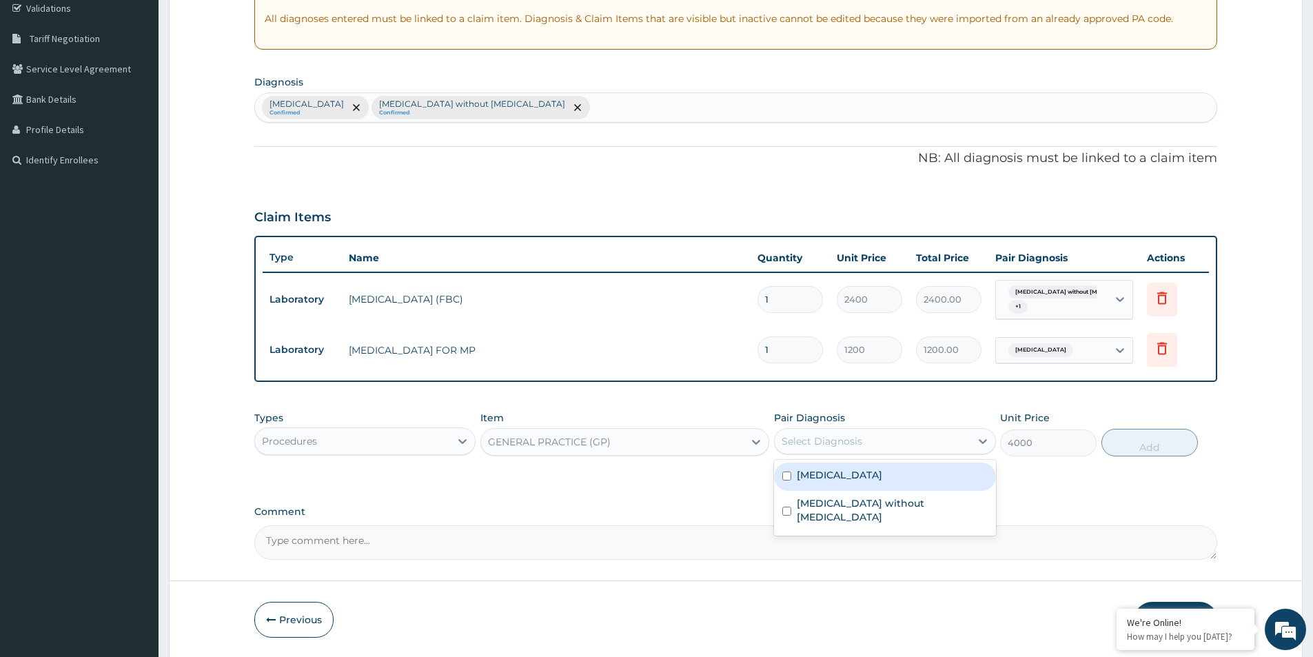
click at [882, 442] on div "Select Diagnosis" at bounding box center [872, 441] width 195 height 22
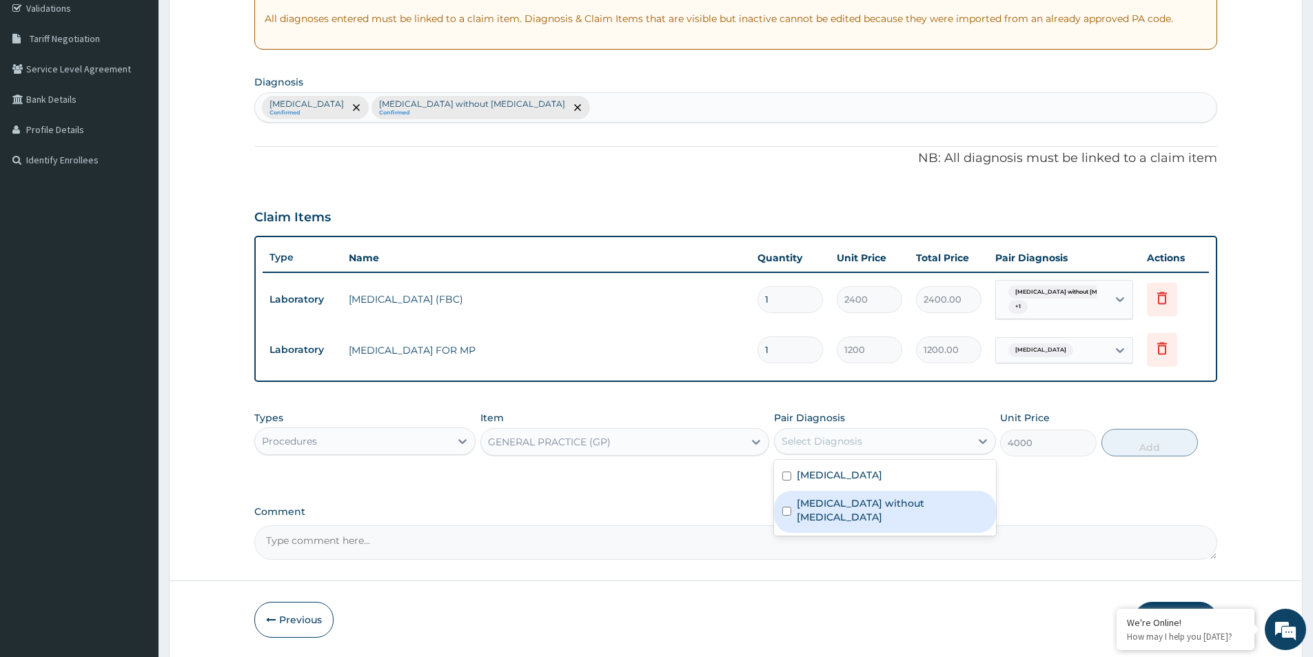
click at [786, 496] on div "Sepsis without septic shock" at bounding box center [884, 512] width 221 height 42
checkbox input "true"
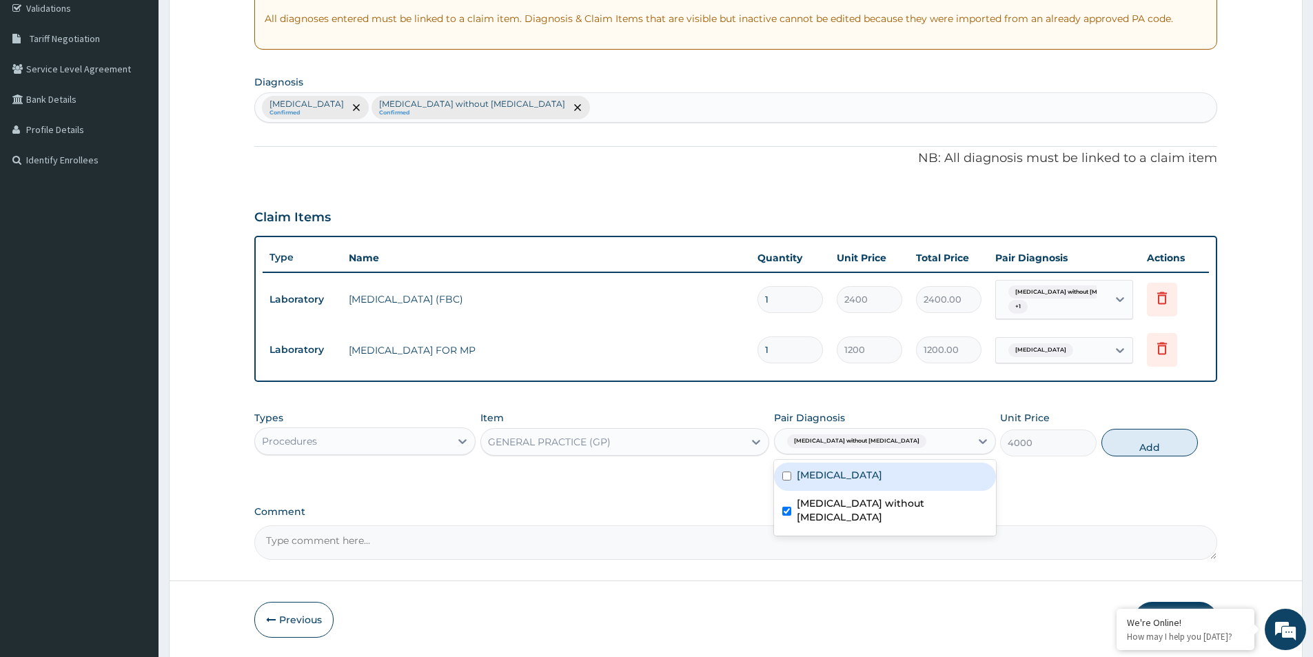
click at [784, 478] on input "checkbox" at bounding box center [786, 475] width 9 height 9
checkbox input "true"
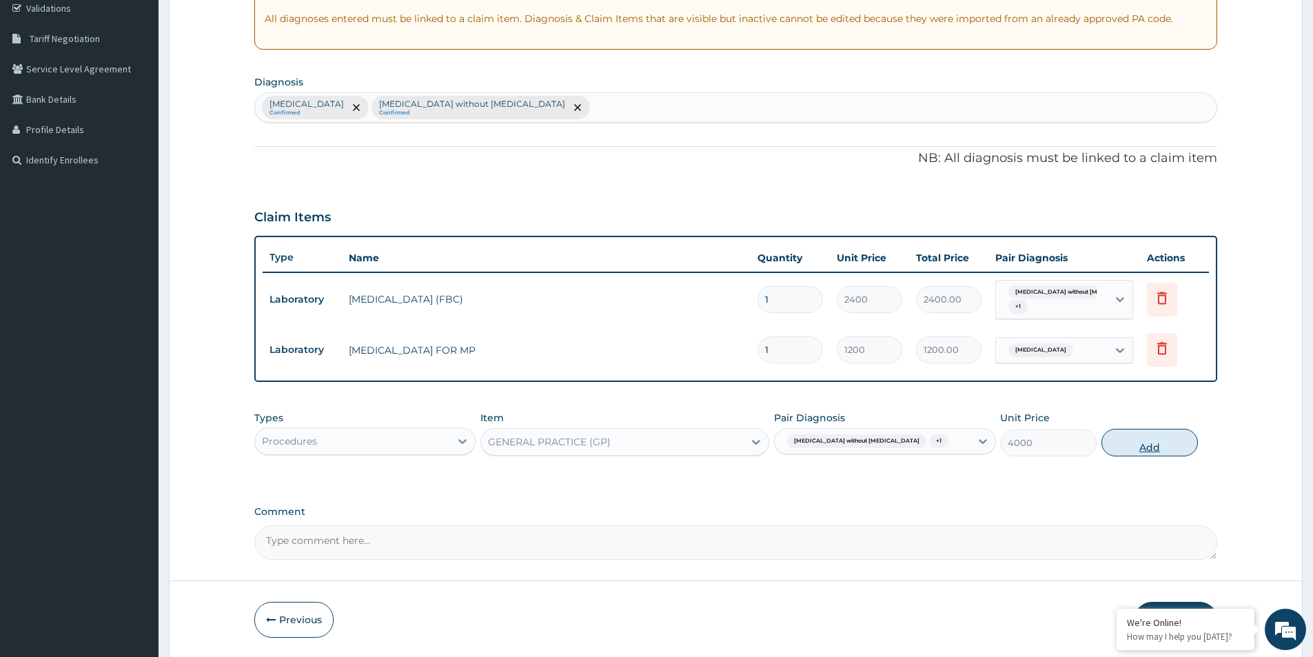
click at [1153, 445] on button "Add" at bounding box center [1150, 443] width 97 height 28
type input "0"
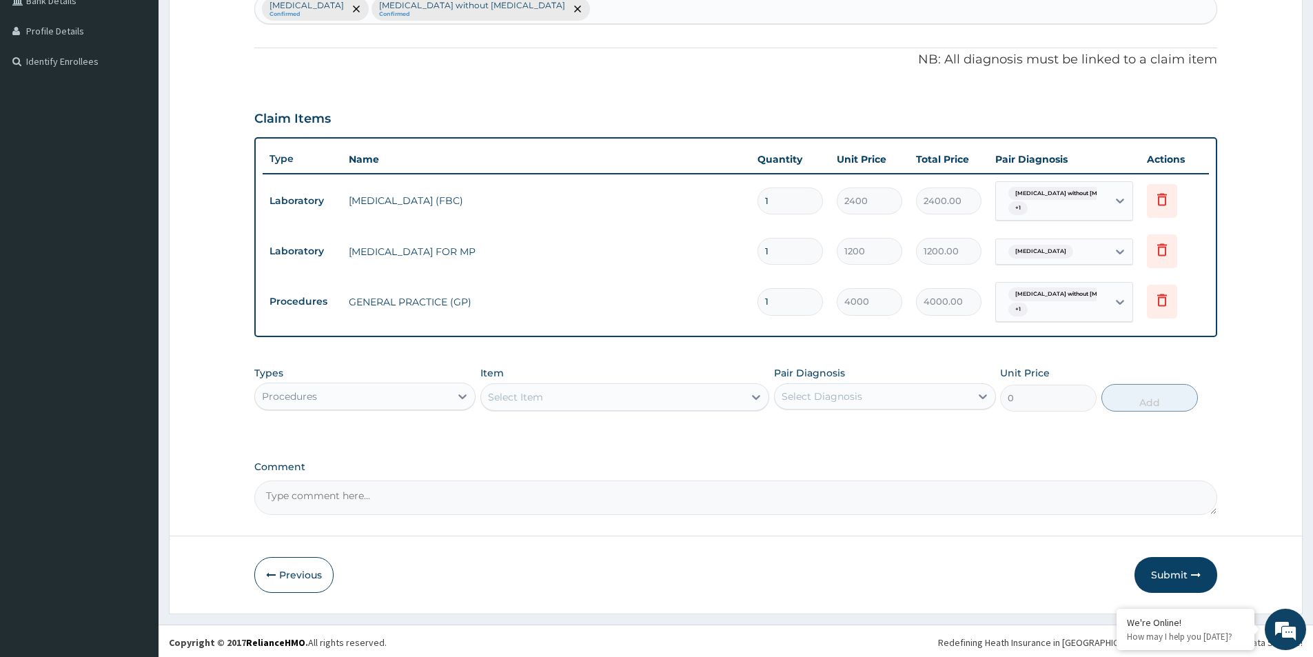
scroll to position [365, 0]
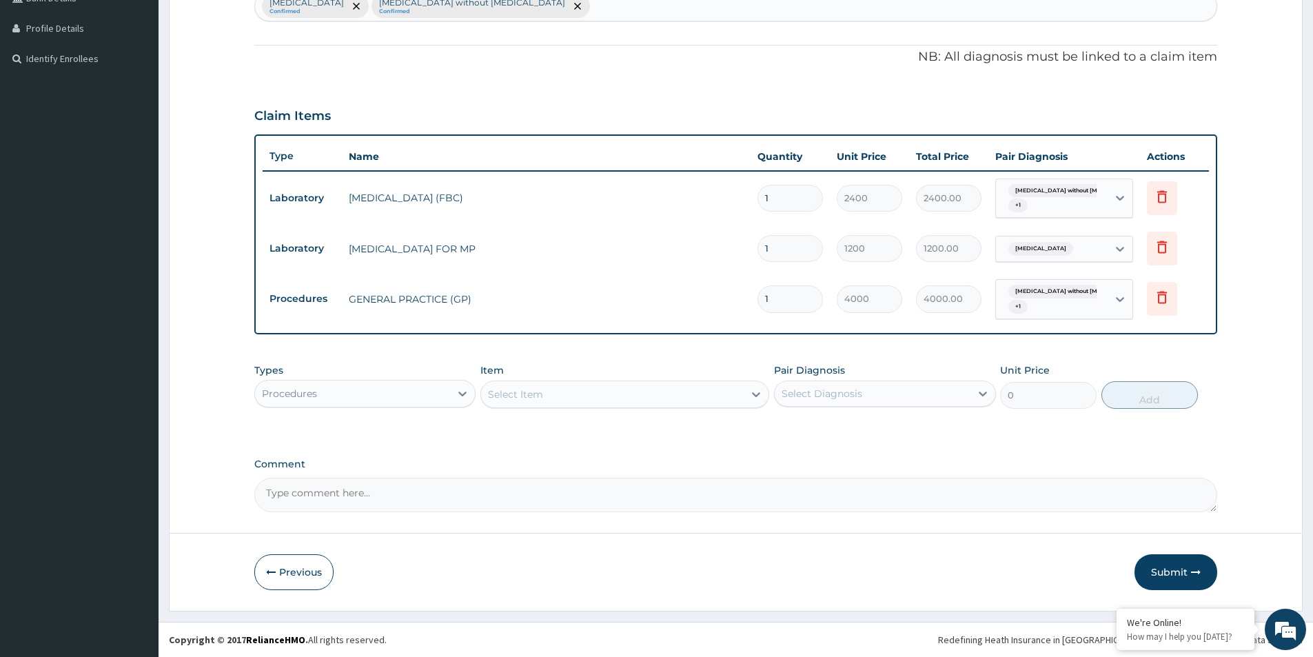
click at [418, 396] on div "Procedures" at bounding box center [352, 394] width 195 height 22
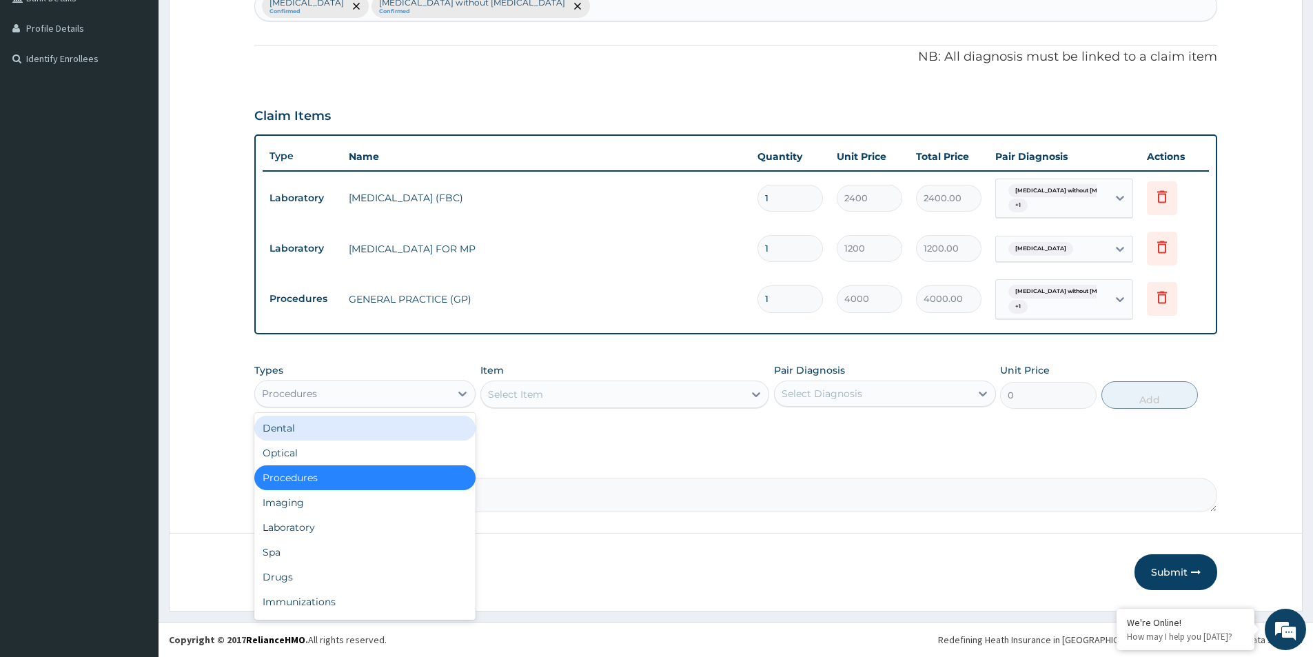
scroll to position [47, 0]
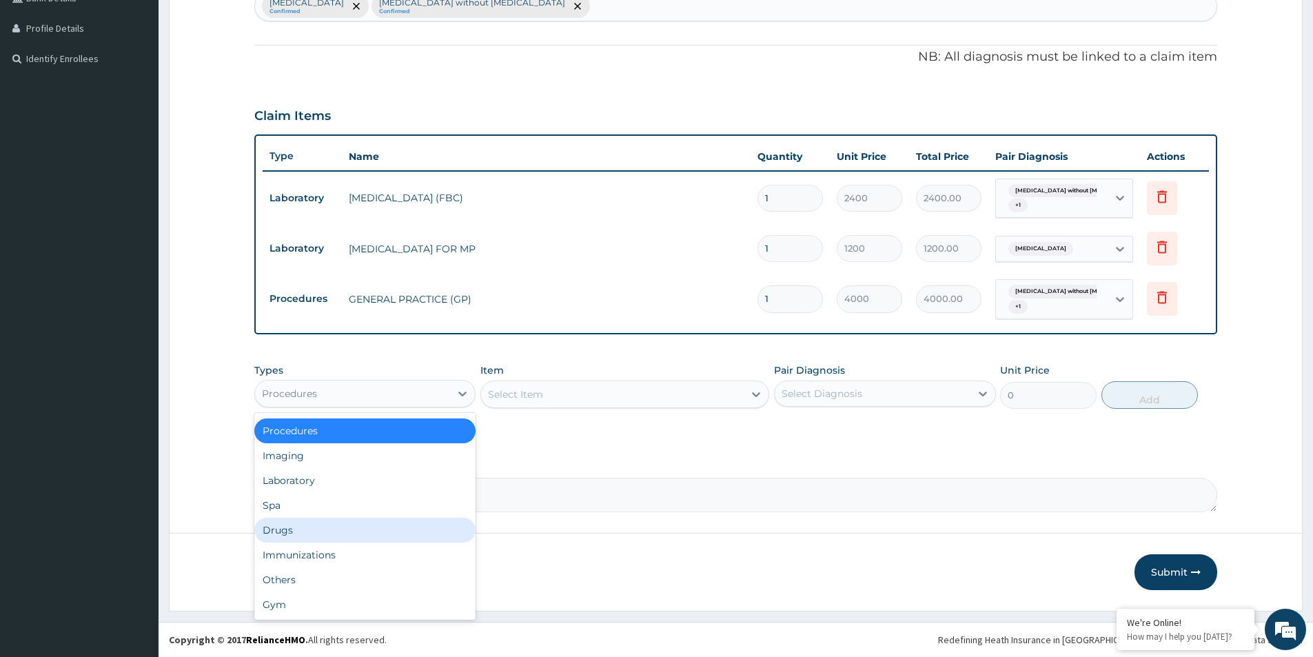
click at [297, 527] on div "Drugs" at bounding box center [364, 530] width 221 height 25
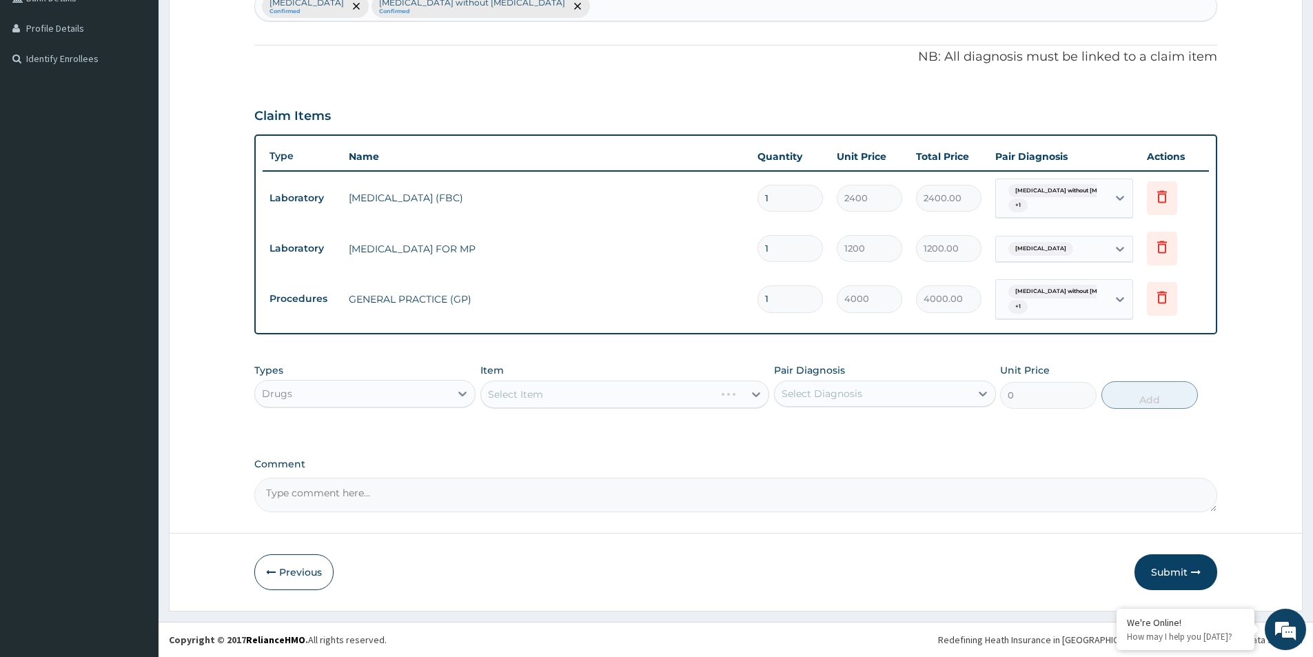
click at [536, 392] on div "Select Item" at bounding box center [624, 395] width 289 height 28
click at [537, 394] on div "Select Item" at bounding box center [624, 395] width 289 height 28
click at [650, 398] on div "Select Item" at bounding box center [624, 395] width 289 height 28
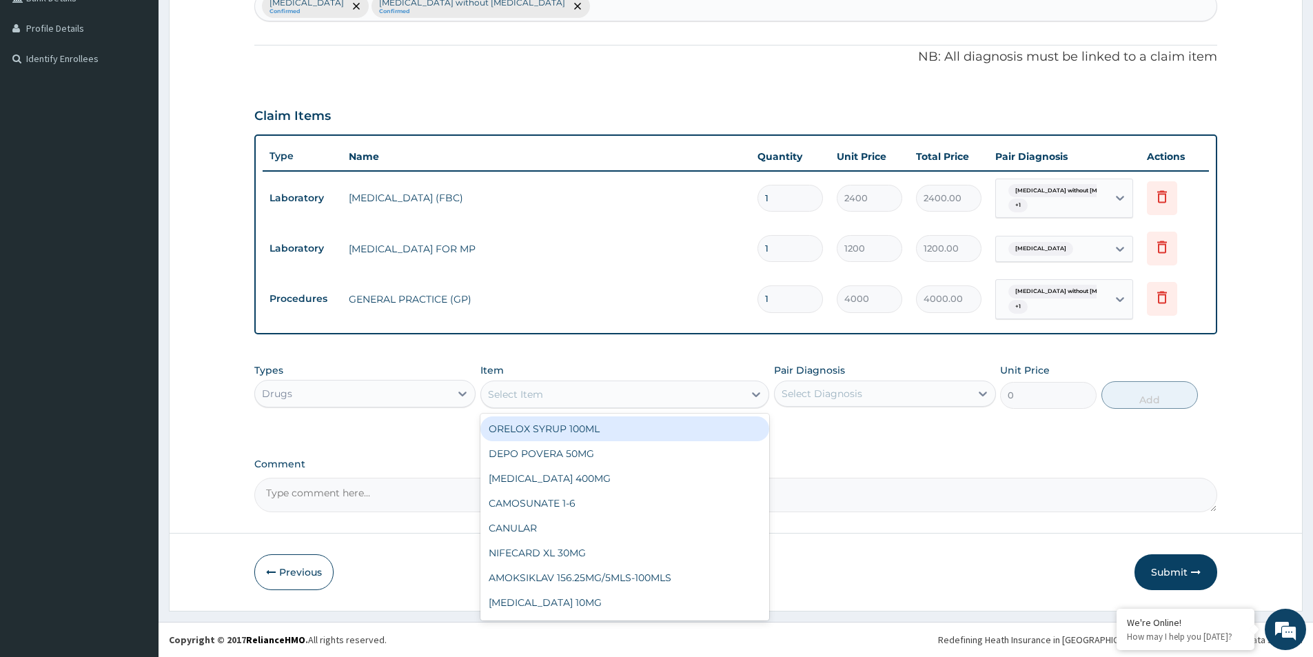
click at [650, 398] on div "Select Item" at bounding box center [612, 394] width 263 height 22
type input "PARACET"
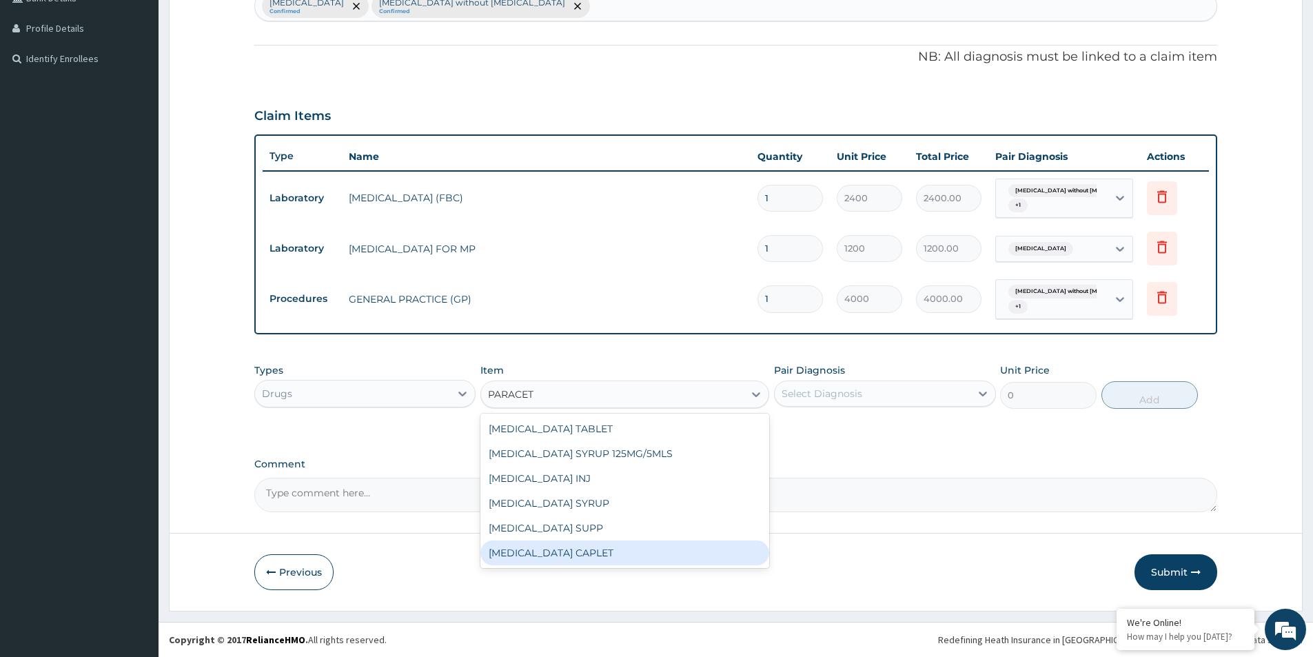
click at [602, 545] on div "PARACETAMOL CAPLET" at bounding box center [624, 552] width 289 height 25
type input "16"
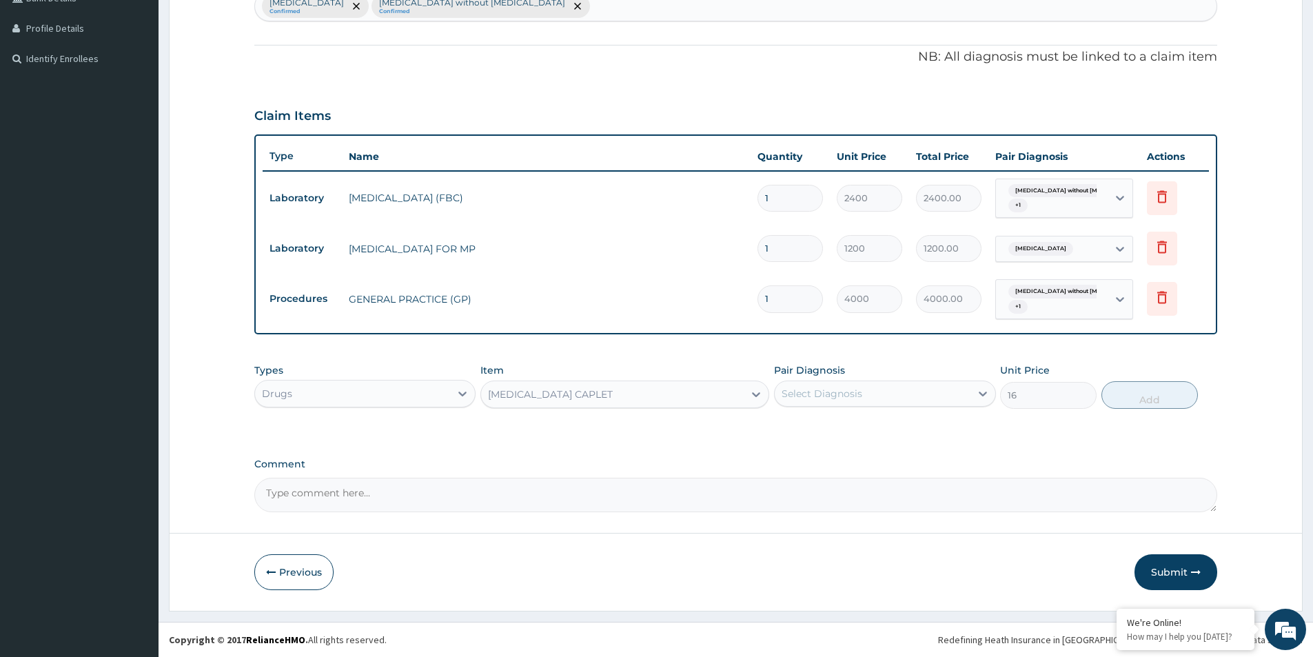
click at [864, 394] on div "Select Diagnosis" at bounding box center [872, 394] width 195 height 22
drag, startPoint x: 787, startPoint y: 429, endPoint x: 788, endPoint y: 467, distance: 38.6
click at [787, 432] on input "checkbox" at bounding box center [786, 427] width 9 height 9
checkbox input "true"
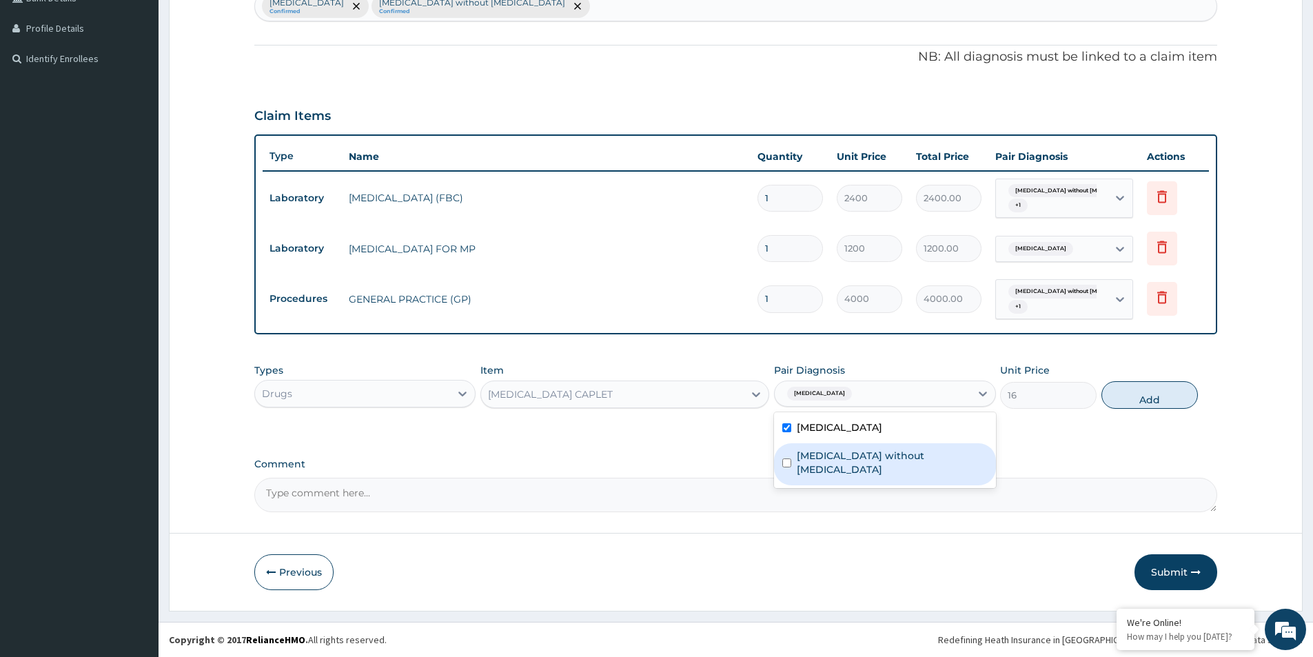
click at [789, 458] on input "checkbox" at bounding box center [786, 462] width 9 height 9
checkbox input "true"
click at [1127, 392] on button "Add" at bounding box center [1150, 395] width 97 height 28
type input "0"
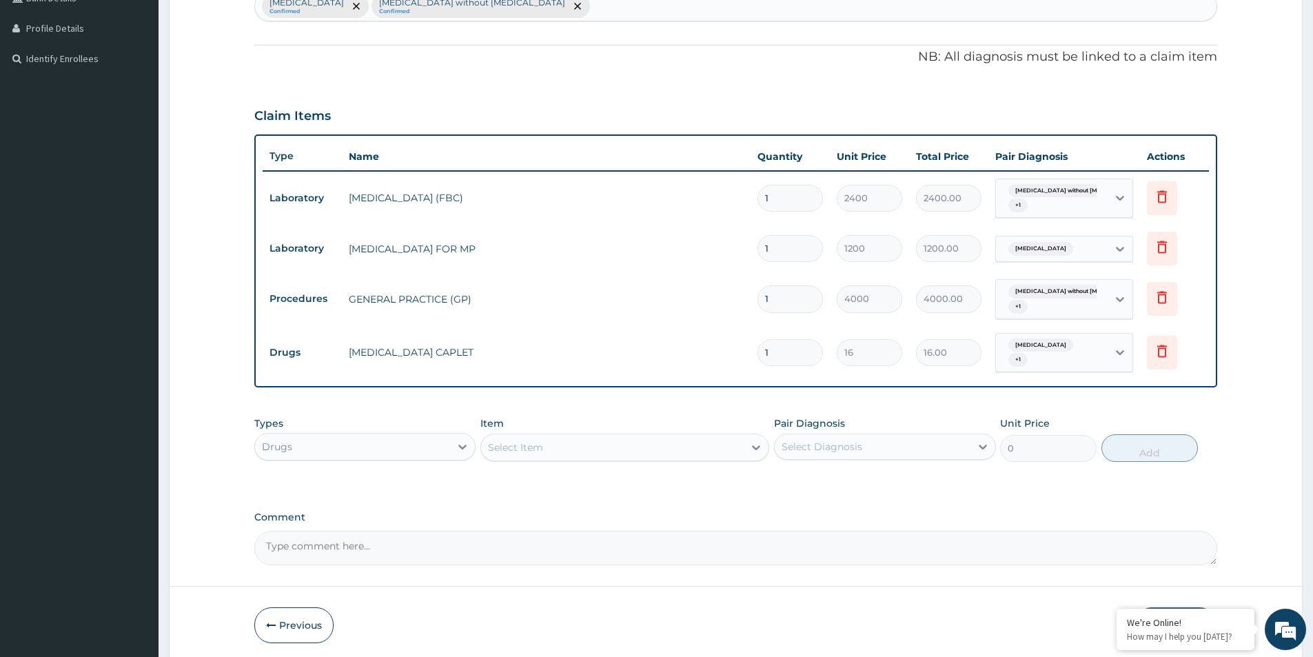
click at [791, 351] on input "1" at bounding box center [790, 352] width 65 height 27
type input "18"
type input "288.00"
type input "18"
click at [639, 449] on div "Select Item" at bounding box center [612, 447] width 263 height 22
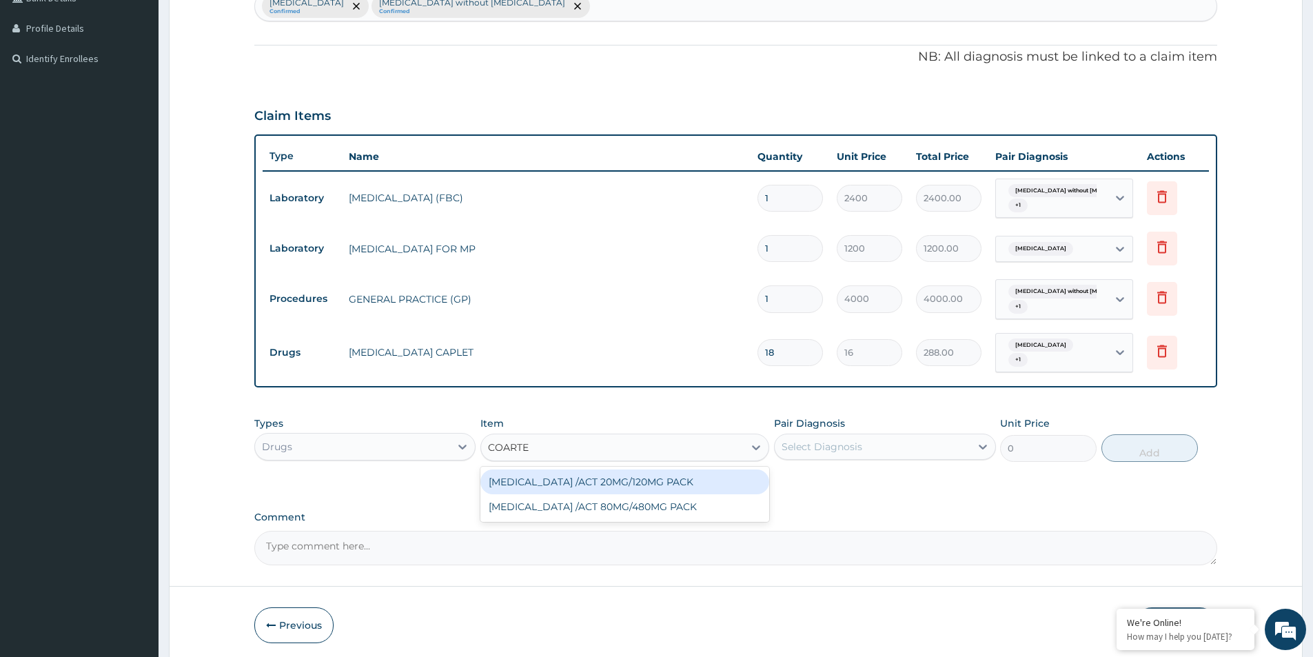
type input "COARTEM"
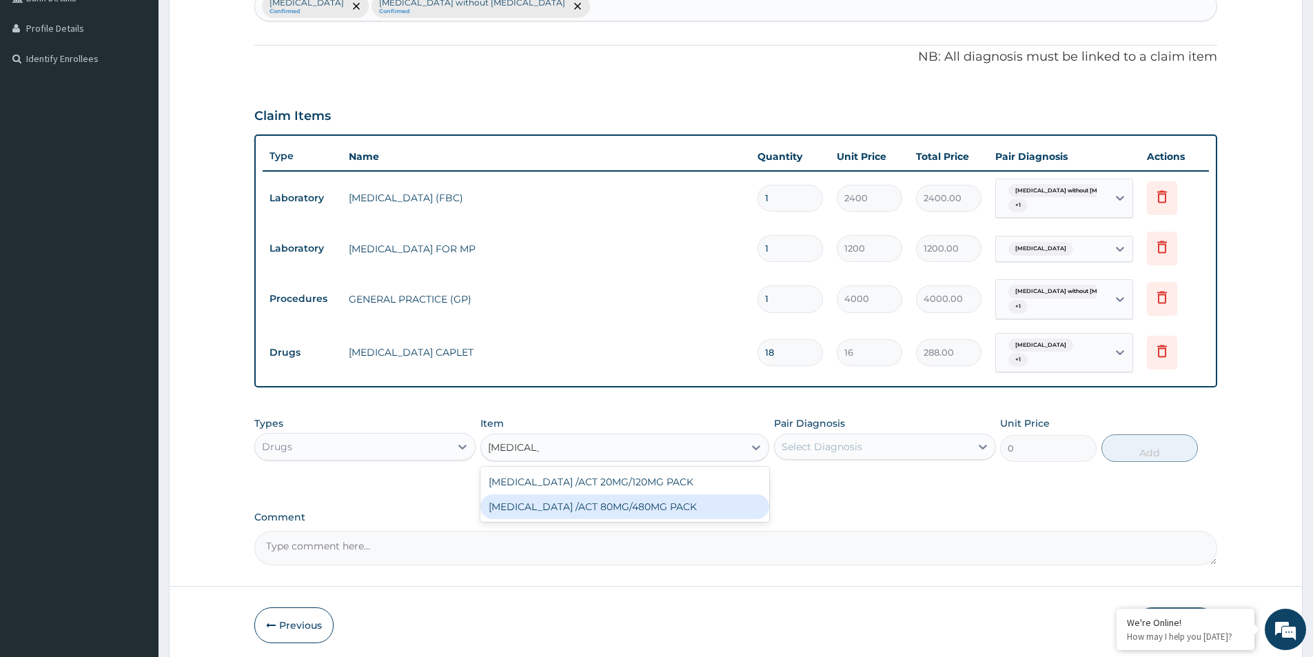
click at [600, 512] on div "COARTEM /ACT 80MG/480MG PACK" at bounding box center [624, 506] width 289 height 25
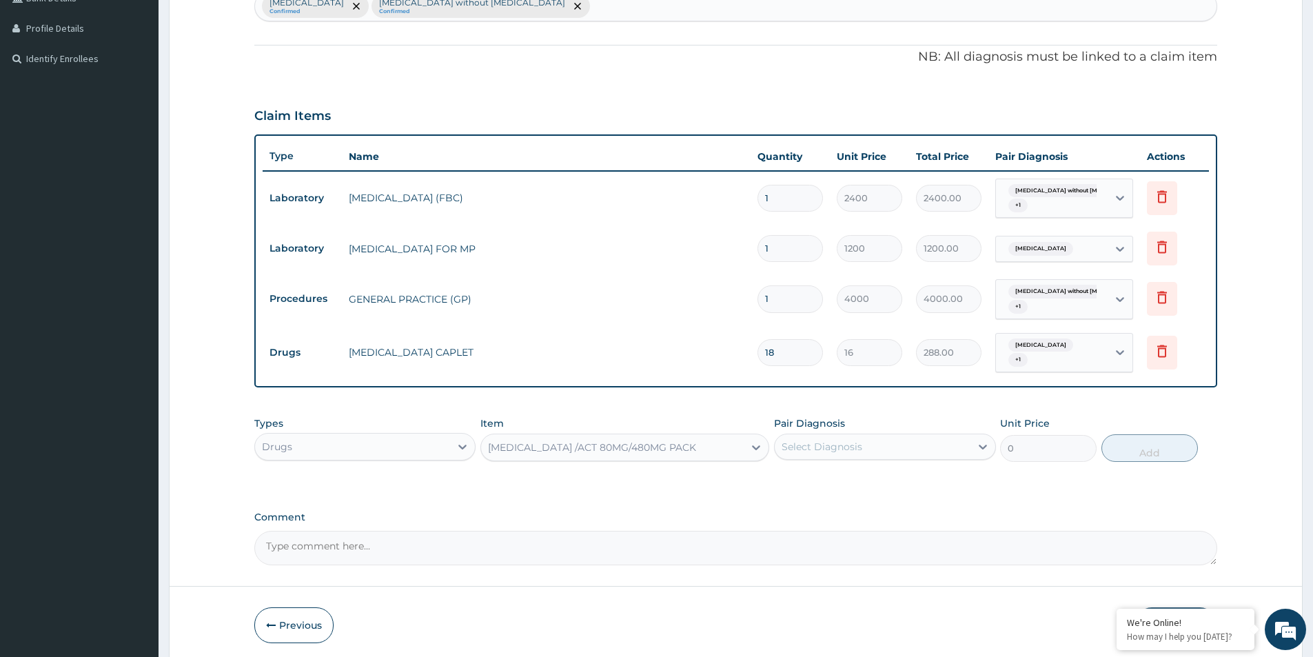
type input "2000"
click at [833, 449] on div "Select Diagnosis" at bounding box center [822, 447] width 81 height 14
click at [785, 480] on input "checkbox" at bounding box center [786, 481] width 9 height 9
checkbox input "true"
click at [1150, 454] on button "Add" at bounding box center [1150, 448] width 97 height 28
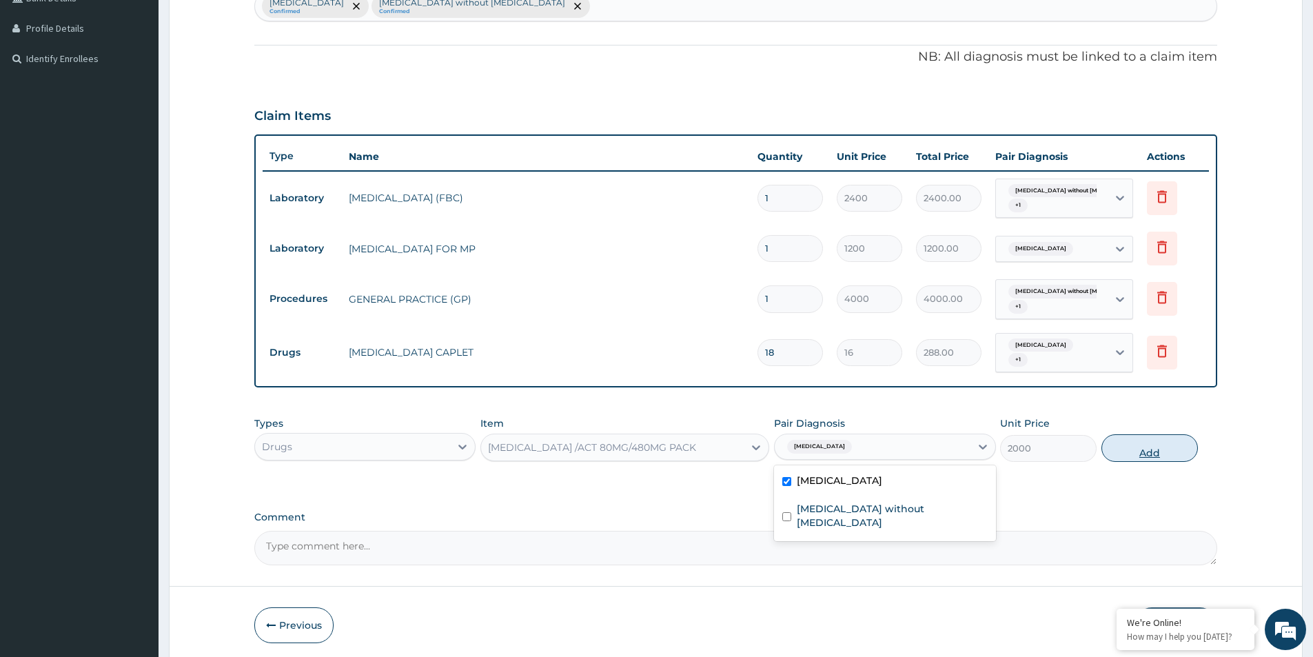
type input "0"
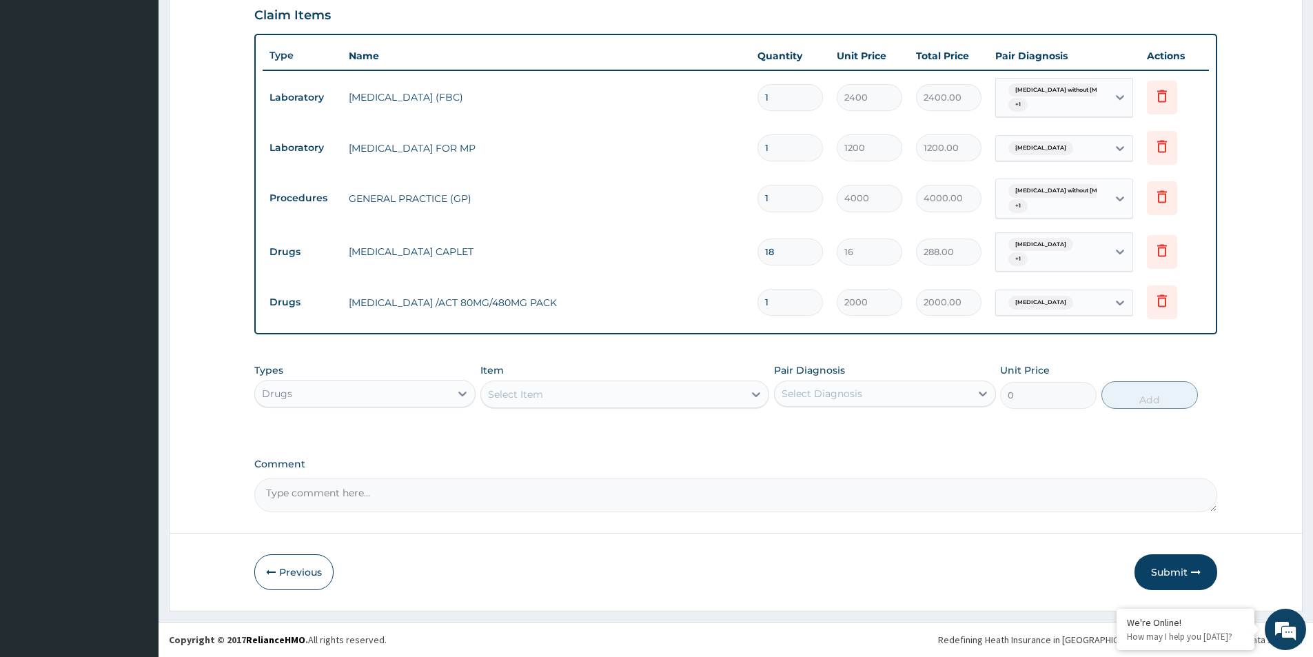
click at [1173, 569] on button "Submit" at bounding box center [1176, 572] width 83 height 36
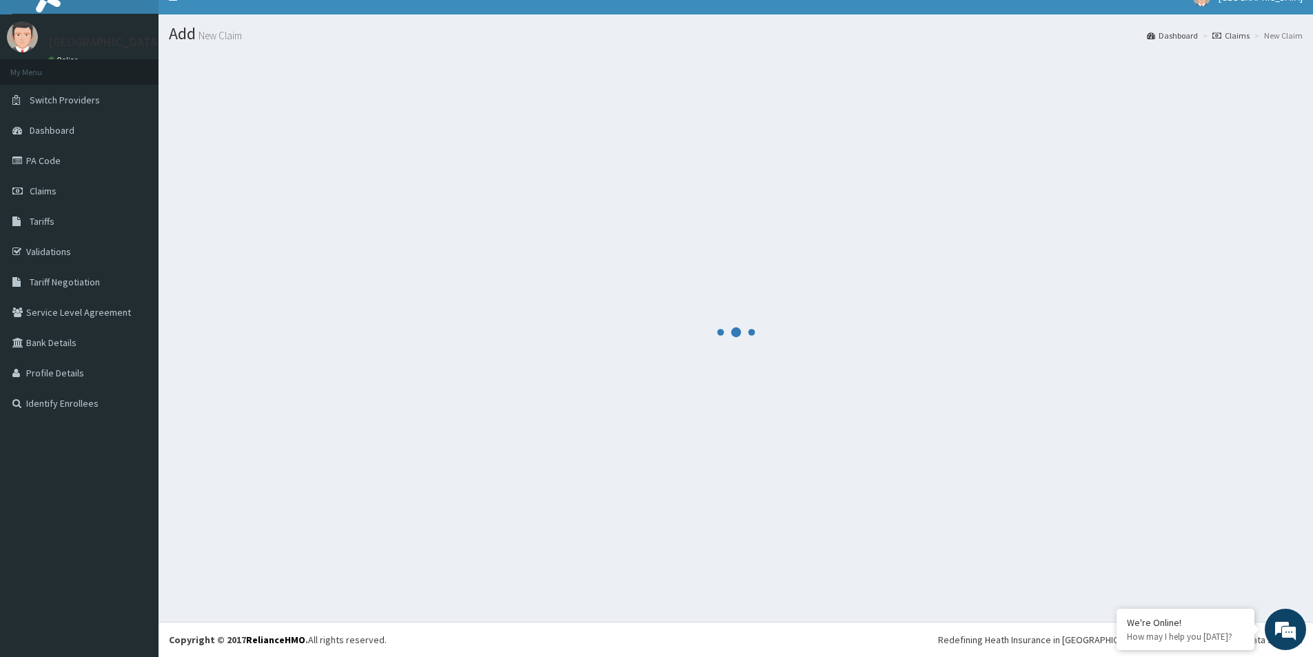
scroll to position [465, 0]
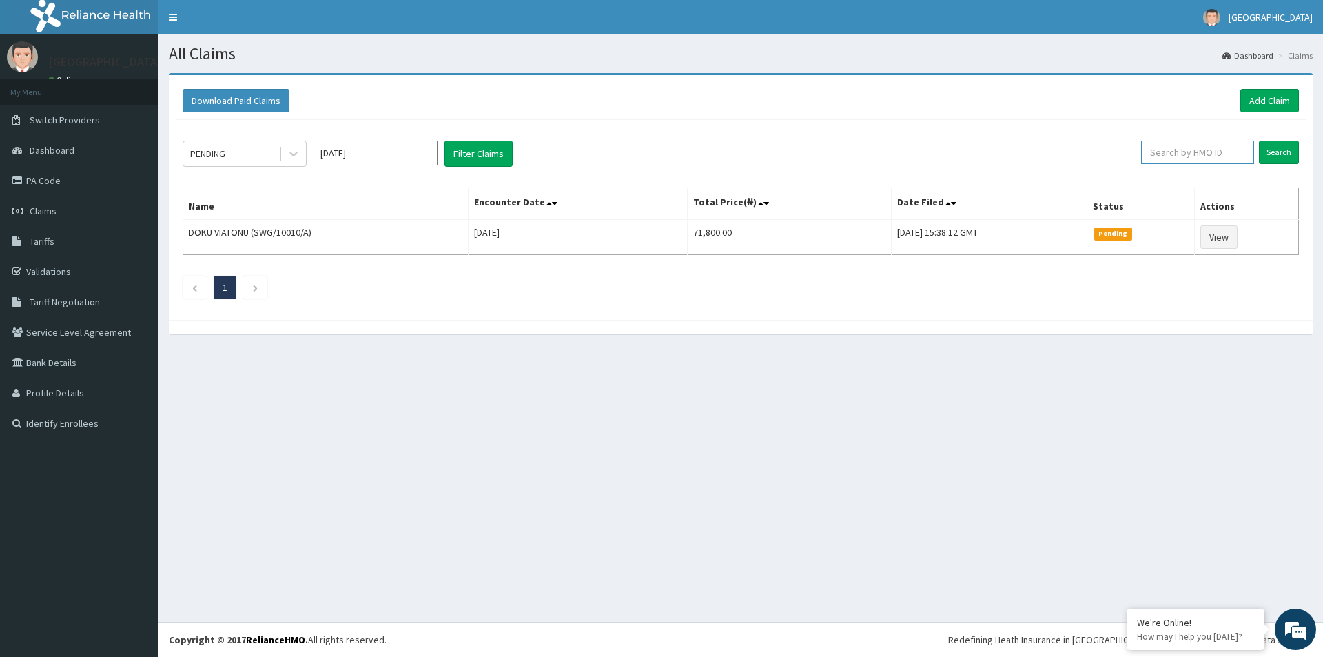
click at [1184, 150] on input "text" at bounding box center [1198, 152] width 113 height 23
paste input "SER/10007/A"
type input "SER/10007/A"
click at [1291, 143] on input "Search" at bounding box center [1279, 152] width 40 height 23
